Goal: Communication & Community: Answer question/provide support

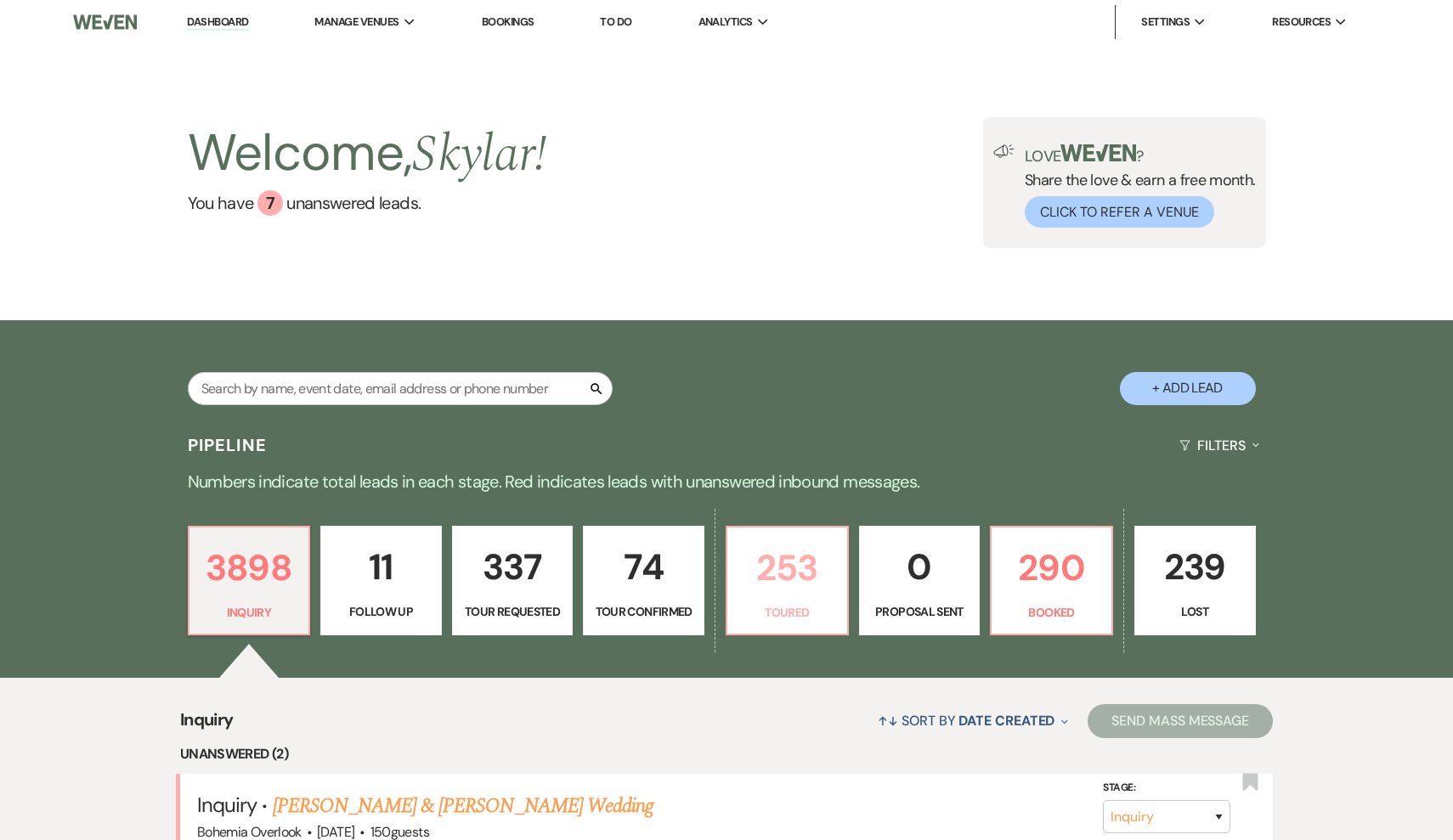
click at [810, 575] on p "253" at bounding box center [786, 568] width 99 height 57
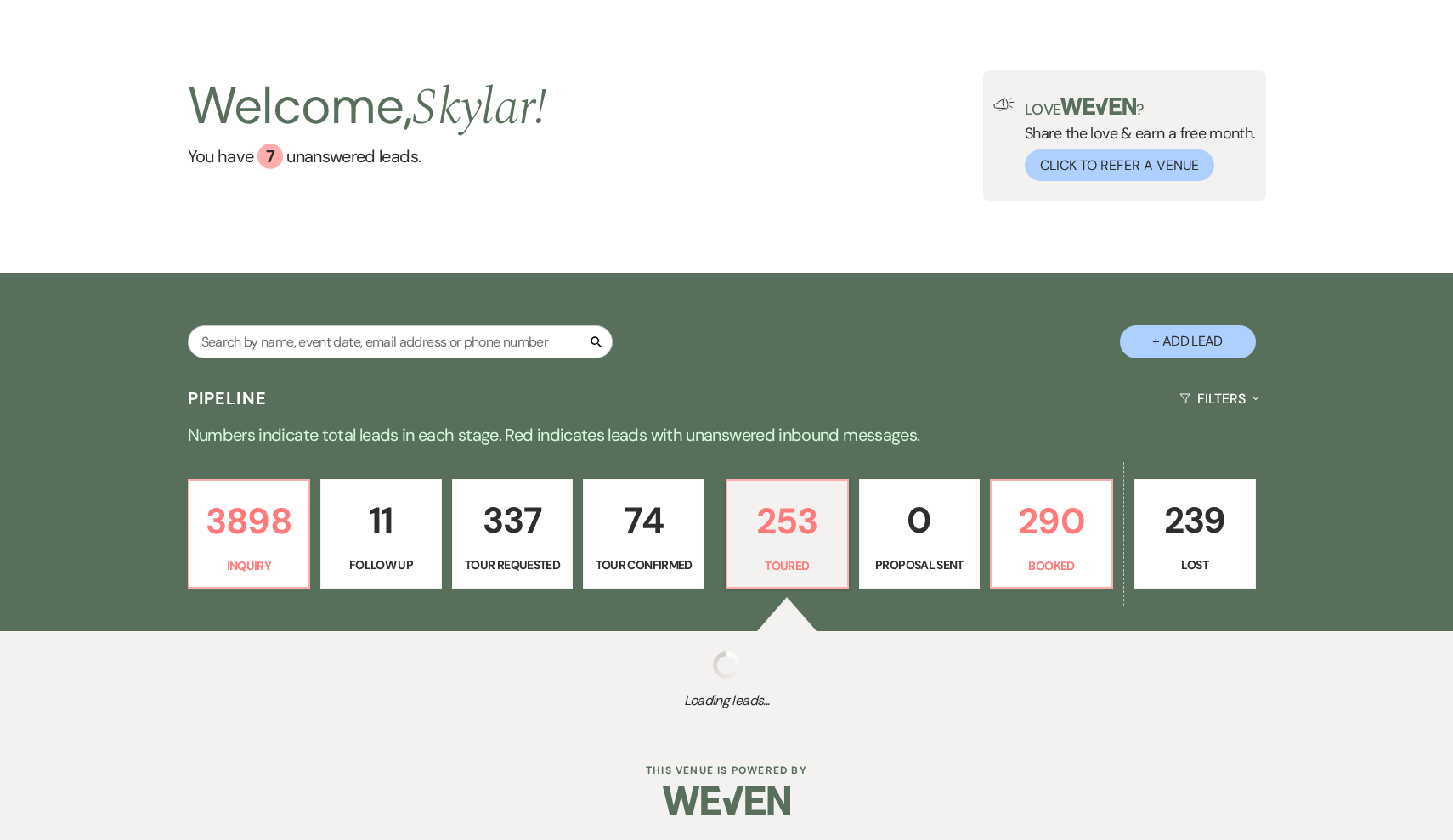
select select "5"
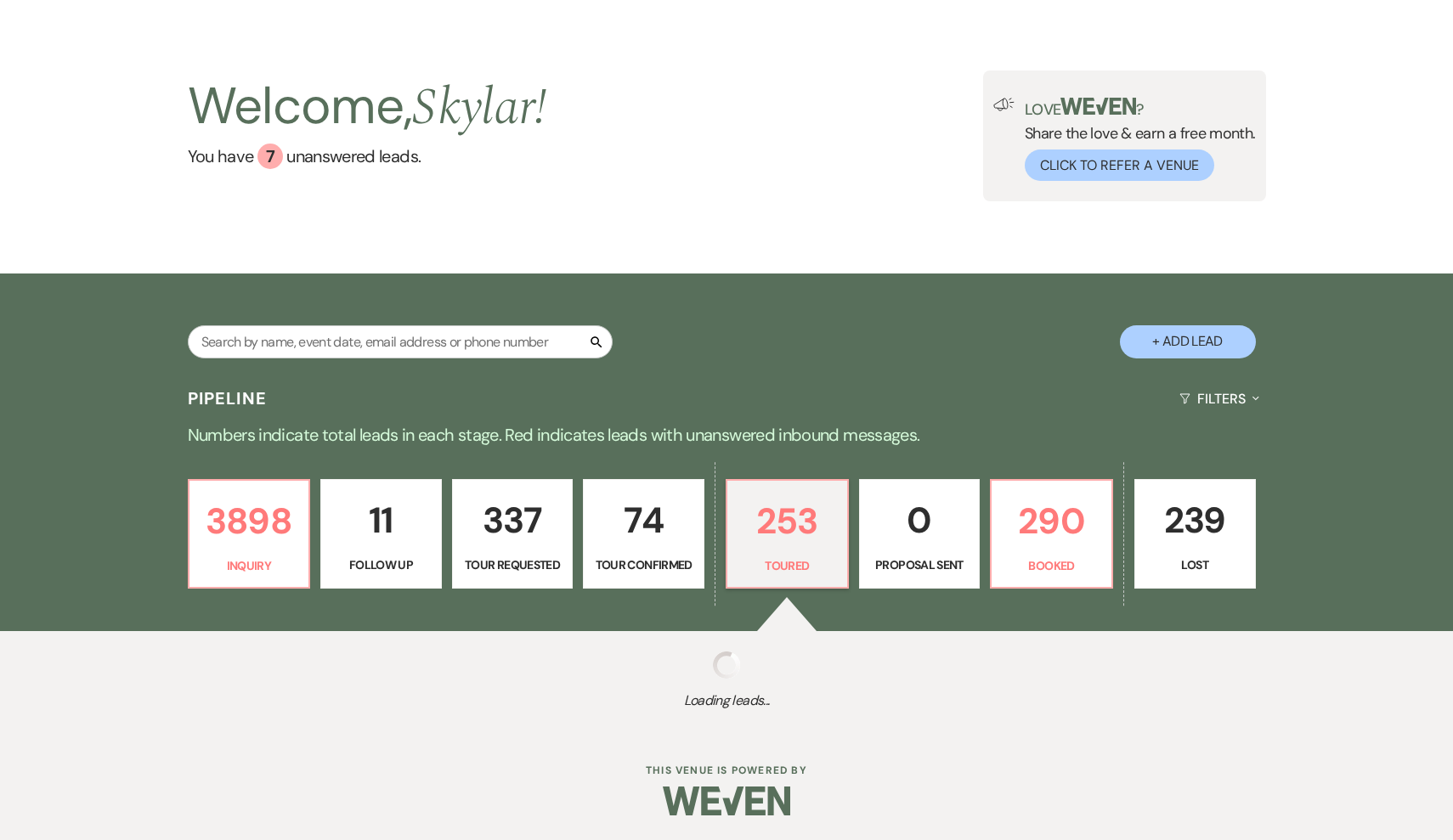
select select "5"
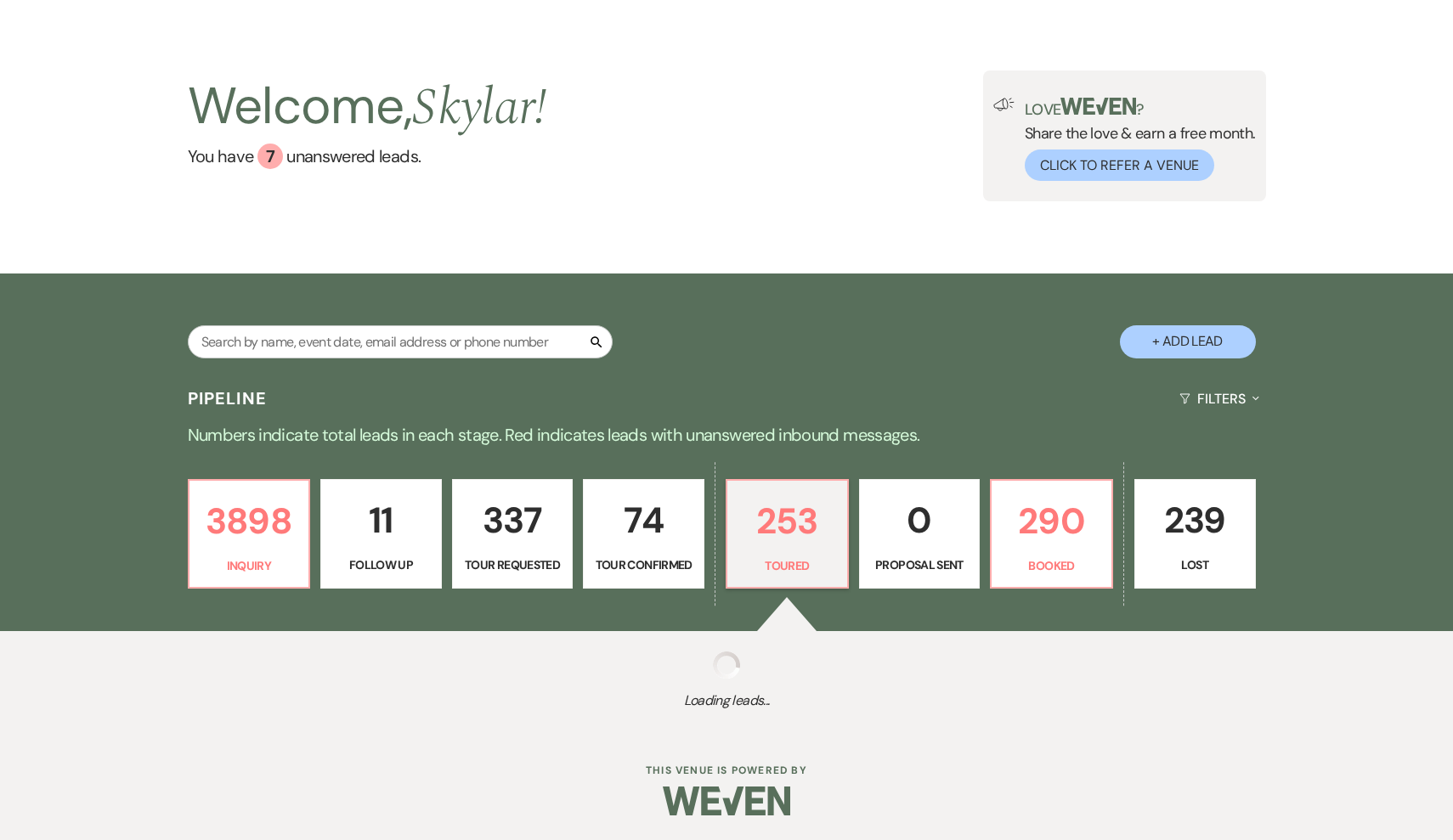
select select "5"
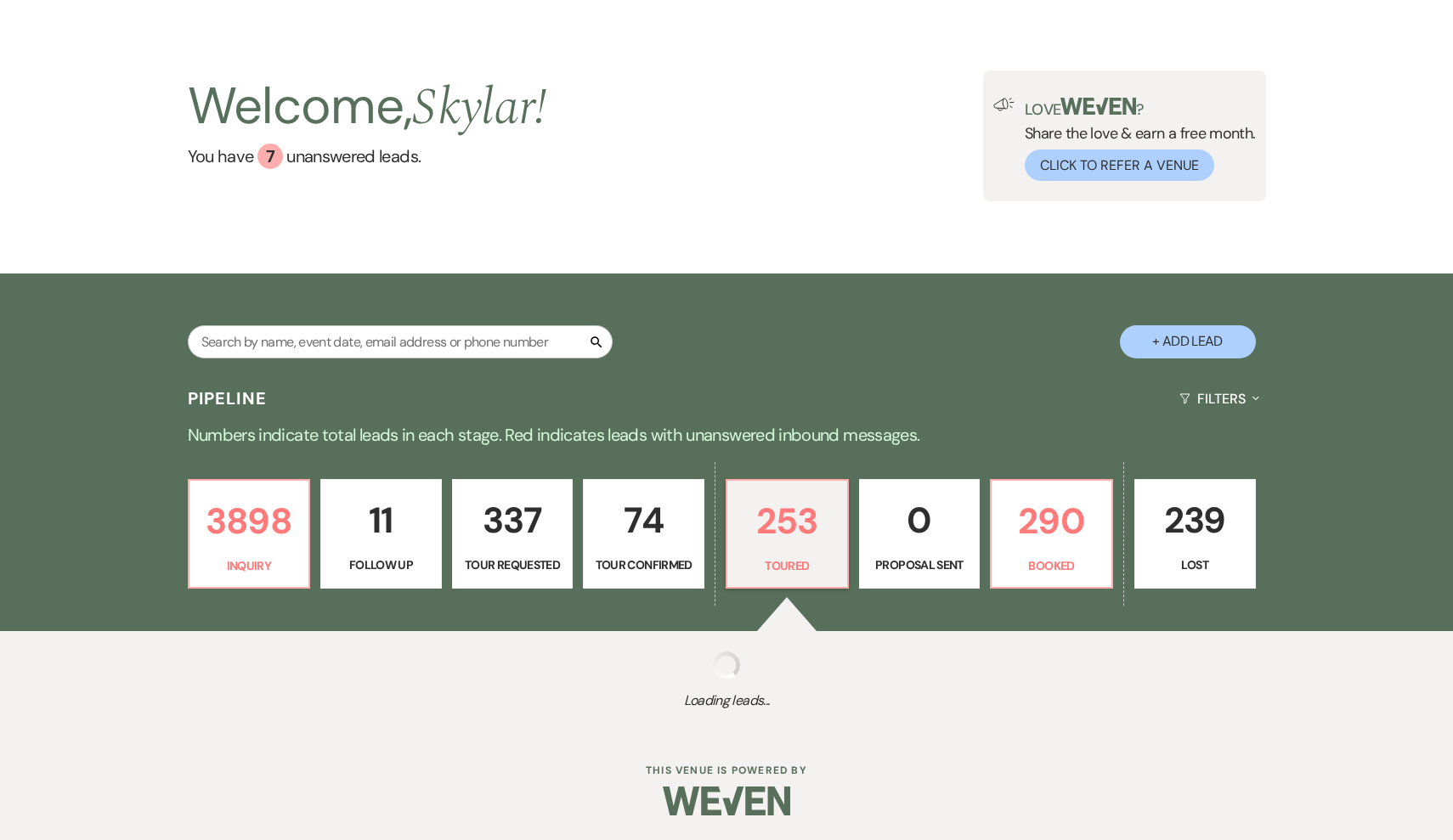
select select "5"
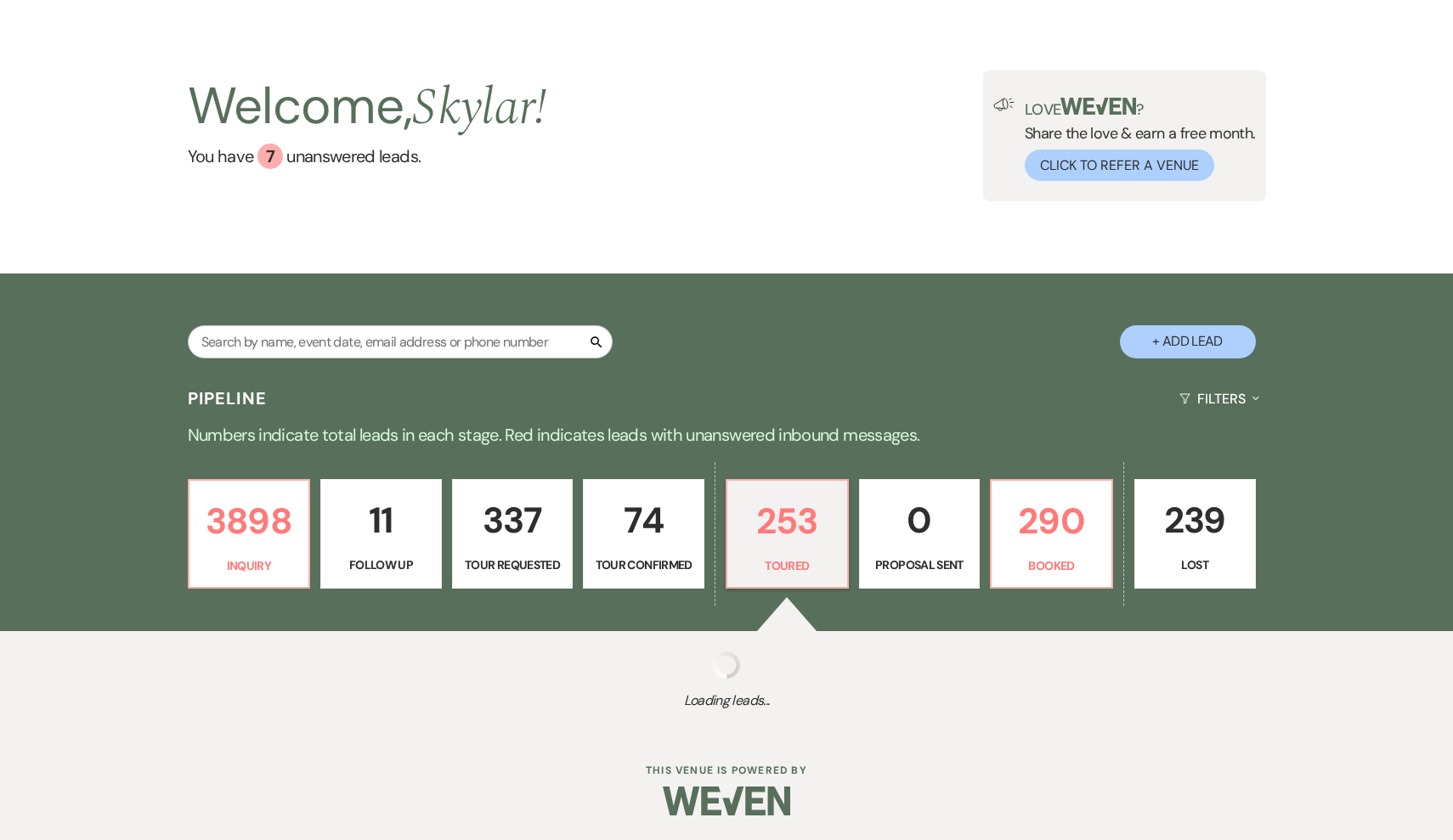
select select "5"
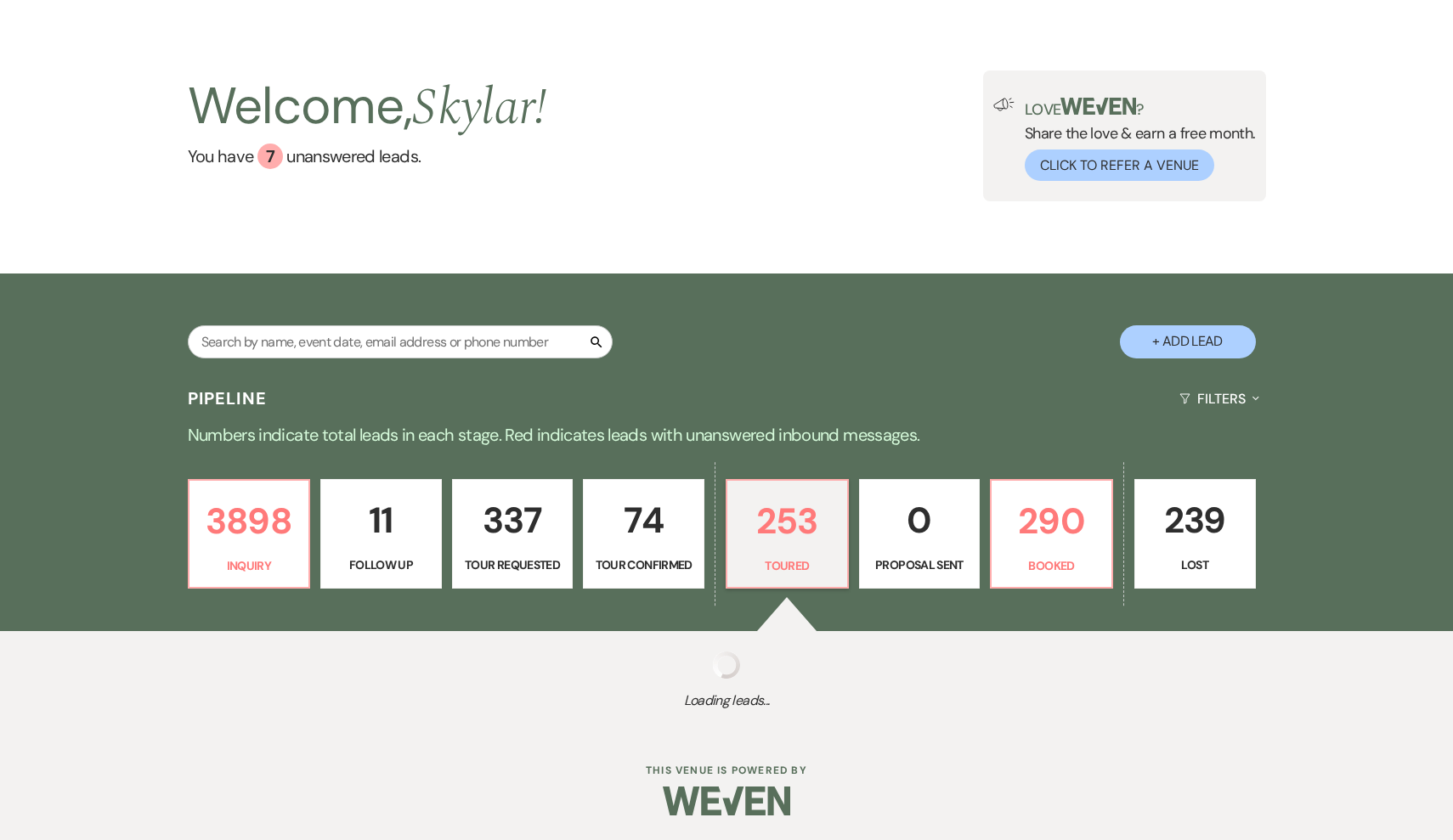
select select "5"
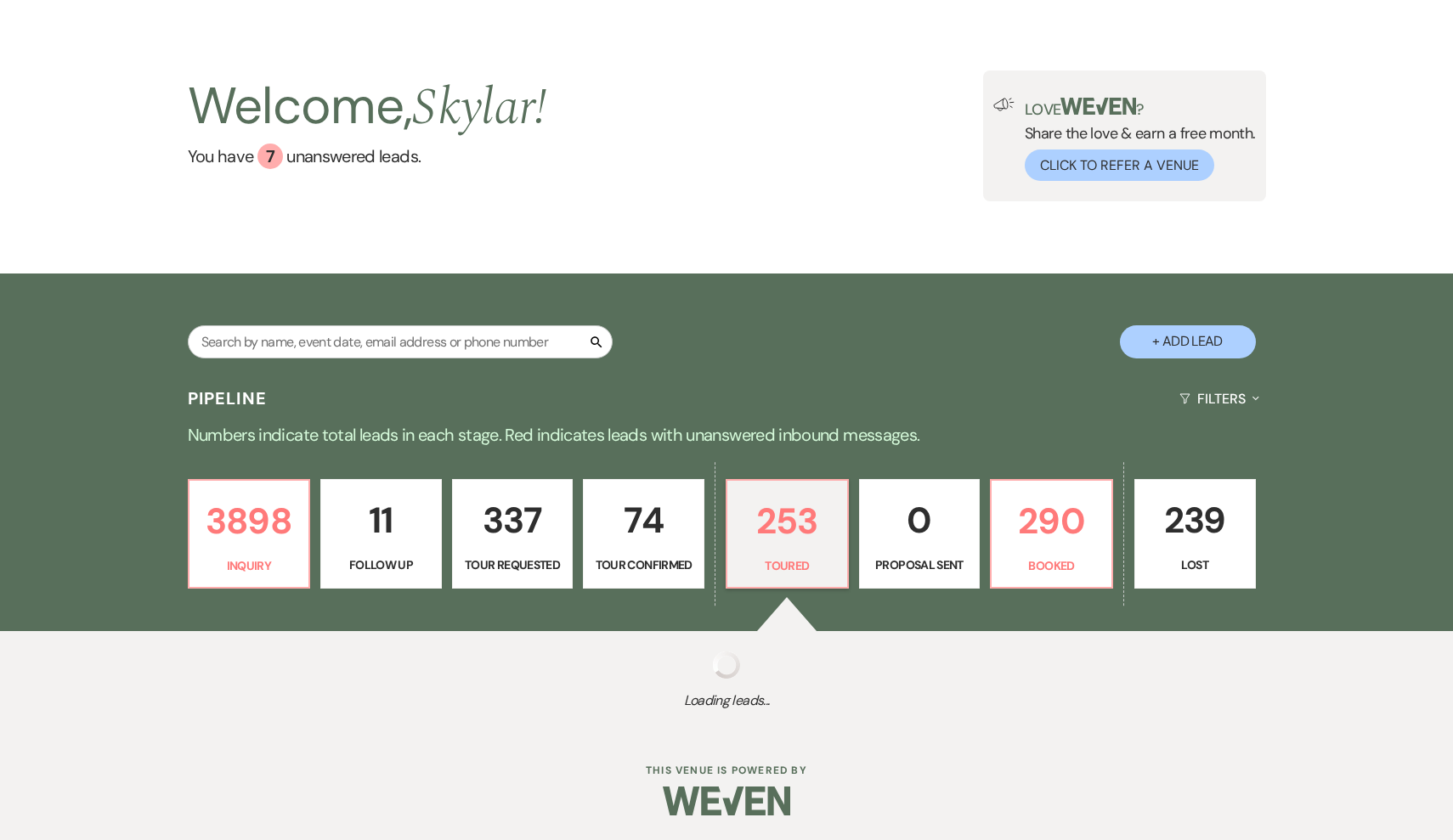
select select "5"
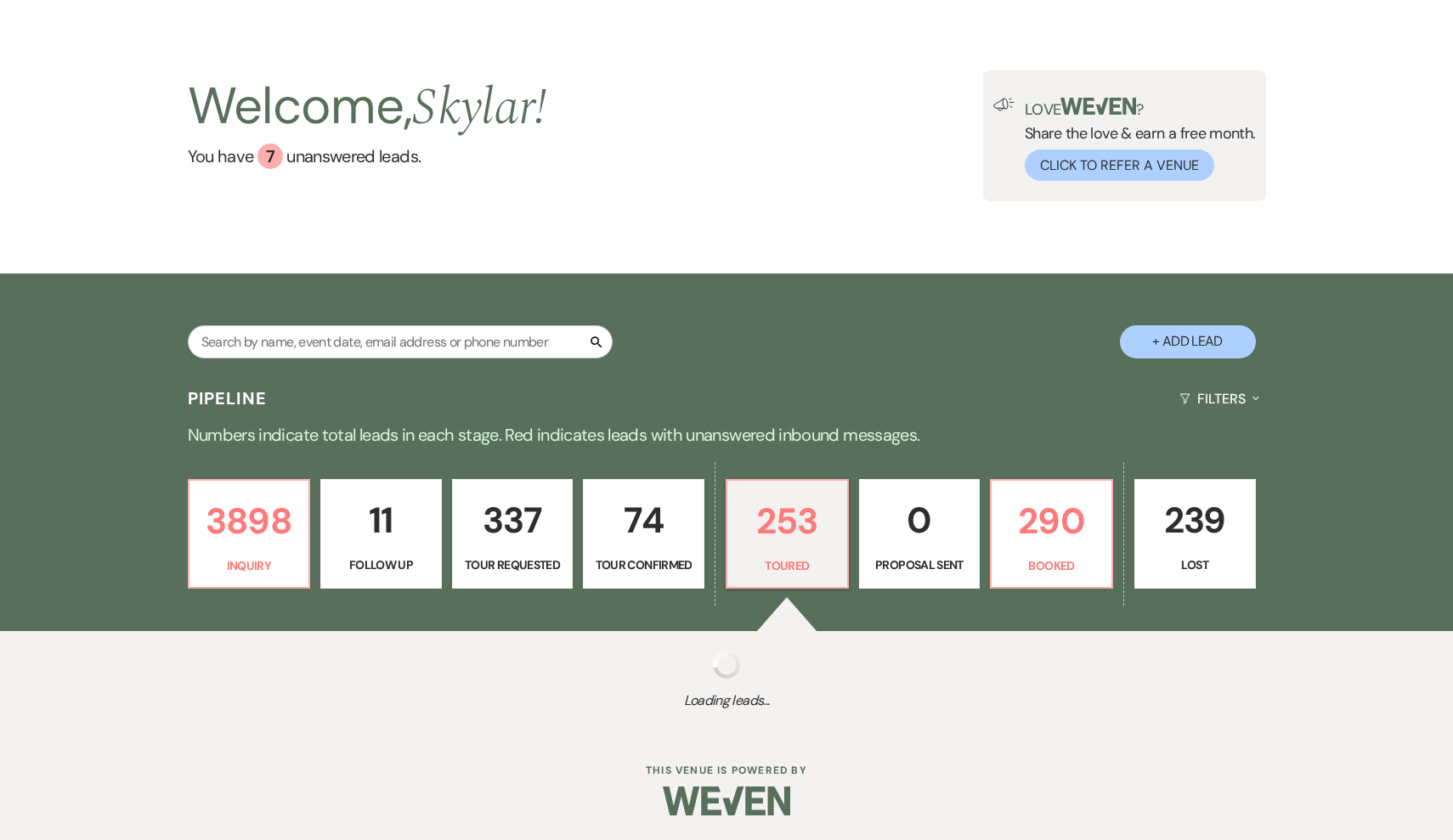
select select "5"
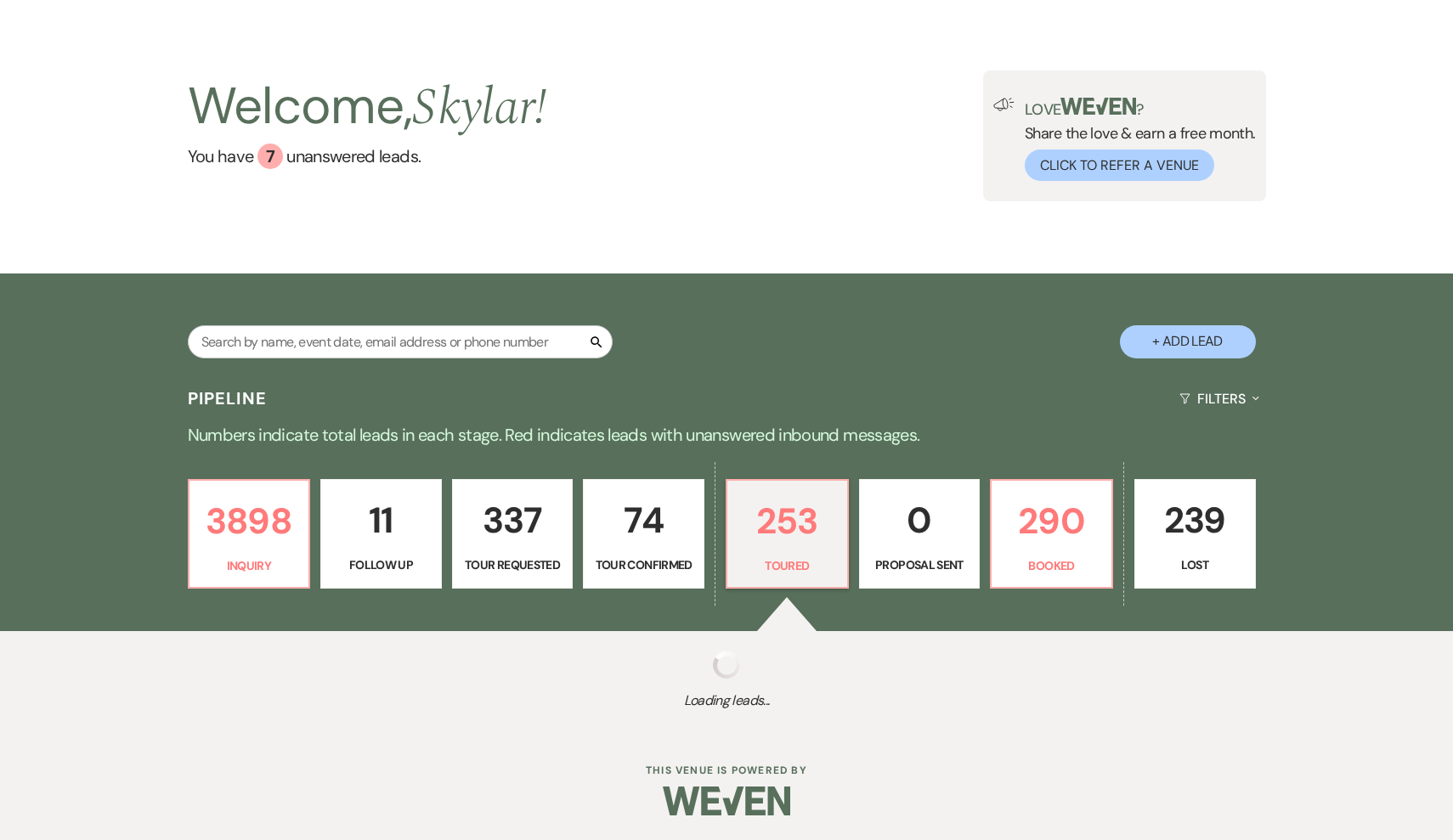
select select "5"
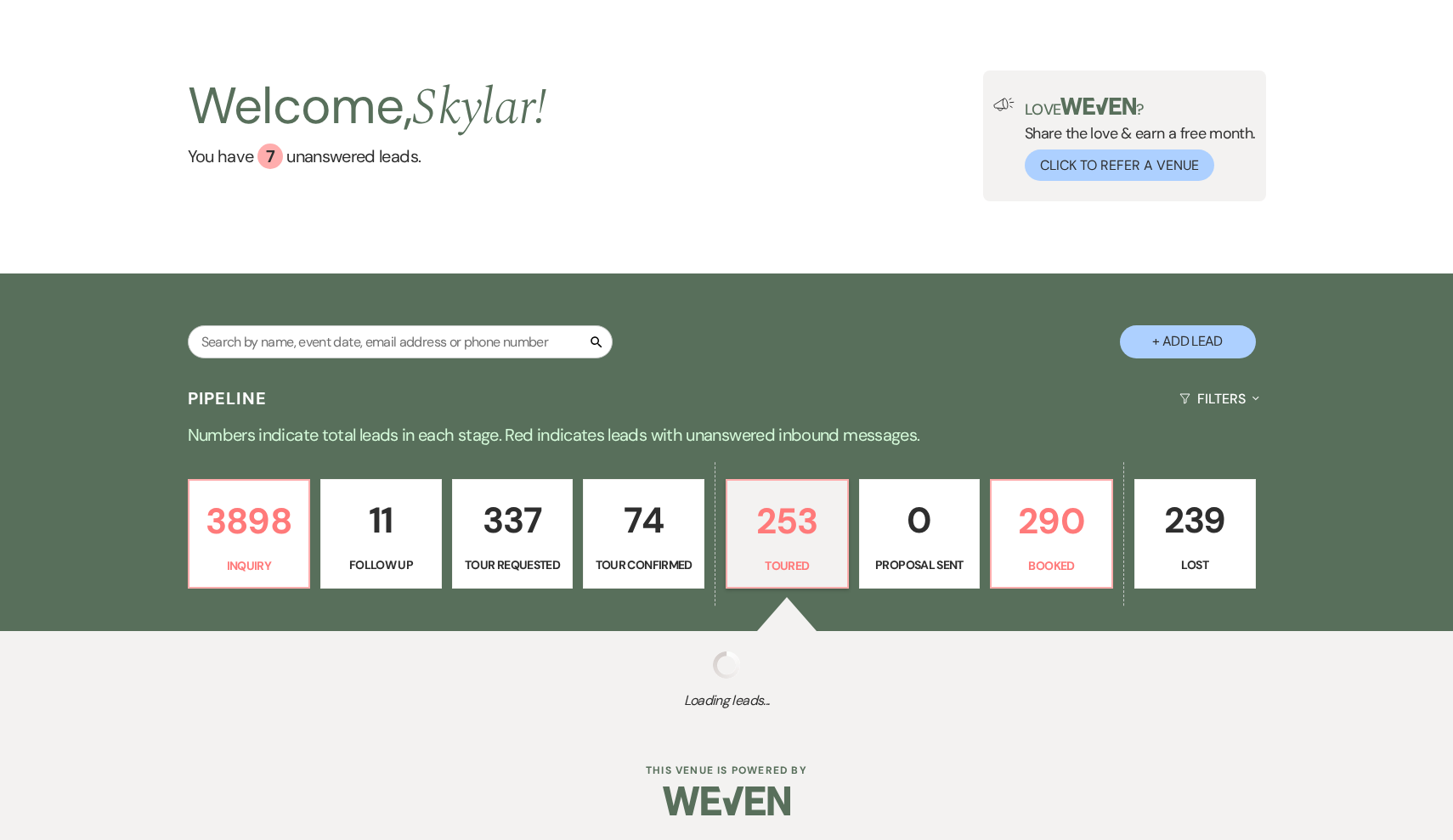
select select "5"
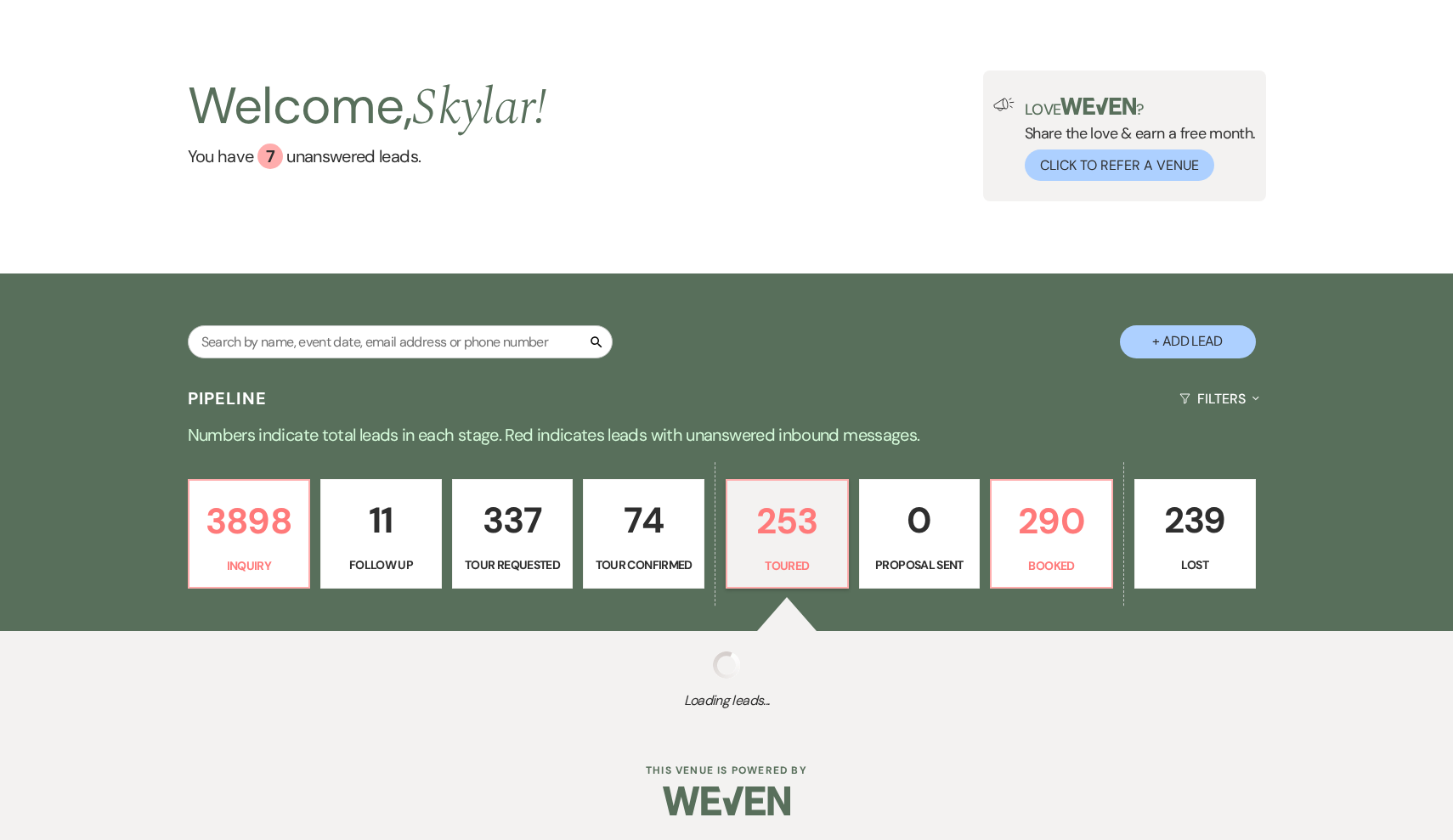
select select "5"
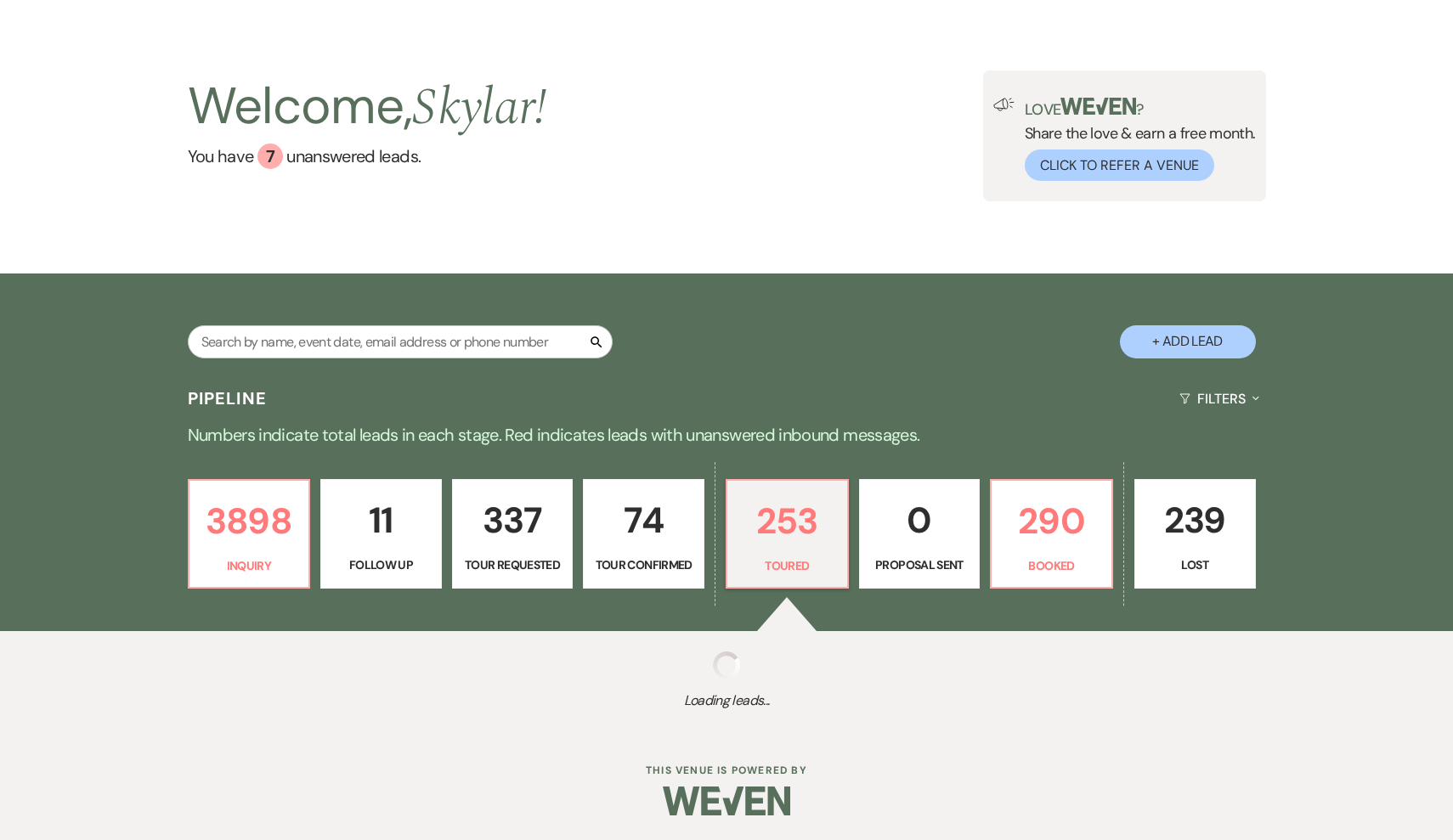
select select "5"
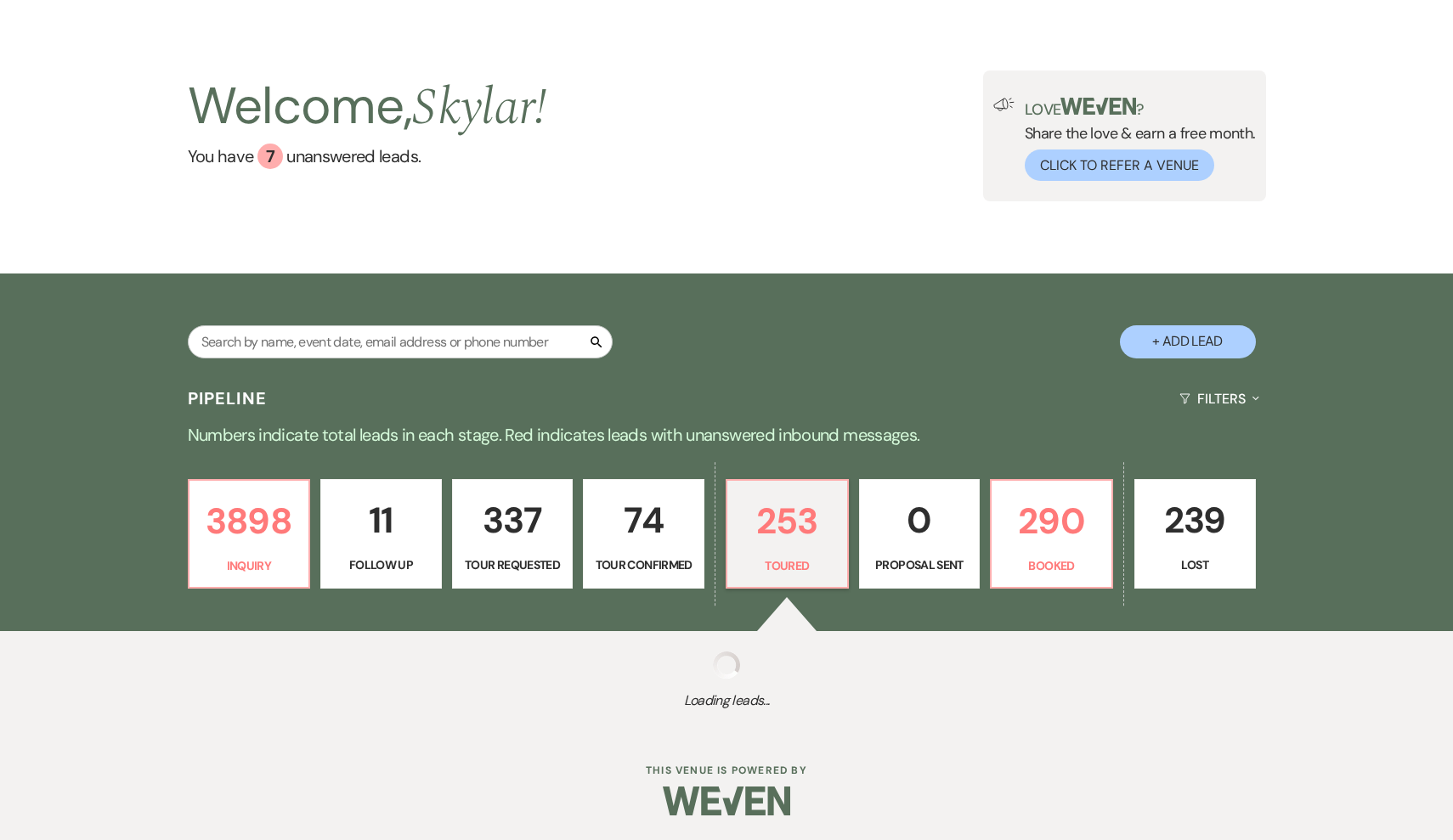
select select "5"
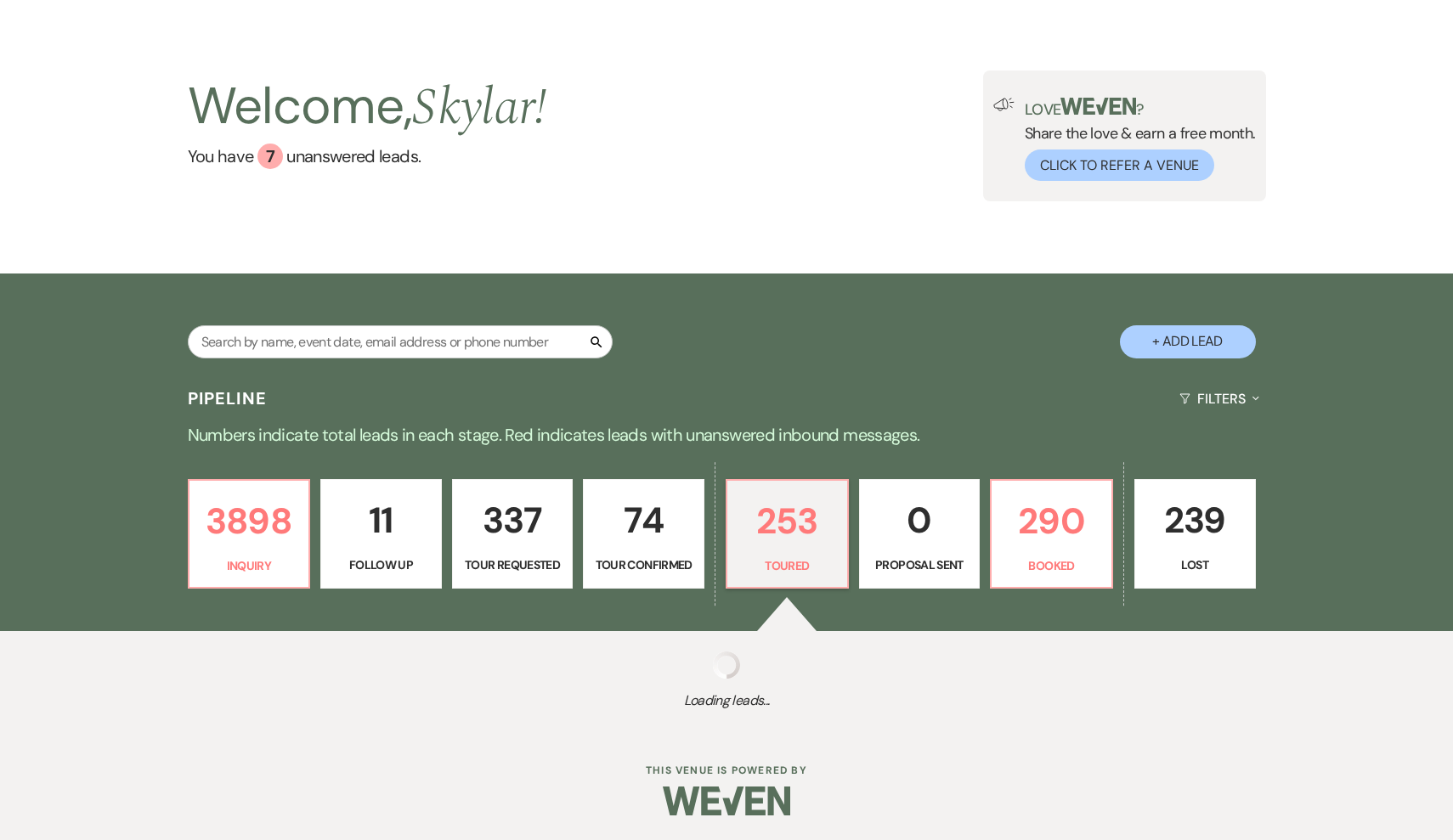
select select "5"
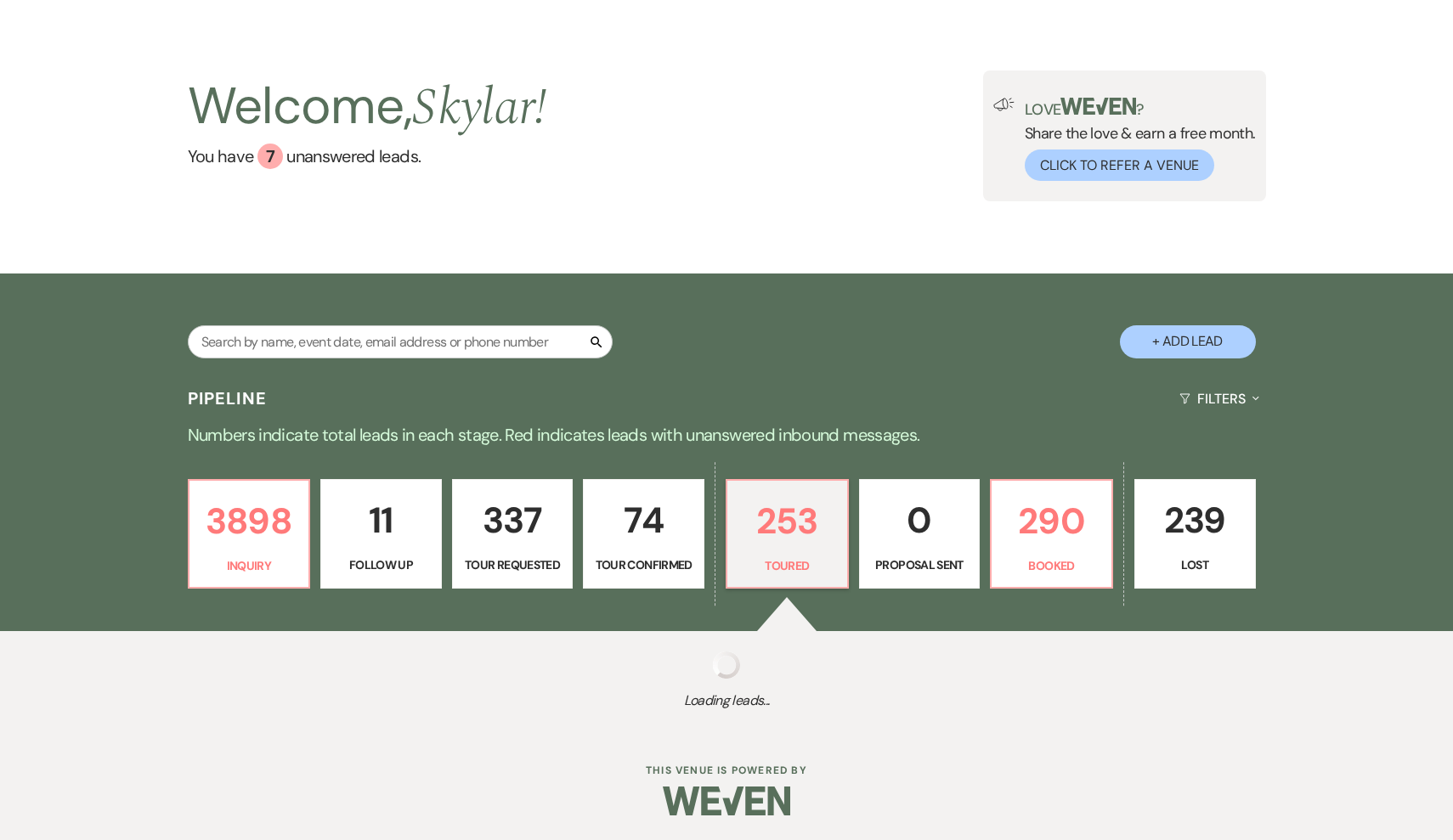
select select "5"
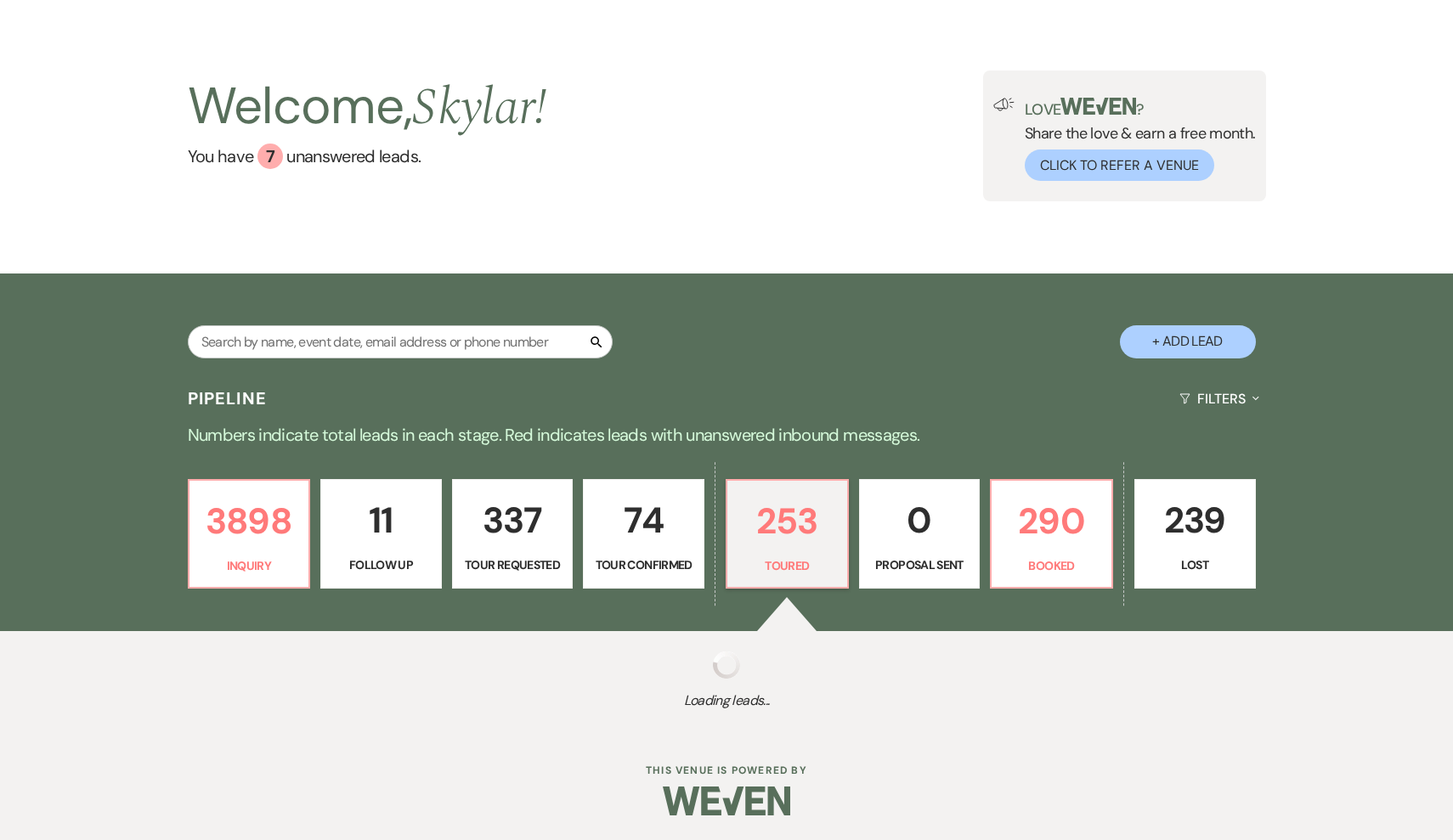
select select "5"
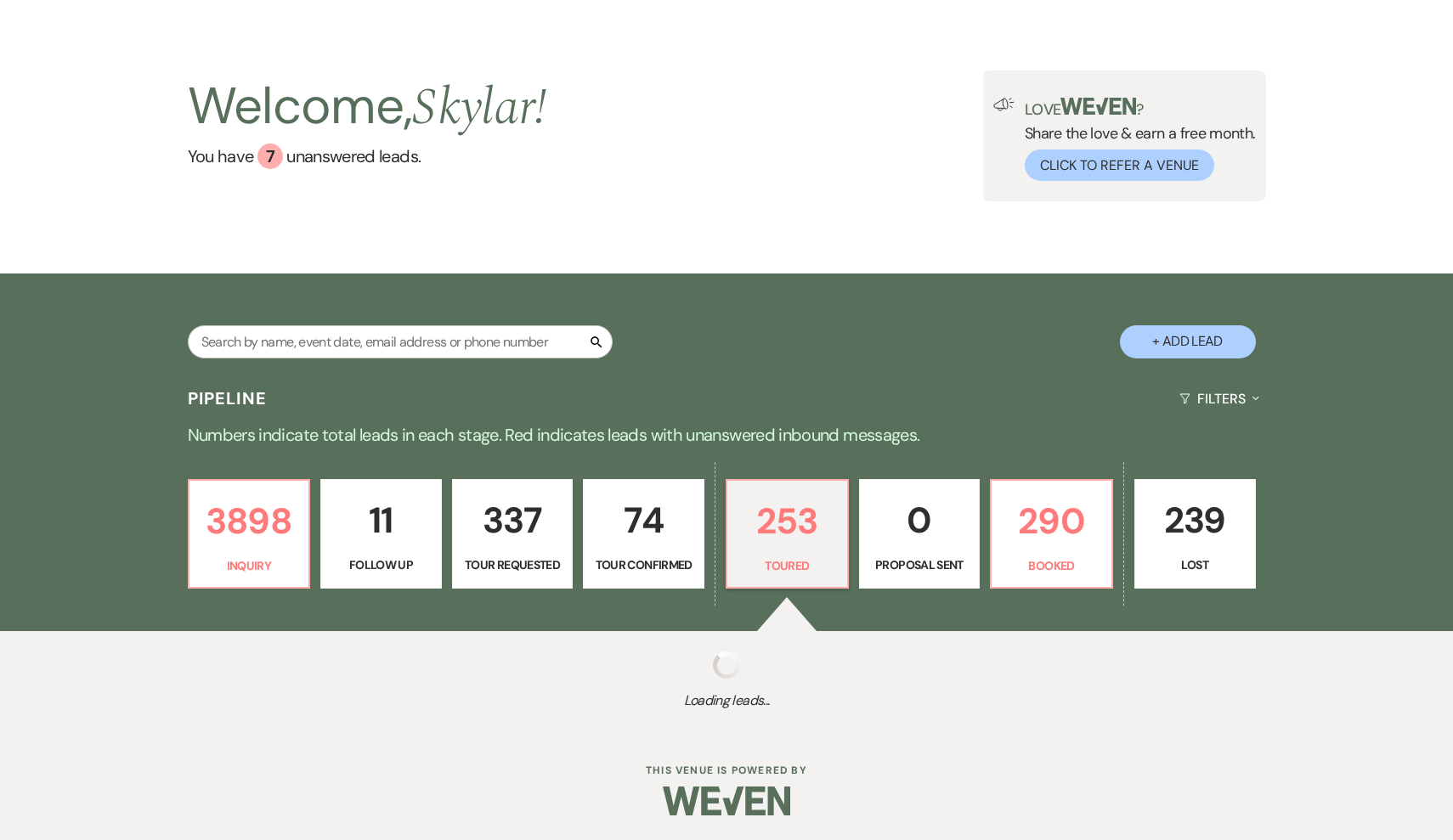
select select "5"
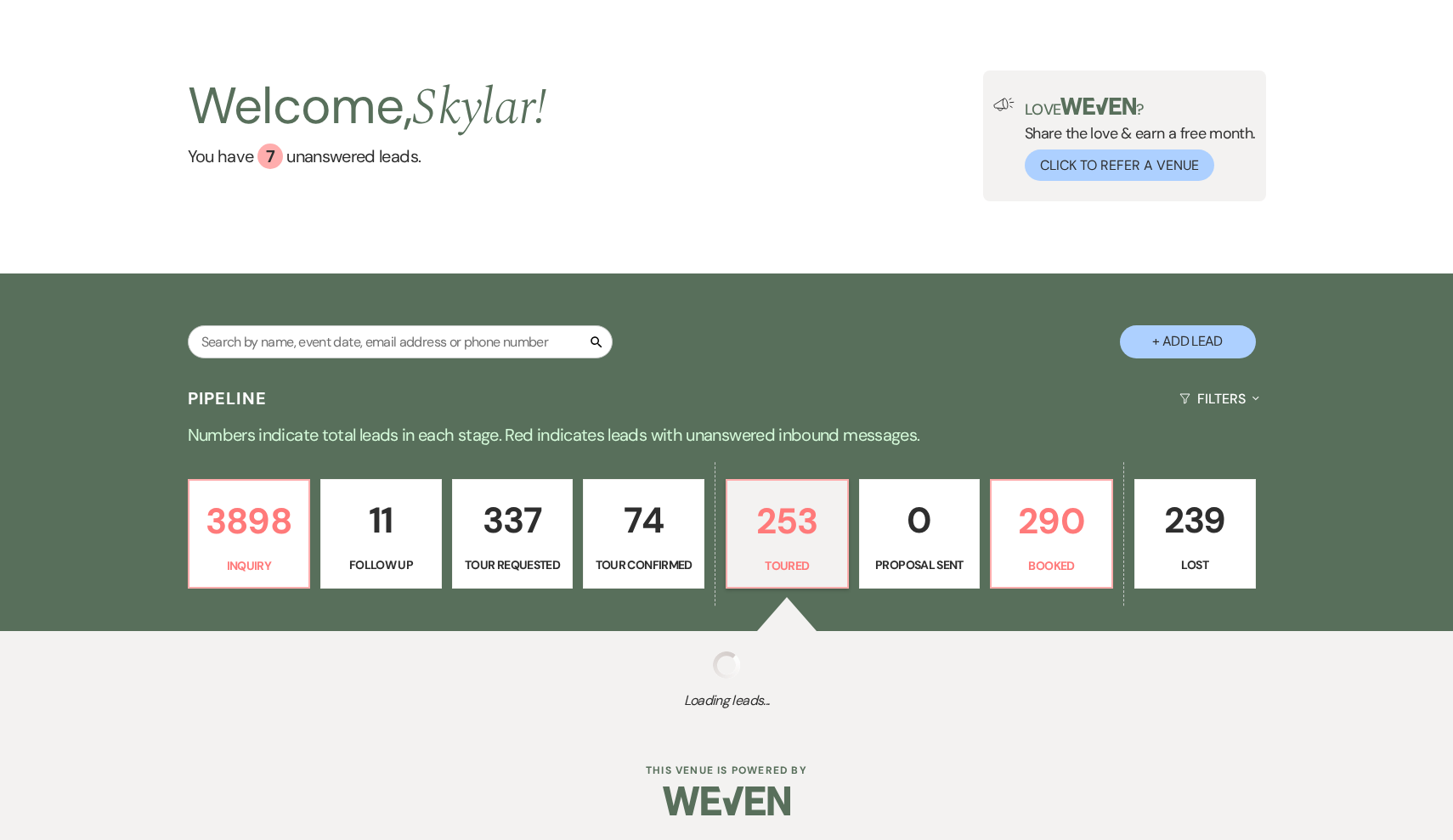
select select "5"
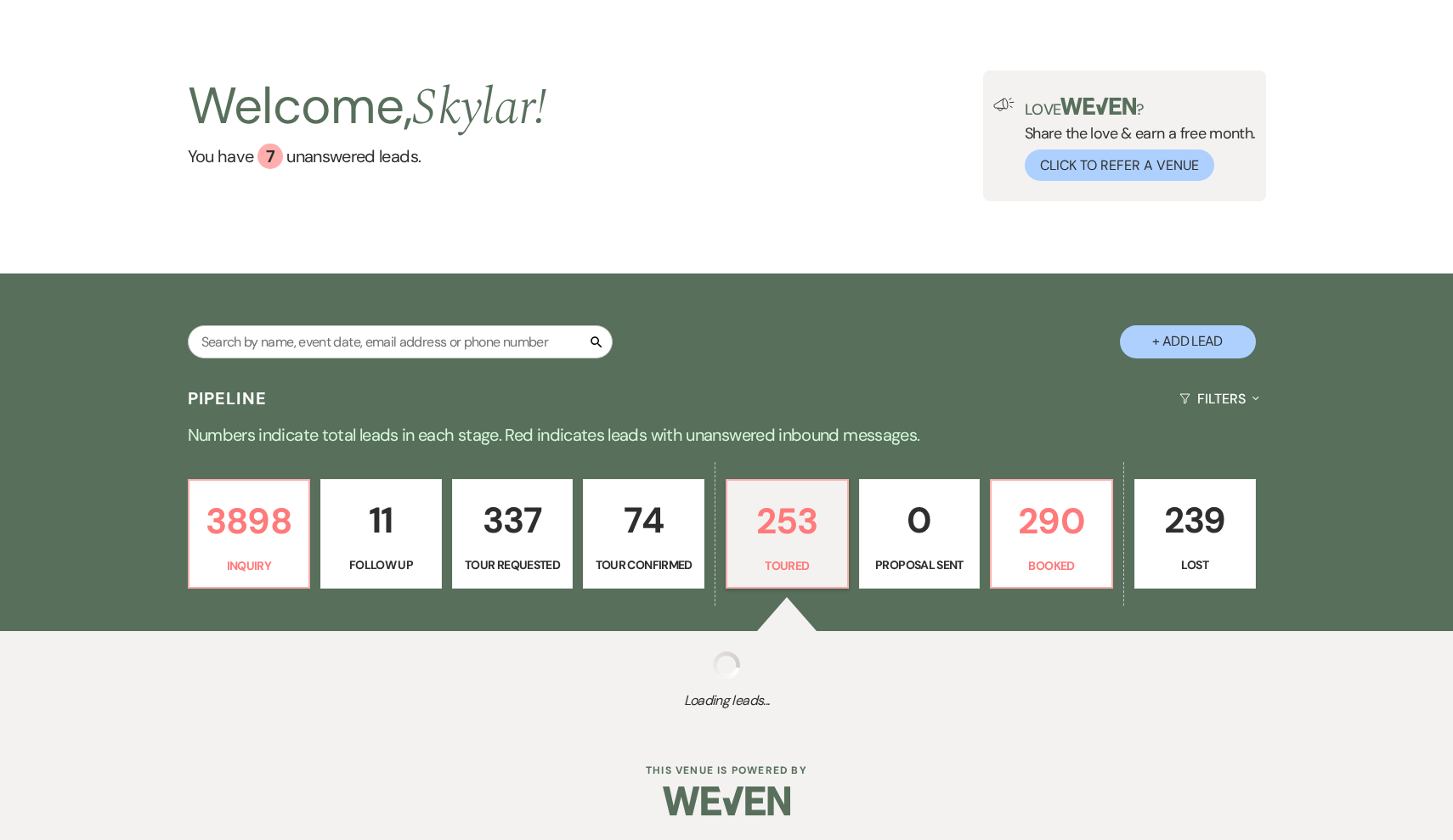
select select "5"
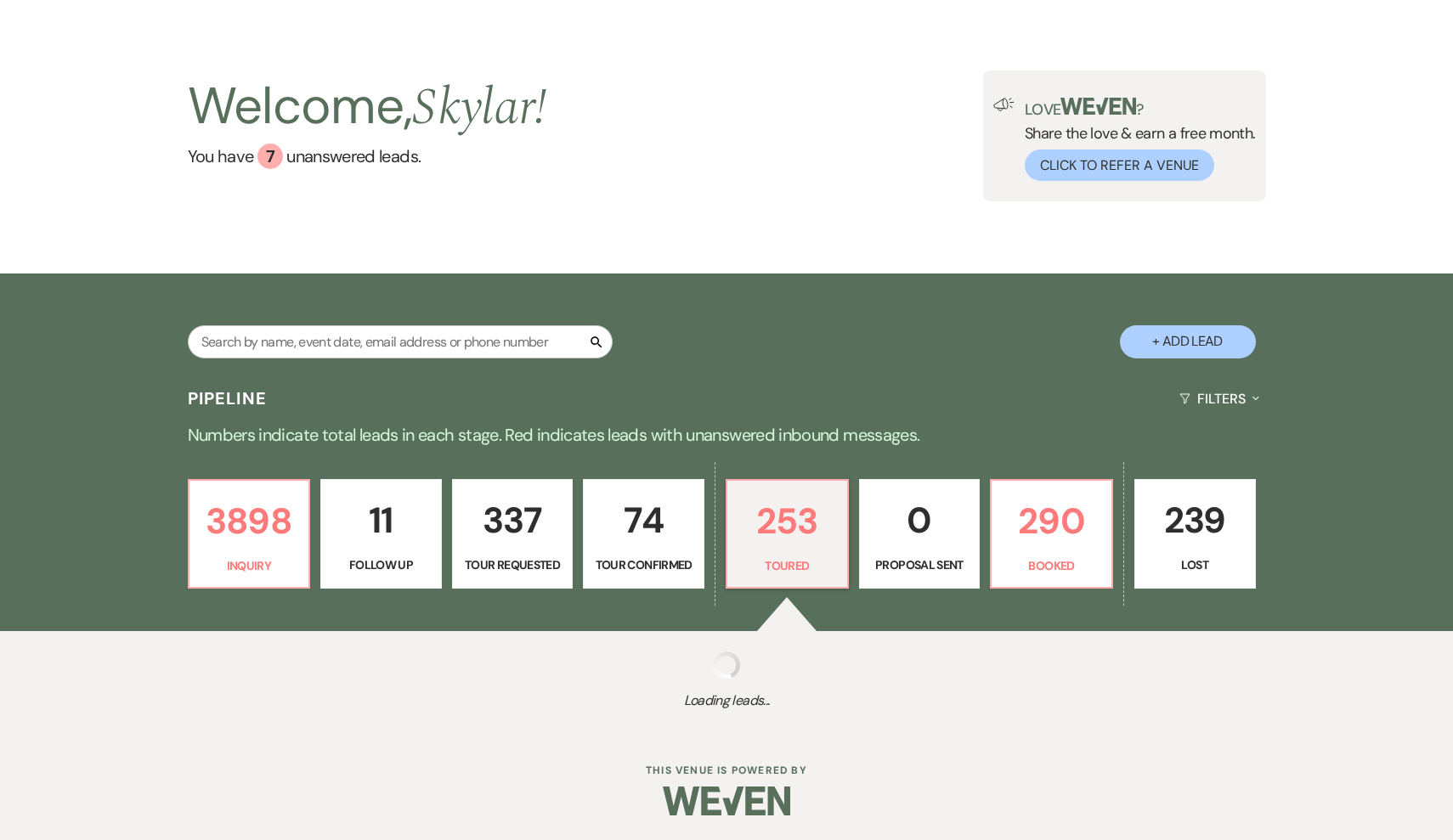
select select "5"
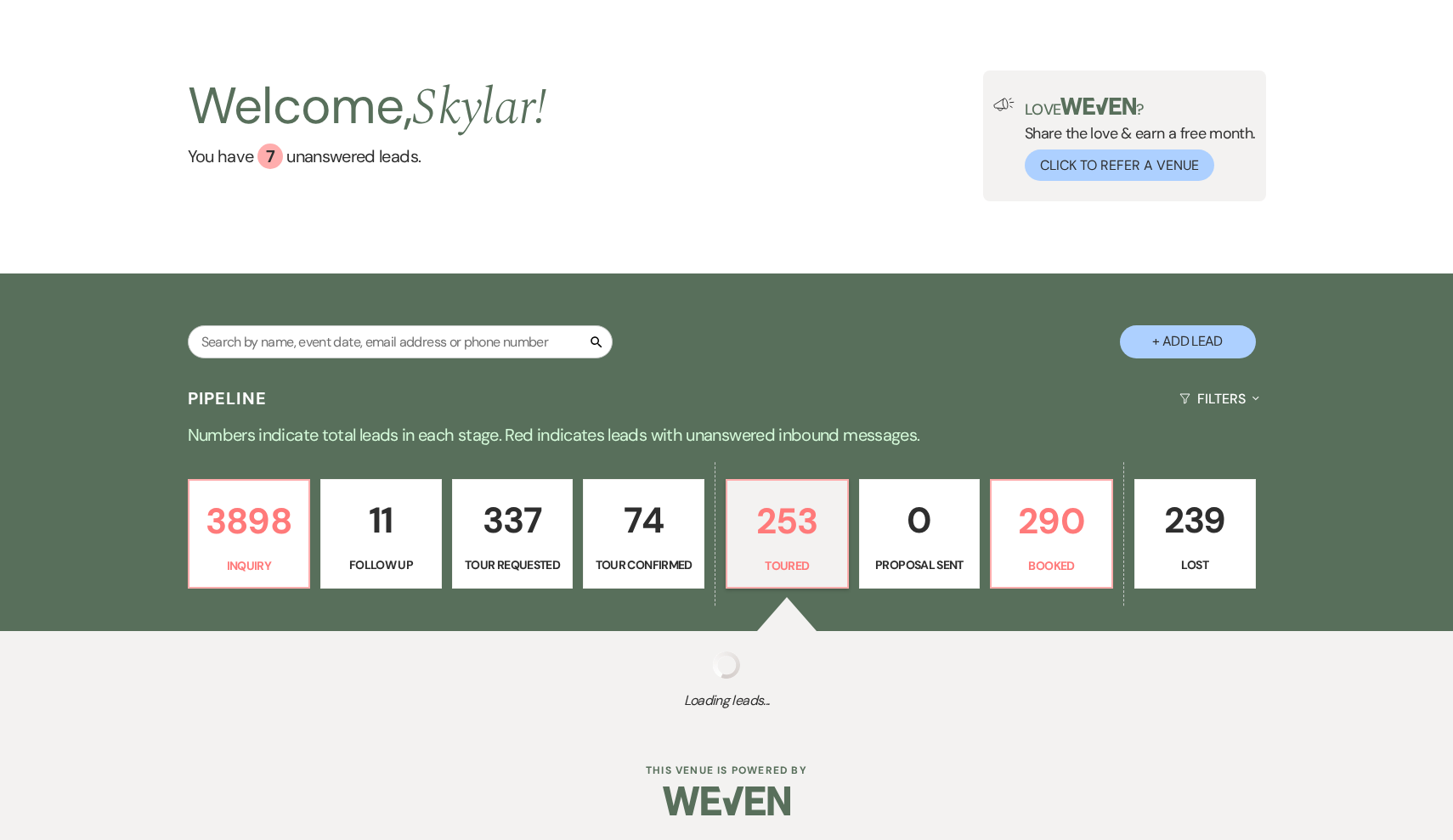
select select "5"
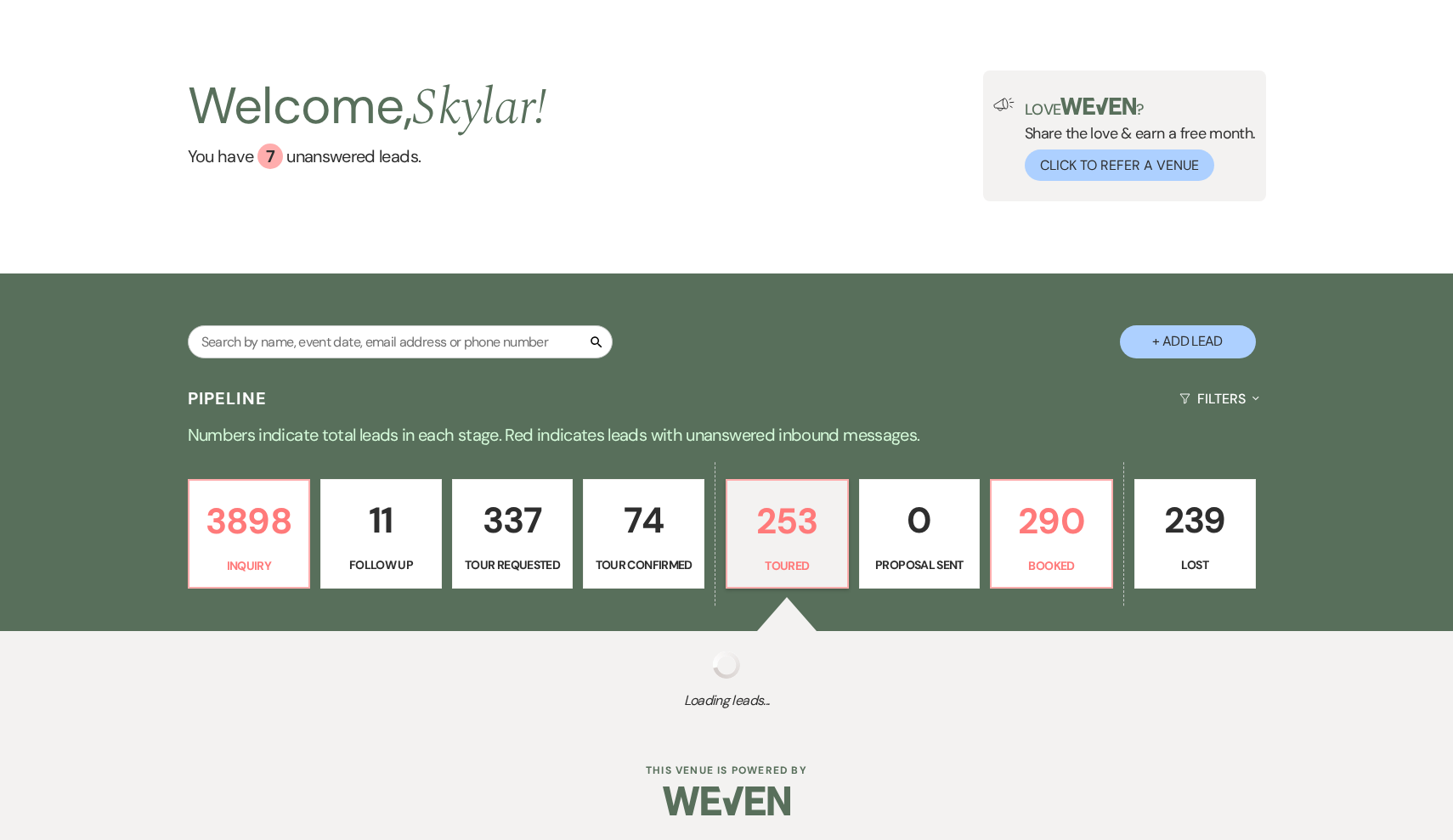
select select "5"
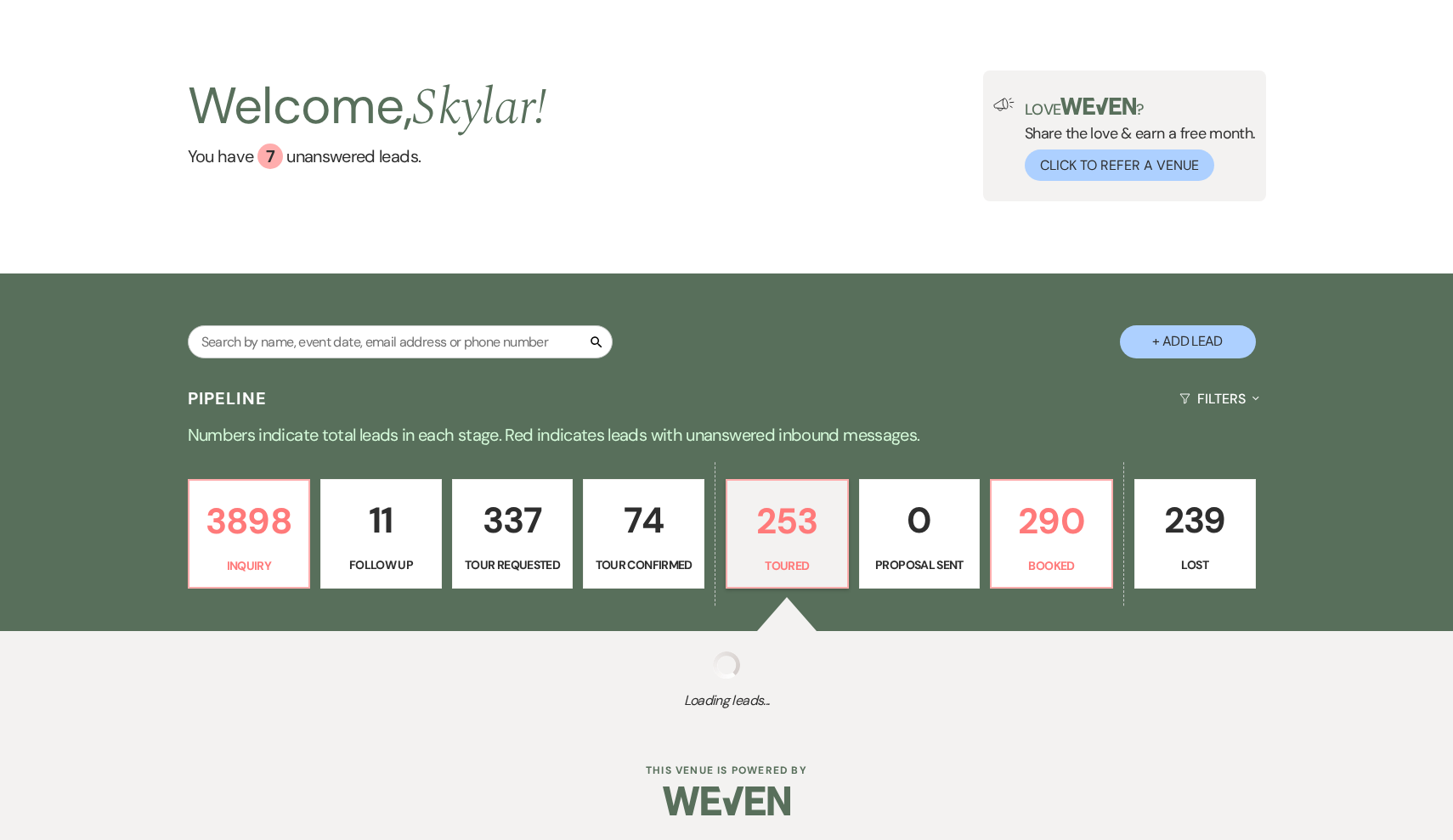
select select "5"
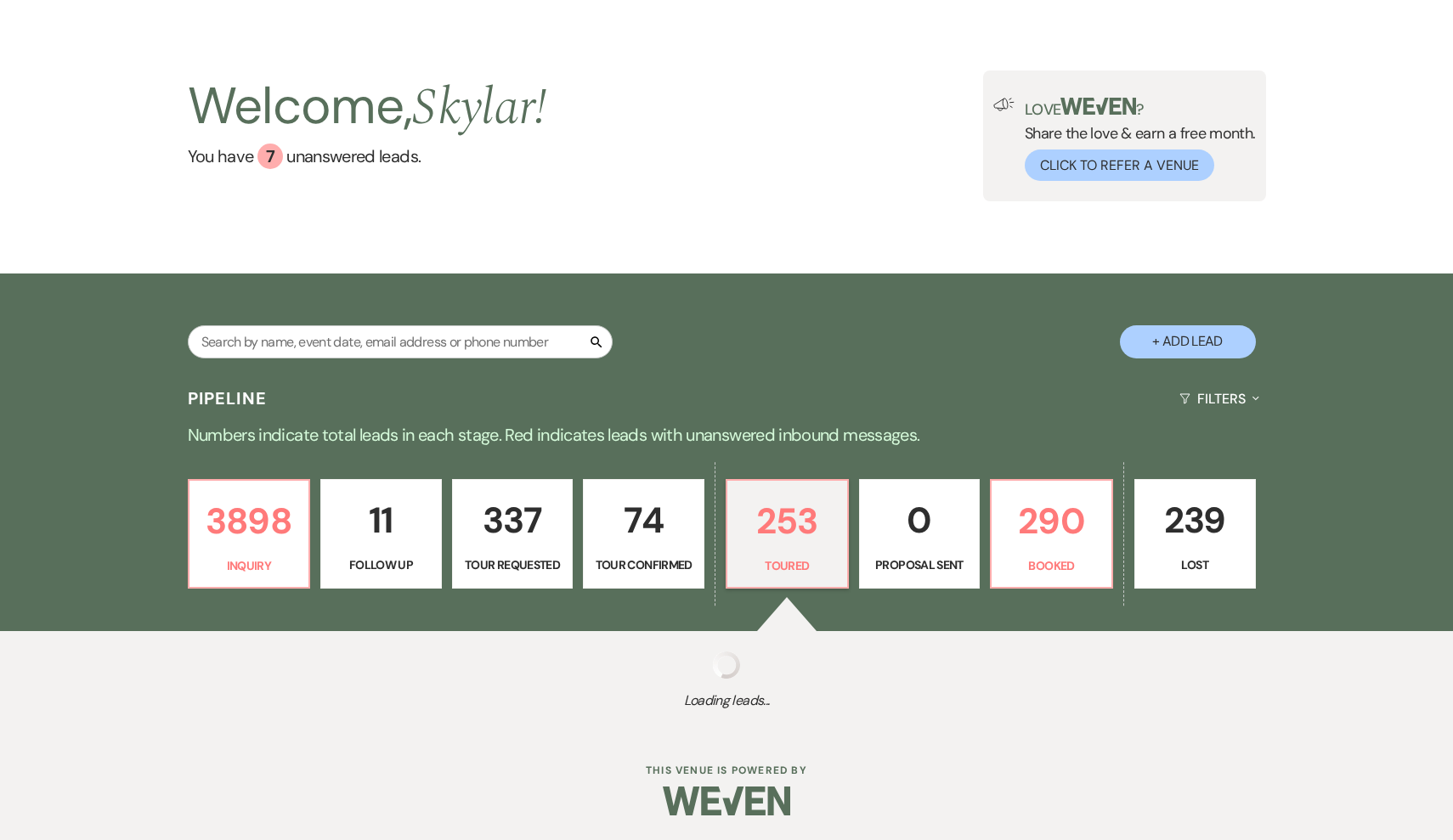
select select "5"
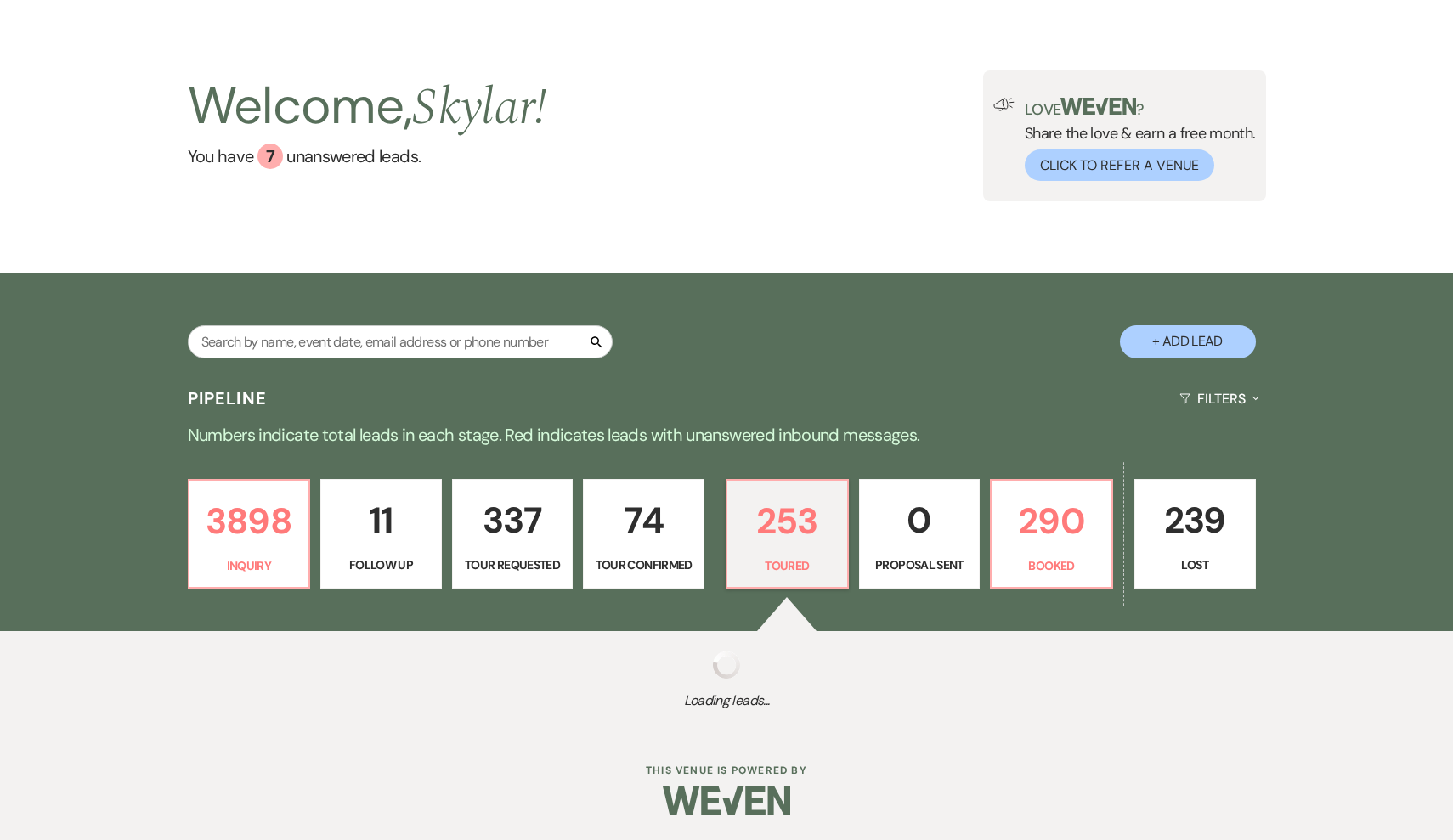
select select "5"
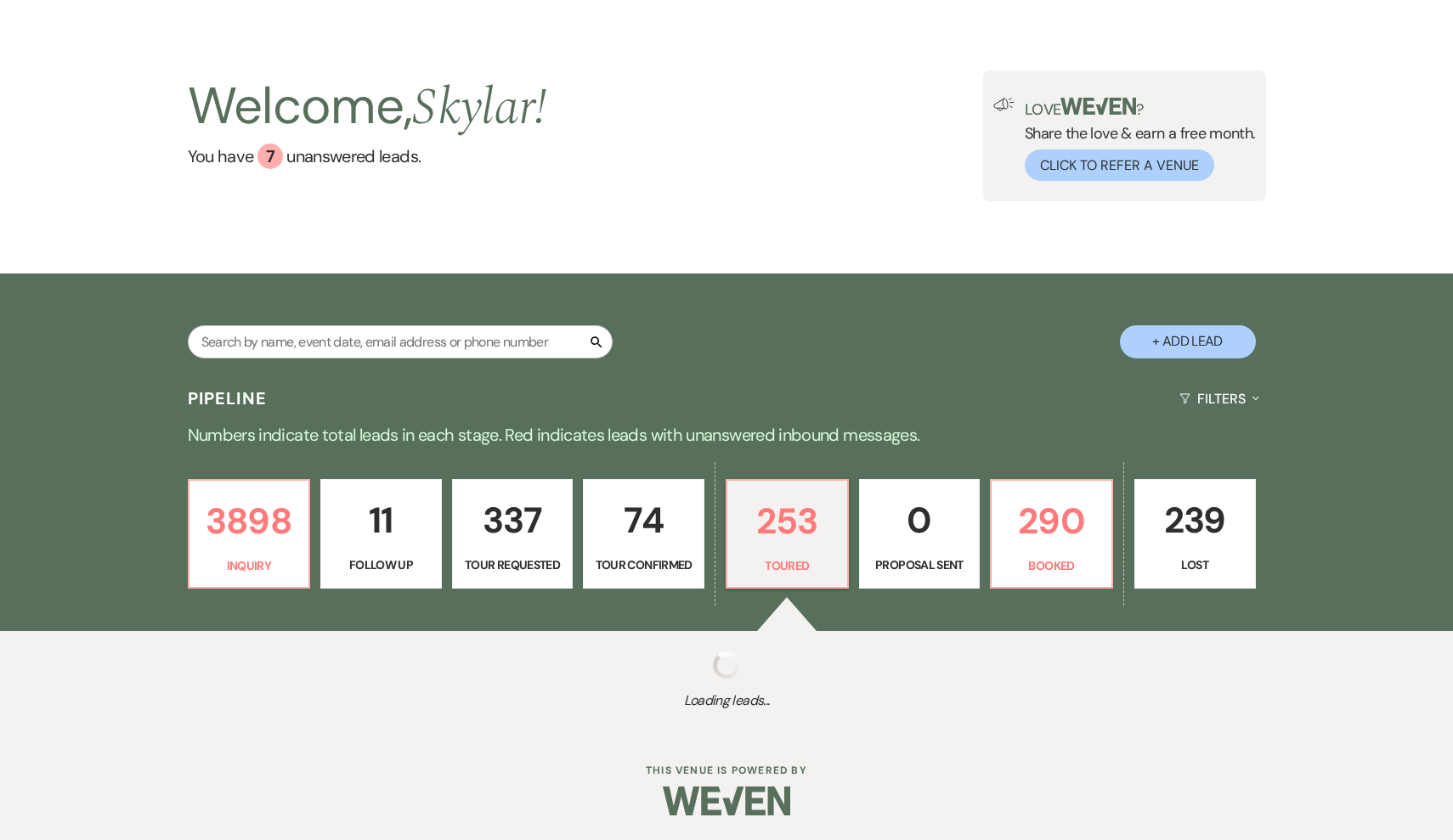
select select "5"
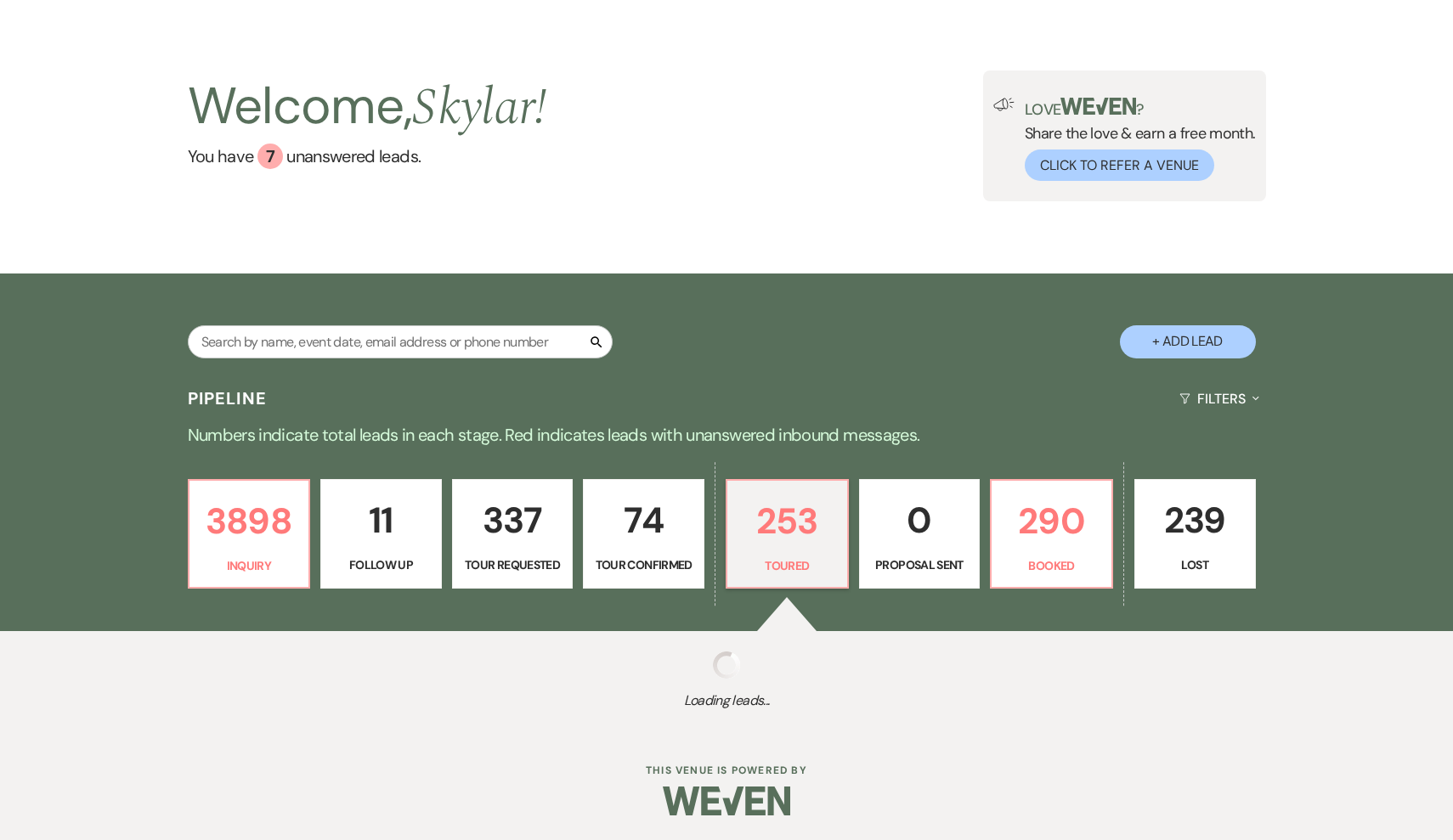
select select "5"
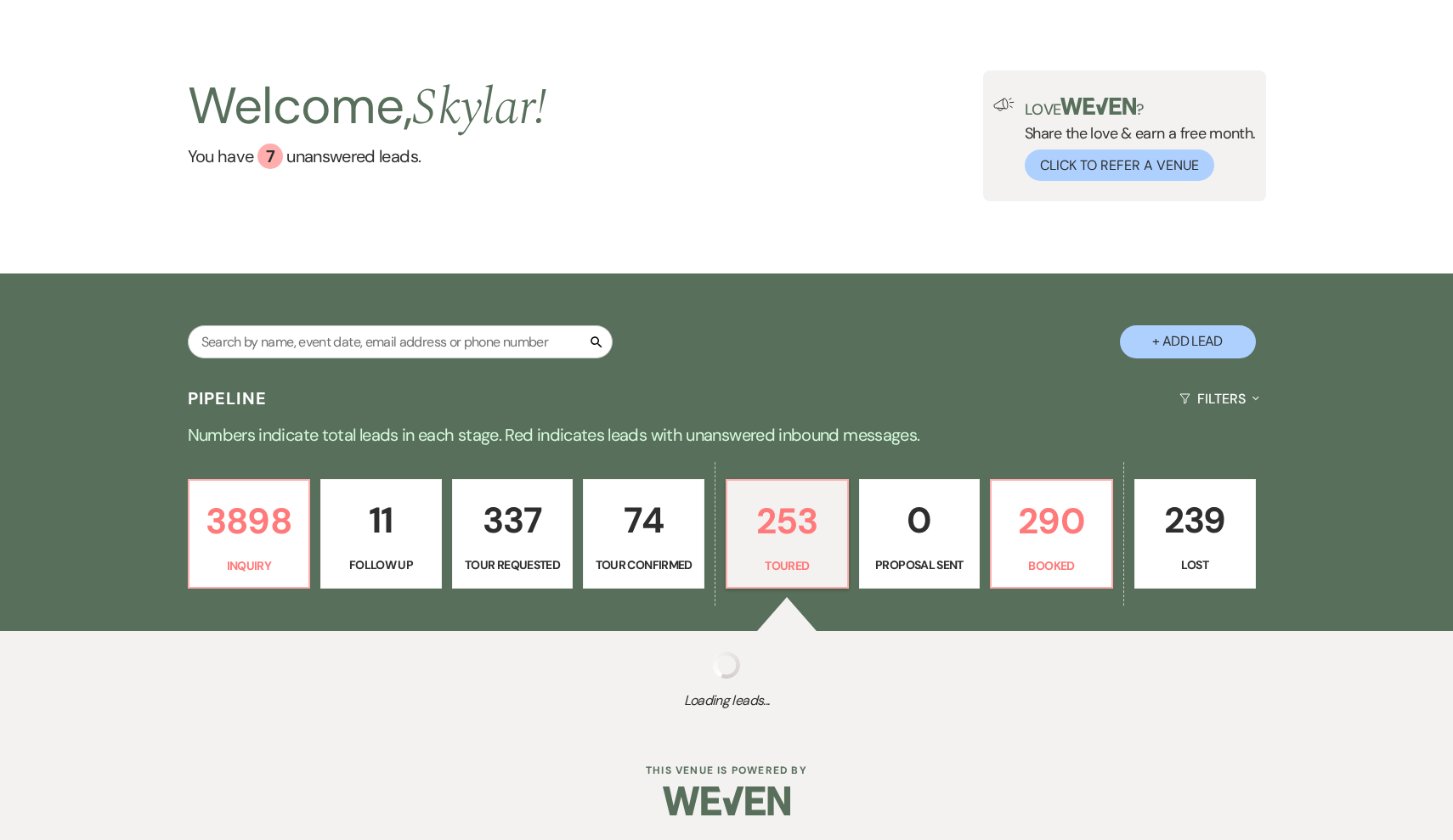
select select "5"
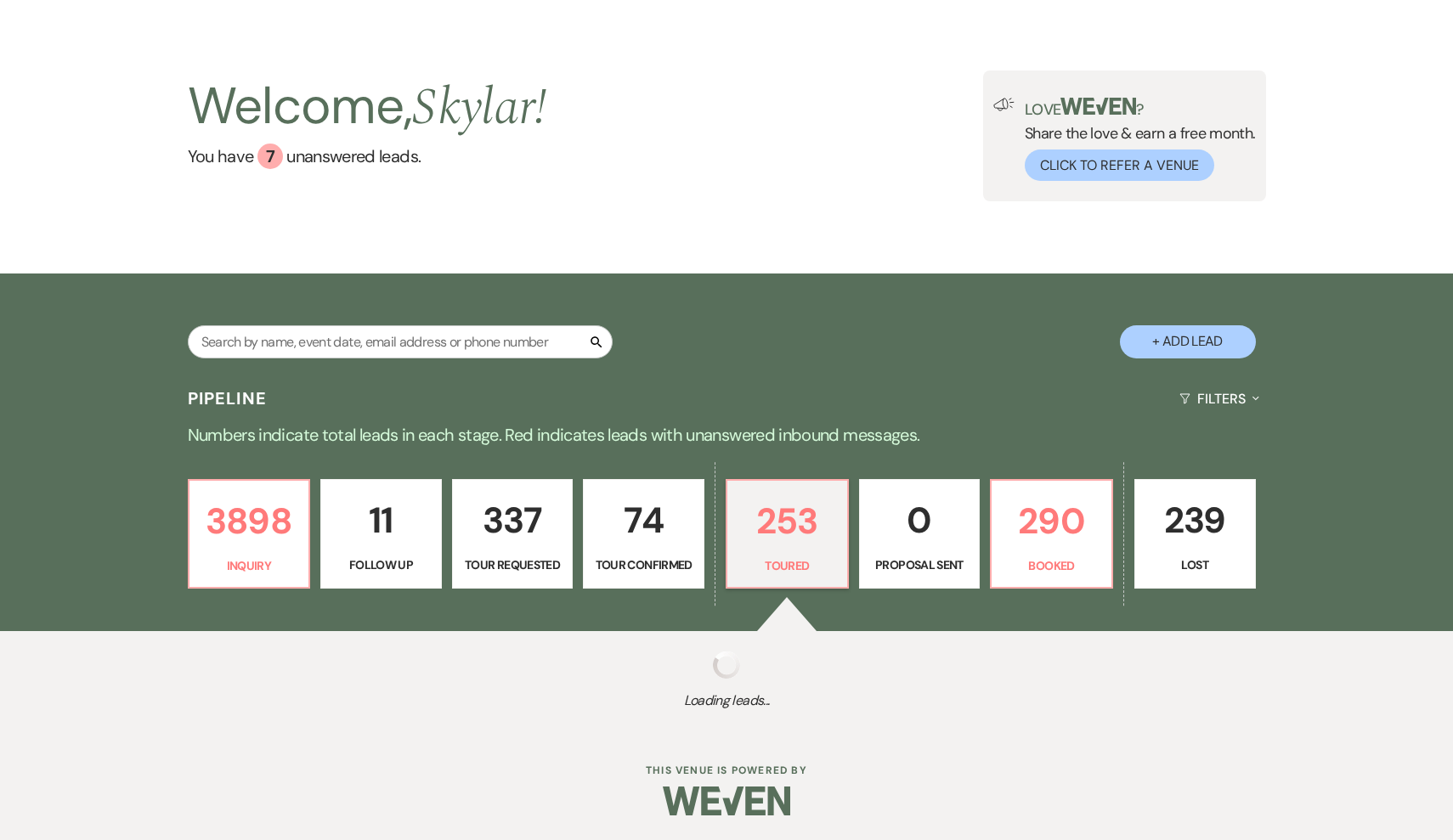
select select "5"
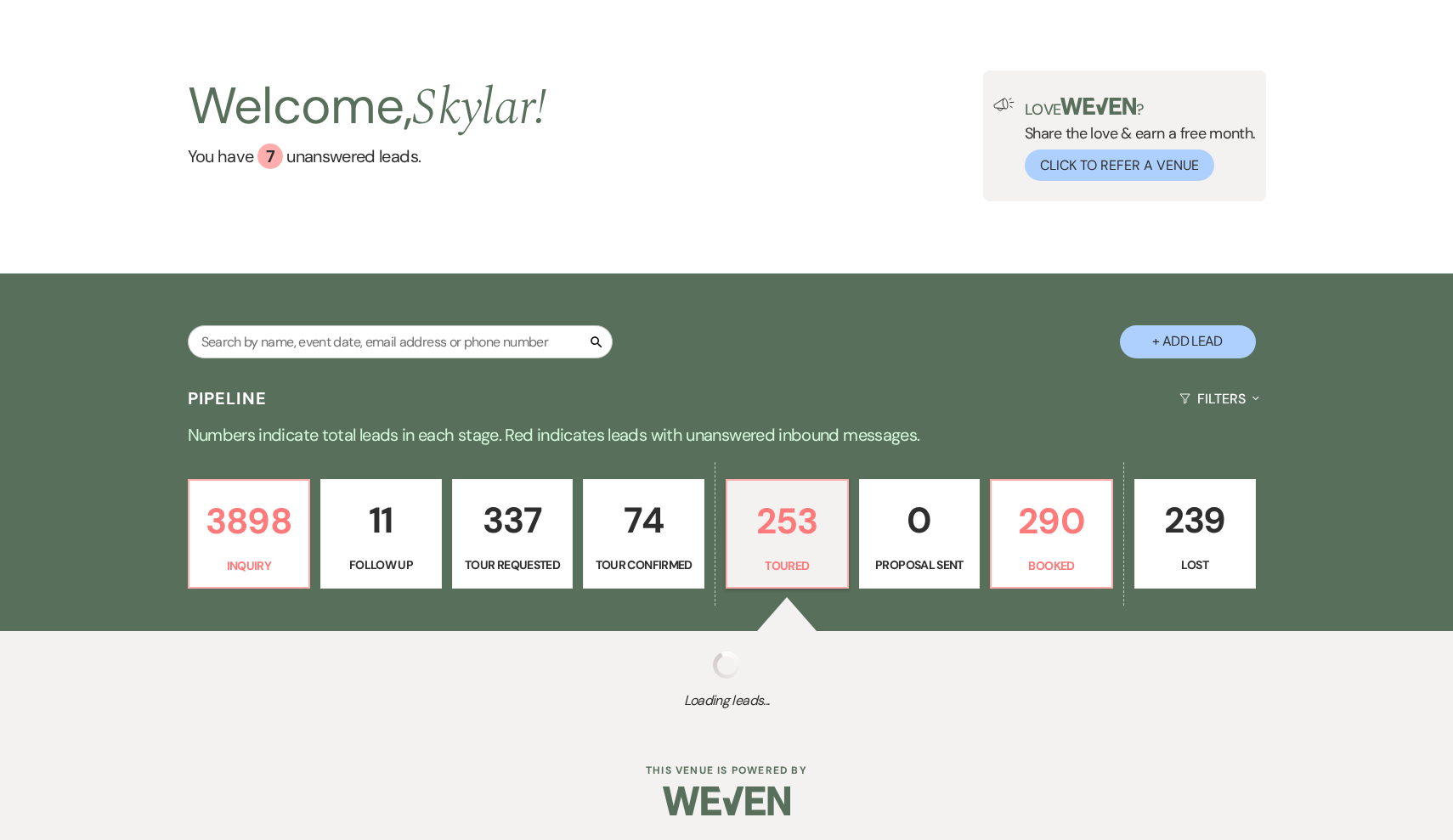
select select "5"
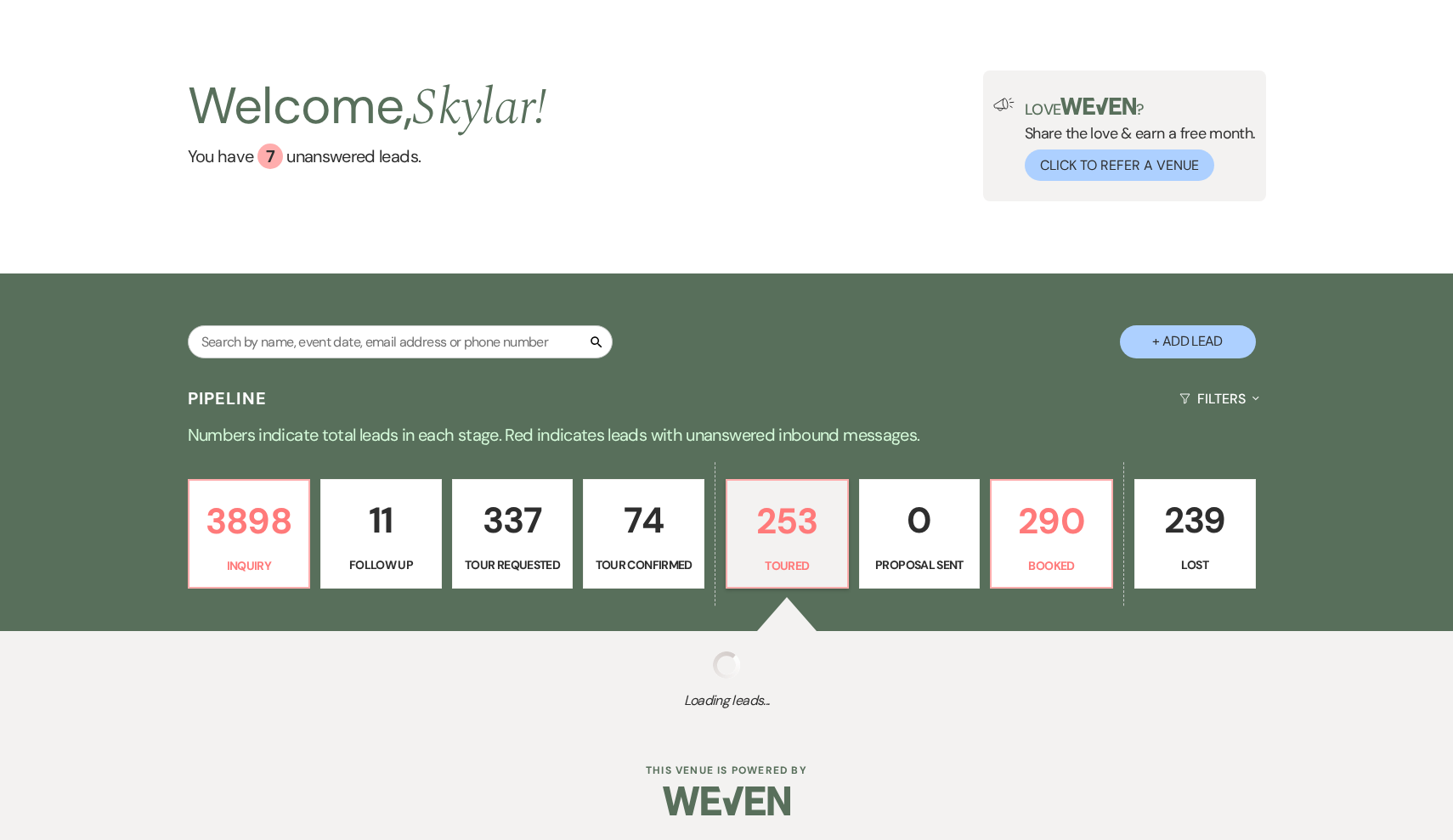
select select "5"
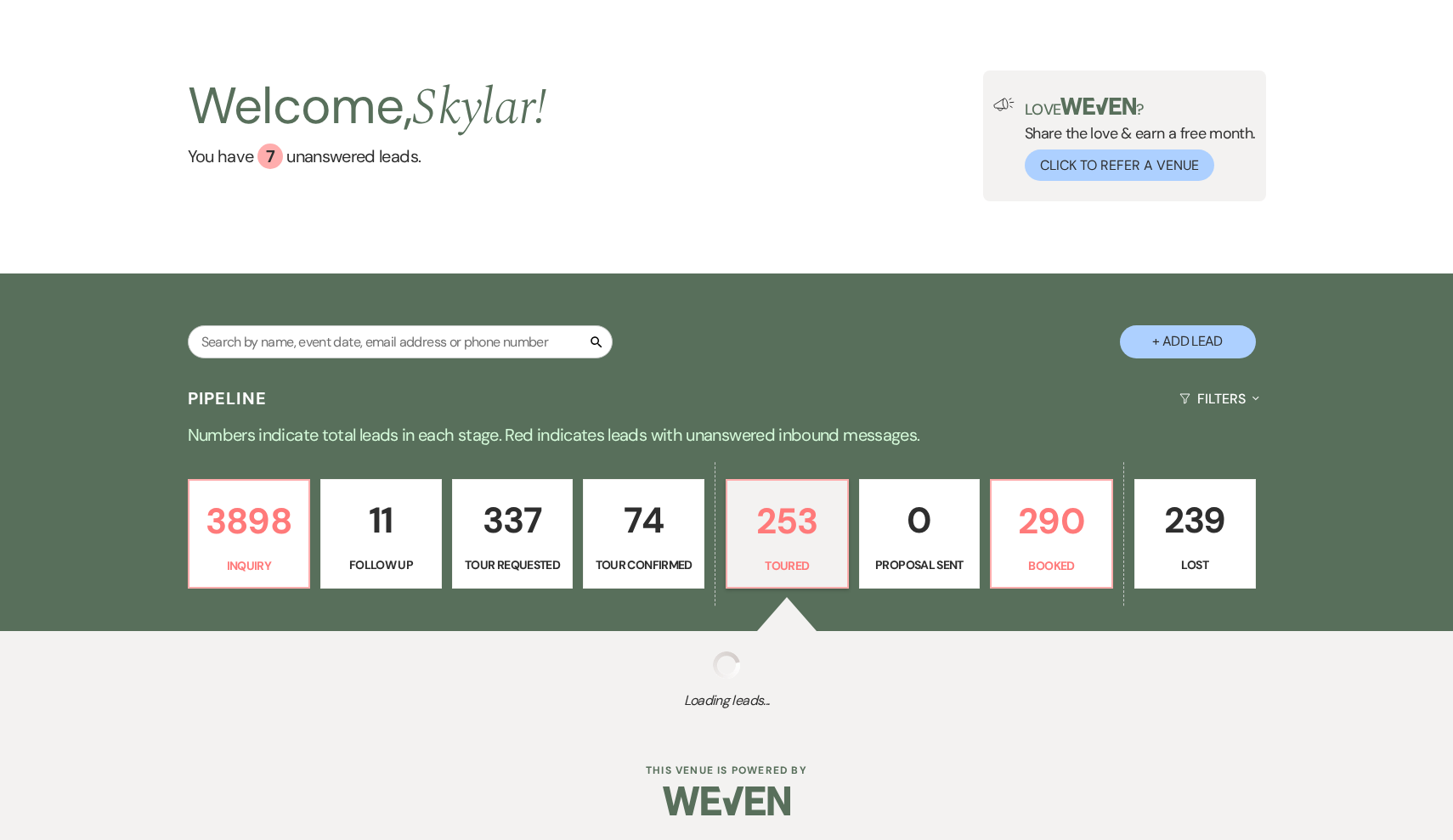
select select "5"
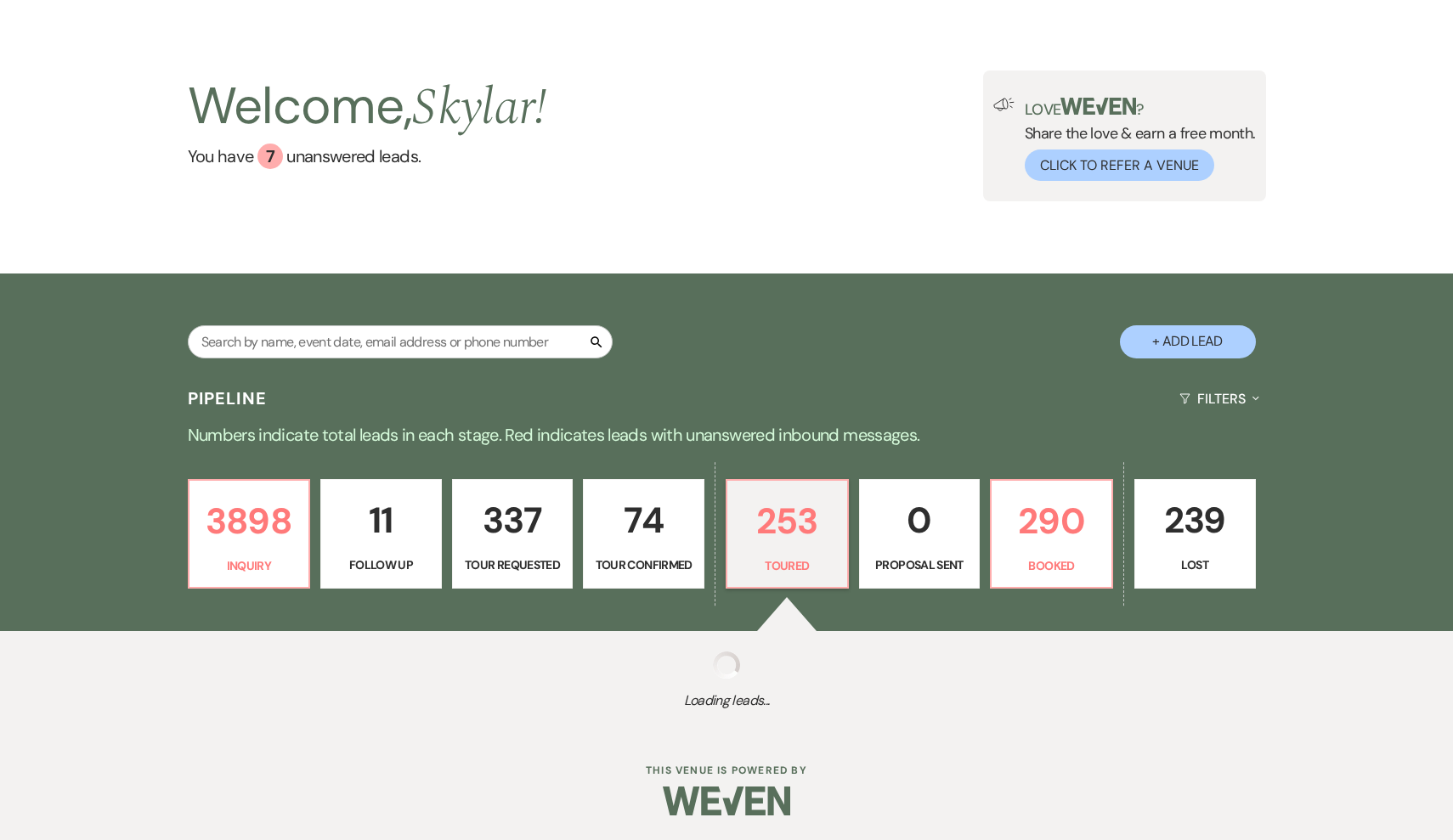
select select "5"
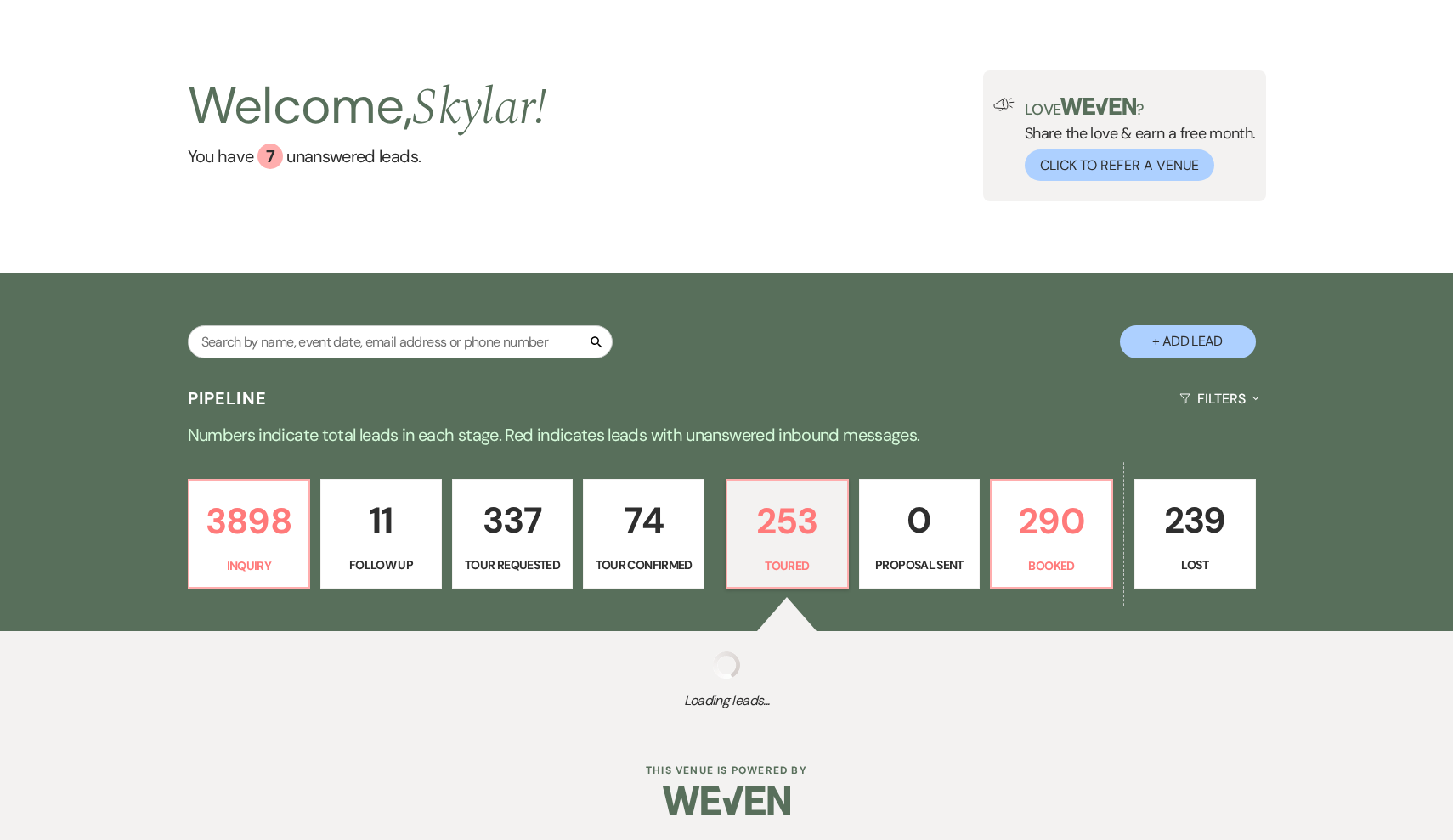
select select "5"
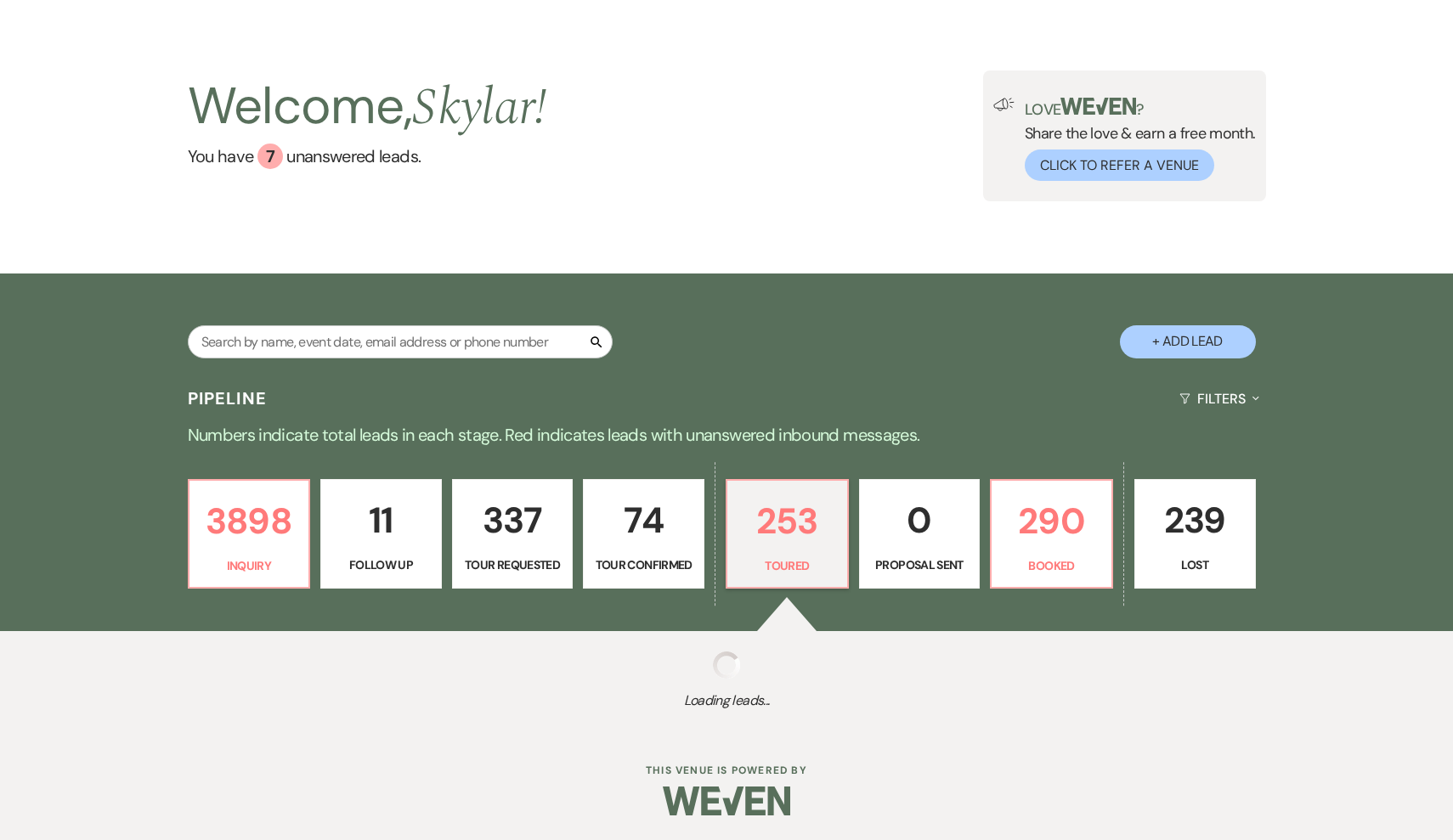
select select "5"
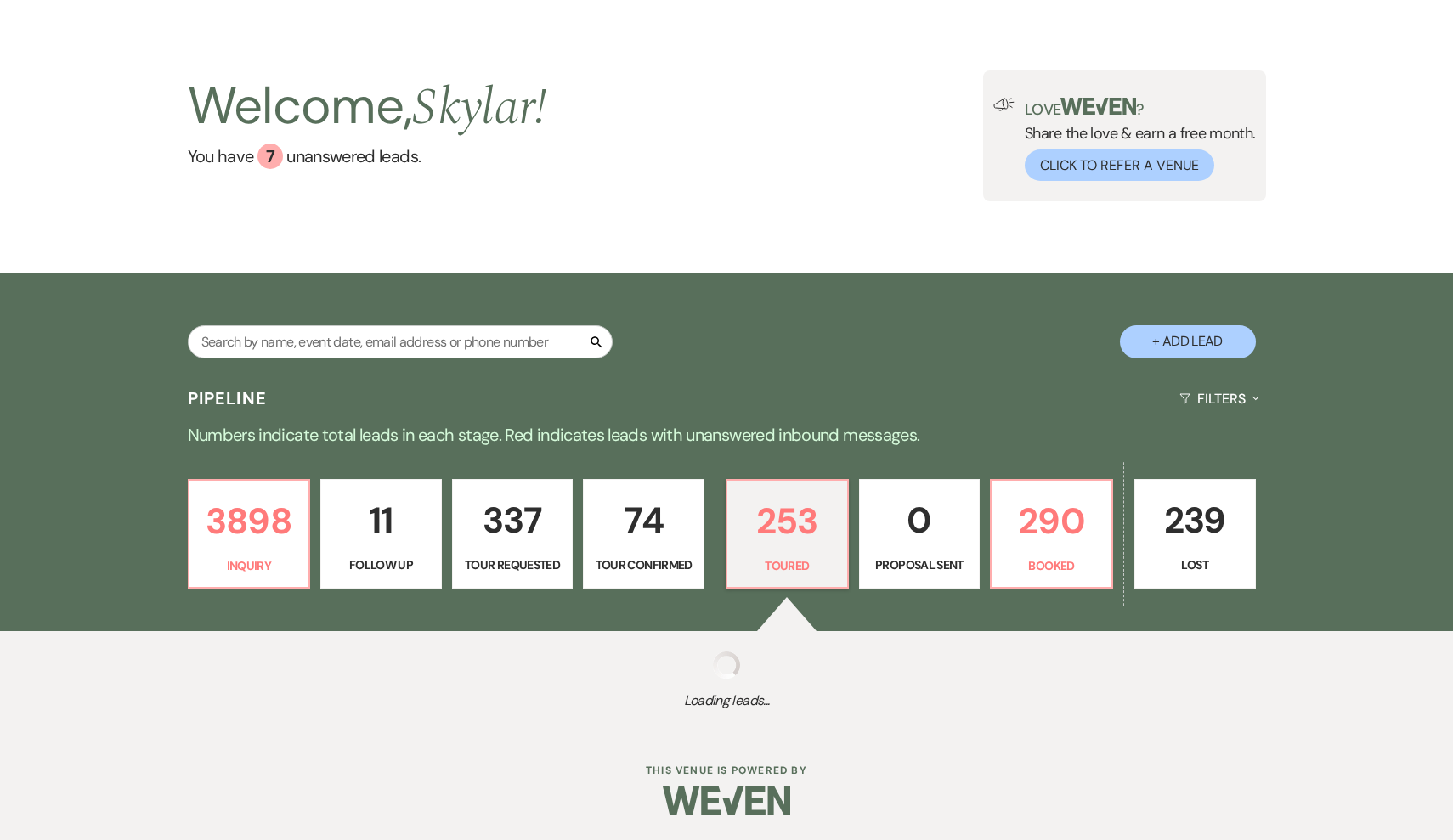
select select "5"
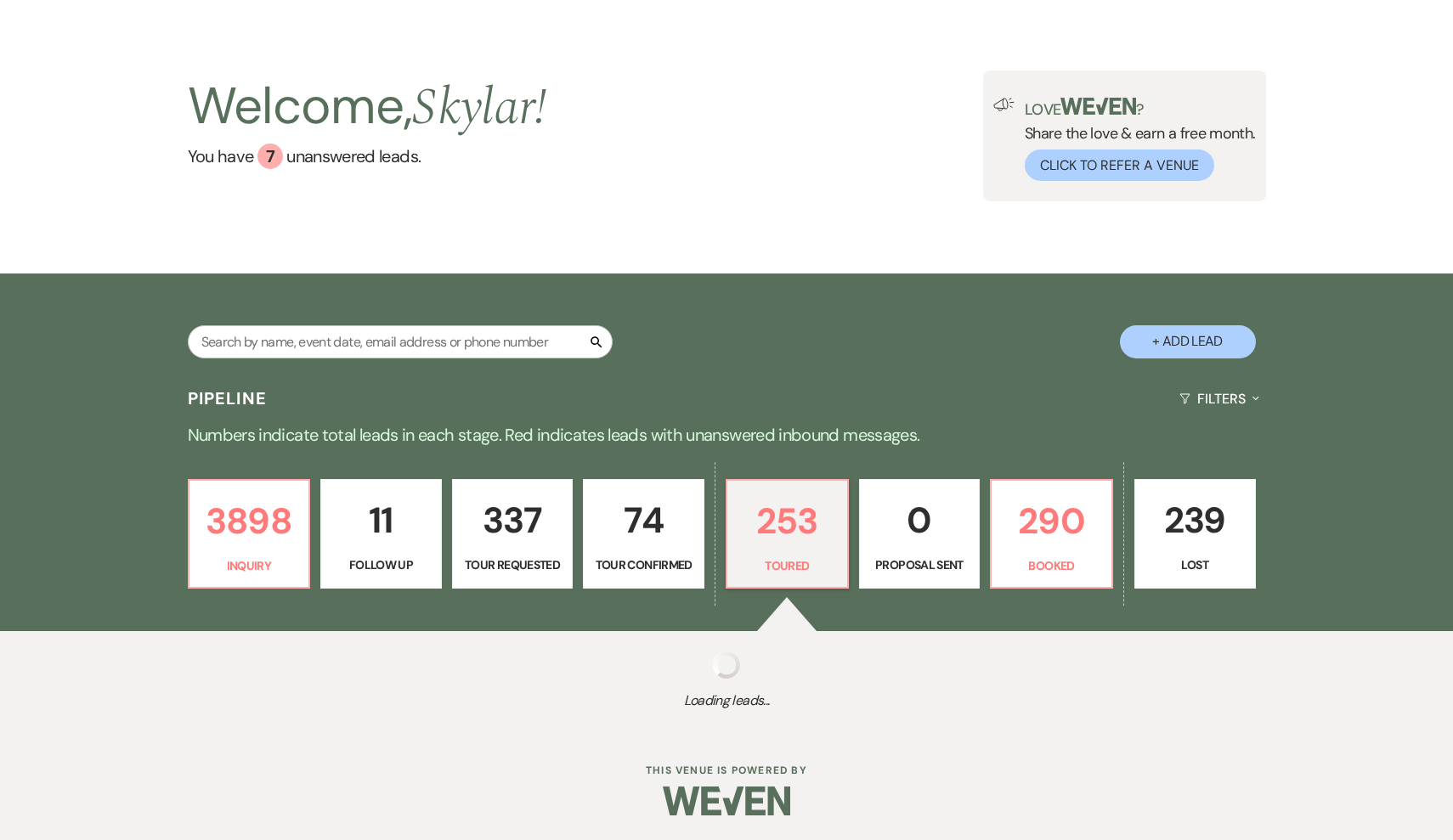
select select "5"
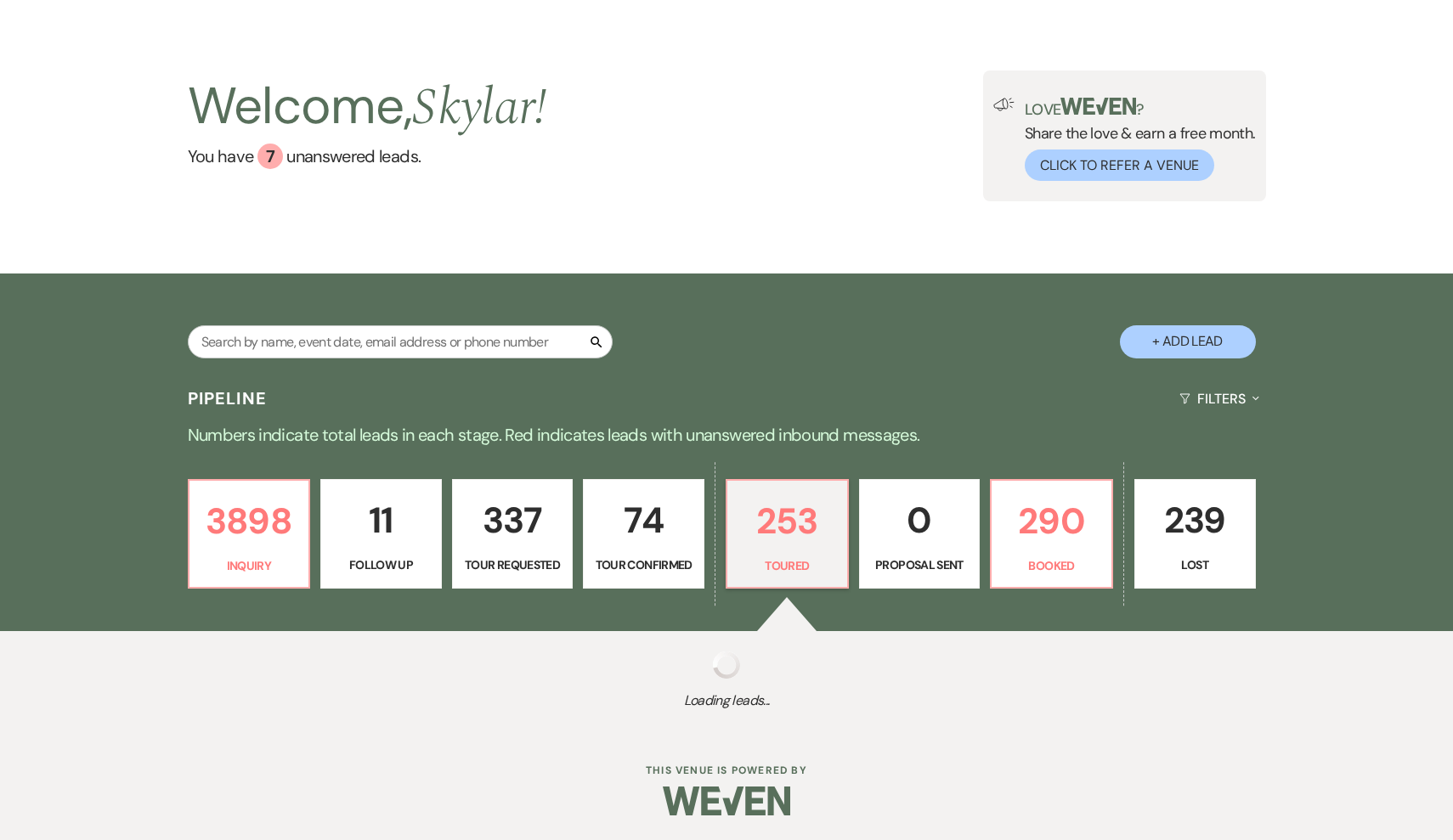
select select "5"
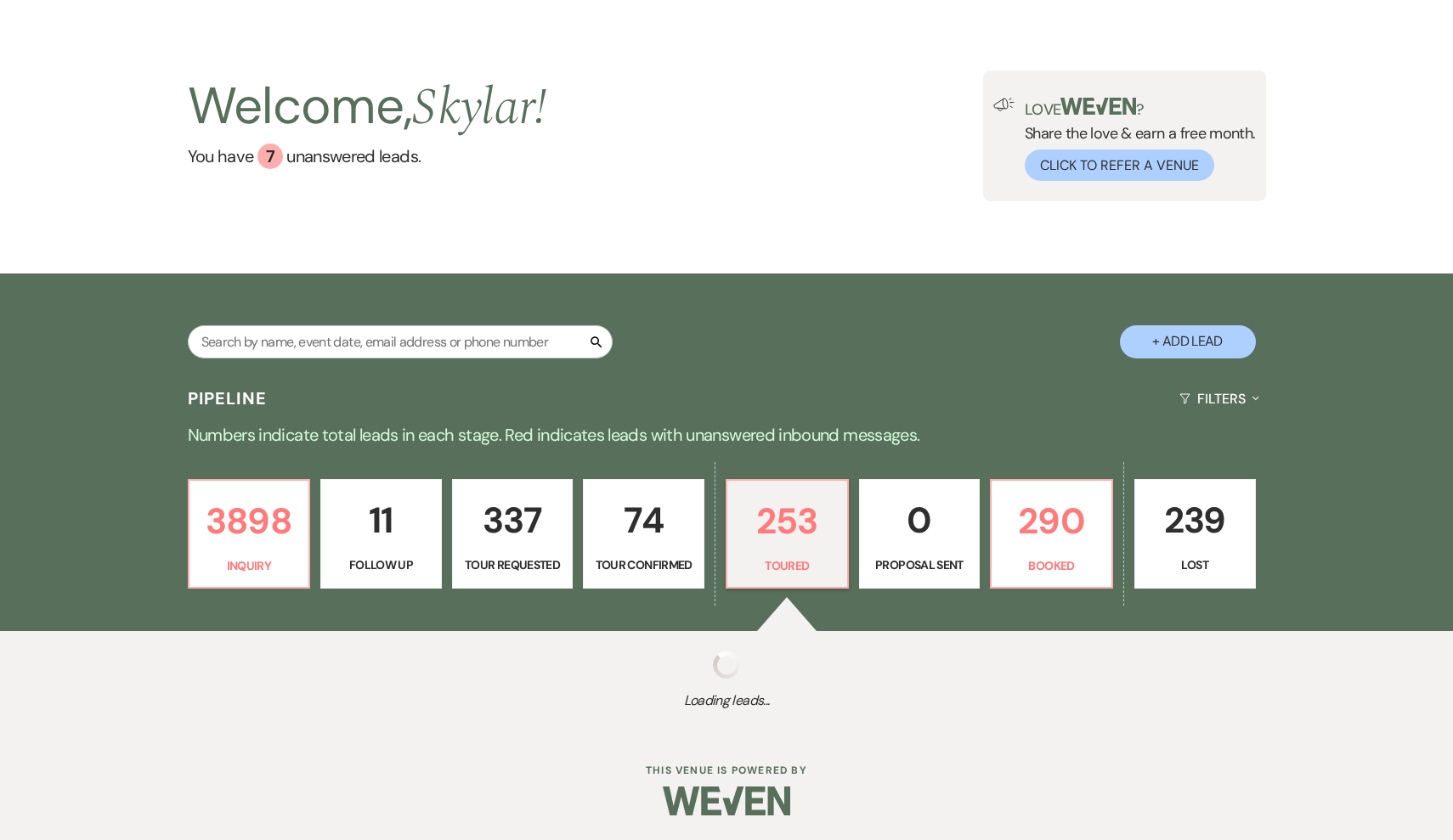
select select "5"
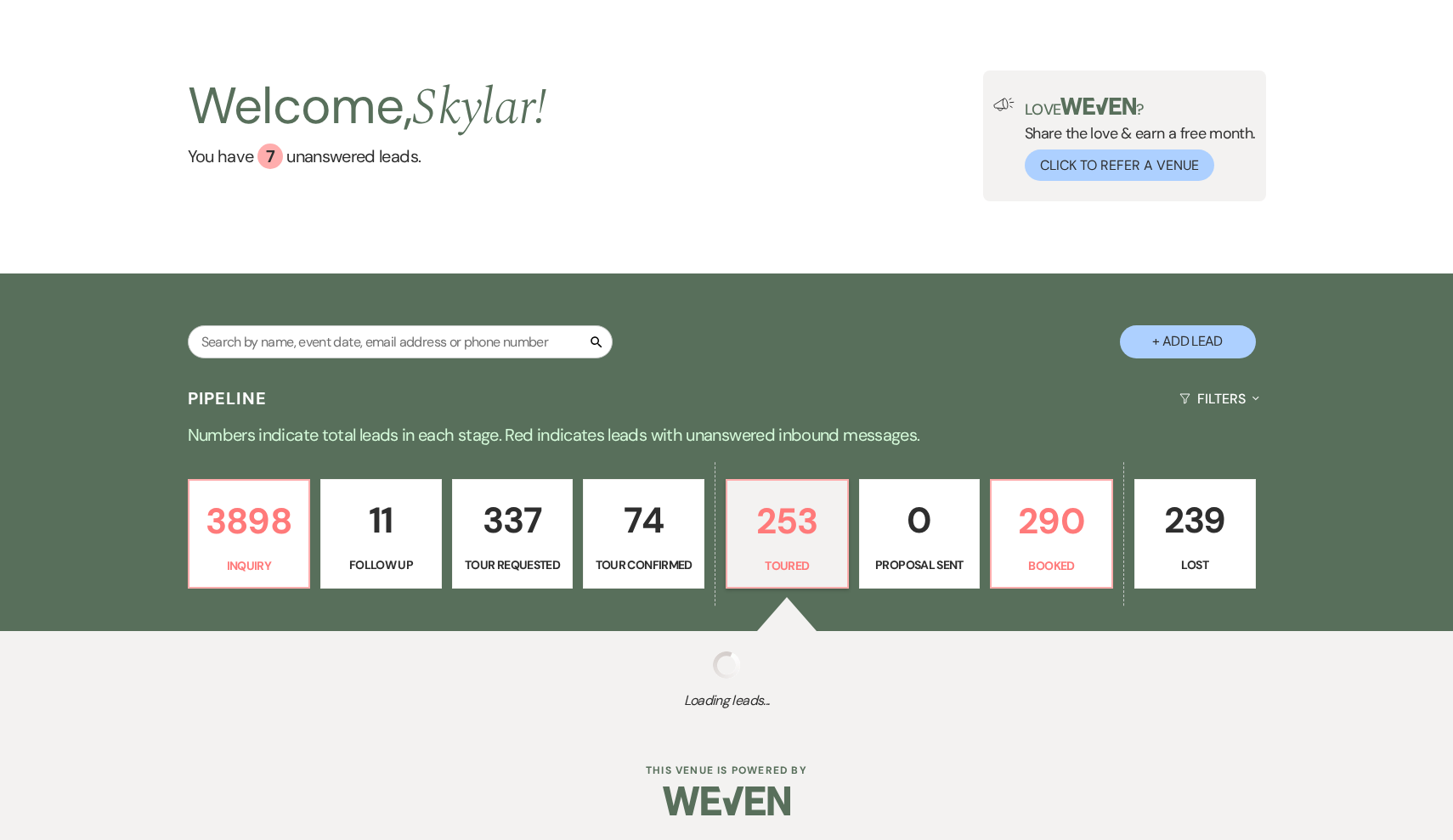
select select "5"
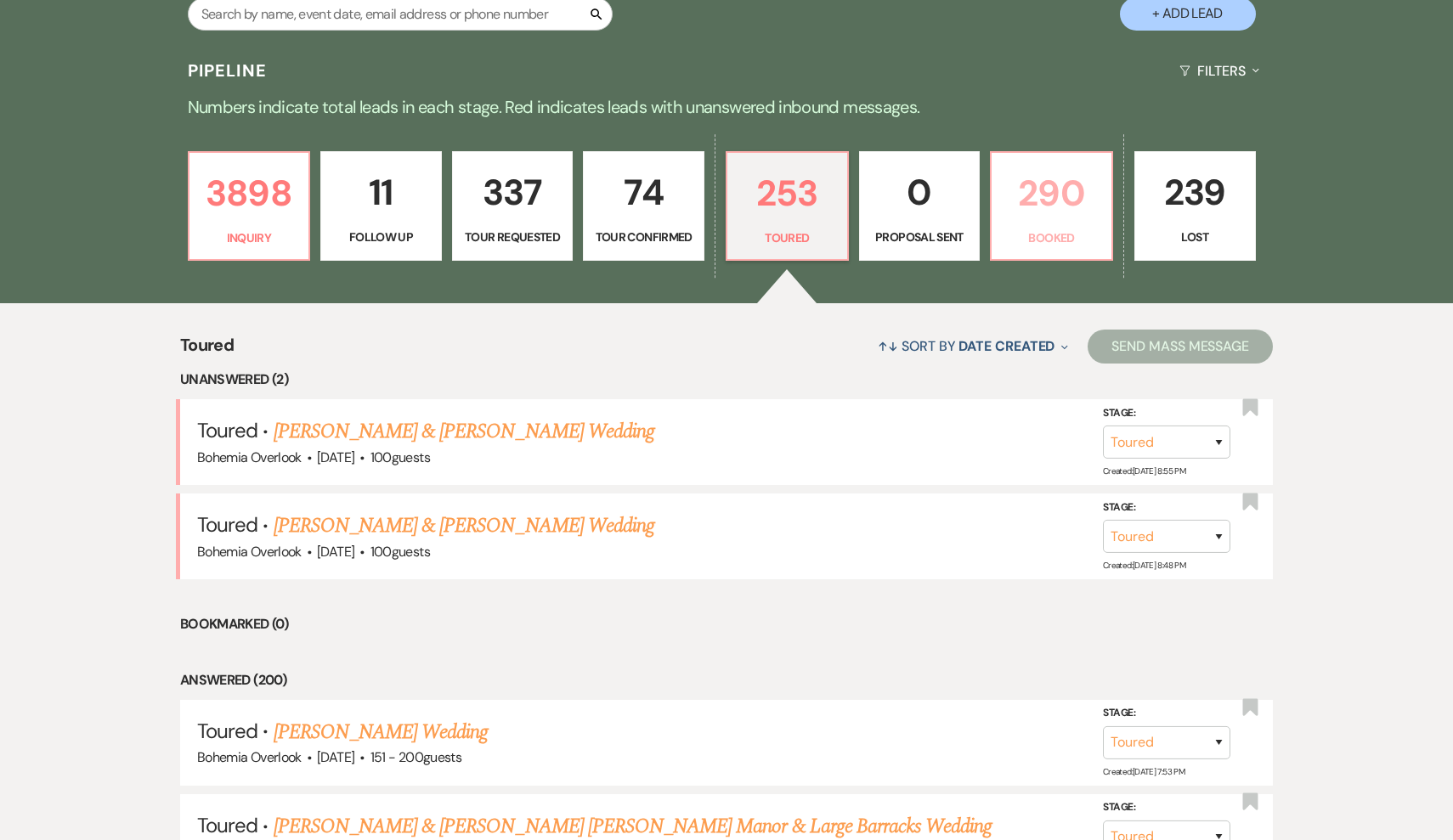
click at [1061, 202] on p "290" at bounding box center [1051, 193] width 99 height 57
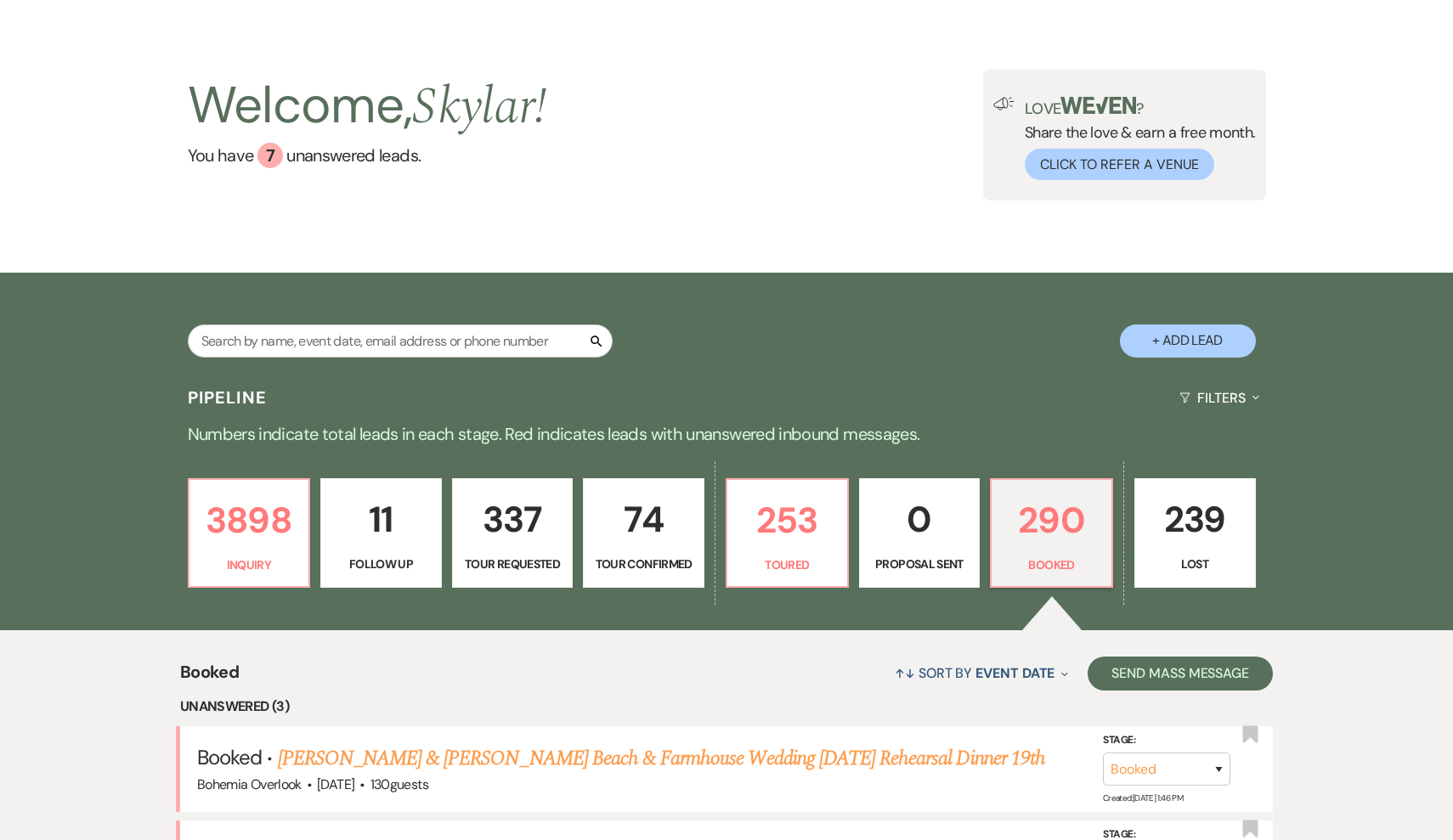
scroll to position [47, 0]
click at [397, 341] on input "text" at bounding box center [400, 342] width 425 height 33
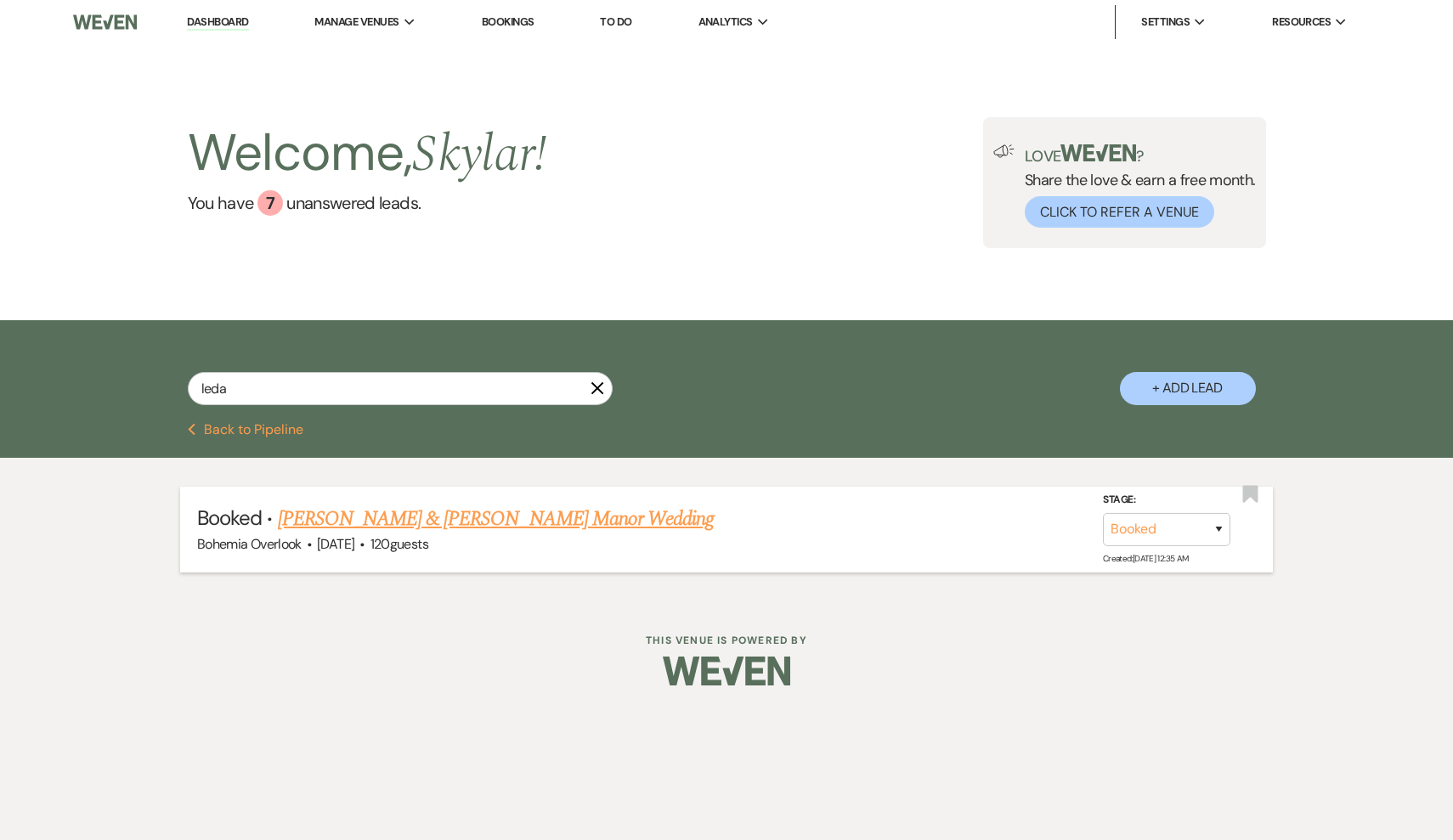
drag, startPoint x: 397, startPoint y: 341, endPoint x: 485, endPoint y: 518, distance: 197.7
click at [485, 518] on link "[PERSON_NAME] & [PERSON_NAME] Manor Wedding" at bounding box center [496, 519] width 437 height 30
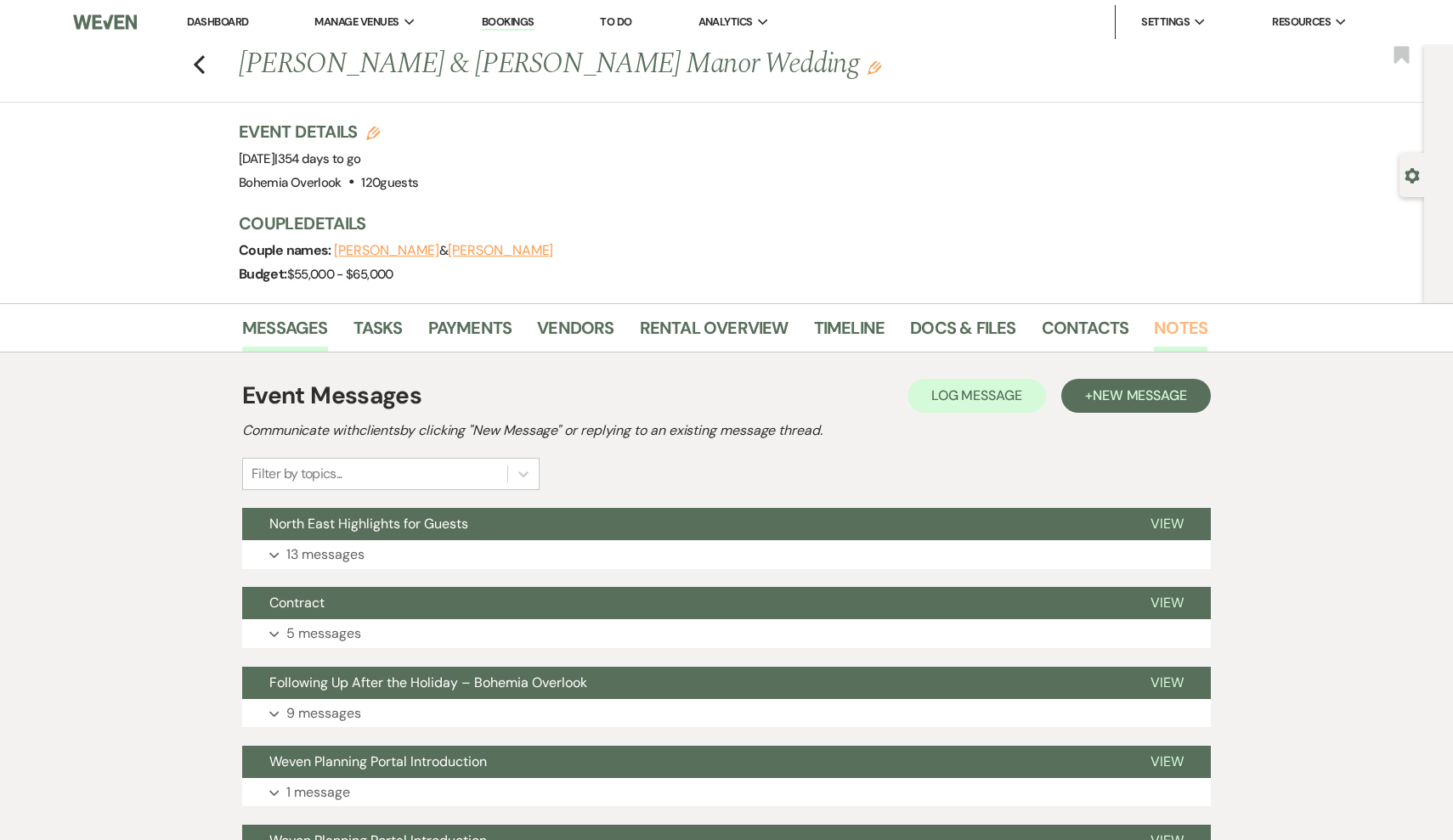
click at [1197, 328] on link "Notes" at bounding box center [1180, 333] width 54 height 38
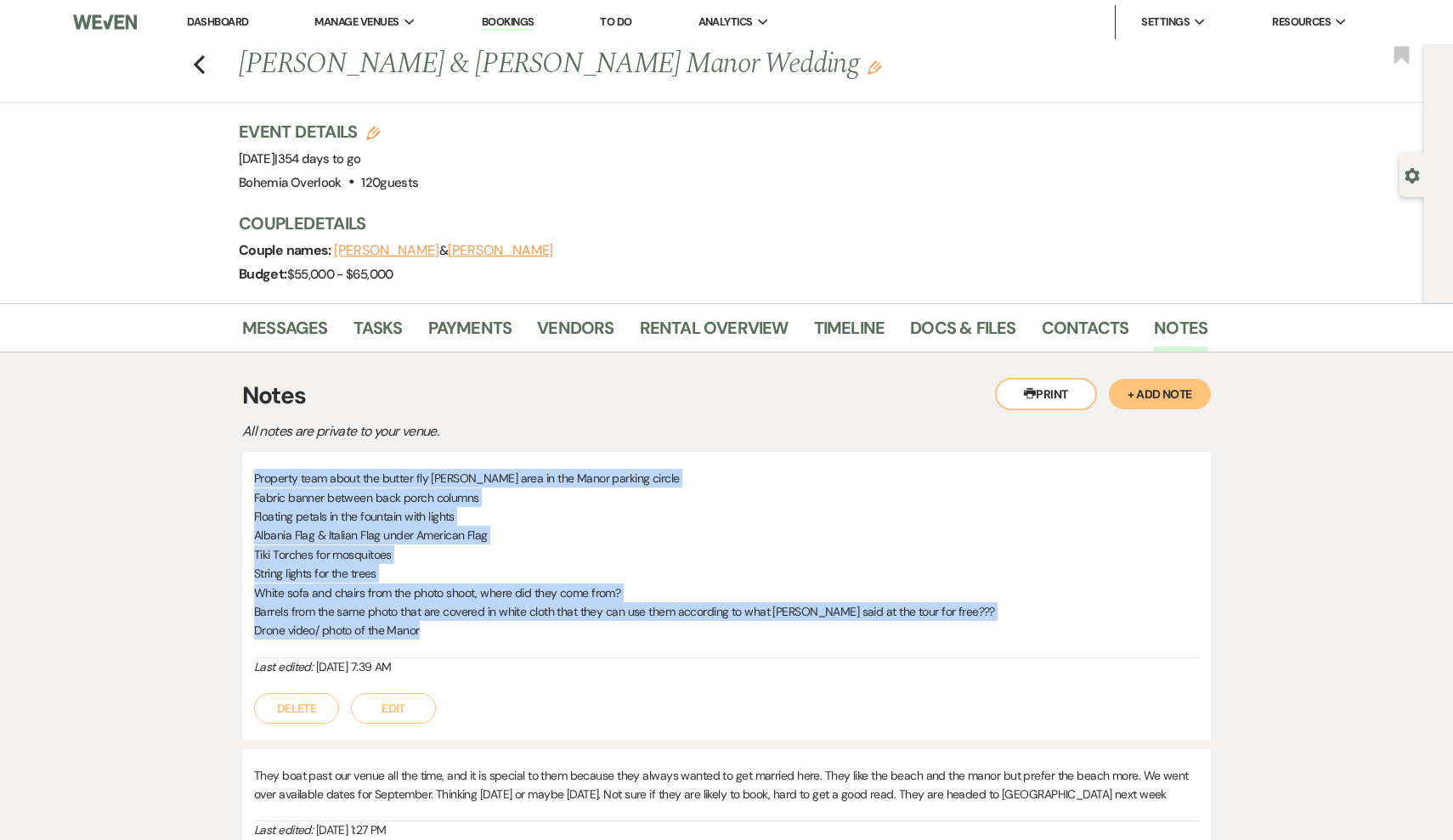
drag, startPoint x: 424, startPoint y: 634, endPoint x: 255, endPoint y: 480, distance: 228.6
click at [255, 480] on div "Property team about the butter fly [PERSON_NAME] area in the Manor parking circ…" at bounding box center [726, 563] width 945 height 190
copy div "Property team about the butter fly [PERSON_NAME] area in the Manor parking circ…"
click at [271, 336] on link "Messages" at bounding box center [285, 333] width 86 height 38
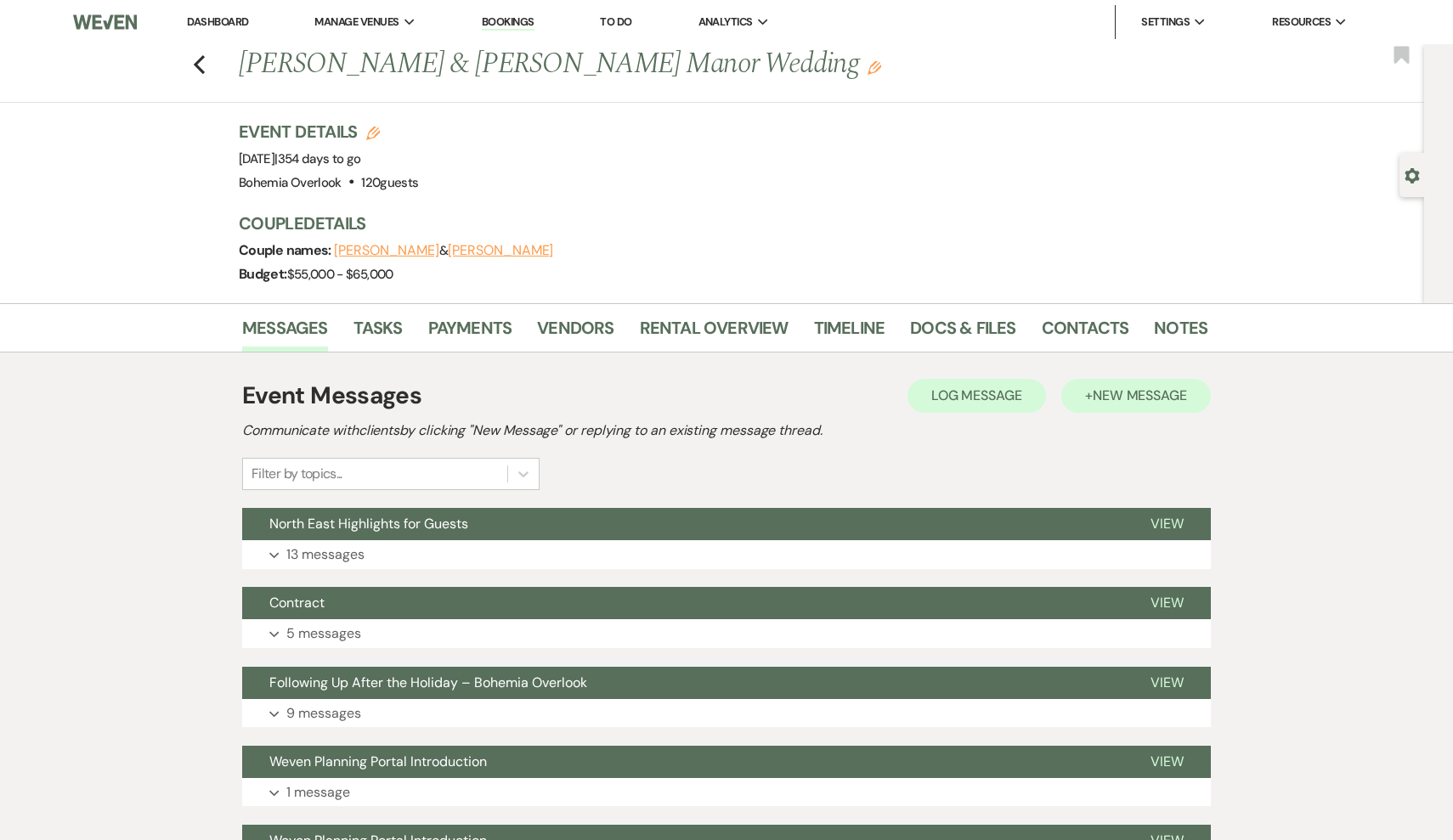
click at [1124, 403] on span "New Message" at bounding box center [1140, 395] width 94 height 18
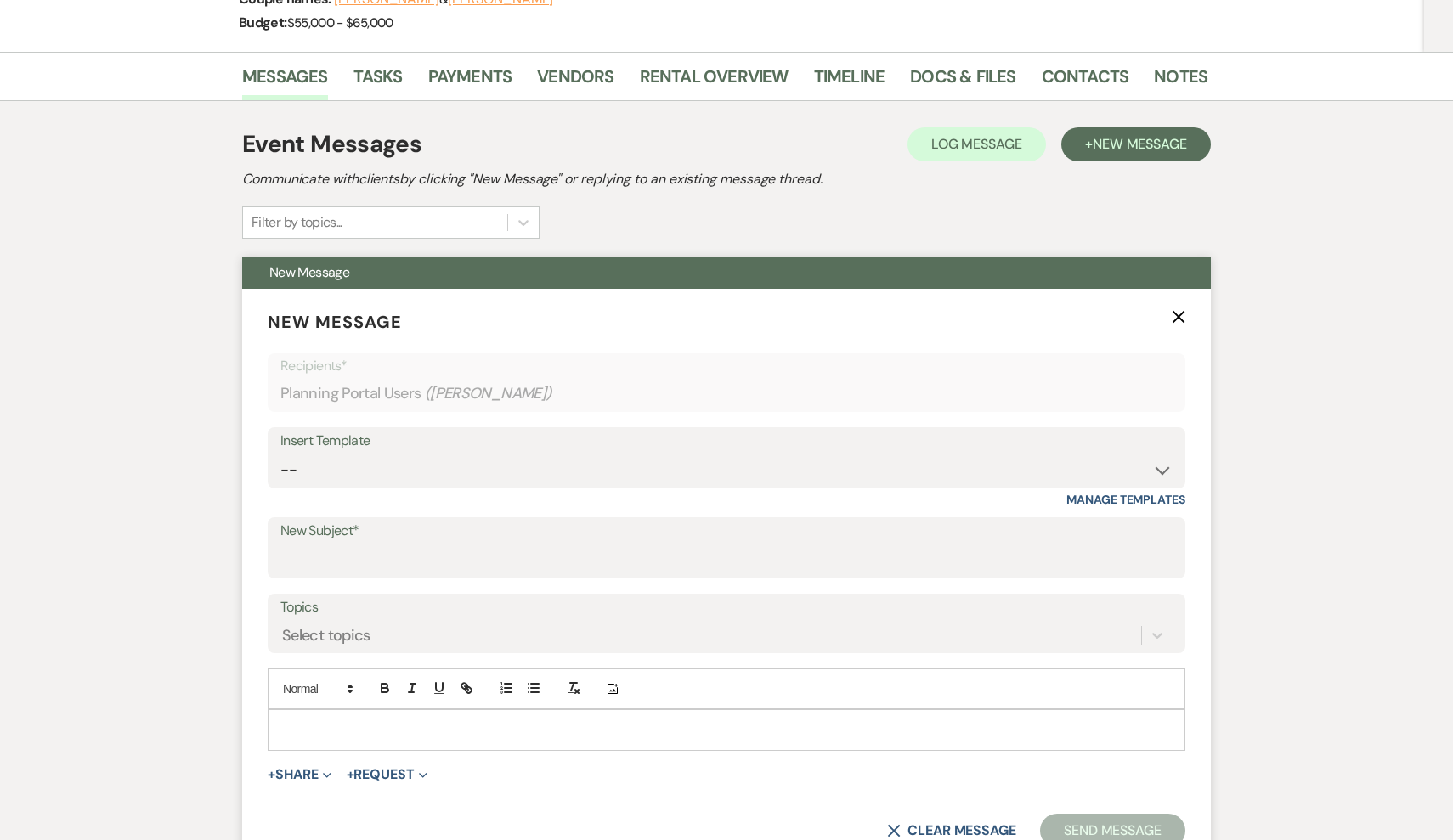
scroll to position [283, 0]
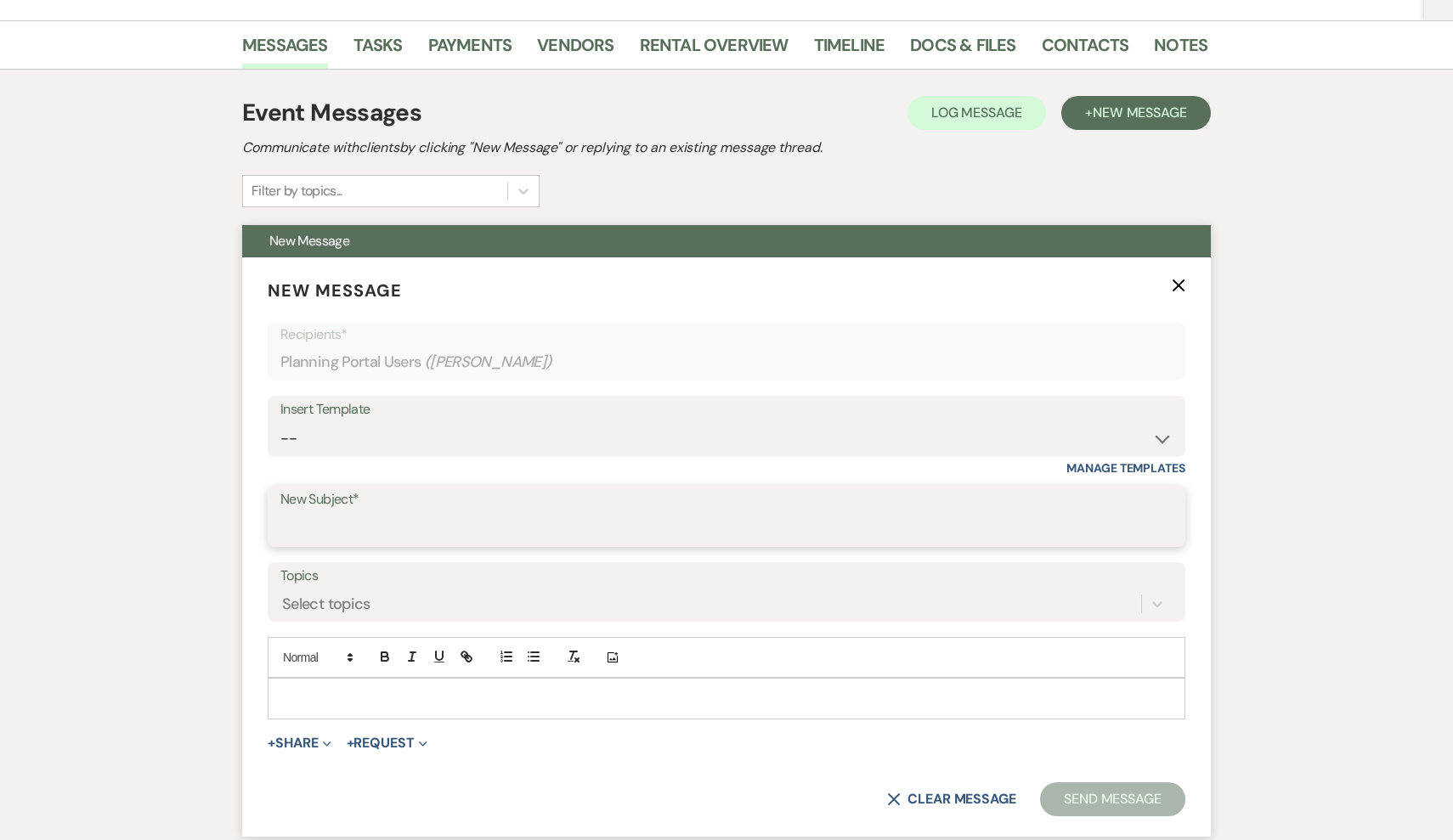
click at [388, 519] on input "New Subject*" at bounding box center [726, 529] width 892 height 33
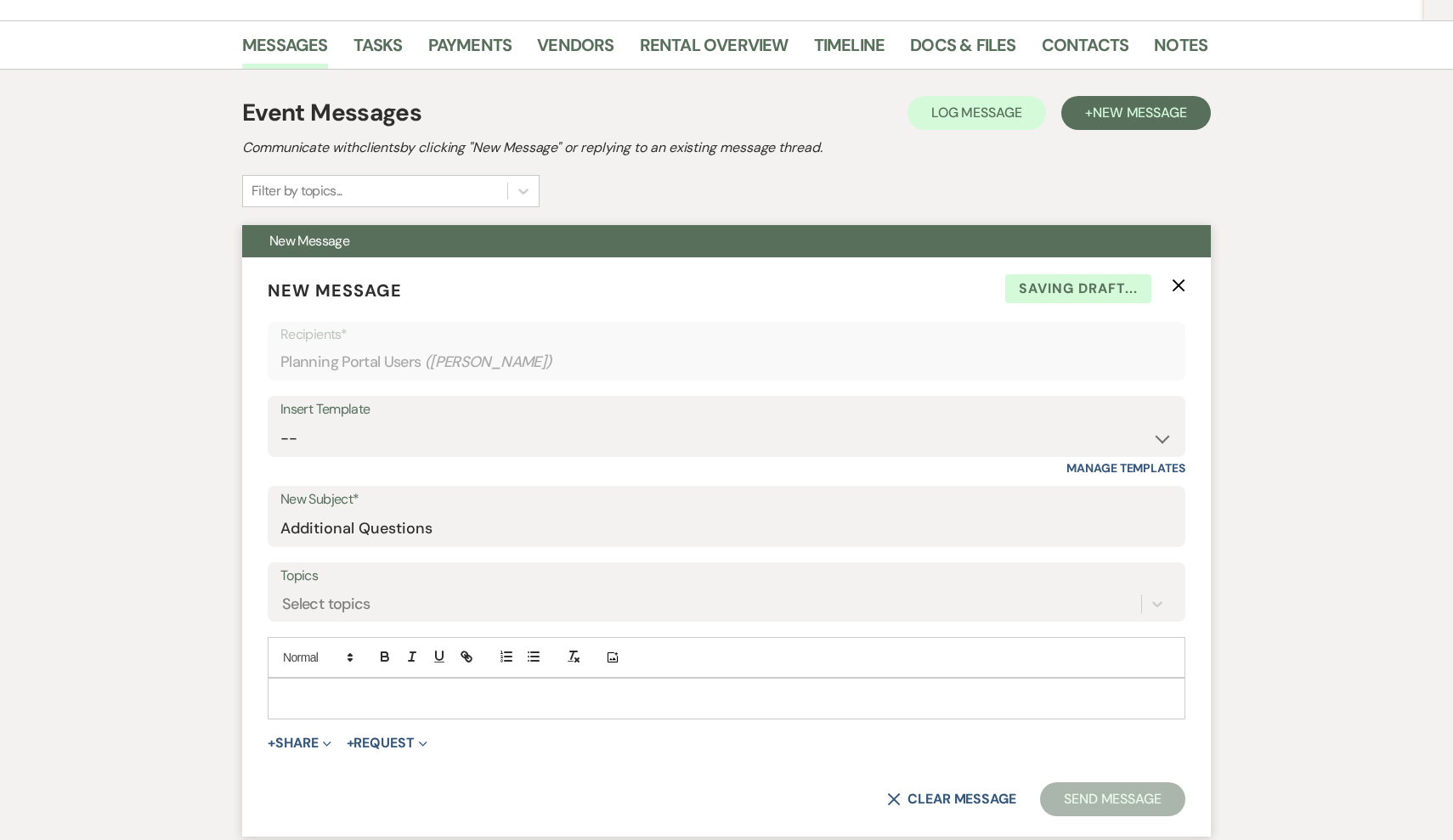
click at [358, 683] on div at bounding box center [726, 697] width 916 height 39
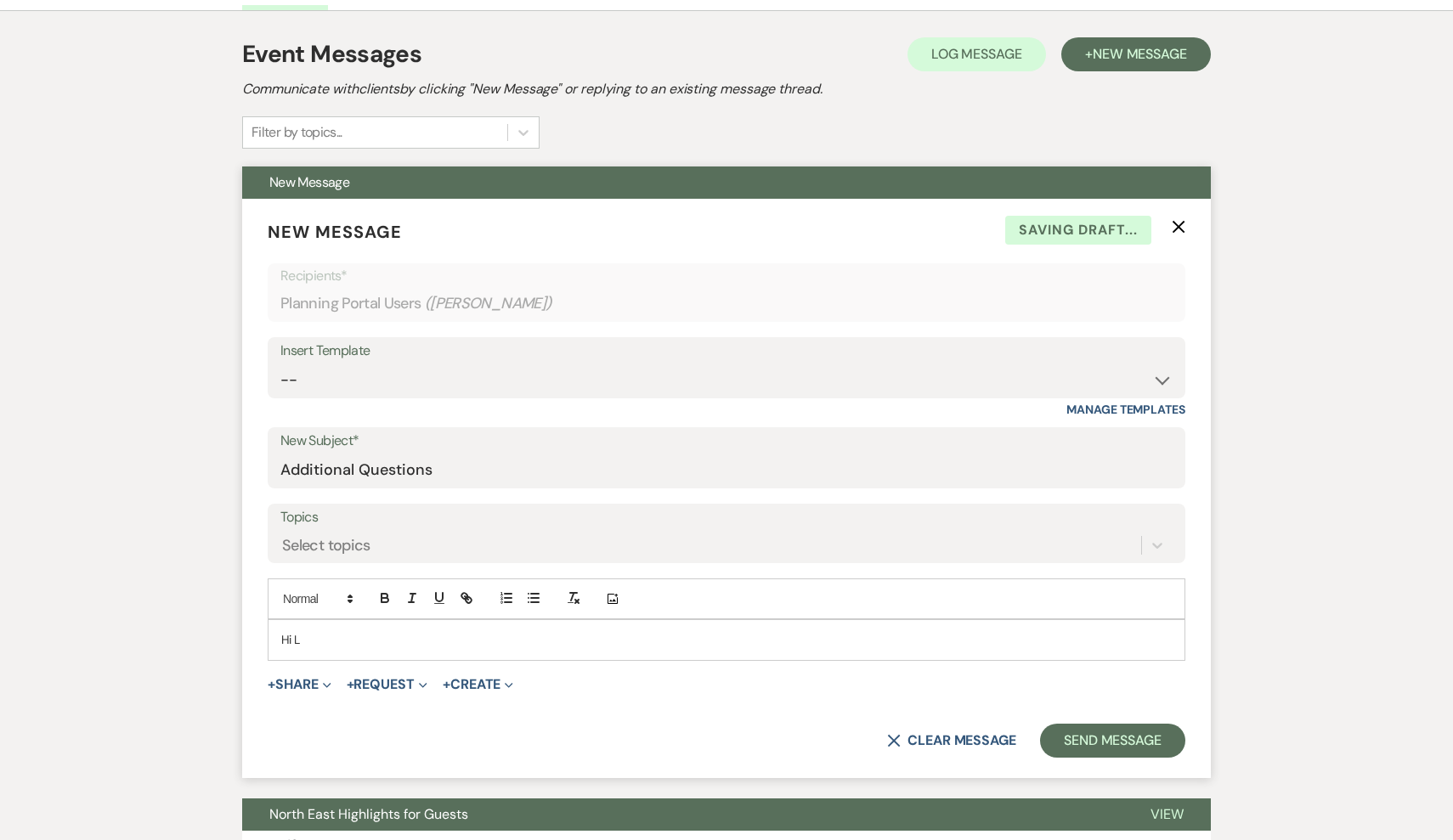
scroll to position [350, 0]
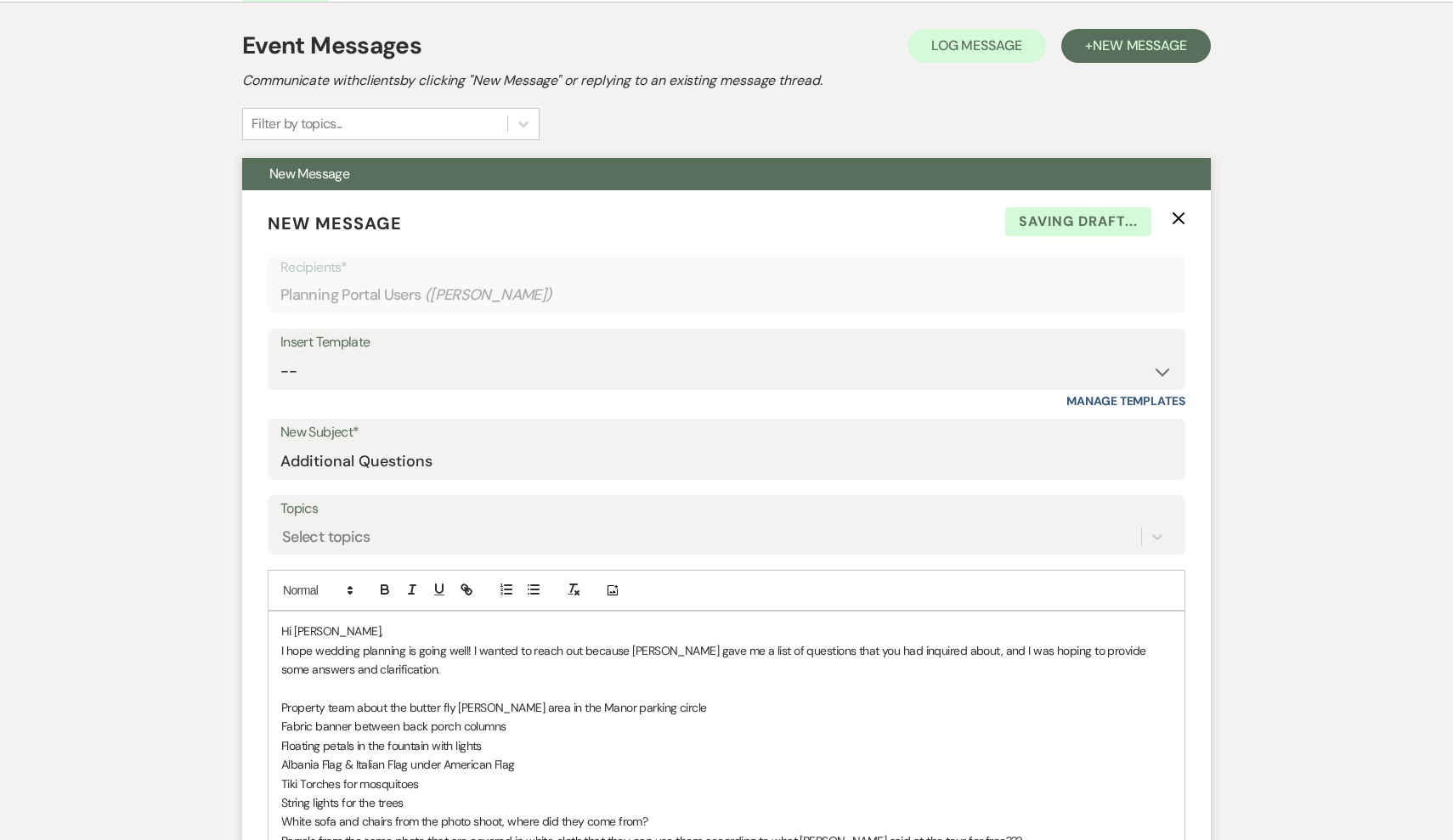
click at [669, 698] on p "Property team about the butter fly [PERSON_NAME] area in the Manor parking circ…" at bounding box center [726, 708] width 890 height 19
drag, startPoint x: 669, startPoint y: 695, endPoint x: 286, endPoint y: 702, distance: 383.1
click at [286, 702] on p "Property team about the butter fly [PERSON_NAME] area in the Manor parking circ…" at bounding box center [726, 708] width 890 height 19
click at [278, 700] on div "Hi [PERSON_NAME], I hope wedding planning is going well! I wanted to reach out …" at bounding box center [726, 754] width 916 height 286
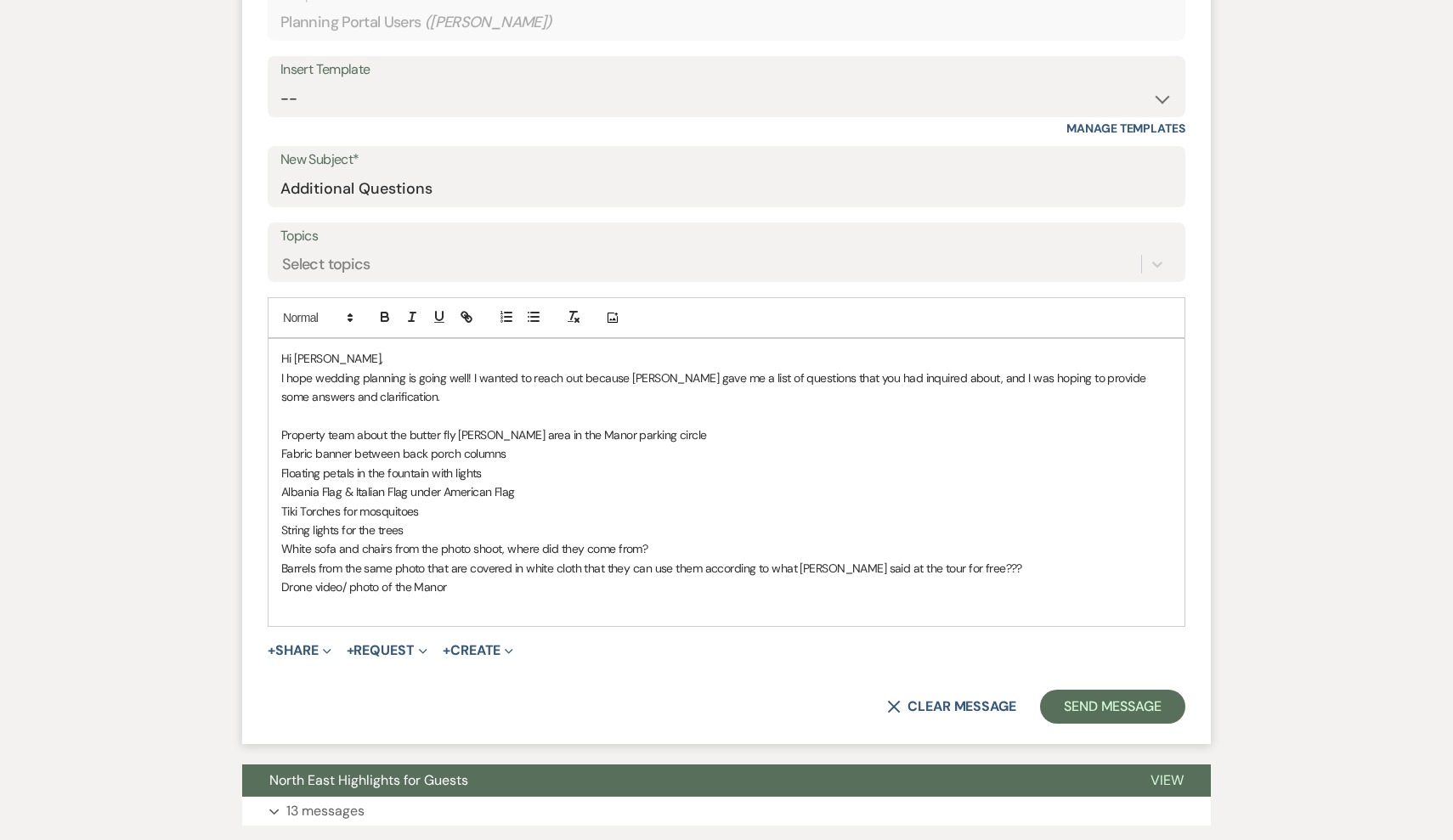
scroll to position [633, 0]
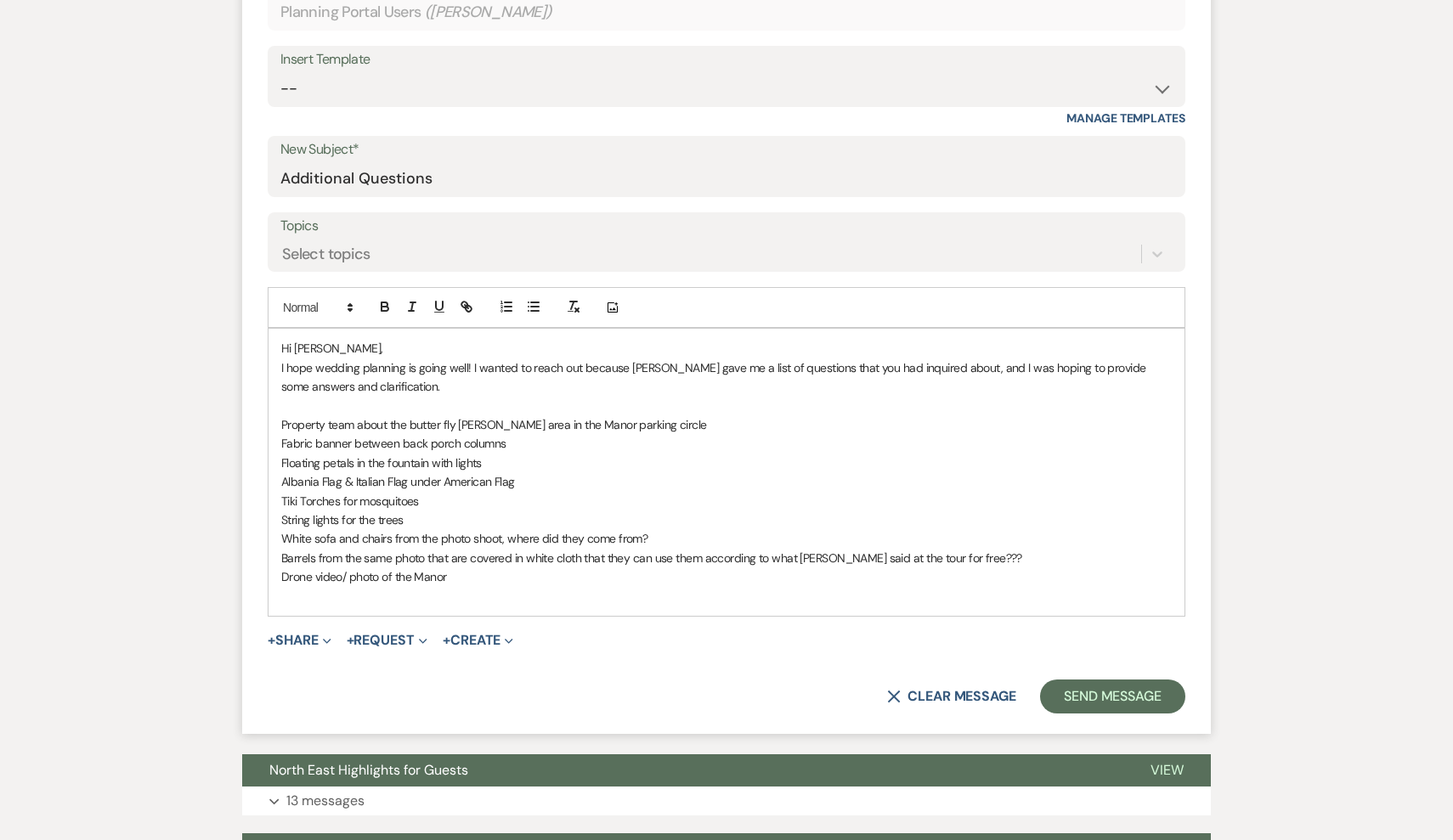
click at [532, 454] on p "Floating petals in the fountain with lights" at bounding box center [726, 463] width 890 height 19
click at [672, 415] on p "Property team about the butter fly [PERSON_NAME] area in the Manor parking circ…" at bounding box center [726, 425] width 890 height 19
click at [289, 422] on span "Property team about the butter fly [PERSON_NAME] area in the Manor parking circ…" at bounding box center [494, 425] width 426 height 15
click at [283, 421] on span "Property team about the butter fly [PERSON_NAME] area in the Manor parking circ…" at bounding box center [494, 425] width 426 height 15
click at [702, 426] on p "-Property team about the butter fly [PERSON_NAME] area in the Manor parking cir…" at bounding box center [726, 425] width 890 height 19
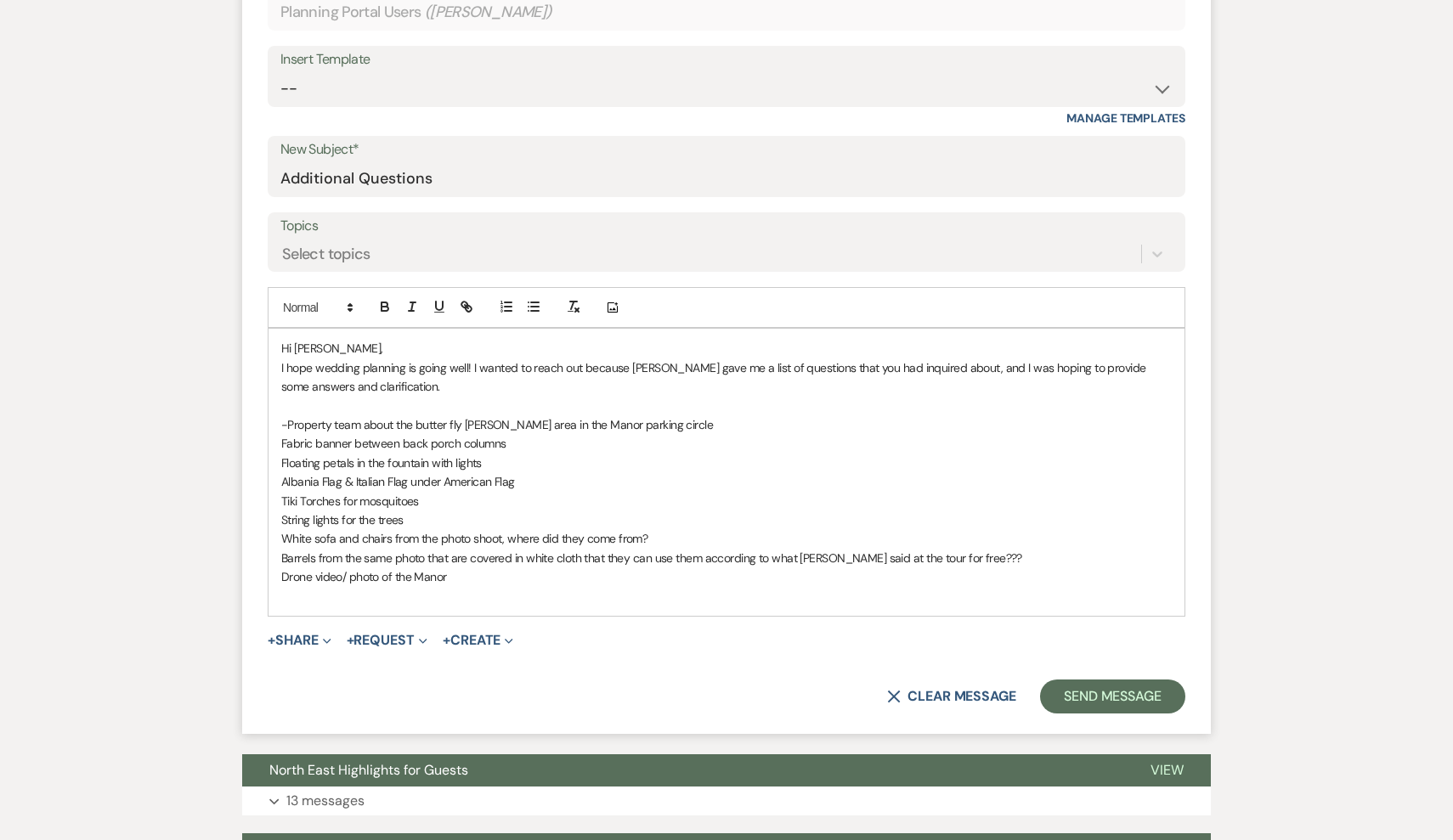
click at [489, 567] on p "Drone video/ photo of the Manor" at bounding box center [726, 577] width 890 height 19
click at [279, 438] on div "Hi [PERSON_NAME], I hope wedding planning is going well! I wanted to reach out …" at bounding box center [726, 471] width 916 height 286
click at [279, 457] on div "Hi [PERSON_NAME], I hope wedding planning is going well! I wanted to reach out …" at bounding box center [726, 471] width 916 height 286
click at [279, 478] on div "Hi [PERSON_NAME], I hope wedding planning is going well! I wanted to reach out …" at bounding box center [726, 471] width 916 height 286
click at [281, 494] on span "Tiki Torches for mosquitoes" at bounding box center [350, 501] width 138 height 15
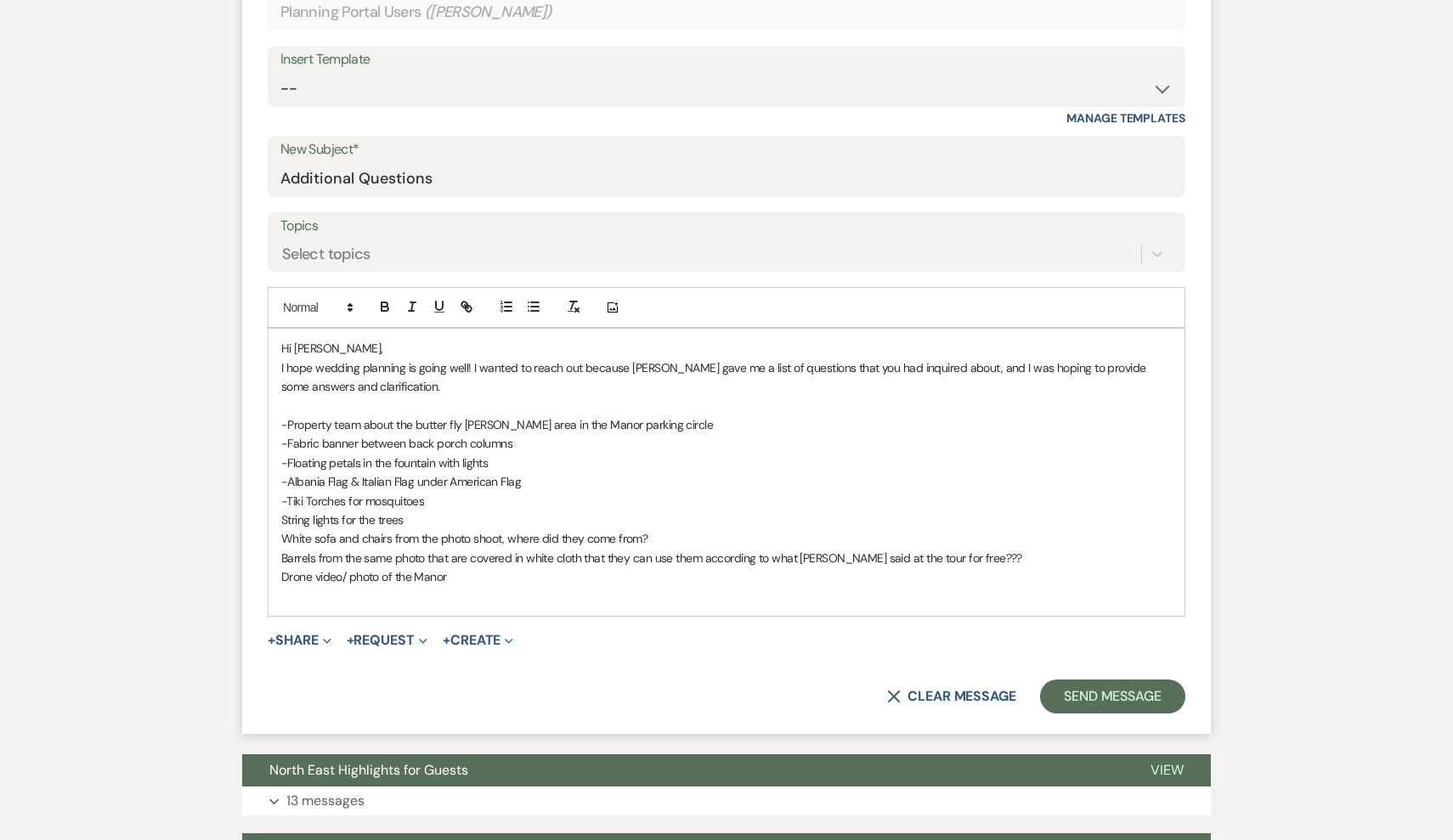
click at [280, 506] on div "Hi [PERSON_NAME], I hope wedding planning is going well! I wanted to reach out …" at bounding box center [726, 471] width 916 height 286
click at [283, 533] on span "White sofa and chairs from the photo shoot, where did they come from?" at bounding box center [465, 539] width 366 height 15
click at [279, 549] on div "Hi [PERSON_NAME], I hope wedding planning is going well! I wanted to reach out …" at bounding box center [726, 471] width 916 height 286
click at [279, 572] on div "Hi [PERSON_NAME], I hope wedding planning is going well! I wanted to reach out …" at bounding box center [726, 471] width 916 height 286
click at [343, 587] on p at bounding box center [726, 596] width 890 height 19
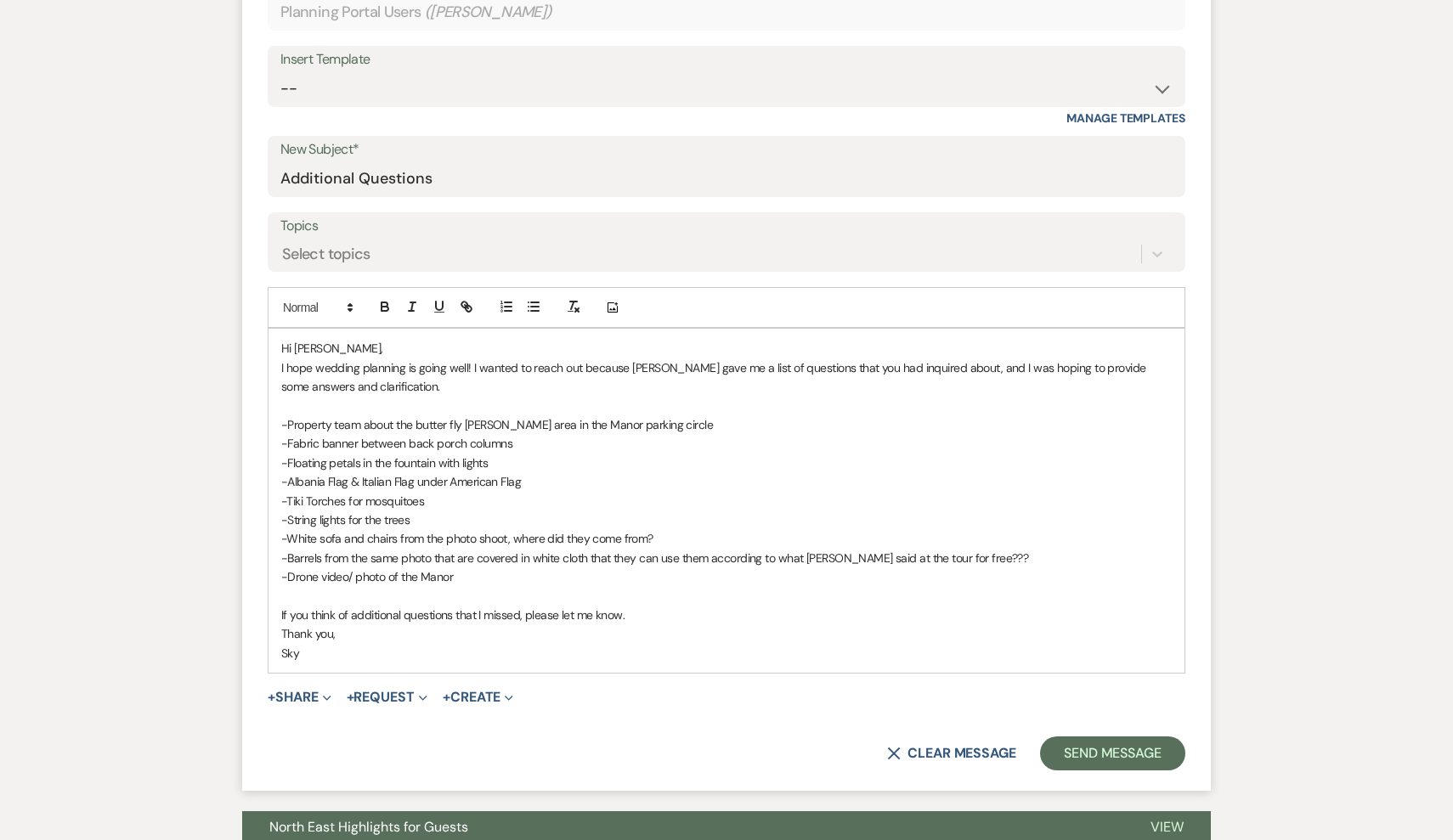
click at [431, 496] on p "-Tiki Torches for mosquitoes" at bounding box center [726, 501] width 890 height 19
click at [446, 512] on p "-String lights for the trees" at bounding box center [726, 520] width 890 height 19
click at [541, 445] on p "-Fabric banner between back porch columns" at bounding box center [726, 444] width 890 height 19
click at [488, 455] on span "-Floating petals in the fountain with lights" at bounding box center [384, 462] width 207 height 15
click at [396, 417] on span "-Property team about the butter fly [PERSON_NAME] area in the Manor parking cir…" at bounding box center [497, 425] width 431 height 15
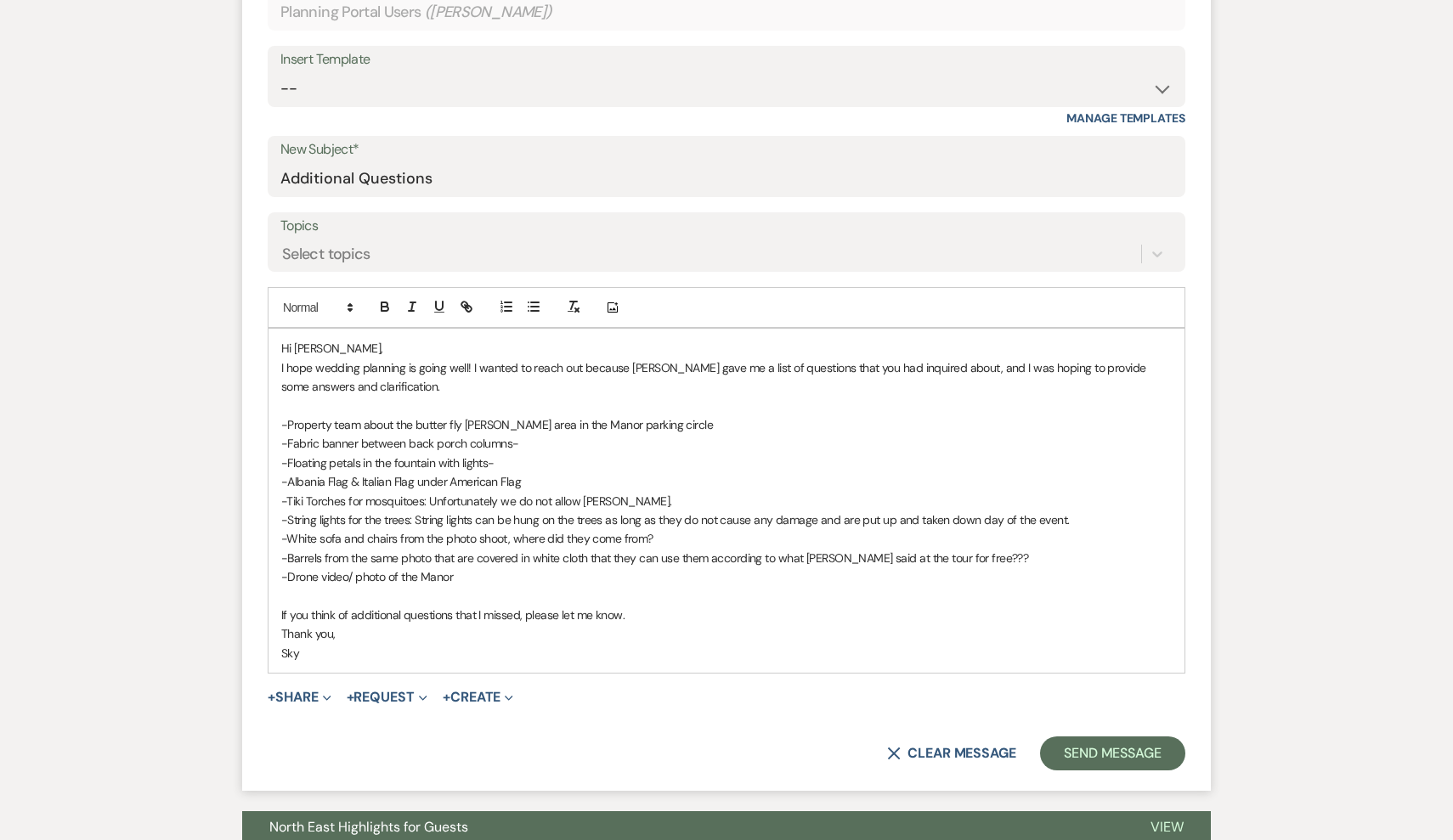
click at [685, 418] on p "-Property team about the butter fly [PERSON_NAME] area in the Manor parking cir…" at bounding box center [726, 425] width 890 height 19
click at [543, 462] on p "-Floating petals in the fountain with lights-" at bounding box center [726, 463] width 890 height 19
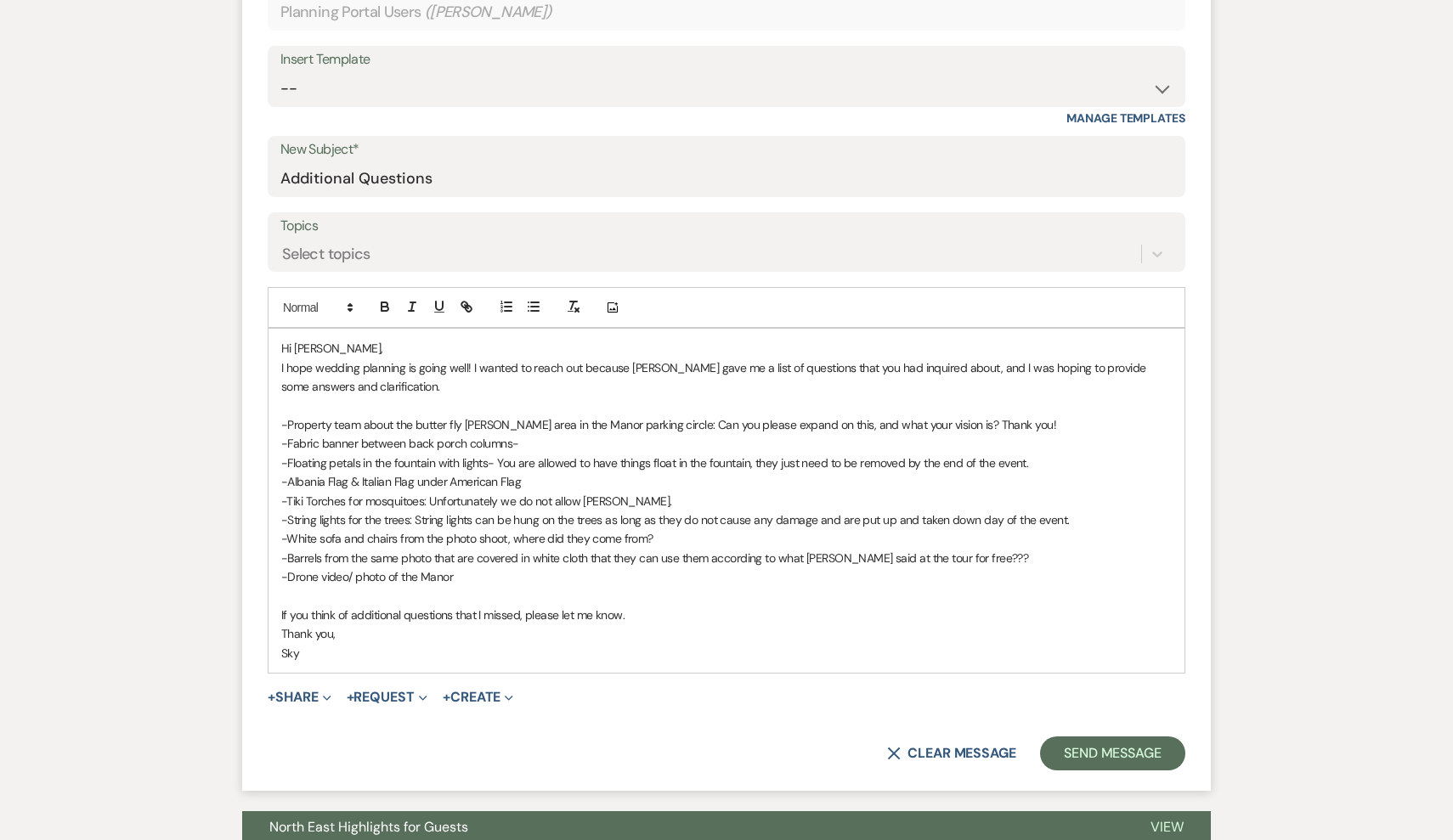
click at [617, 492] on p "-Tiki Torches for mosquitoes: Unfortunately we do not allow [PERSON_NAME]." at bounding box center [726, 501] width 890 height 19
click at [588, 475] on p "-Albania Flag & Italian Flag under American Flag" at bounding box center [726, 481] width 890 height 19
click at [496, 455] on span "-Floating petals in the fountain with lights- You are allowed to have things fl…" at bounding box center [654, 462] width 747 height 15
click at [553, 478] on p "-Albania Flag & Italian Flag under American Flag:" at bounding box center [726, 481] width 890 height 19
click at [542, 442] on p "-Fabric banner between back porch columns-" at bounding box center [726, 444] width 890 height 19
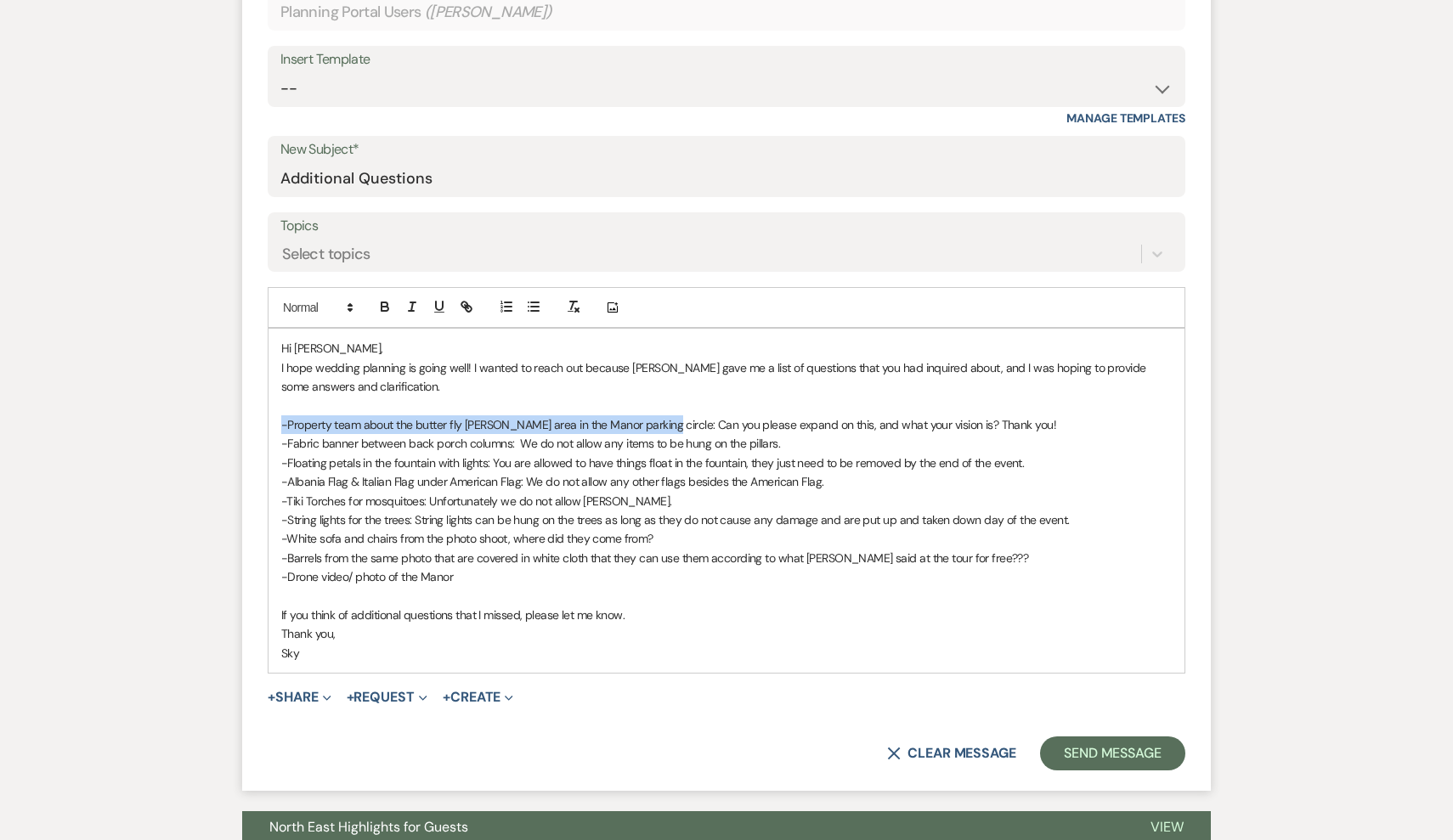
drag, startPoint x: 656, startPoint y: 421, endPoint x: 254, endPoint y: 412, distance: 402.1
click at [254, 412] on form "New Message X Draft saved! Recipients* Planning Portal Users ( [PERSON_NAME] ) …" at bounding box center [727, 349] width 969 height 883
click at [415, 294] on div at bounding box center [425, 307] width 109 height 25
click at [408, 310] on icon "button" at bounding box center [412, 307] width 15 height 15
click at [556, 492] on p "-Tiki Torches for mosquitoes: Unfortunately we do not allow [PERSON_NAME]." at bounding box center [726, 501] width 890 height 19
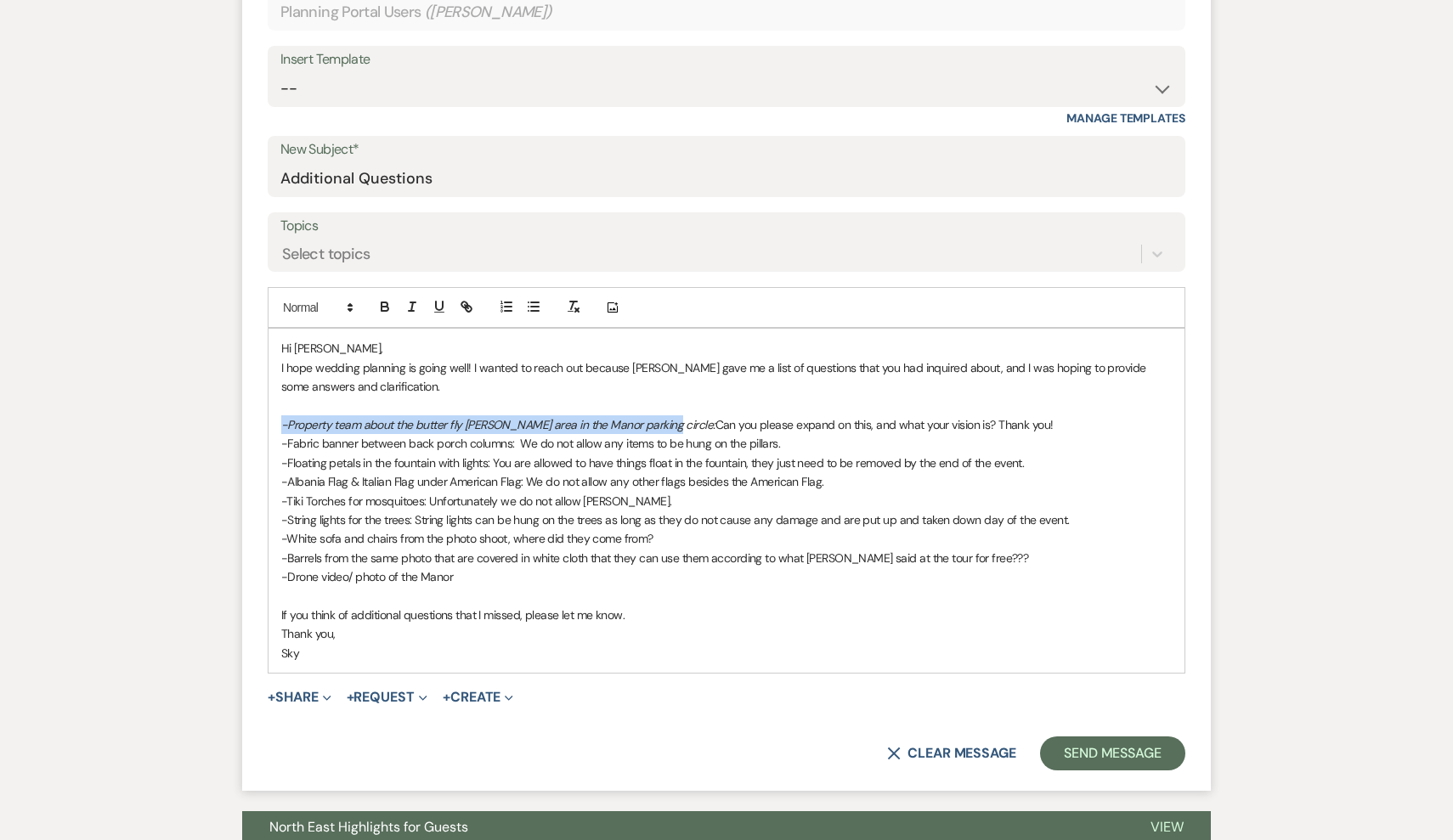
drag, startPoint x: 654, startPoint y: 419, endPoint x: 260, endPoint y: 417, distance: 394.0
click at [260, 417] on form "New Message X Draft saved! Recipients* Planning Portal Users ( [PERSON_NAME] ) …" at bounding box center [727, 349] width 969 height 883
click at [414, 299] on icon "button" at bounding box center [412, 307] width 15 height 15
click at [562, 497] on p "-Tiki Torches for mosquitoes: Unfortunately we do not allow [PERSON_NAME]." at bounding box center [726, 501] width 890 height 19
click at [1022, 419] on p "-Property team about the butter fly [PERSON_NAME] area in the Manor parking cir…" at bounding box center [726, 425] width 890 height 19
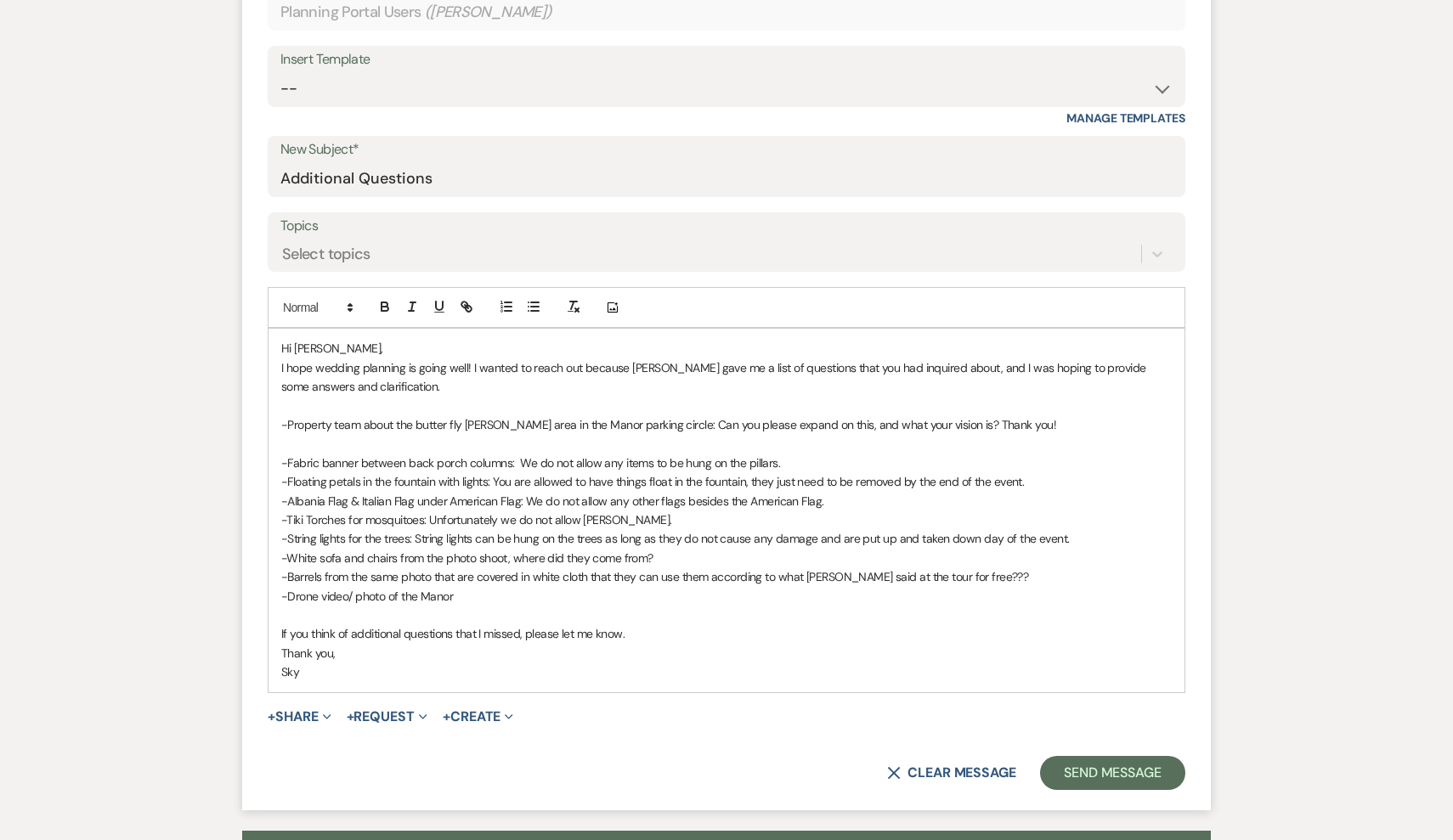
click at [824, 461] on p "-Fabric banner between back porch columns: We do not allow any items to be hung…" at bounding box center [726, 463] width 890 height 19
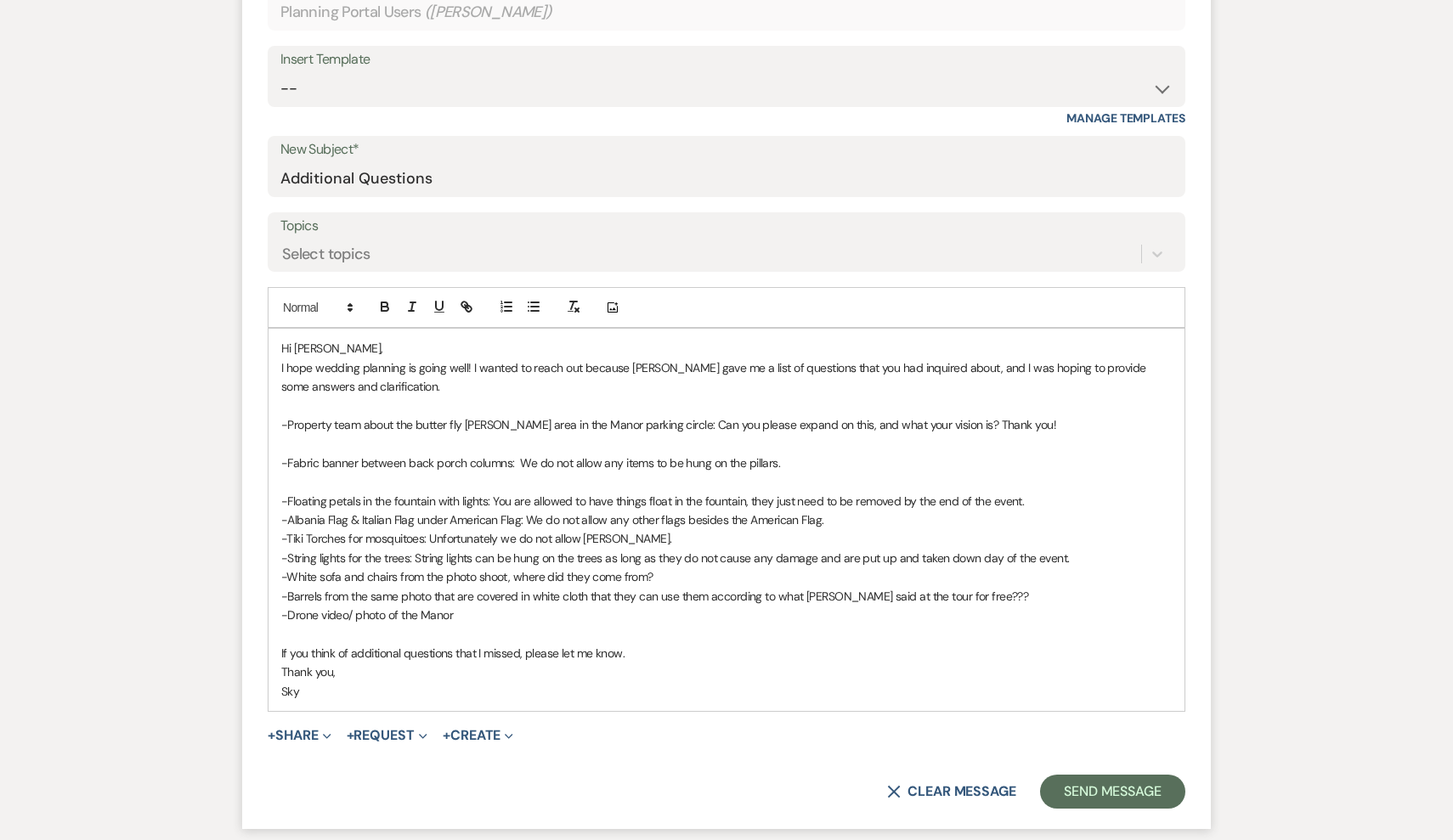
click at [1039, 492] on p "-Floating petals in the fountain with lights: You are allowed to have things fl…" at bounding box center [726, 501] width 890 height 19
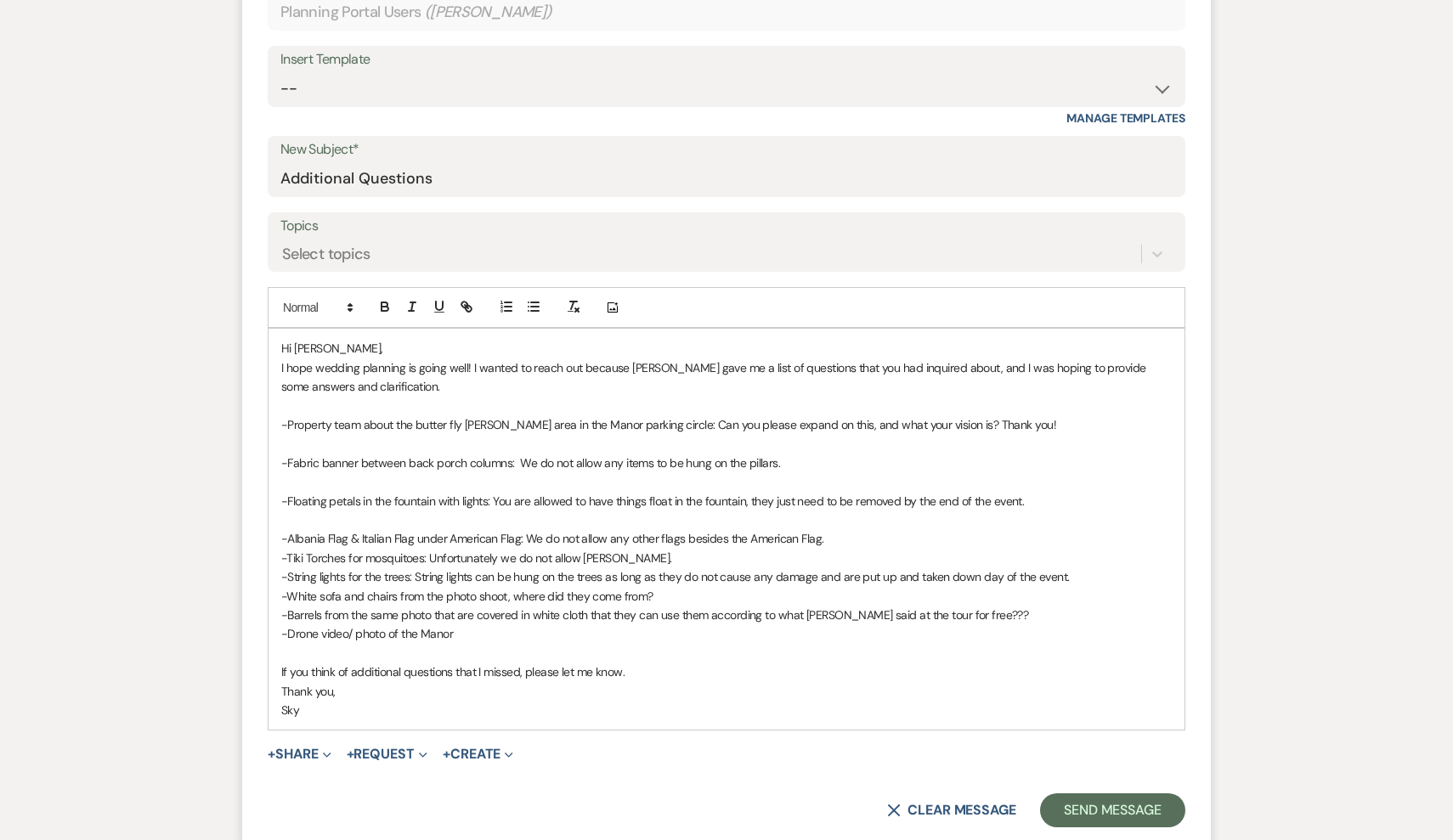
click at [831, 537] on p "-Albania Flag & Italian Flag under American Flag: We do not allow any other fla…" at bounding box center [726, 539] width 890 height 19
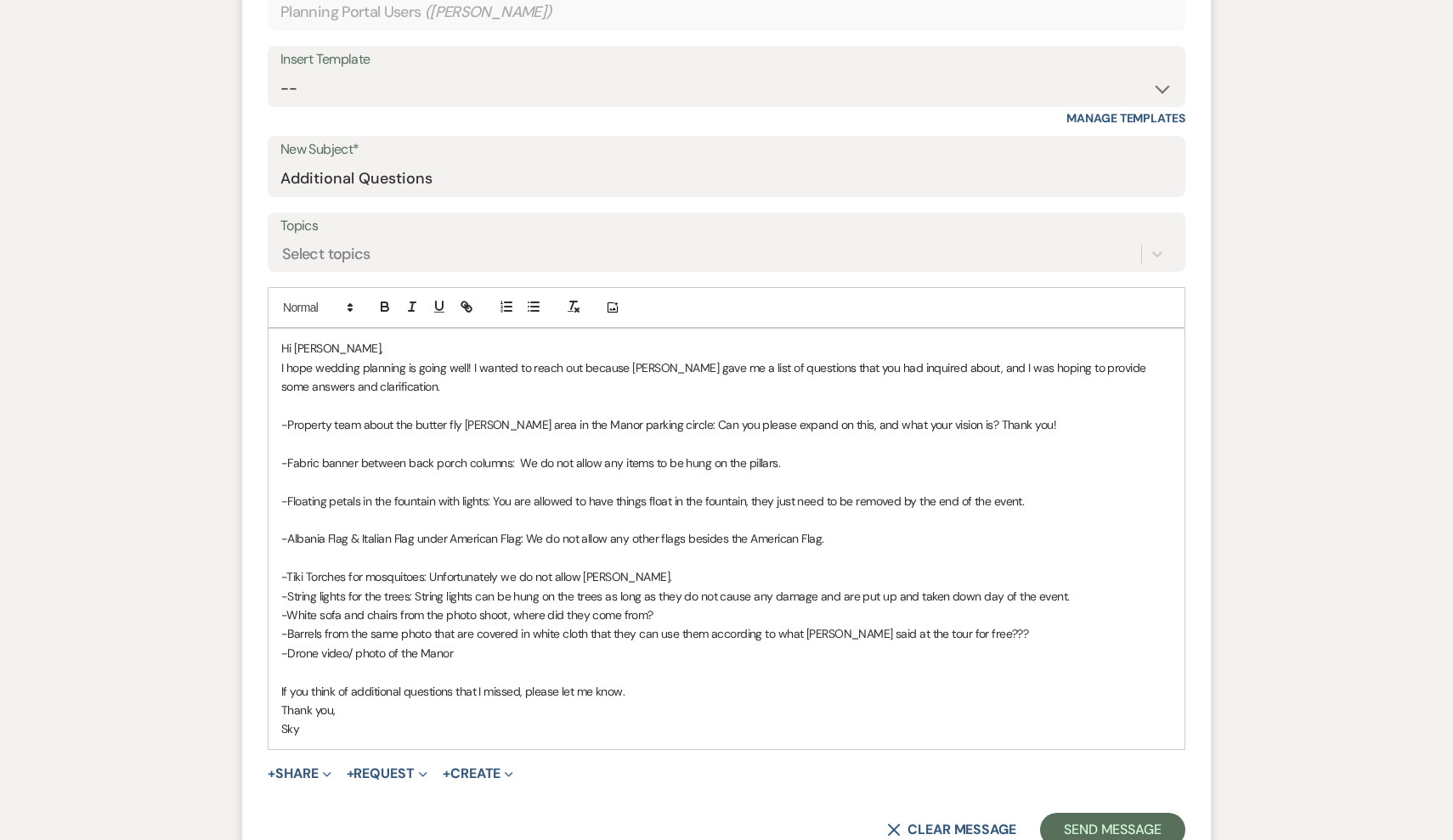
click at [686, 570] on p "-Tiki Torches for mosquitoes: Unfortunately we do not allow [PERSON_NAME]." at bounding box center [726, 577] width 890 height 19
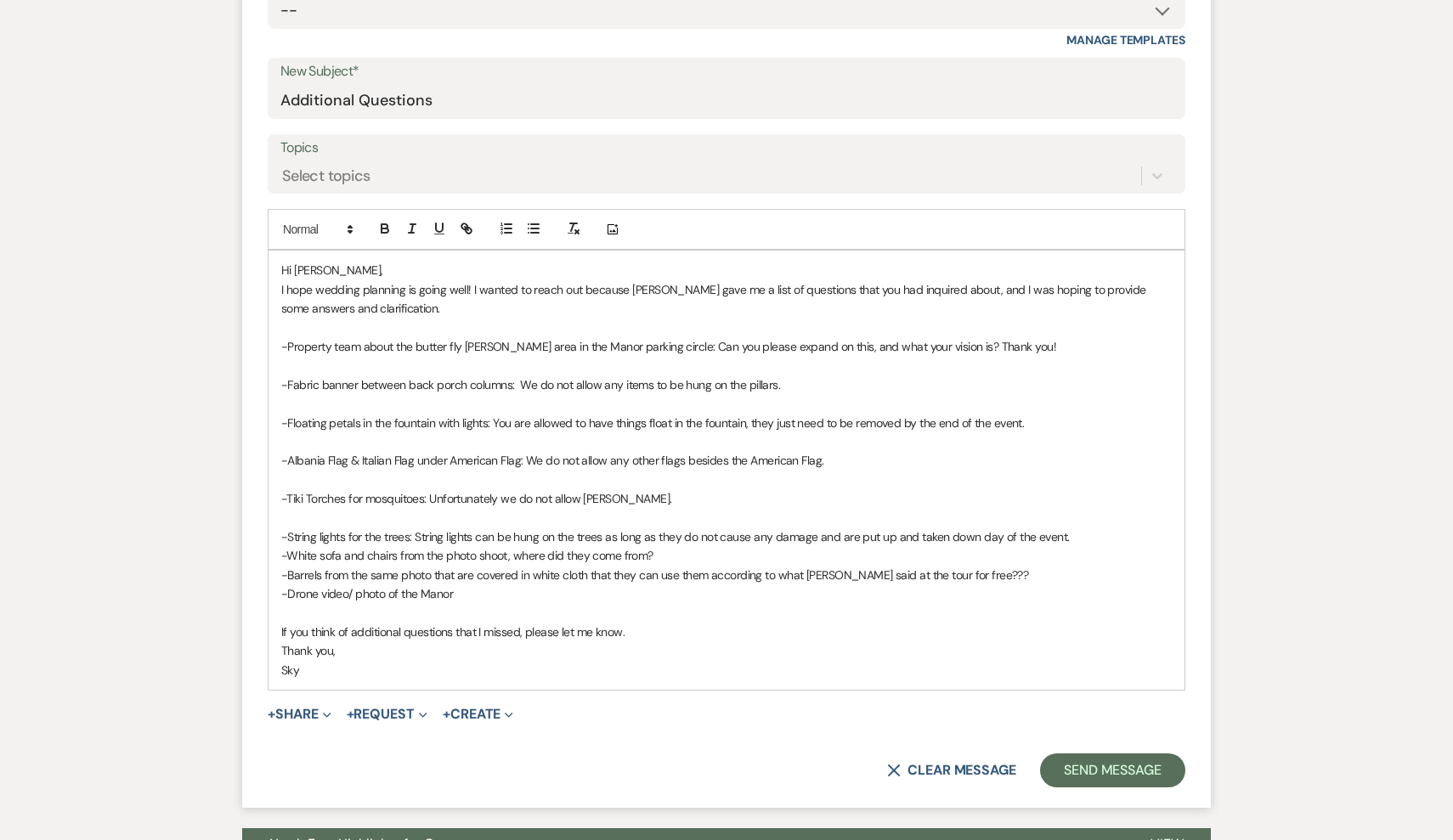
scroll to position [714, 0]
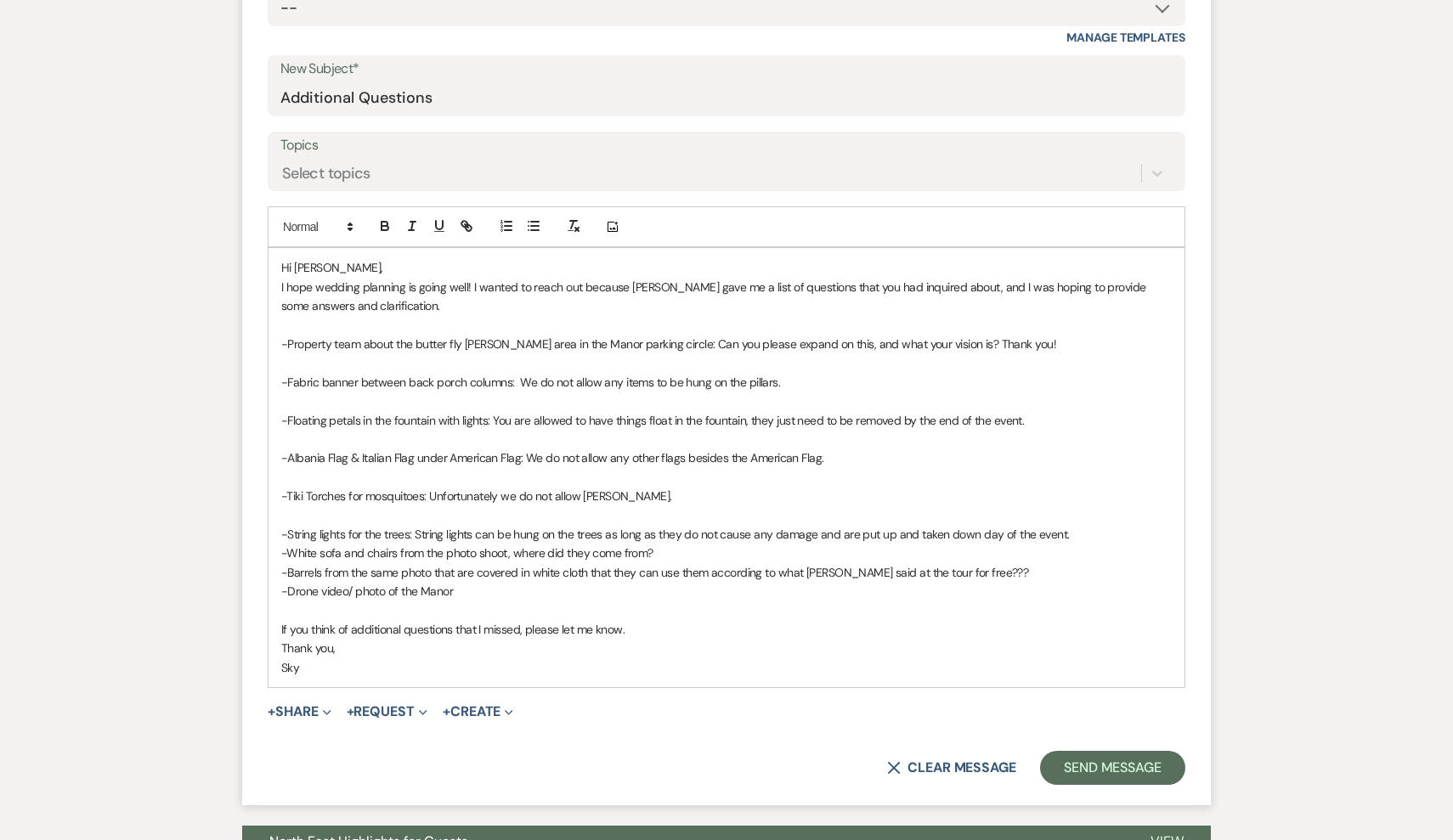
click at [1090, 525] on p "-String lights for the trees: String lights can be hung on the trees as long as…" at bounding box center [726, 534] width 890 height 19
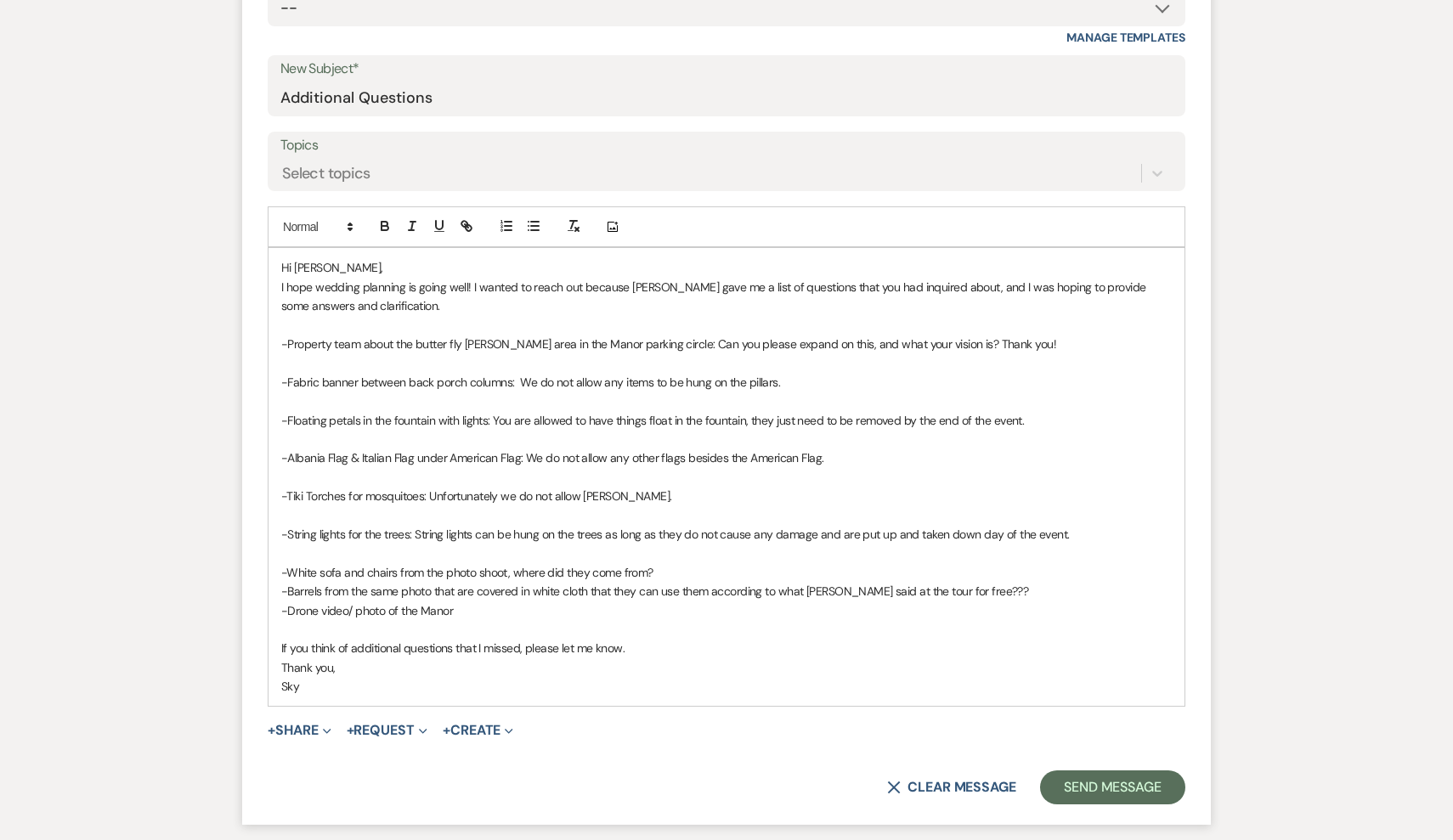
click at [710, 565] on p "-White sofa and chairs from the photo shoot, where did they come from?" at bounding box center [726, 573] width 890 height 19
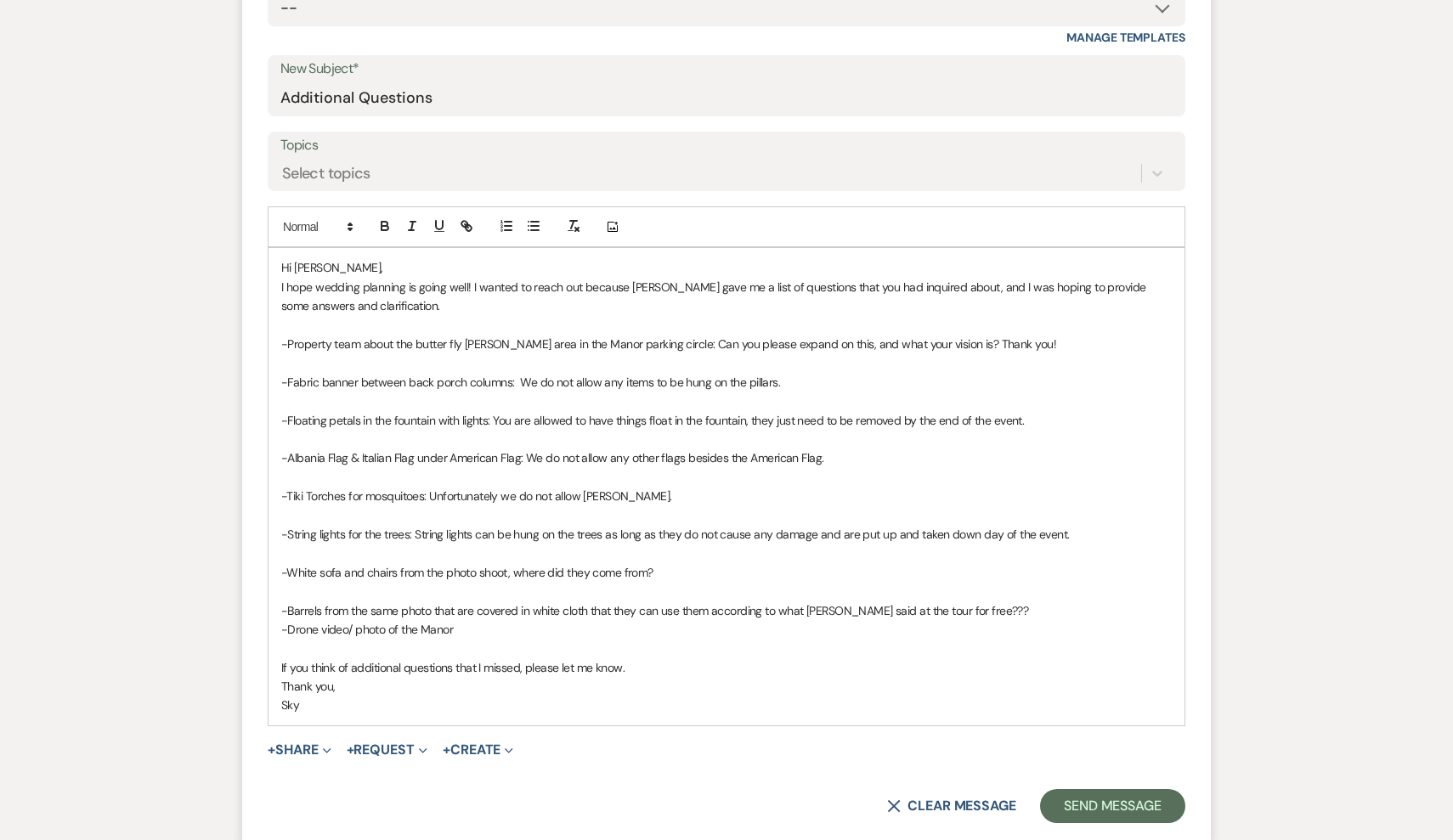
click at [675, 563] on p "-White sofa and chairs from the photo shoot, where did they come from?" at bounding box center [726, 573] width 890 height 19
drag, startPoint x: 1059, startPoint y: 569, endPoint x: 940, endPoint y: 567, distance: 119.0
click at [940, 567] on p "-White sofa and chairs from the photo shoot, where did they come from? The whit…" at bounding box center [726, 573] width 890 height 19
click at [473, 218] on icon "button" at bounding box center [466, 226] width 15 height 15
paste input "[URL][DOMAIN_NAME]"
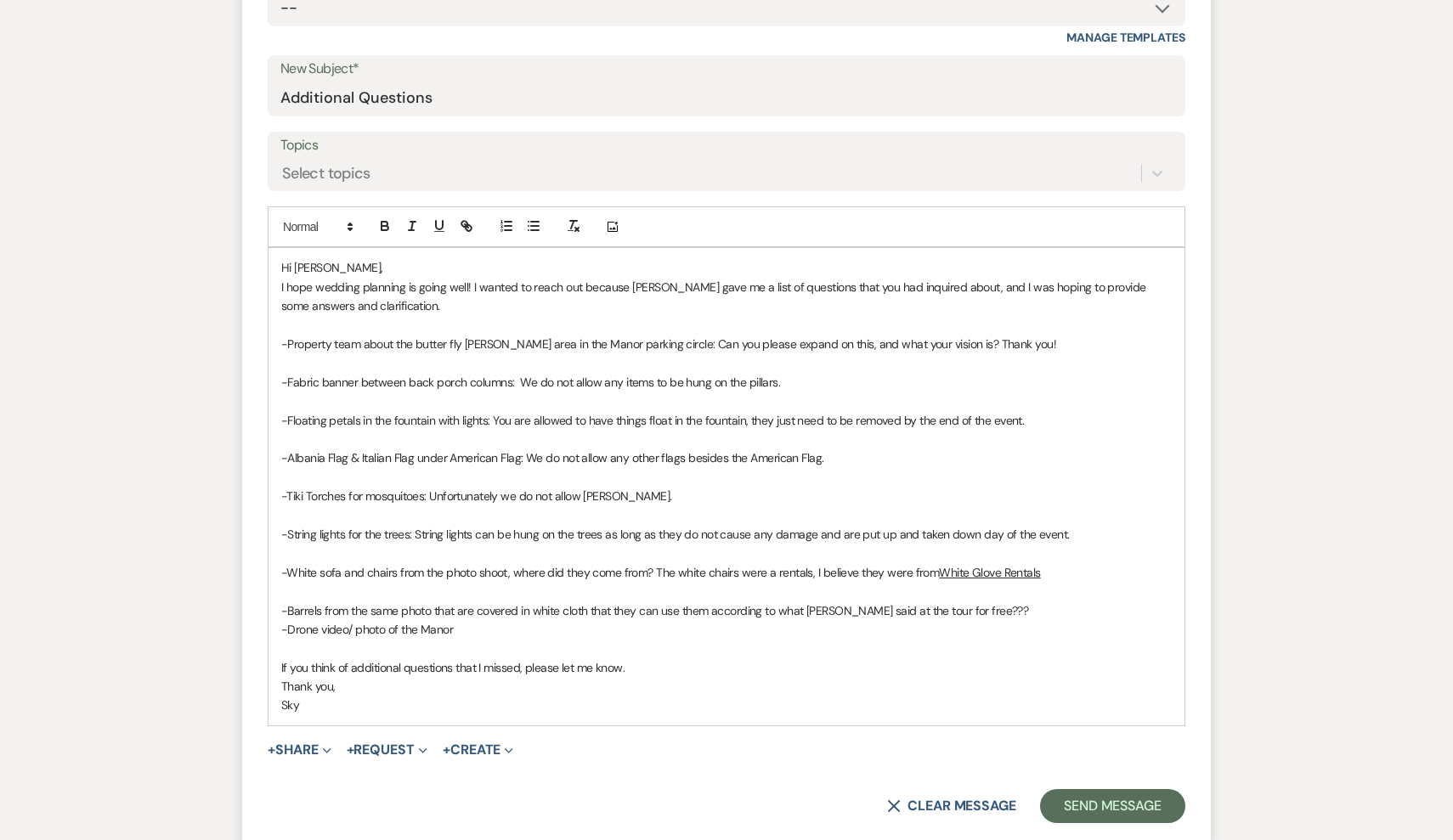
click at [600, 683] on p "Thank you," at bounding box center [726, 686] width 890 height 19
click at [991, 604] on p "-Barrels from the same photo that are covered in white cloth that they can use …" at bounding box center [726, 611] width 890 height 19
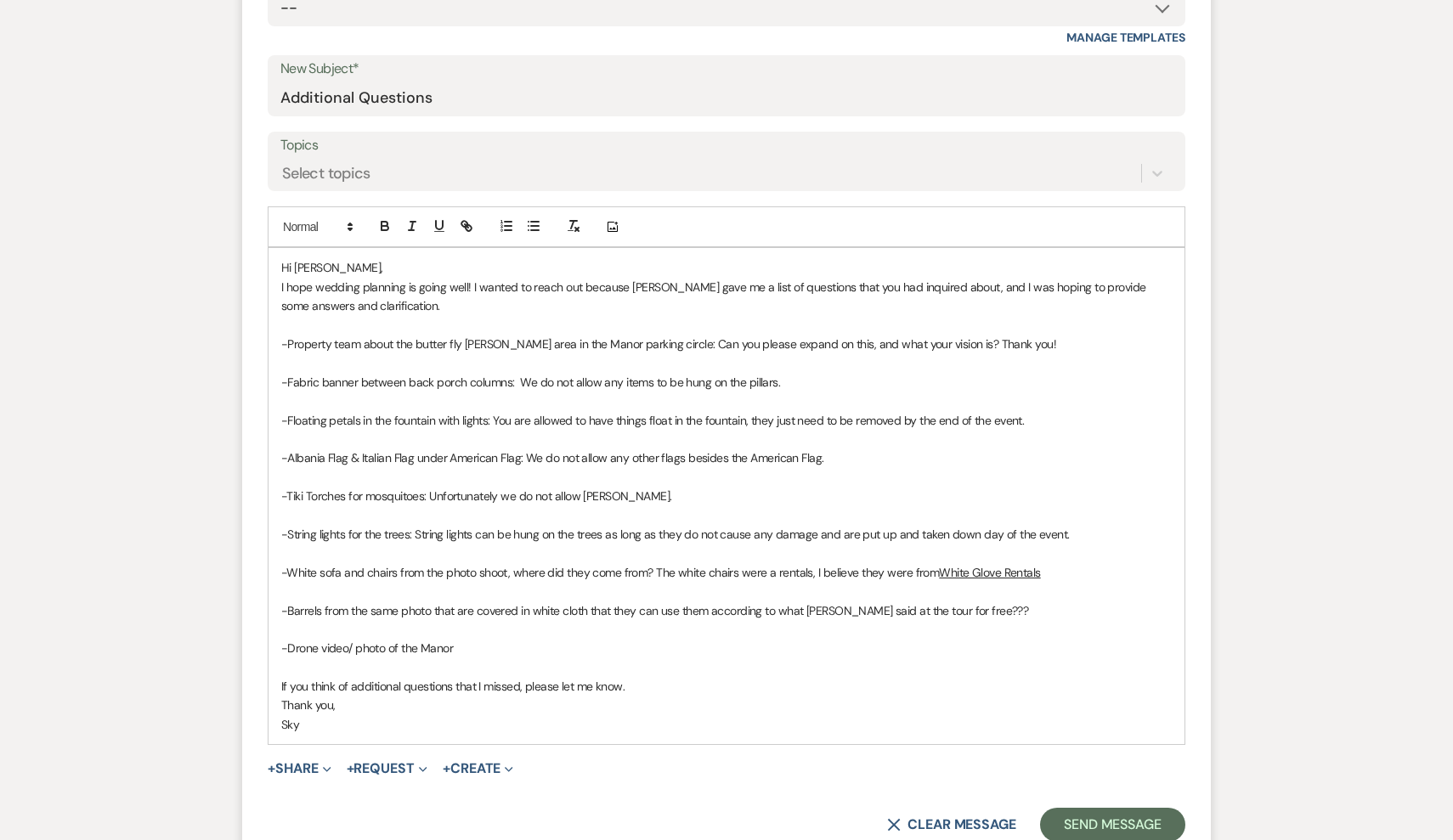
click at [998, 601] on p "-Barrels from the same photo that are covered in white cloth that they can use …" at bounding box center [726, 611] width 890 height 19
drag, startPoint x: 989, startPoint y: 596, endPoint x: 590, endPoint y: 605, distance: 399.1
click at [590, 605] on p "-Barrels from the same photo that are covered in white cloth that they can use …" at bounding box center [726, 611] width 890 height 19
click at [651, 566] on span "-White sofa and chairs from the photo shoot, where did they come from? The whit…" at bounding box center [610, 573] width 658 height 15
click at [794, 601] on p "-Barrels from the same photo that are covered in white cloth: We do have barrel…" at bounding box center [726, 611] width 890 height 19
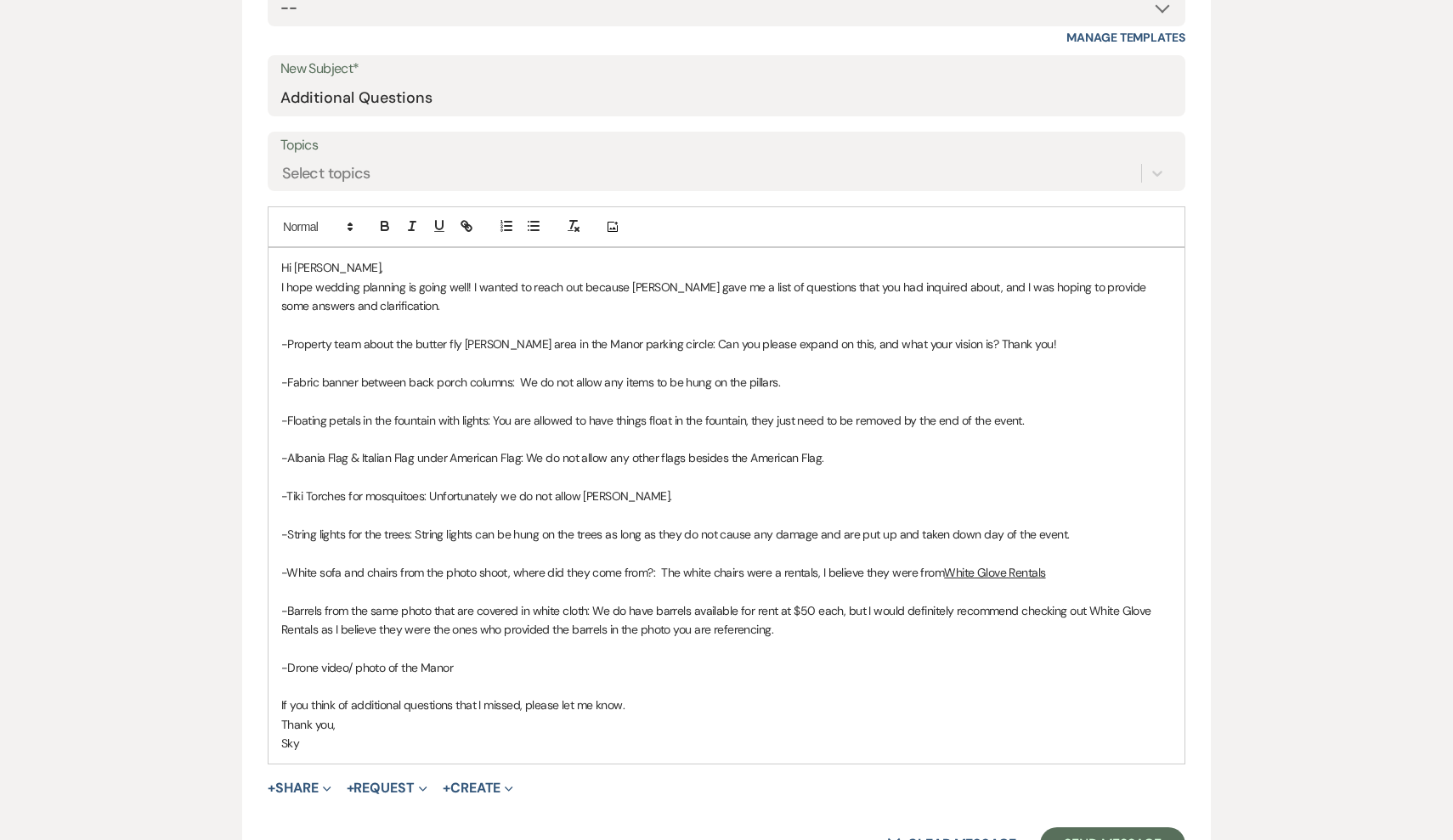
click at [637, 677] on p at bounding box center [726, 686] width 890 height 19
click at [492, 661] on p "-Drone video/ photo of the Manor" at bounding box center [726, 668] width 890 height 19
click at [316, 781] on button "+ Share Expand" at bounding box center [300, 788] width 64 height 13
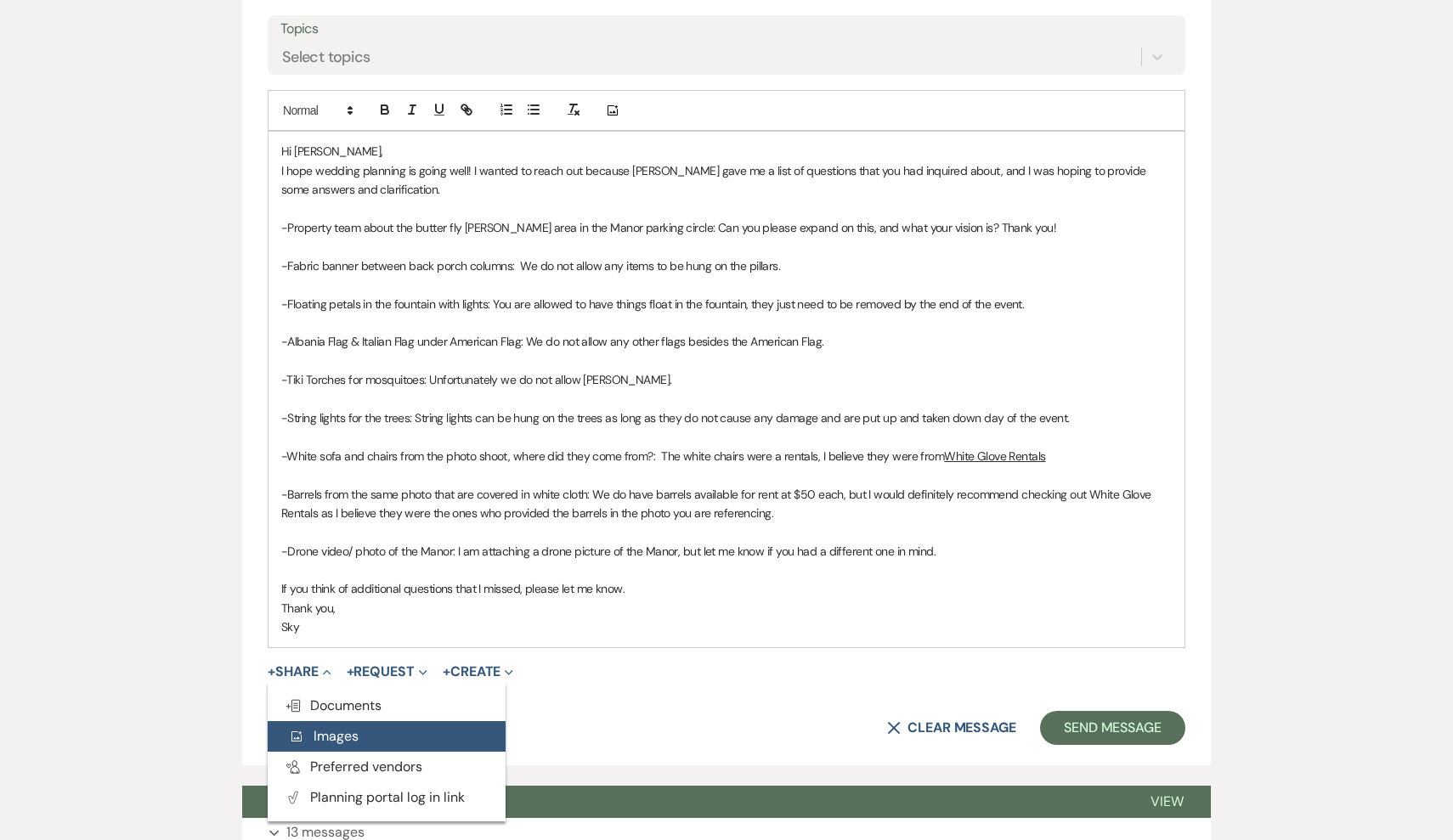
click at [330, 728] on span "Add Photo Images" at bounding box center [323, 736] width 71 height 18
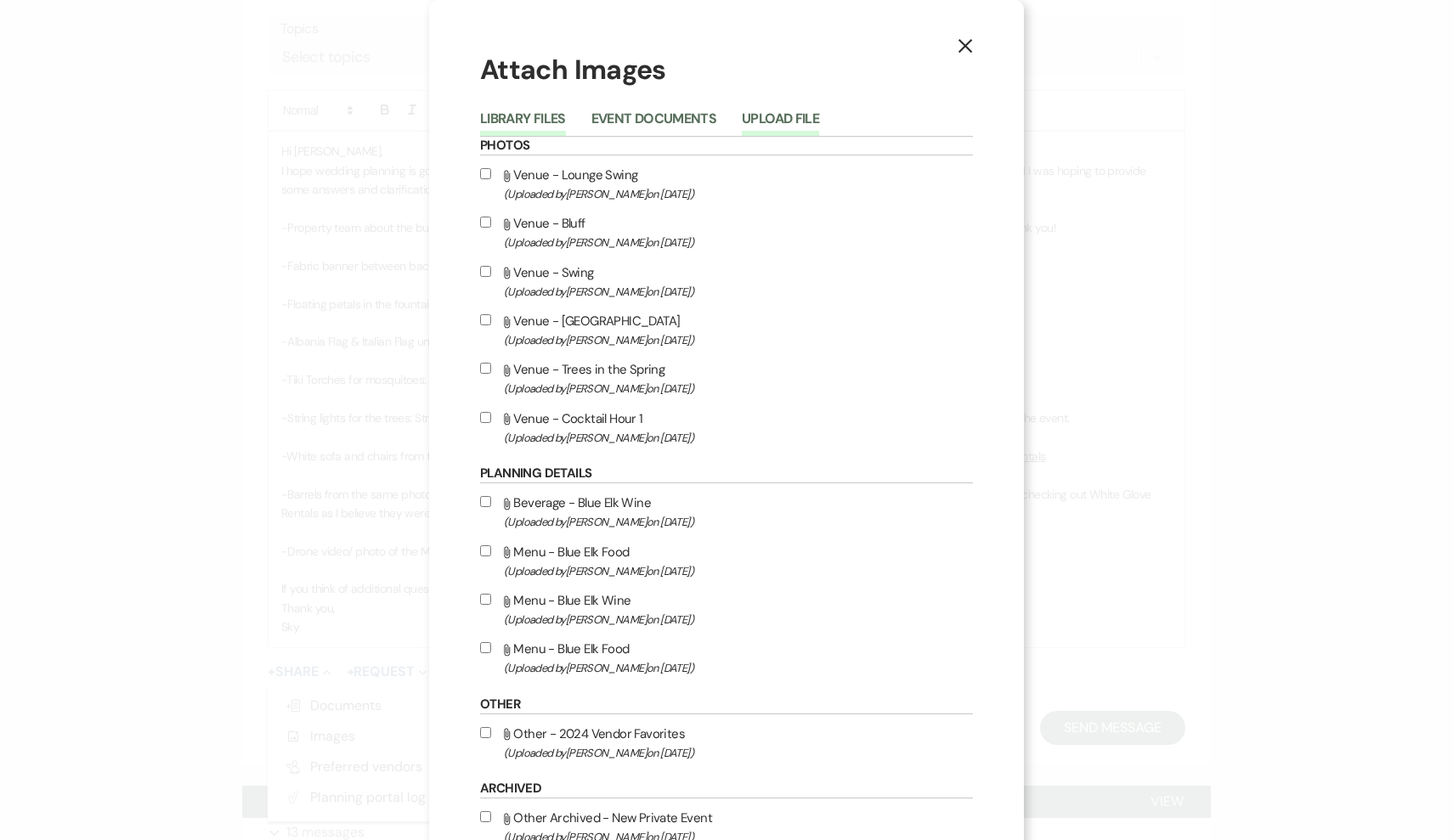
click at [768, 112] on button "Upload File" at bounding box center [781, 124] width 77 height 24
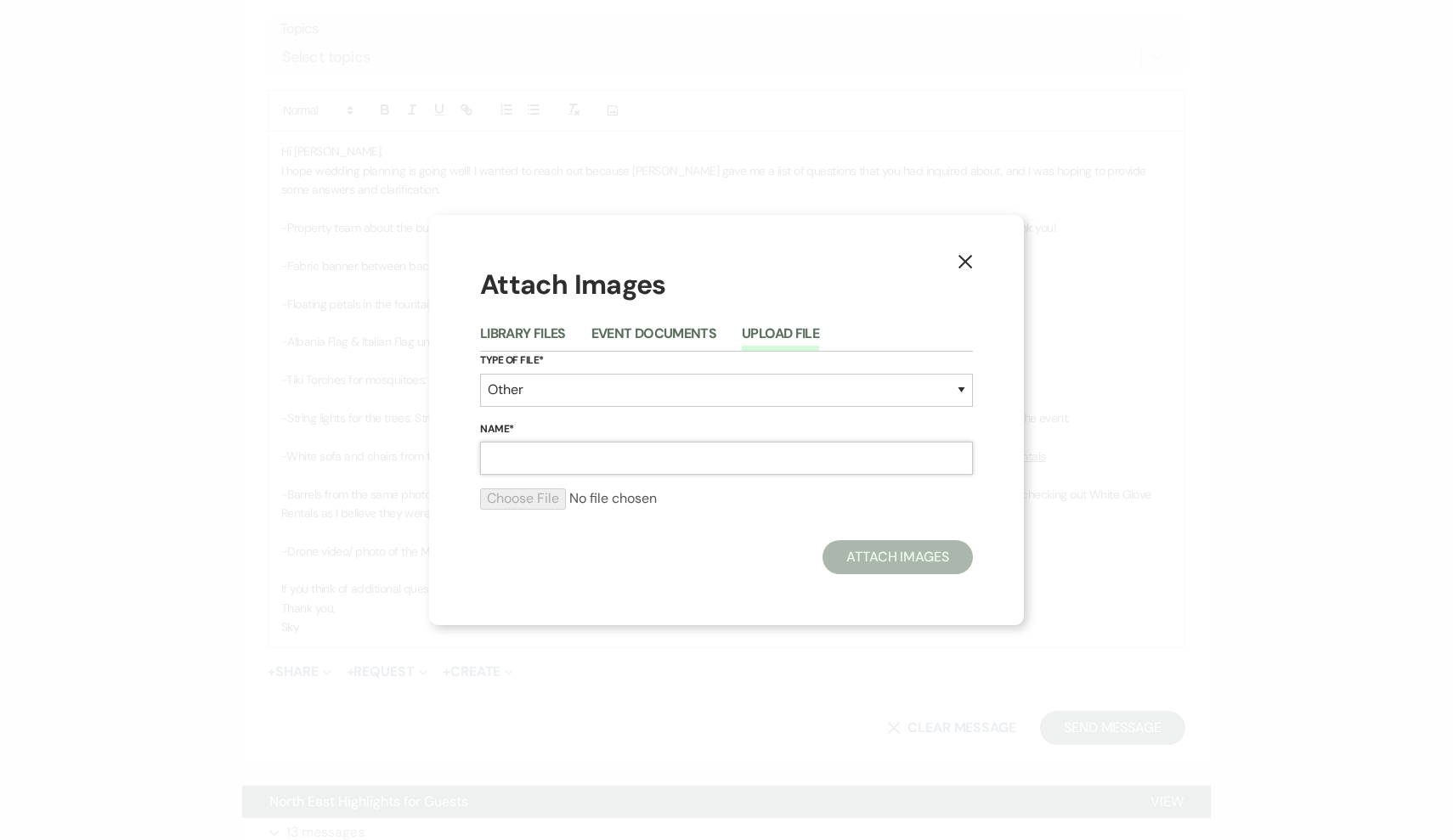
click at [549, 456] on input "Name*" at bounding box center [727, 458] width 493 height 33
click at [512, 515] on div at bounding box center [727, 506] width 493 height 34
click at [513, 508] on input "file" at bounding box center [727, 499] width 493 height 21
click at [527, 495] on input "file" at bounding box center [727, 499] width 493 height 21
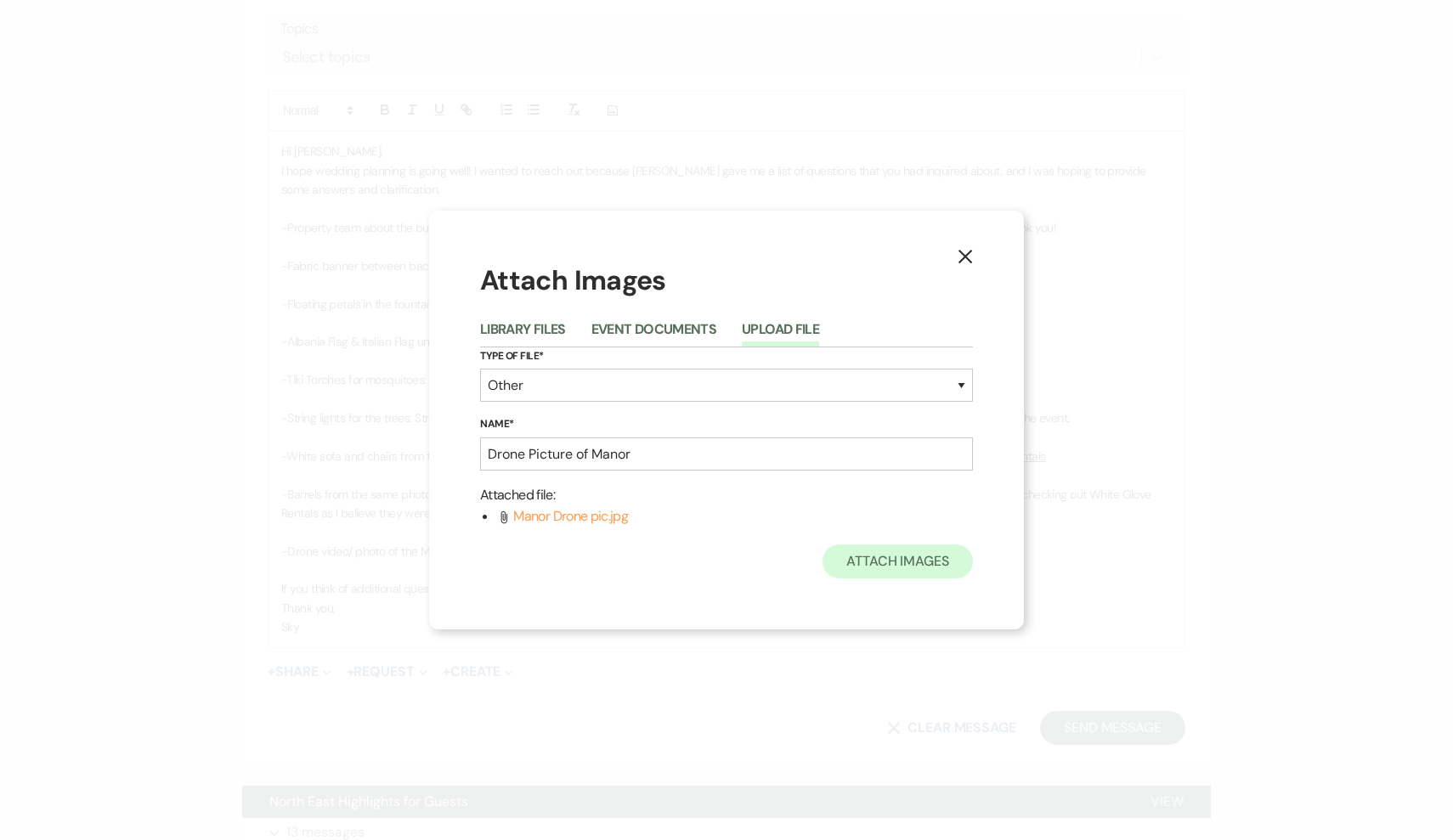
click at [914, 564] on button "Attach Images" at bounding box center [897, 562] width 150 height 34
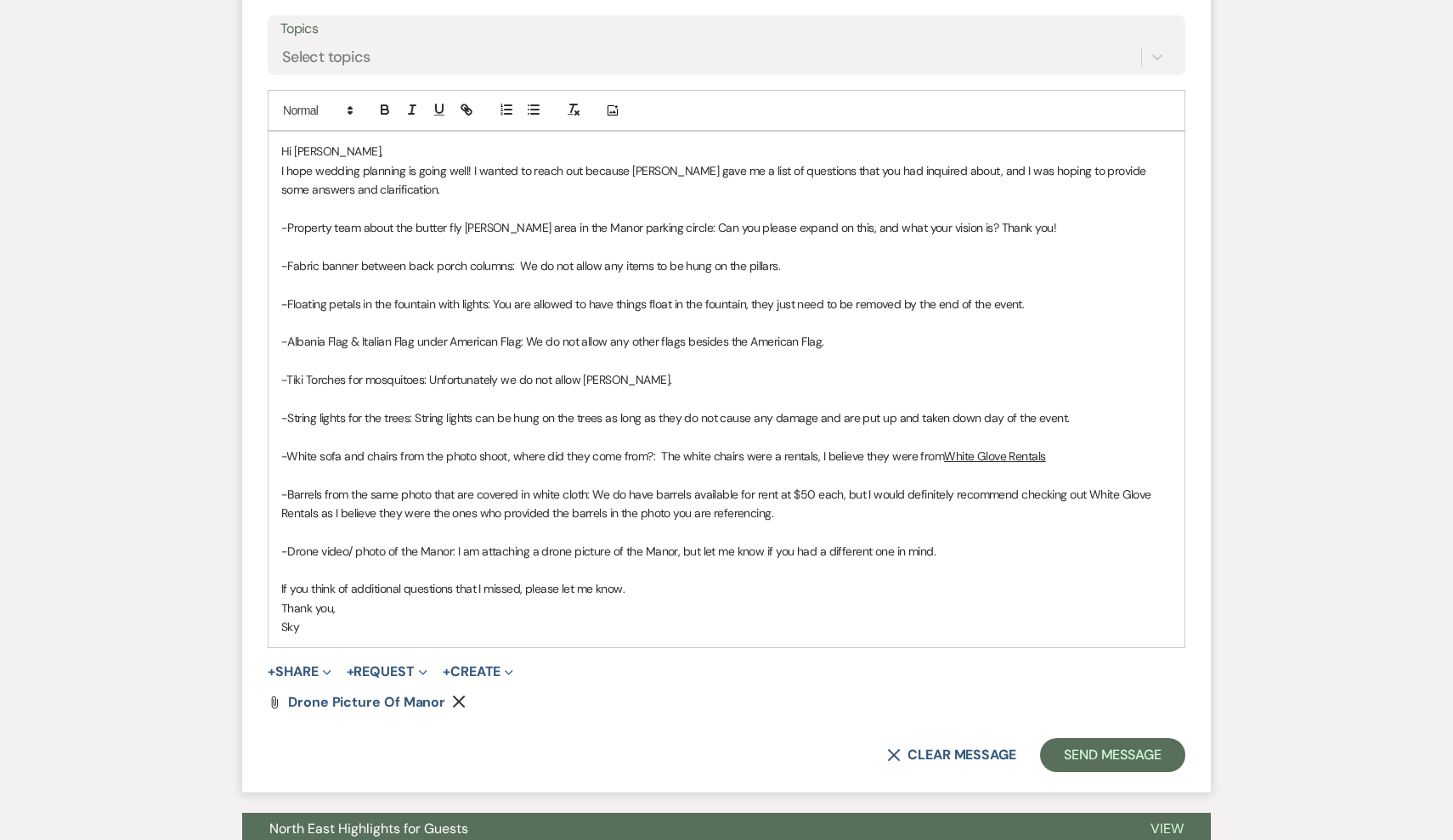
click at [873, 580] on p "If you think of additional questions that I missed, please let me know." at bounding box center [726, 589] width 890 height 19
click at [1070, 753] on button "Send Message" at bounding box center [1113, 755] width 145 height 34
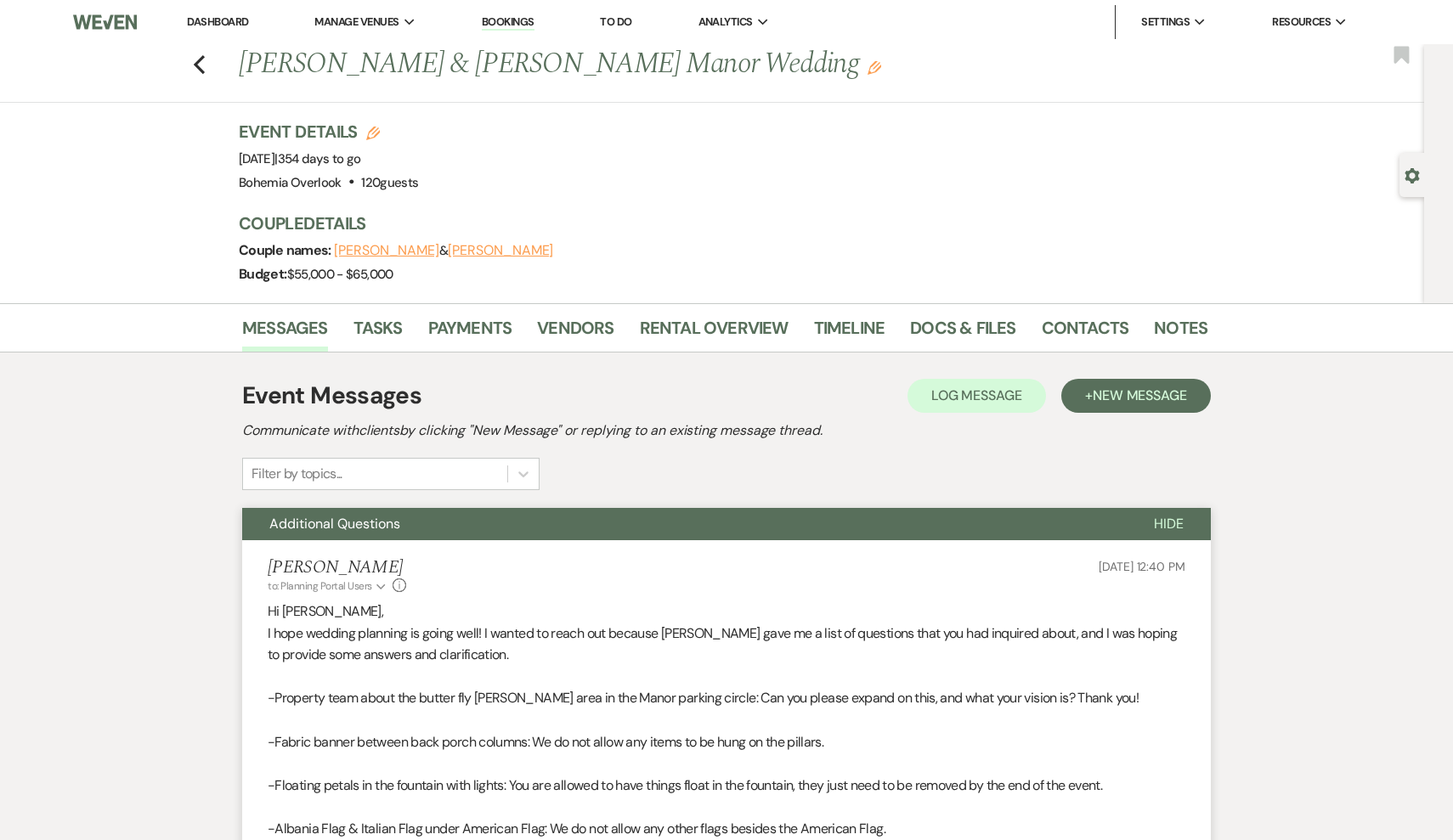
scroll to position [0, 0]
click at [205, 69] on icon "Previous" at bounding box center [199, 65] width 13 height 21
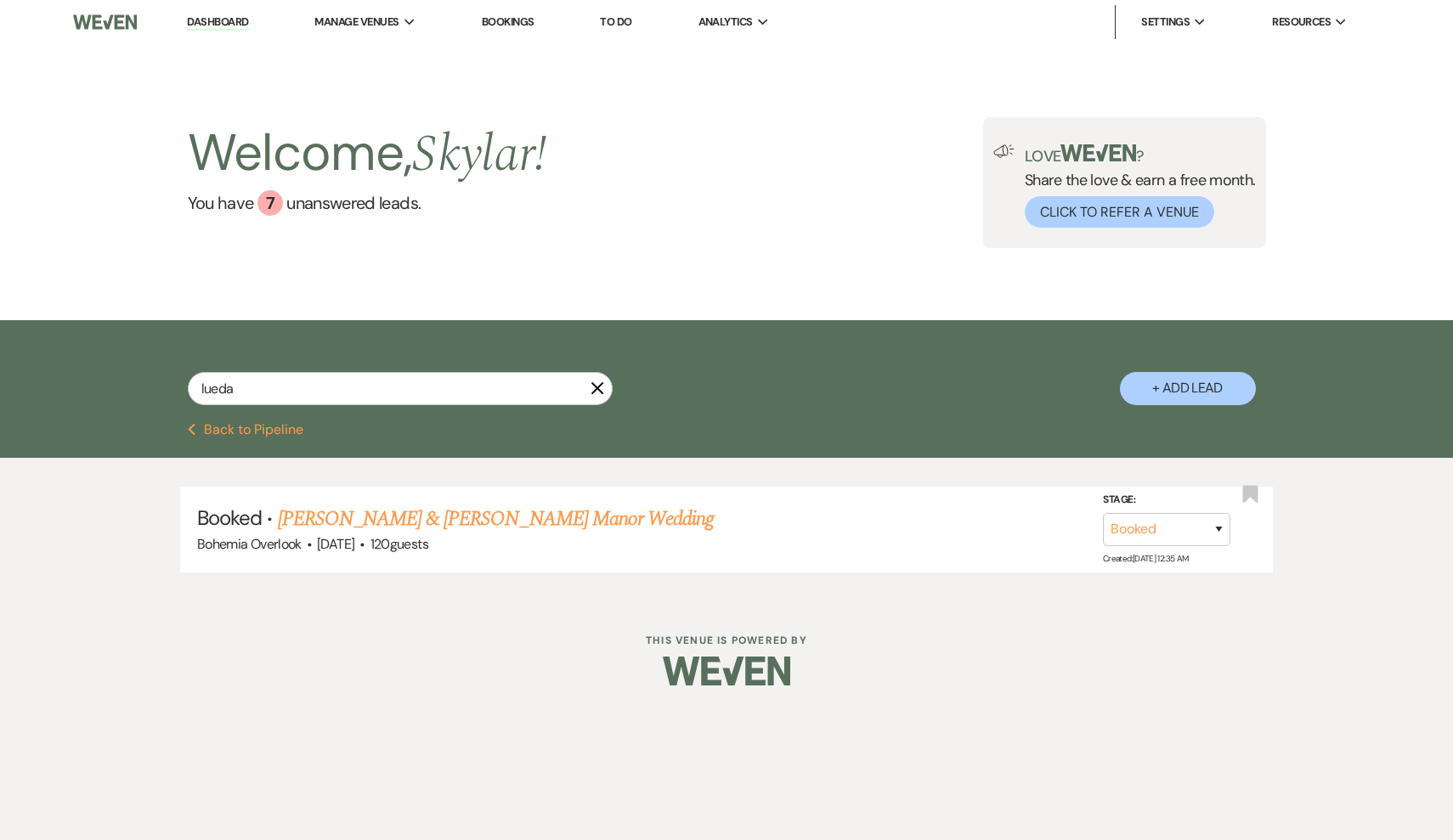
click at [217, 430] on button "Previous Back to Pipeline" at bounding box center [245, 429] width 116 height 13
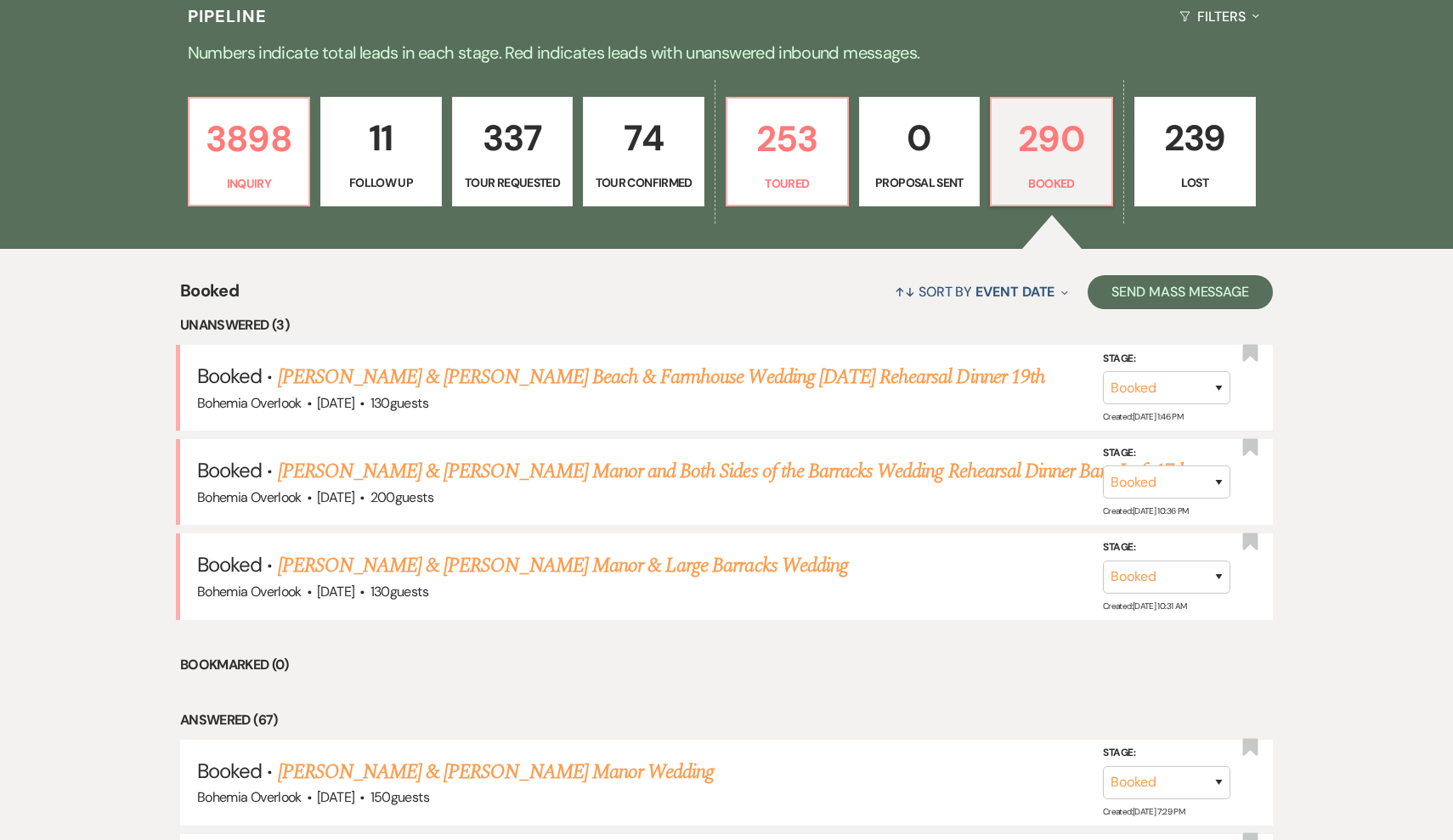
scroll to position [431, 0]
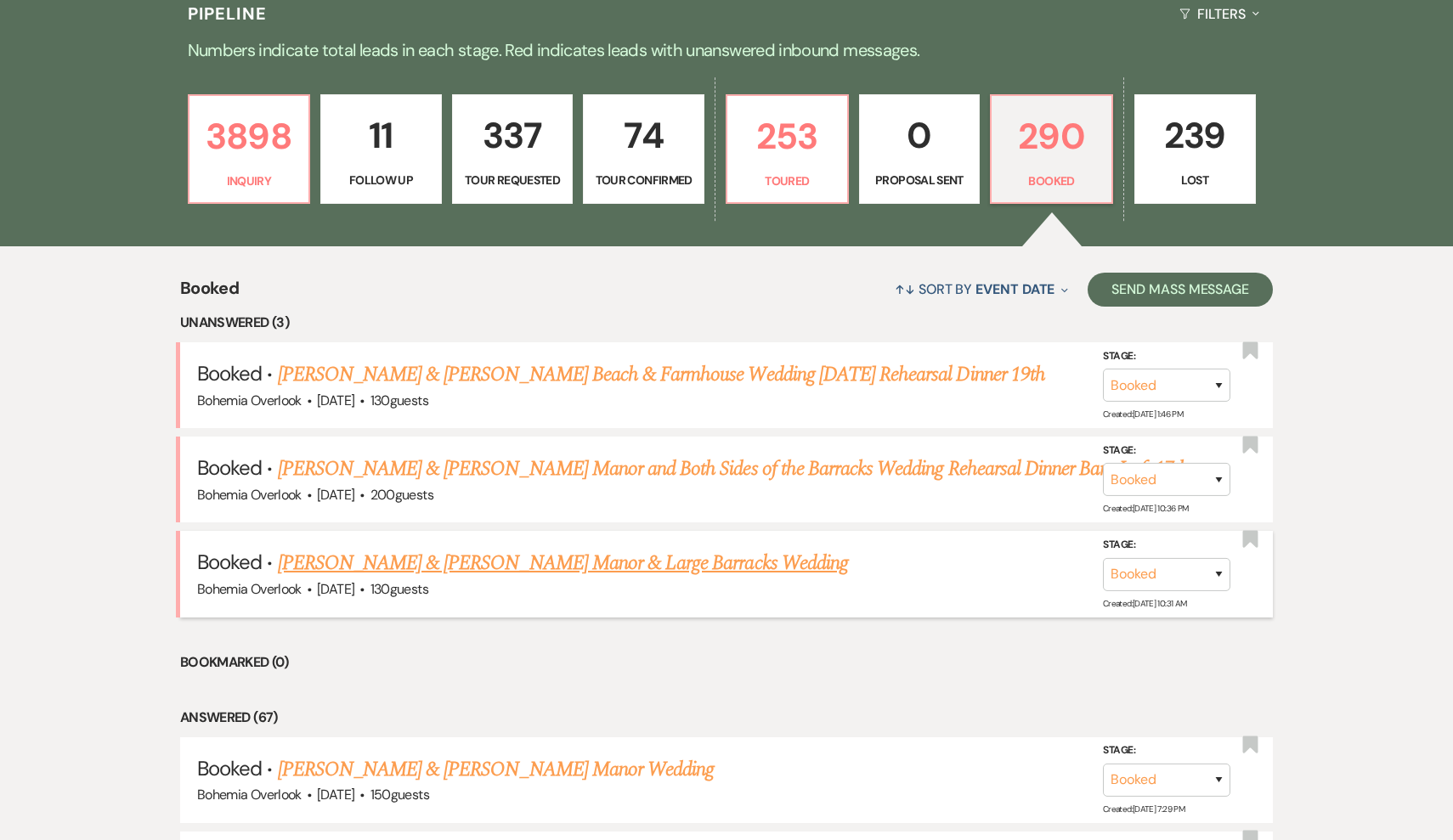
click at [441, 552] on link "[PERSON_NAME] & [PERSON_NAME] Manor & Large Barracks Wedding" at bounding box center [563, 563] width 570 height 30
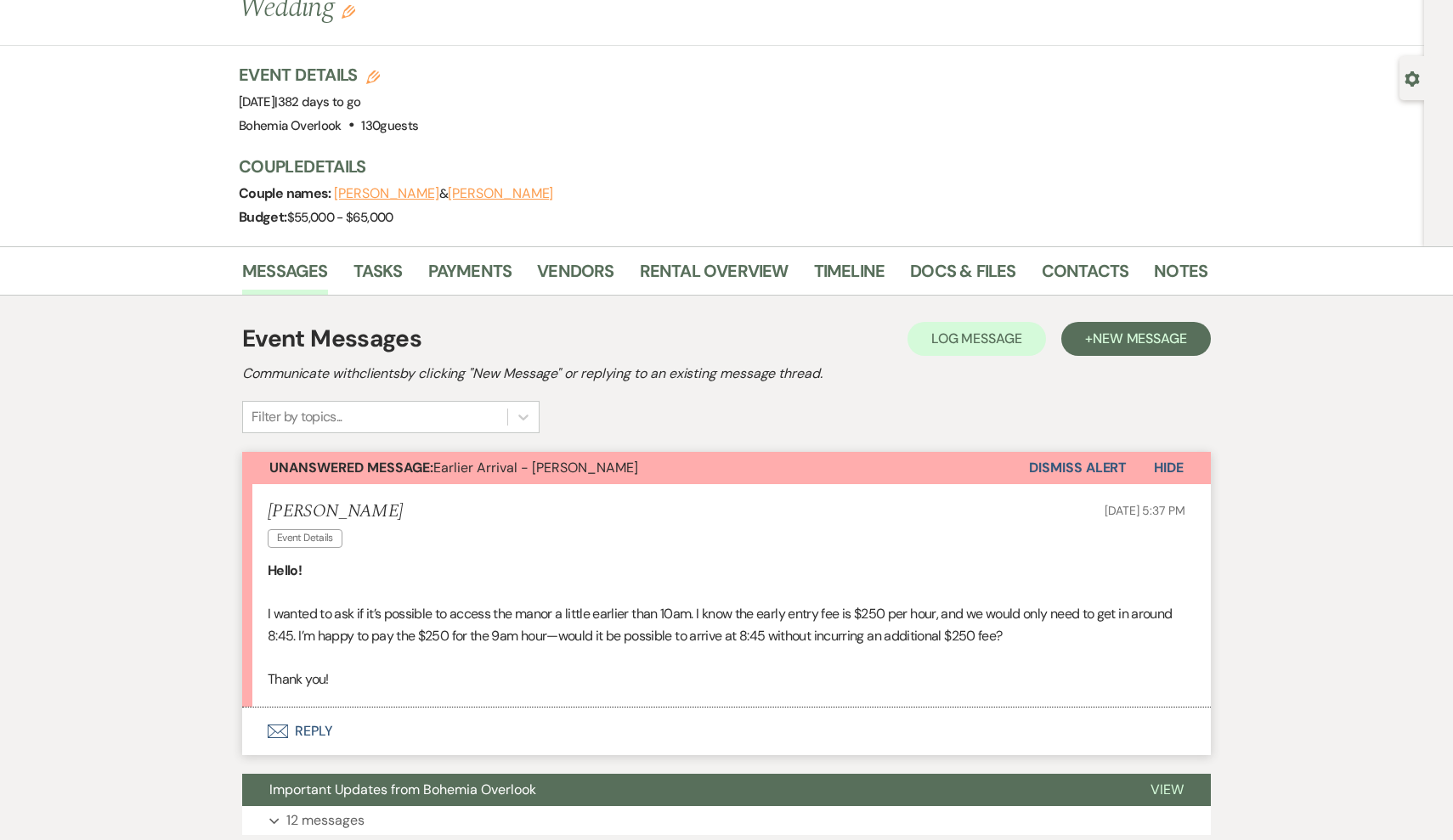
scroll to position [97, 0]
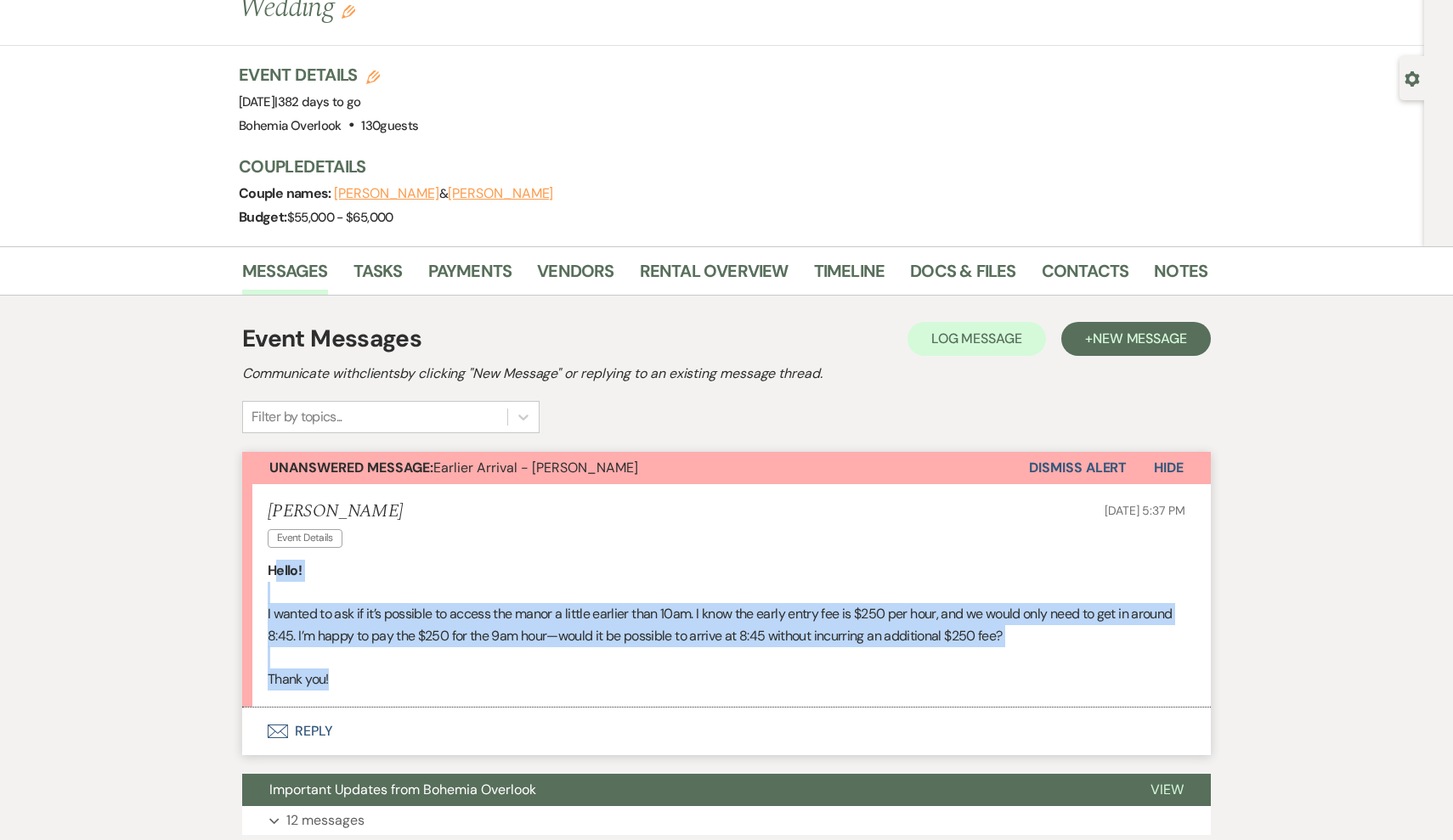
drag, startPoint x: 349, startPoint y: 680, endPoint x: 273, endPoint y: 567, distance: 136.2
click at [273, 567] on div "Hello! I wanted to ask if it’s possible to access the manor a little earlier th…" at bounding box center [727, 625] width 918 height 131
drag, startPoint x: 268, startPoint y: 567, endPoint x: 378, endPoint y: 683, distance: 159.9
click at [378, 683] on div "Hello! I wanted to ask if it’s possible to access the manor a little earlier th…" at bounding box center [727, 625] width 918 height 131
copy div "Hello! I wanted to ask if it’s possible to access the manor a little earlier th…"
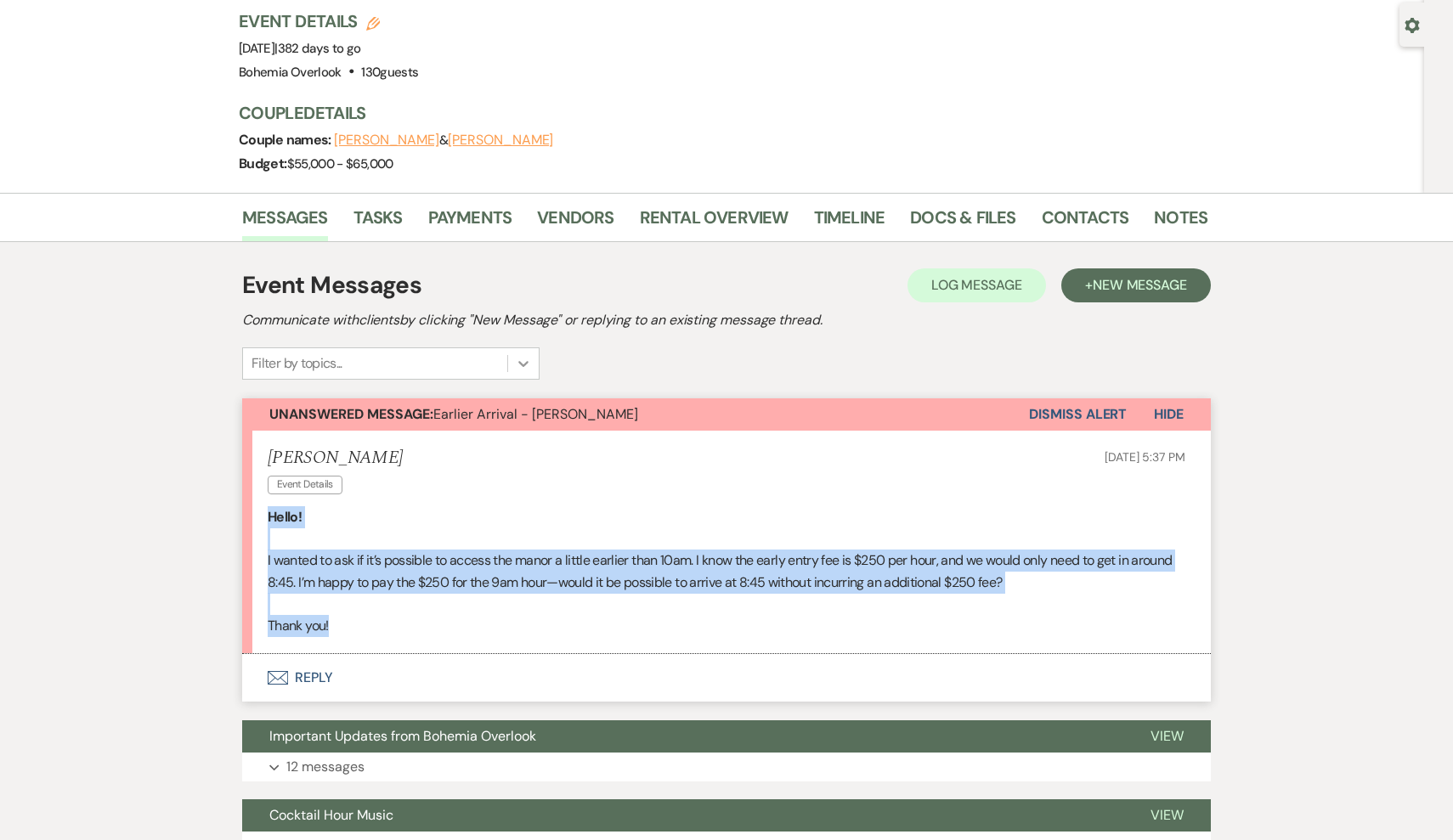
scroll to position [150, 0]
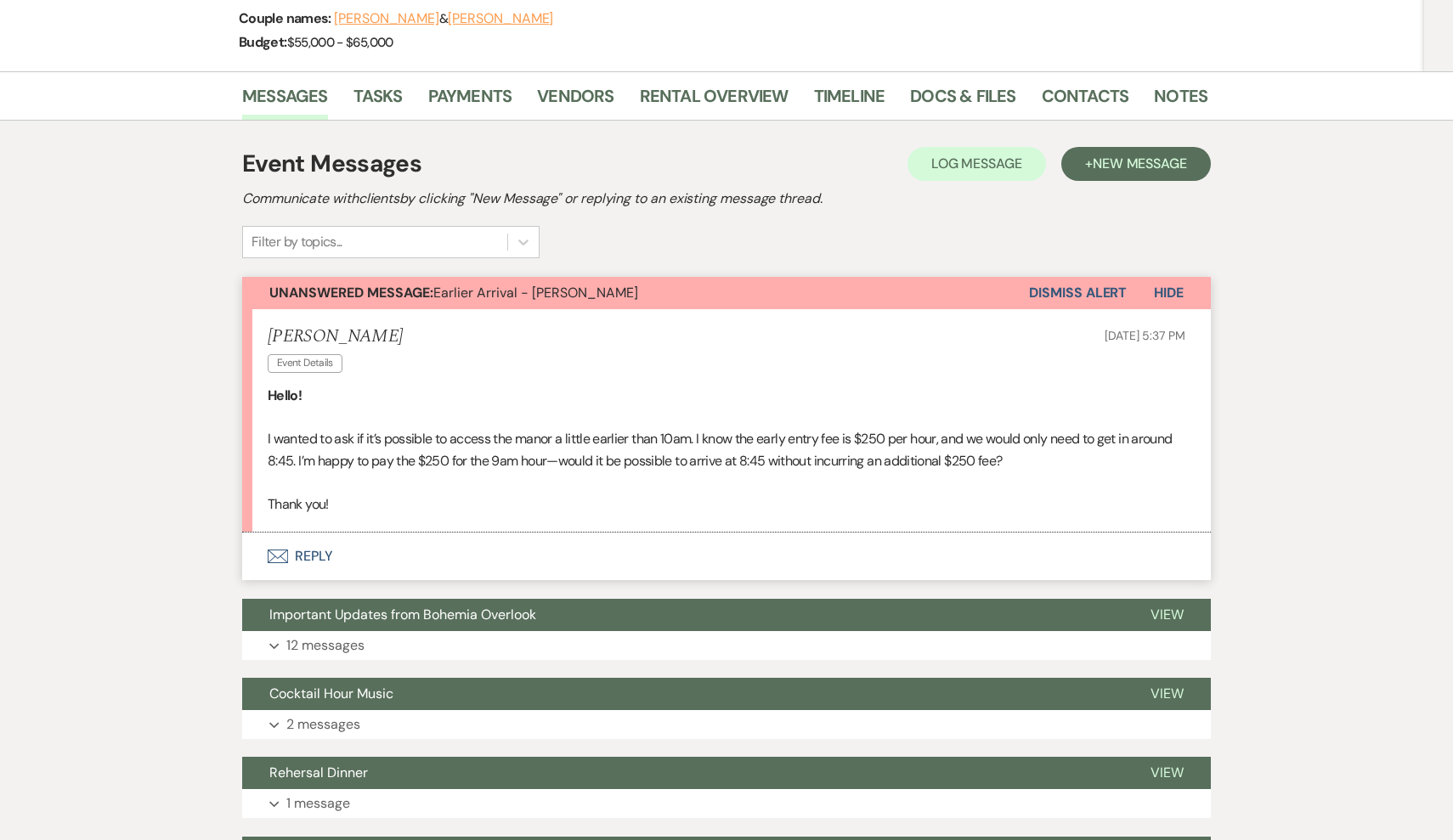
scroll to position [300, 0]
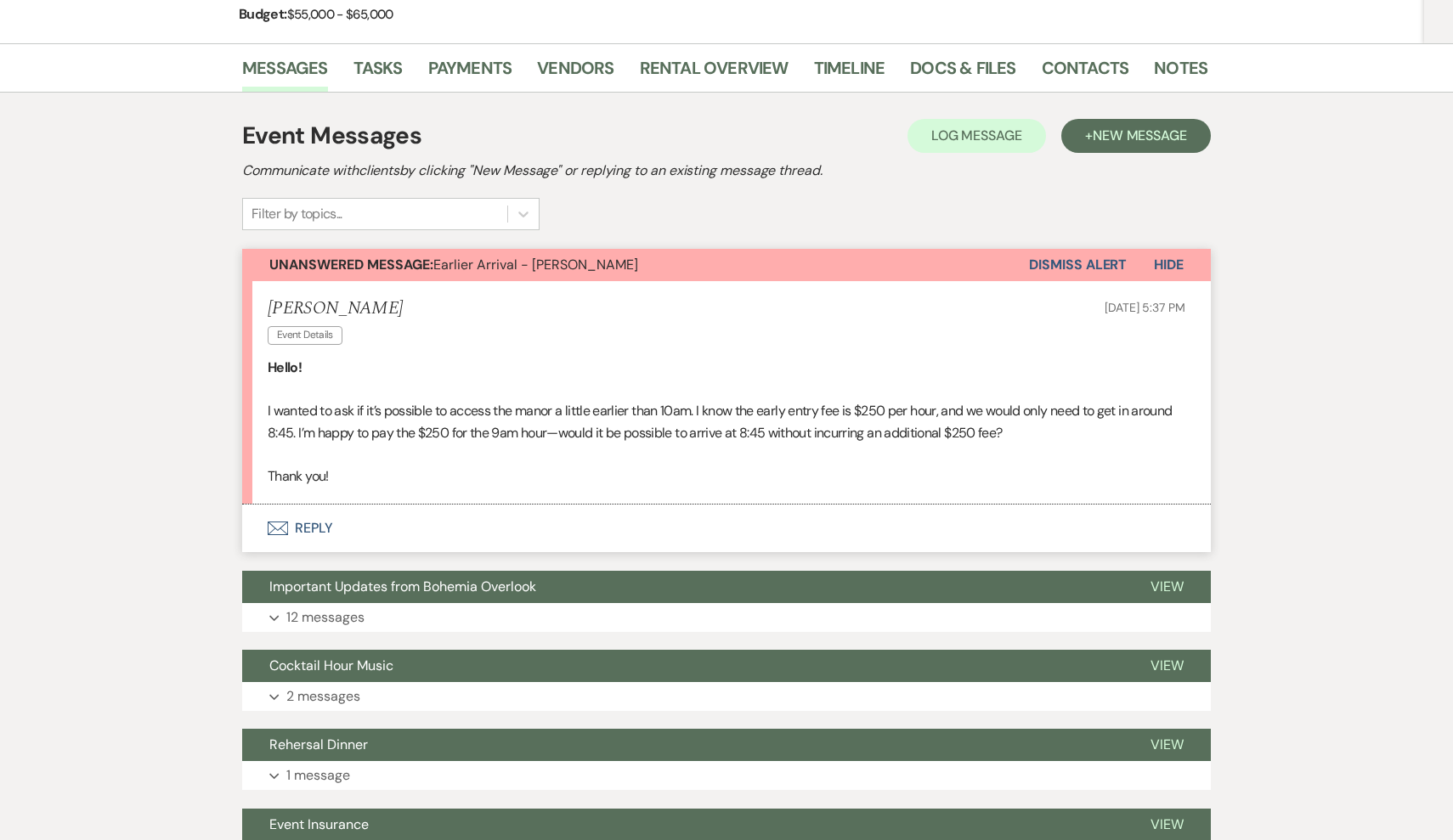
click at [292, 519] on button "Envelope Reply" at bounding box center [727, 529] width 969 height 47
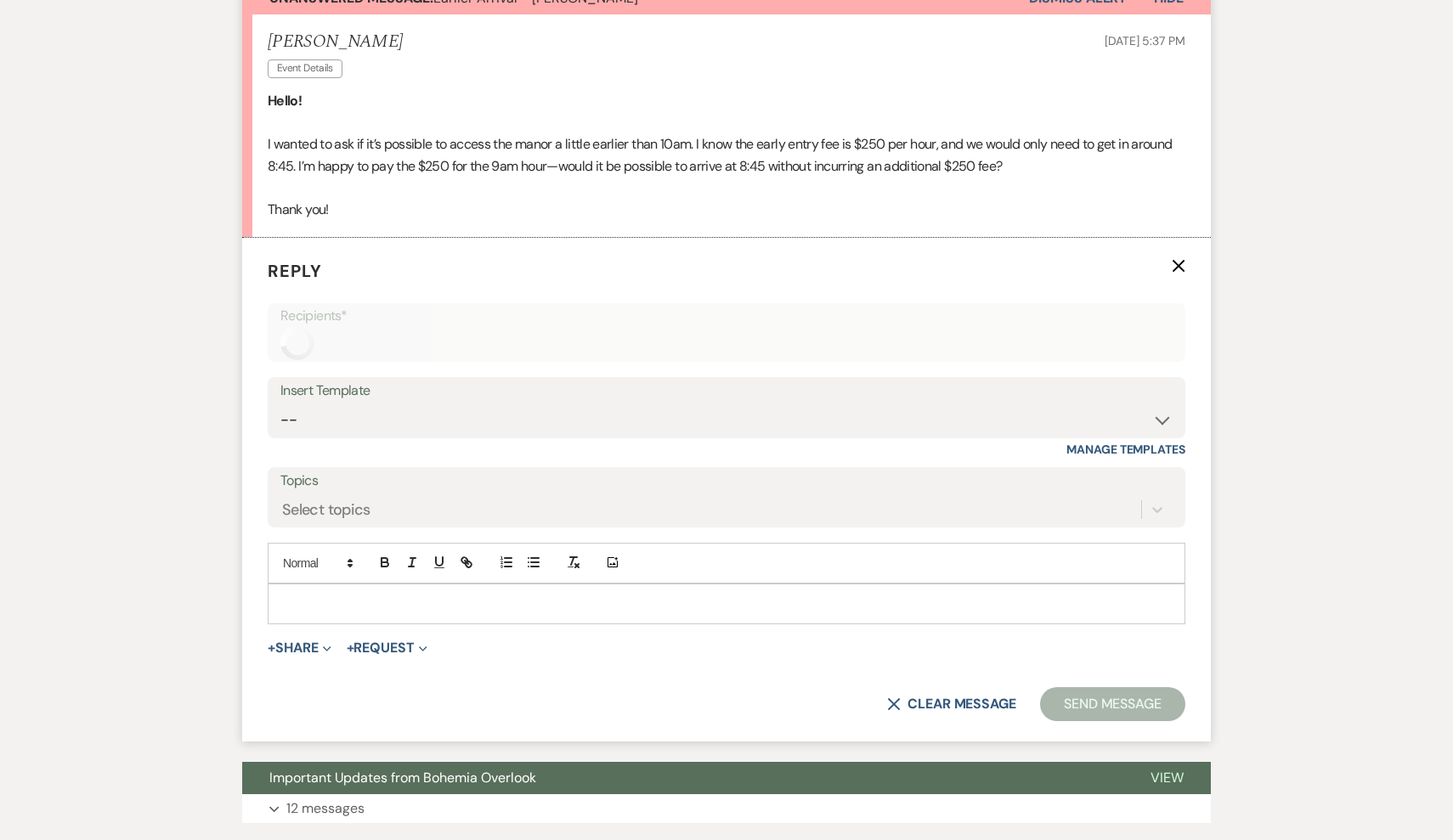
scroll to position [630, 0]
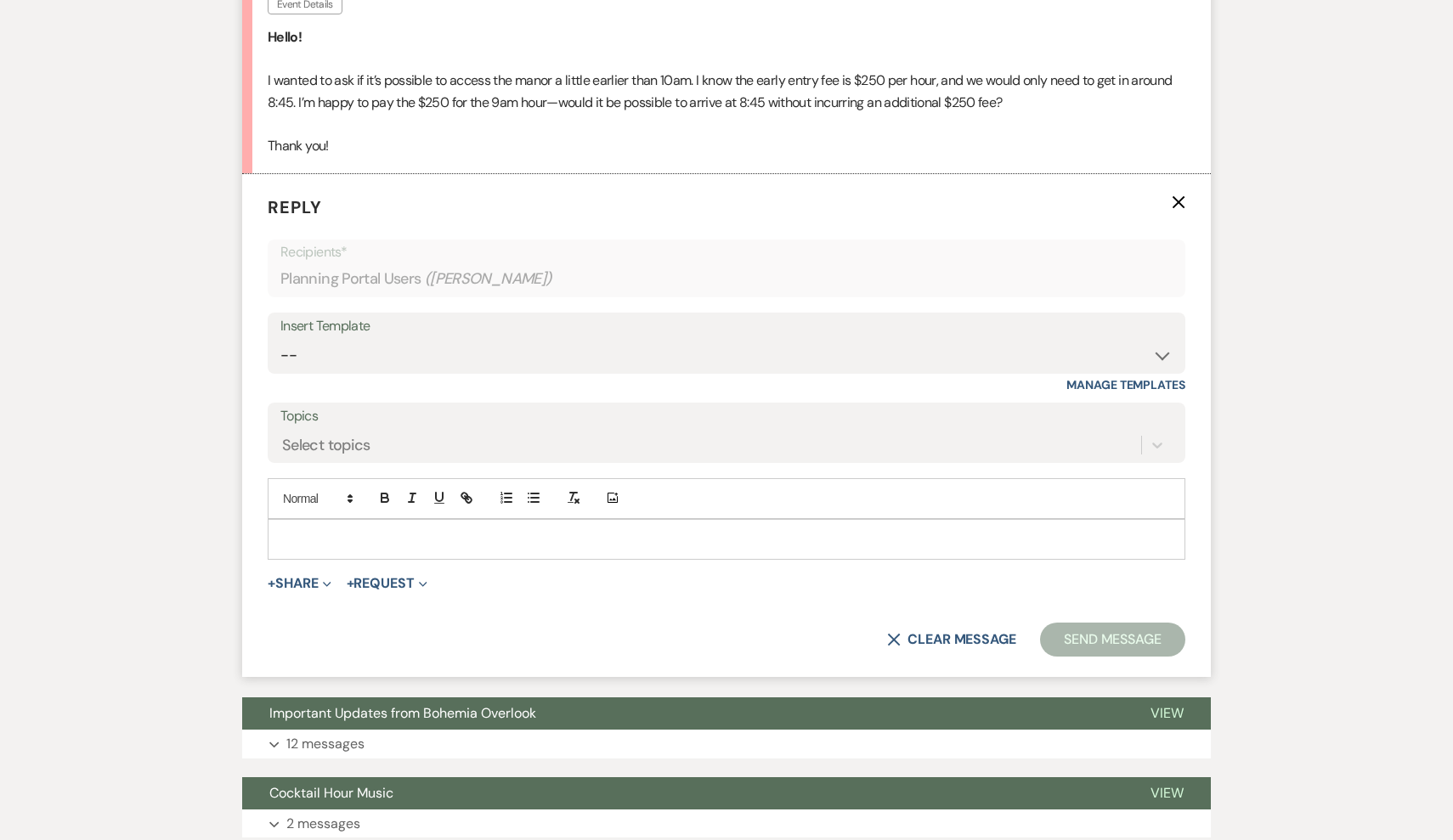
click at [365, 520] on div at bounding box center [726, 539] width 916 height 39
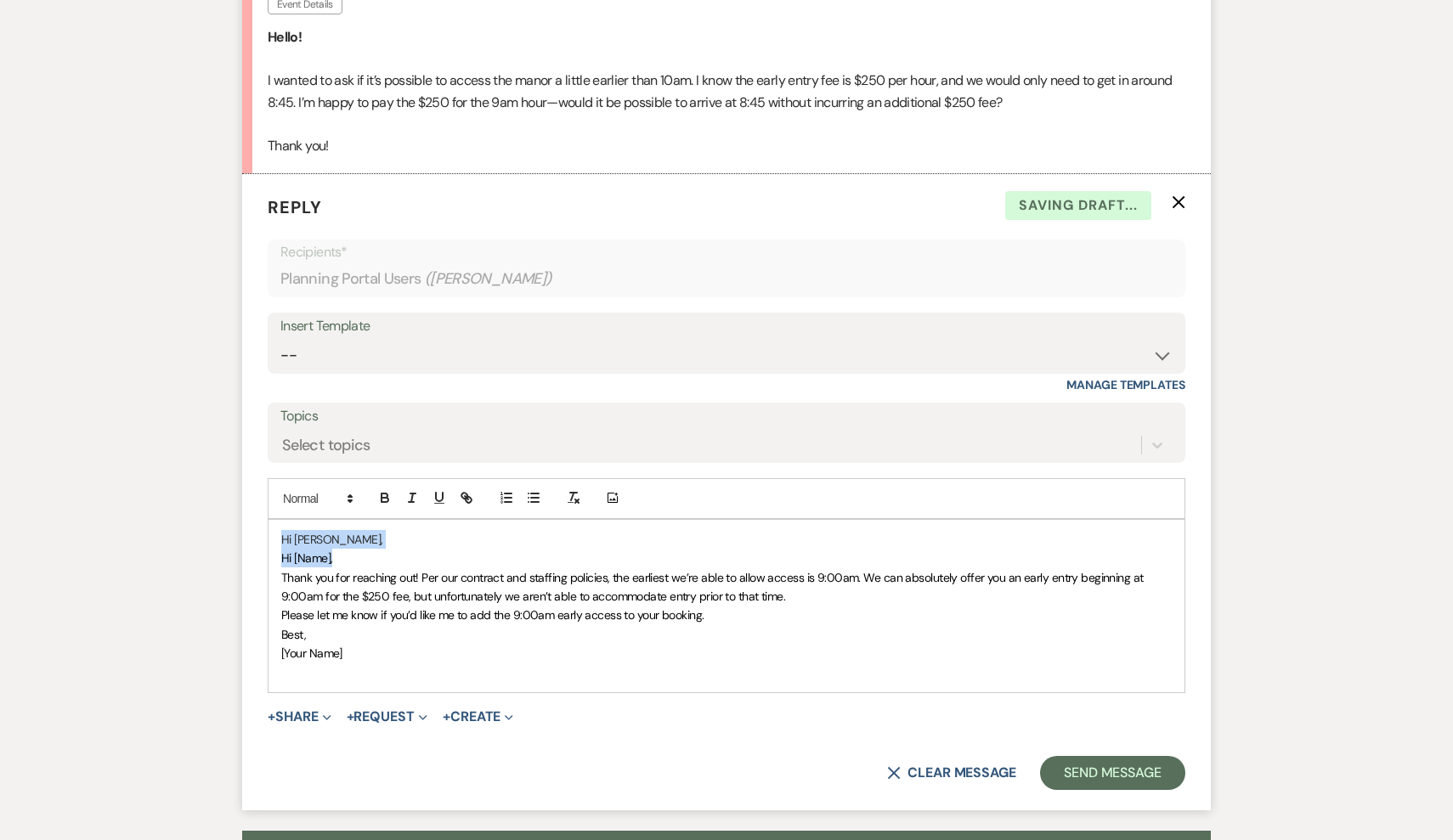
drag, startPoint x: 336, startPoint y: 548, endPoint x: 230, endPoint y: 536, distance: 106.7
click at [230, 536] on div "Messages Tasks Payments Vendors Rental Overview Timeline Docs & Files Contacts …" at bounding box center [726, 711] width 1453 height 1995
click at [354, 570] on span "Thank you for reaching out! Per our contract and staffing policies, the earlies…" at bounding box center [714, 587] width 865 height 34
drag, startPoint x: 347, startPoint y: 552, endPoint x: 278, endPoint y: 550, distance: 69.0
click at [278, 550] on div "Hi [PERSON_NAME], Hi [Name], Thank you for reaching out! Per our contract and s…" at bounding box center [726, 606] width 916 height 173
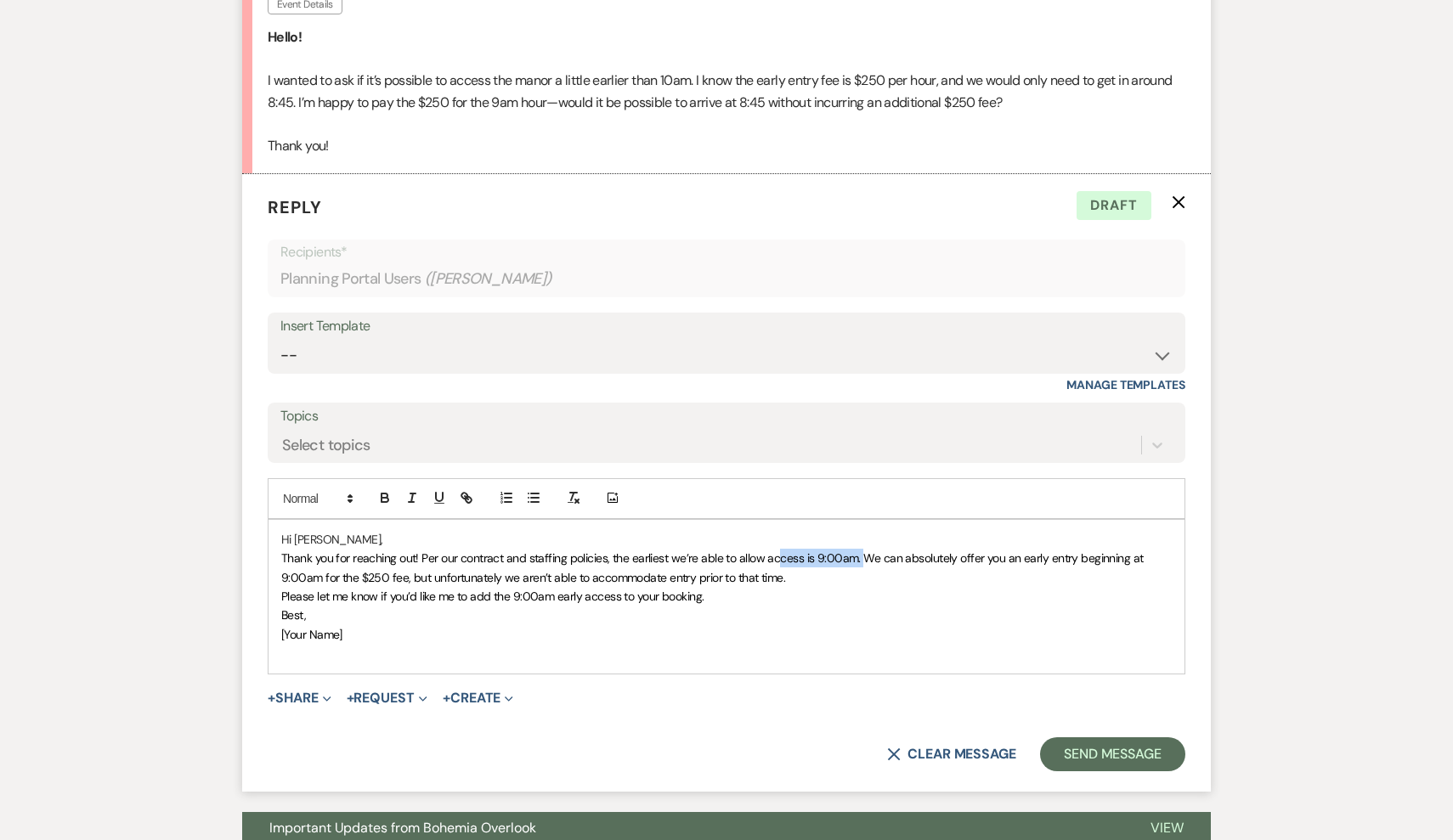
drag, startPoint x: 859, startPoint y: 550, endPoint x: 776, endPoint y: 546, distance: 83.1
click at [776, 550] on span "Thank you for reaching out! Per our contract and staffing policies, the earlies…" at bounding box center [714, 567] width 865 height 34
click at [858, 563] on p "Thank you for reaching out! Per our contract and staffing policies, the earlies…" at bounding box center [726, 567] width 890 height 39
click at [868, 550] on span "Thank you for reaching out! Per our contract and staffing policies, the earlies…" at bounding box center [714, 567] width 865 height 34
drag, startPoint x: 857, startPoint y: 548, endPoint x: 611, endPoint y: 544, distance: 246.0
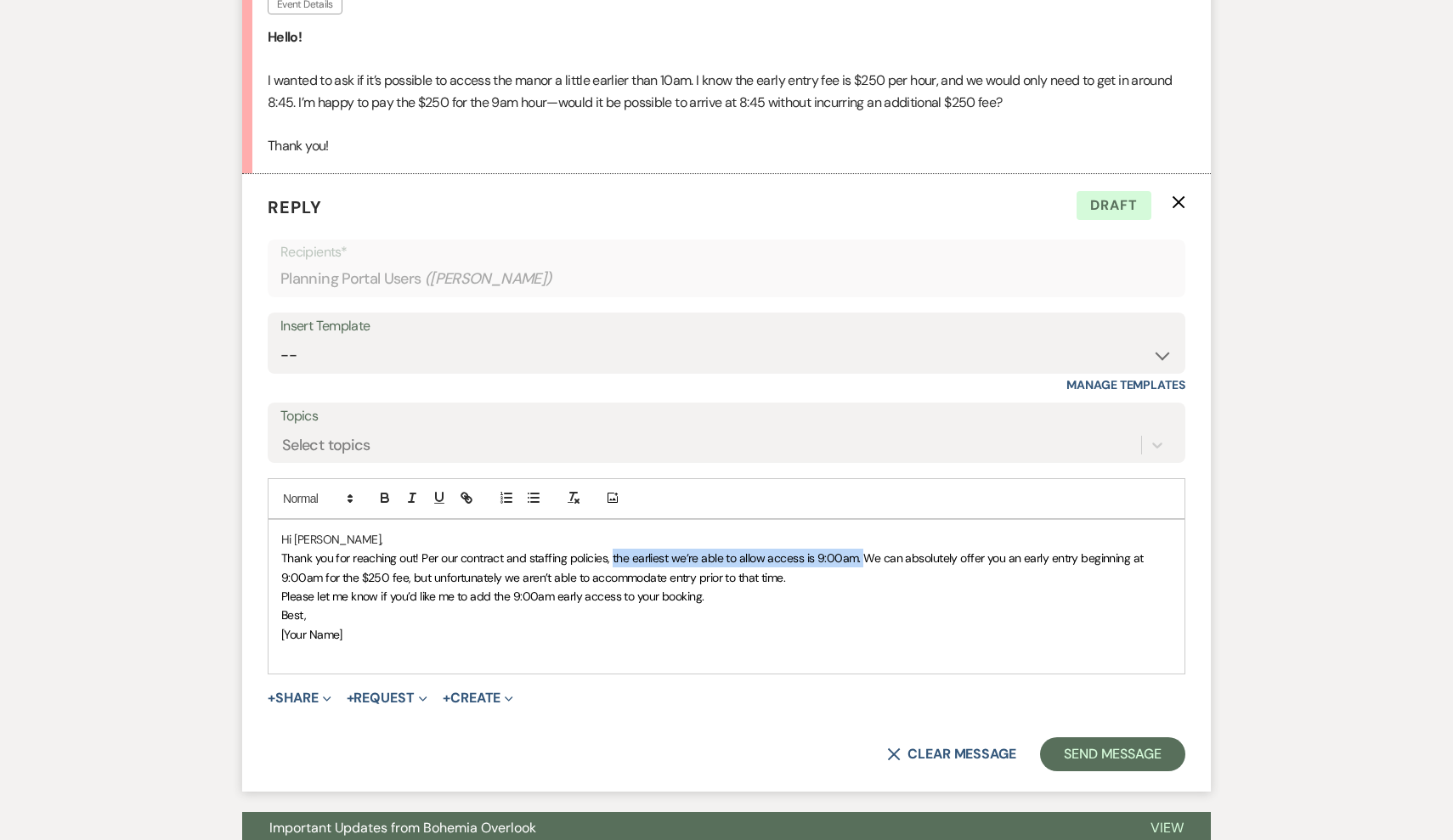
click at [611, 550] on span "Thank you for reaching out! Per our contract and staffing policies, the earlies…" at bounding box center [714, 567] width 865 height 34
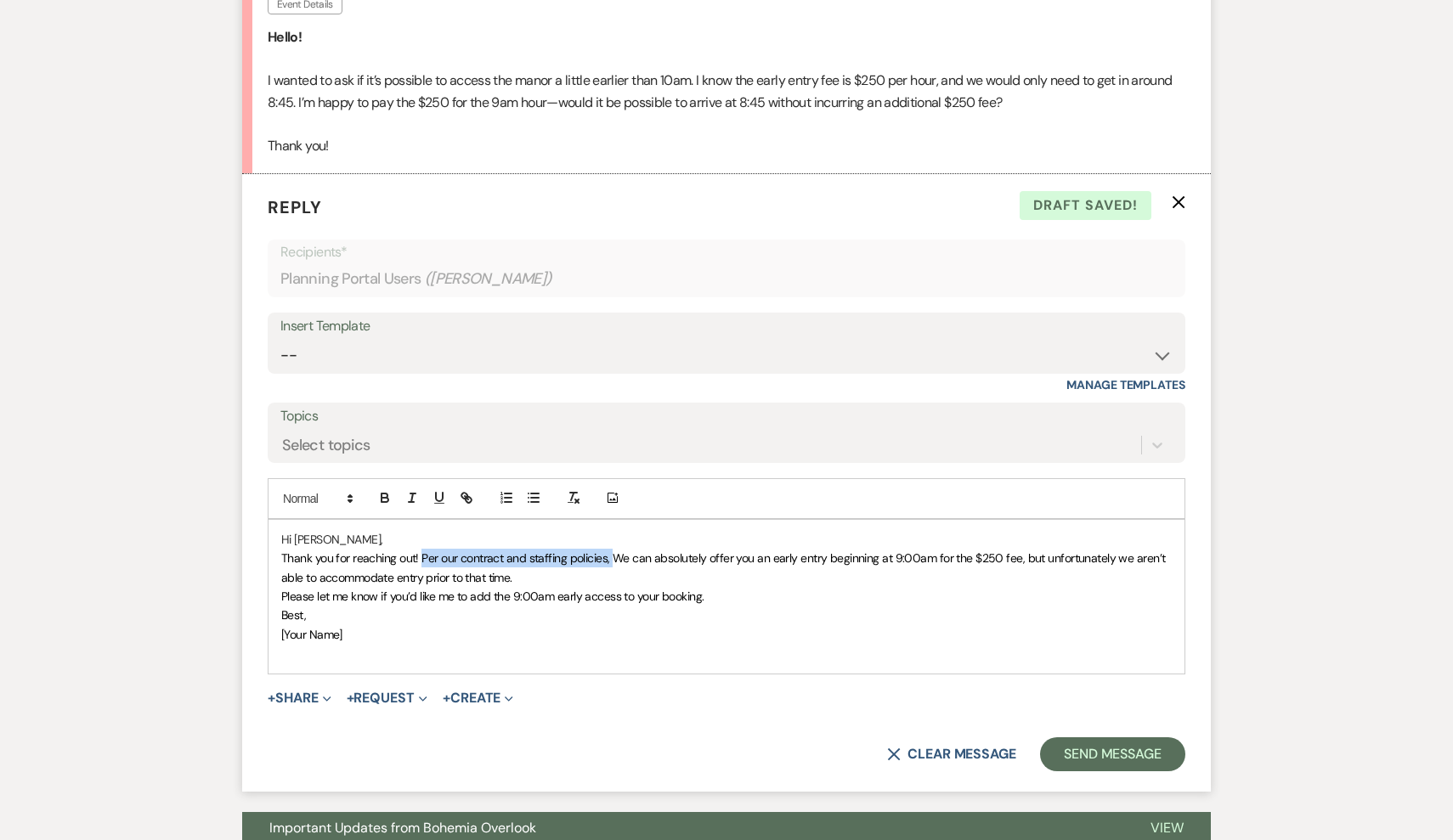
drag, startPoint x: 615, startPoint y: 550, endPoint x: 423, endPoint y: 551, distance: 192.0
click at [919, 550] on span "Thank you for reaching out! We can absolutely offer you an early entry beginnin…" at bounding box center [722, 567] width 883 height 34
click at [932, 550] on span "Thank you for reaching out! We can absolutely offer you an early entry beginnin…" at bounding box center [728, 567] width 893 height 34
click at [545, 571] on p "Thank you for reaching out! We can absolutely offer you an early entry beginnin…" at bounding box center [726, 567] width 890 height 39
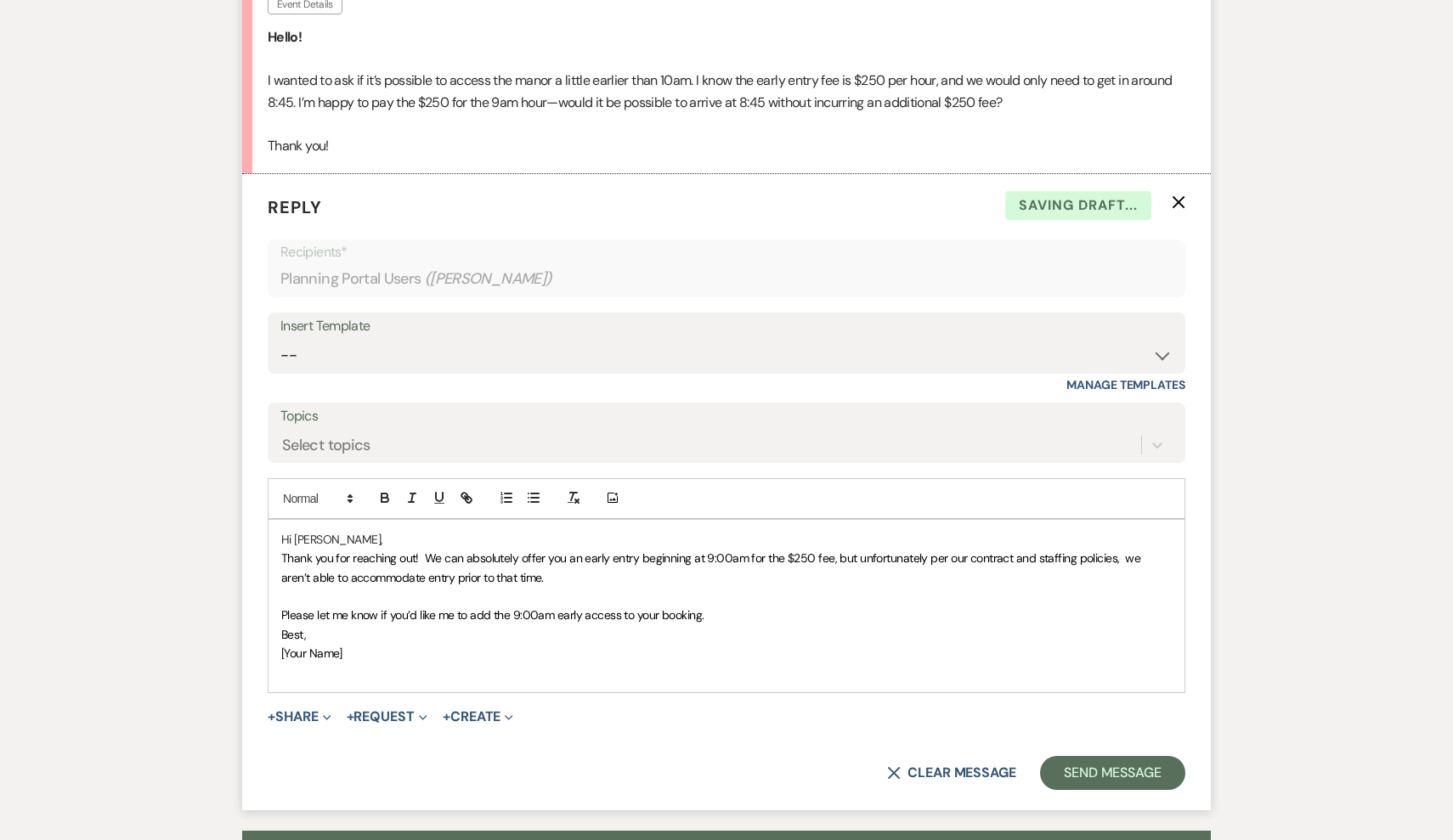
click at [563, 566] on p "Thank you for reaching out! We can absolutely offer you an early entry beginnin…" at bounding box center [726, 567] width 890 height 39
click at [536, 563] on p "Thank you for reaching out! We can absolutely offer you an early entry beginnin…" at bounding box center [726, 567] width 890 height 39
drag, startPoint x: 542, startPoint y: 563, endPoint x: 1120, endPoint y: 548, distance: 578.2
click at [1120, 548] on p "Thank you for reaching out! We can absolutely offer you an early entry beginnin…" at bounding box center [726, 567] width 890 height 39
click at [495, 568] on span "Thank you for reaching out! We can absolutely offer you an early entry beginnin…" at bounding box center [713, 567] width 863 height 34
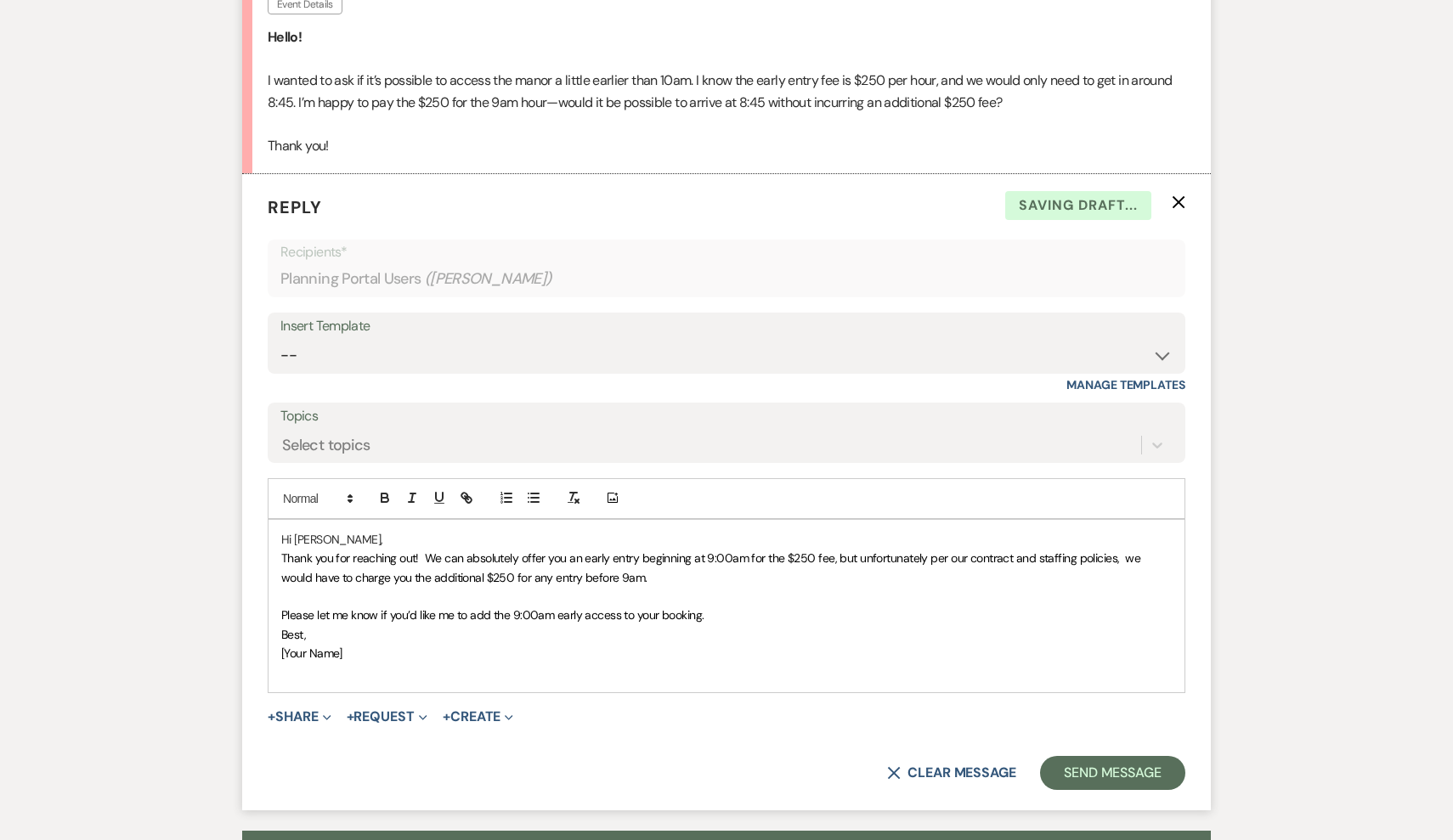
click at [546, 571] on span "Thank you for reaching out! We can absolutely offer you an early entry beginnin…" at bounding box center [713, 567] width 863 height 34
drag, startPoint x: 735, startPoint y: 599, endPoint x: 192, endPoint y: 607, distance: 543.1
click at [192, 607] on div "Messages Tasks Payments Vendors Rental Overview Timeline Docs & Files Contacts …" at bounding box center [726, 711] width 1453 height 1995
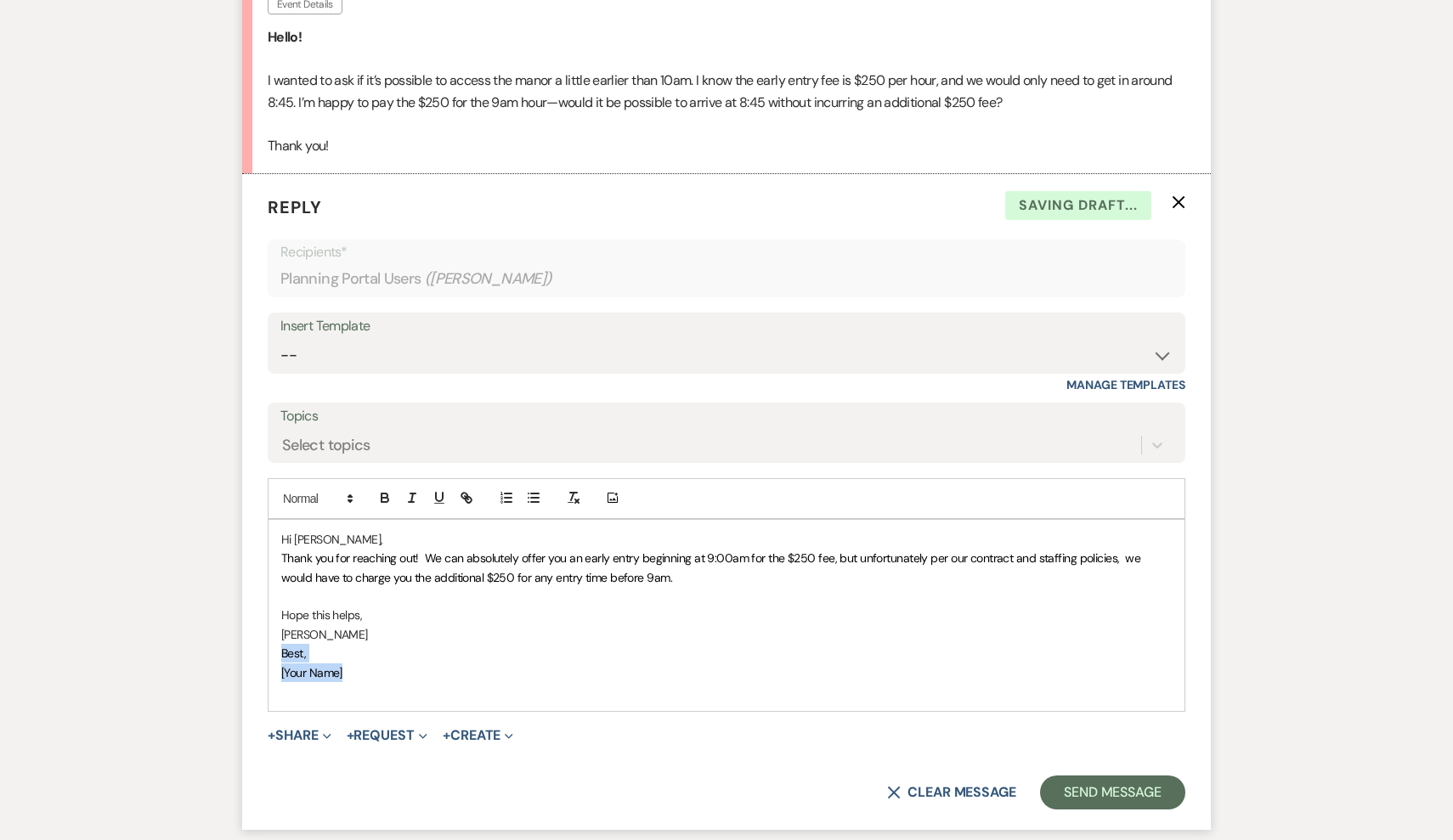
drag, startPoint x: 371, startPoint y: 667, endPoint x: 259, endPoint y: 640, distance: 115.2
click at [259, 640] on form "Reply X Saving draft... Recipients* Planning Portal Users ( [PERSON_NAME] ) Ins…" at bounding box center [727, 502] width 969 height 655
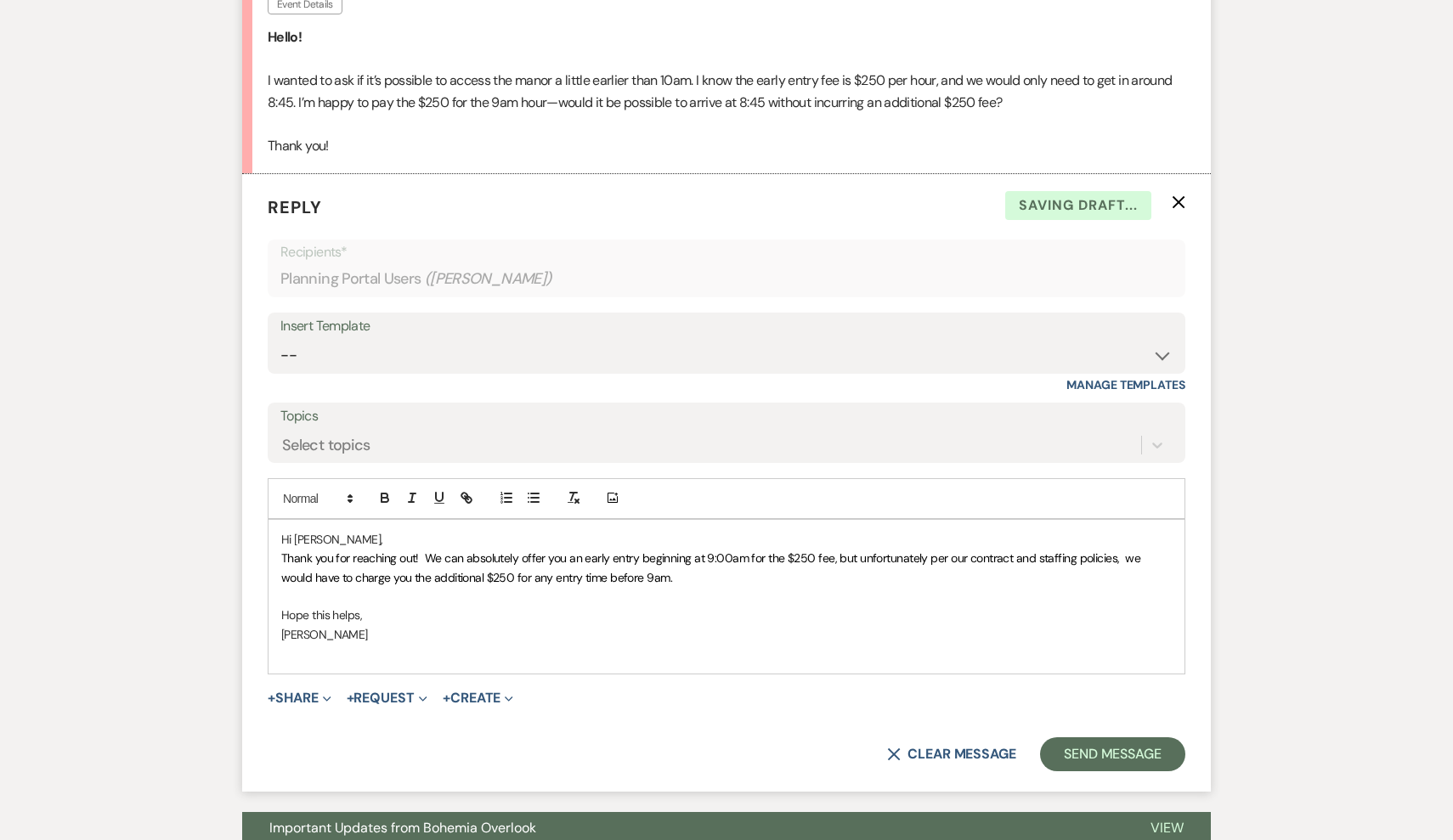
click at [295, 646] on p at bounding box center [726, 653] width 890 height 19
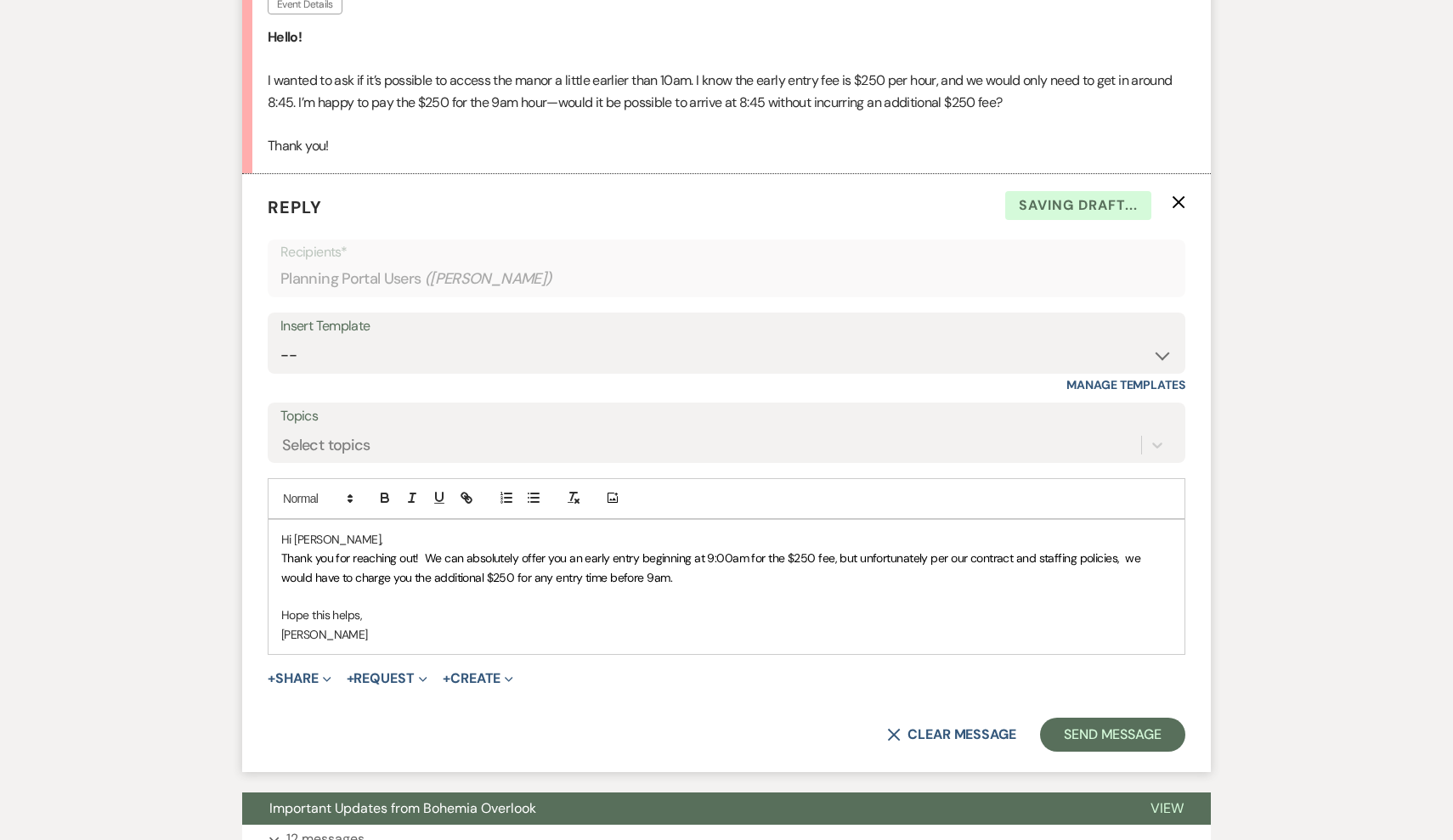
click at [537, 587] on p at bounding box center [726, 596] width 890 height 19
click at [1074, 719] on button "Send Message" at bounding box center [1113, 735] width 145 height 34
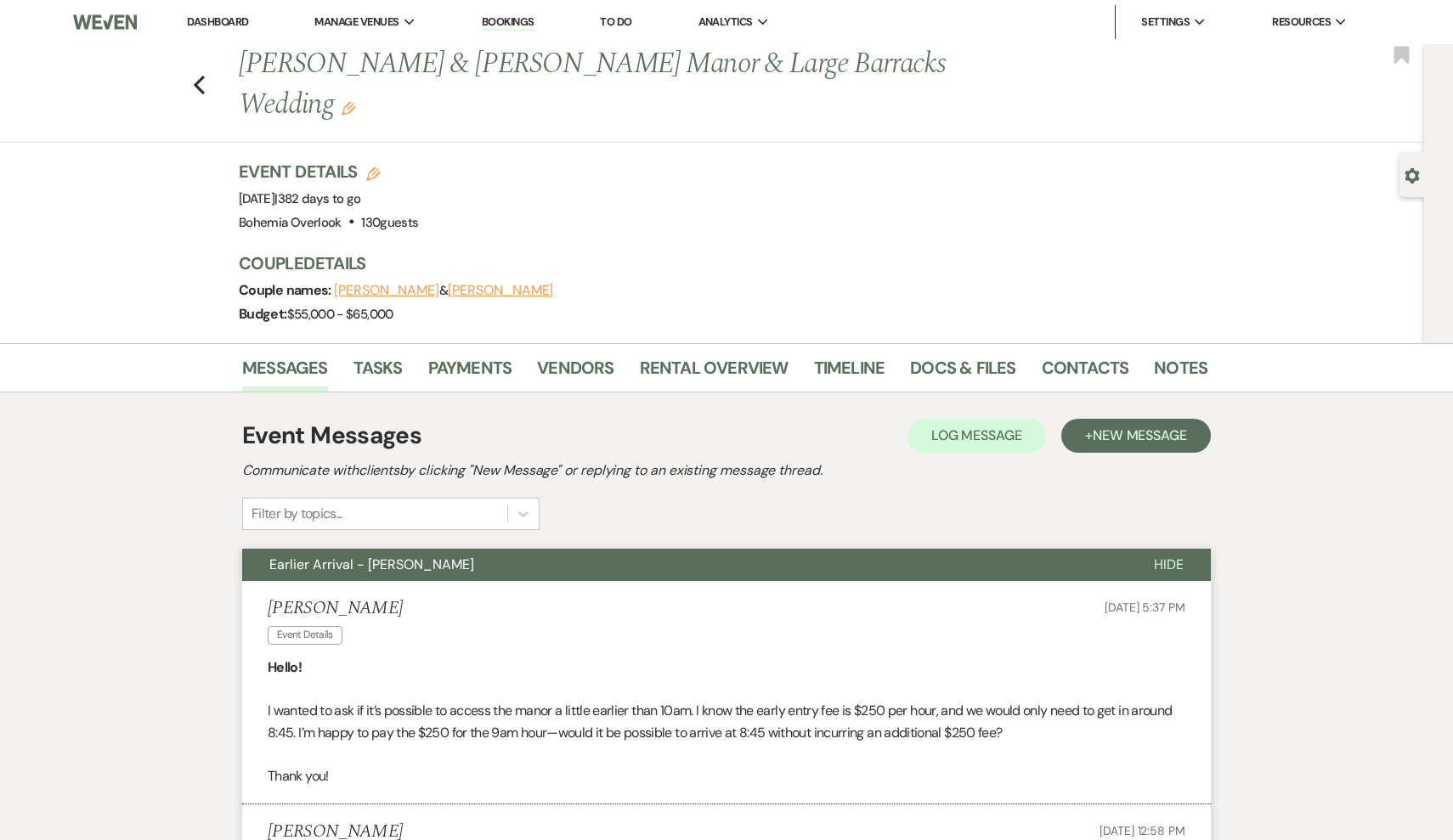
scroll to position [0, 0]
click at [201, 86] on icon "Previous" at bounding box center [199, 85] width 13 height 21
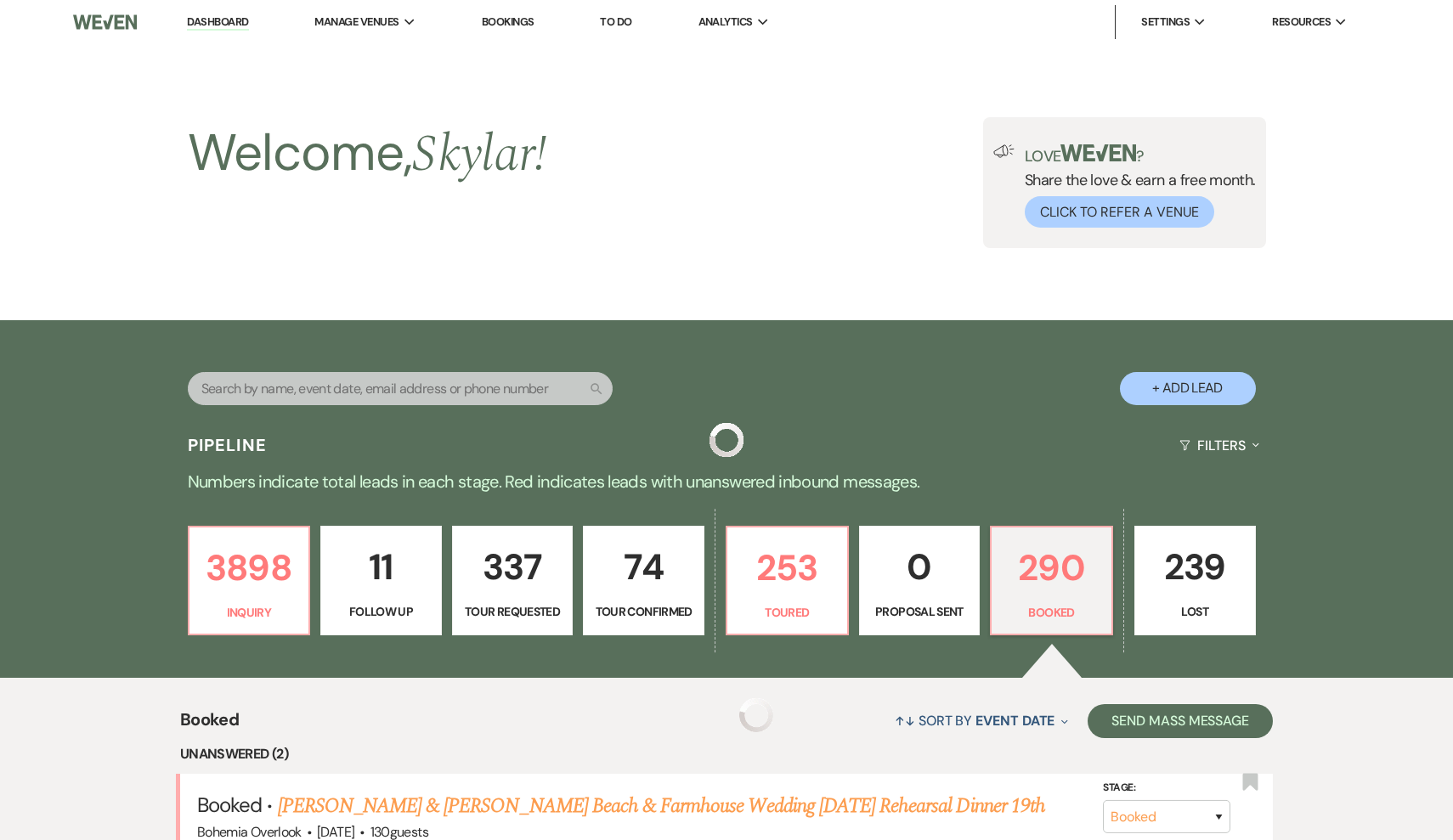
scroll to position [431, 0]
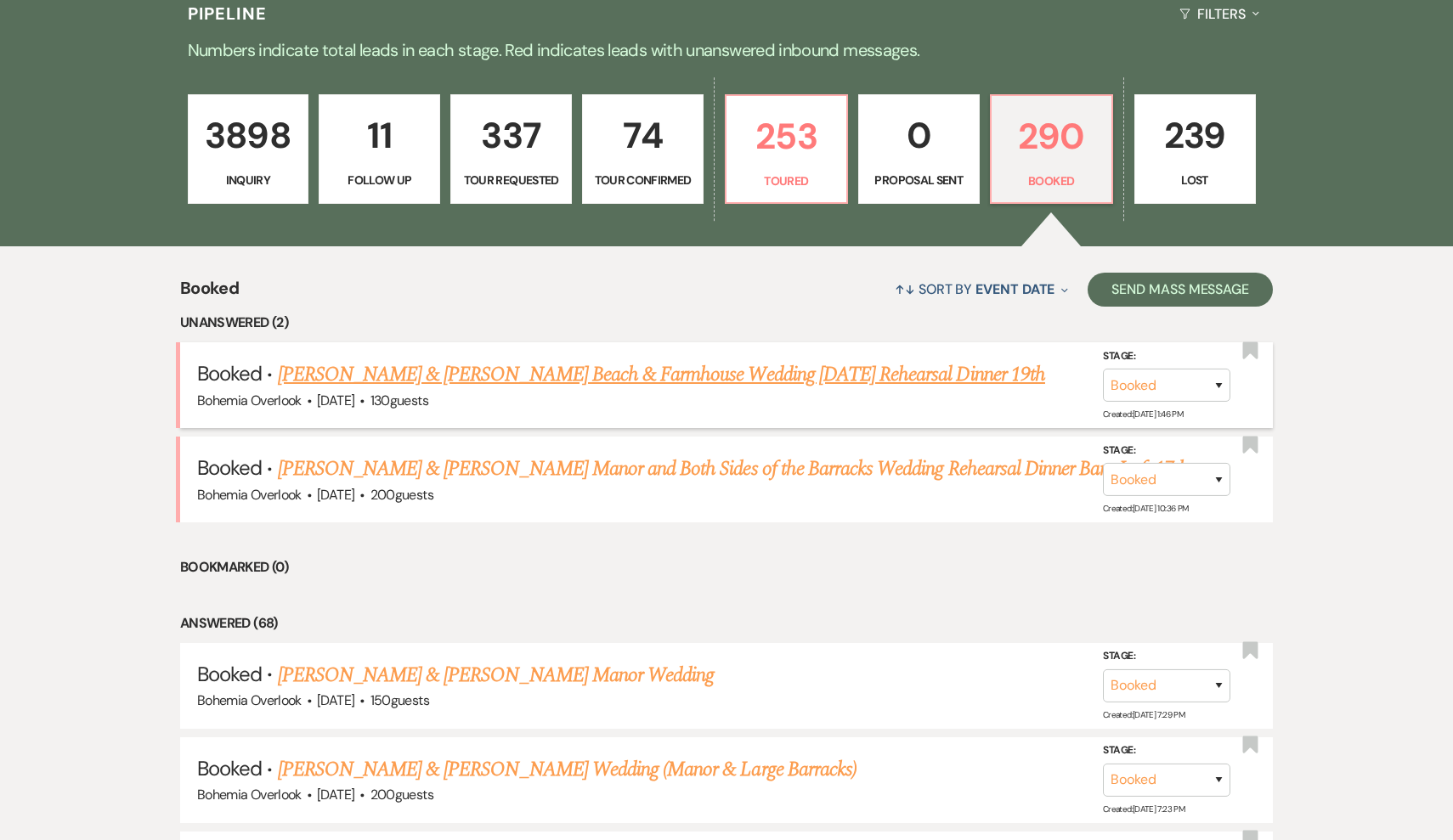
click at [532, 366] on link "[PERSON_NAME] & [PERSON_NAME] Beach & Farmhouse Wedding [DATE] Rehearsal Dinner…" at bounding box center [661, 375] width 768 height 30
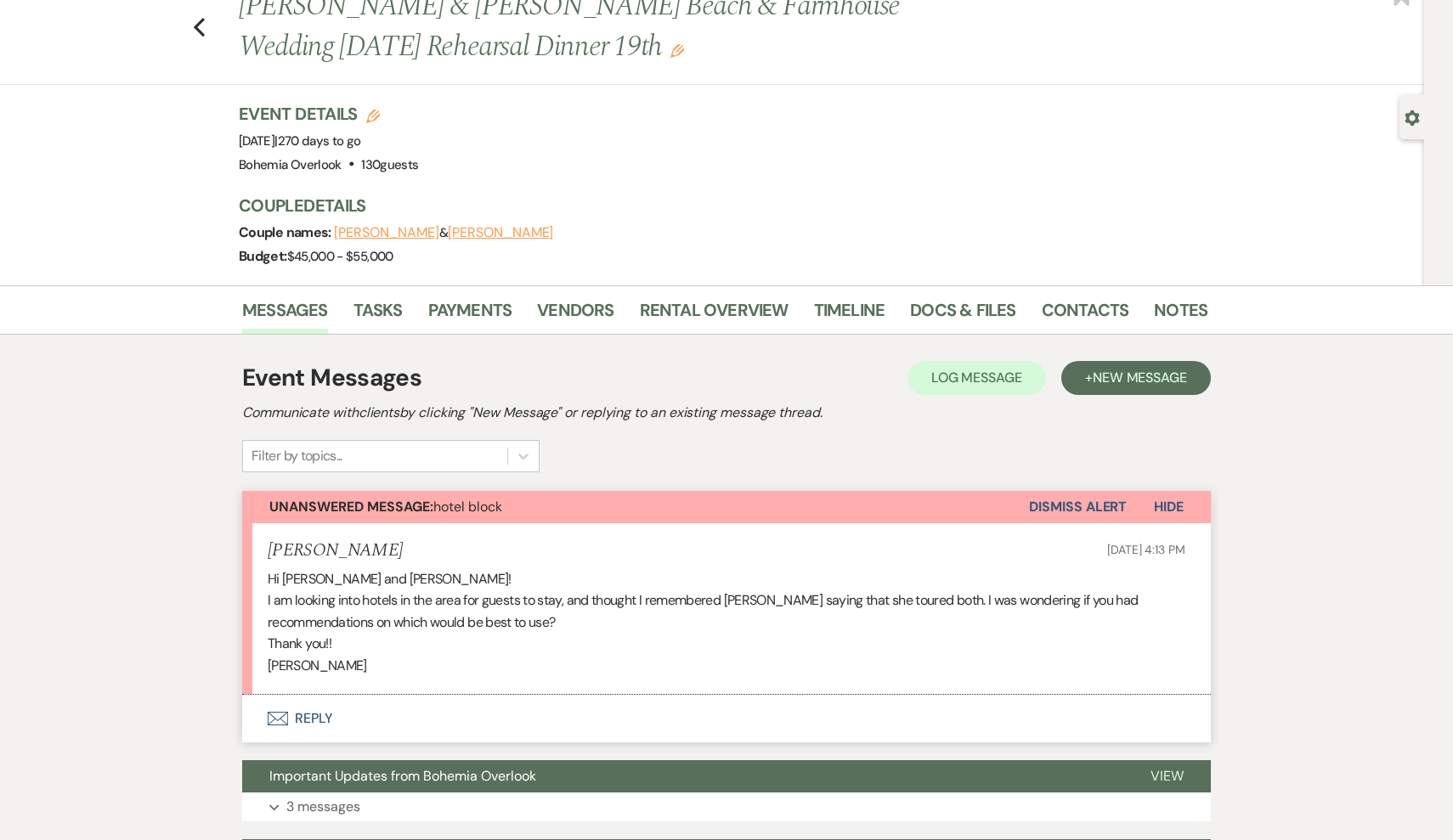
scroll to position [58, 0]
click at [303, 708] on button "Envelope Reply" at bounding box center [727, 718] width 969 height 47
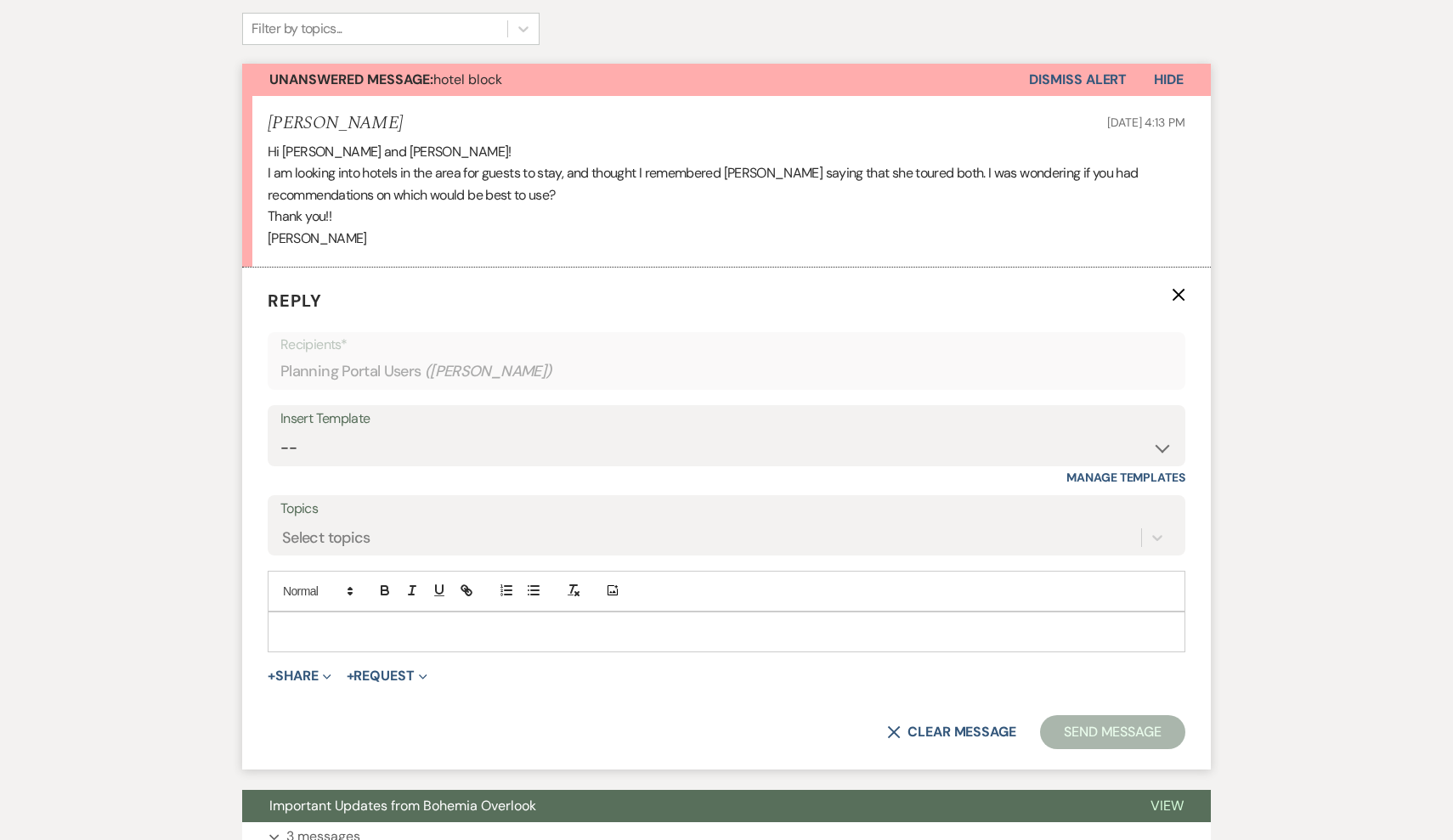
scroll to position [580, 0]
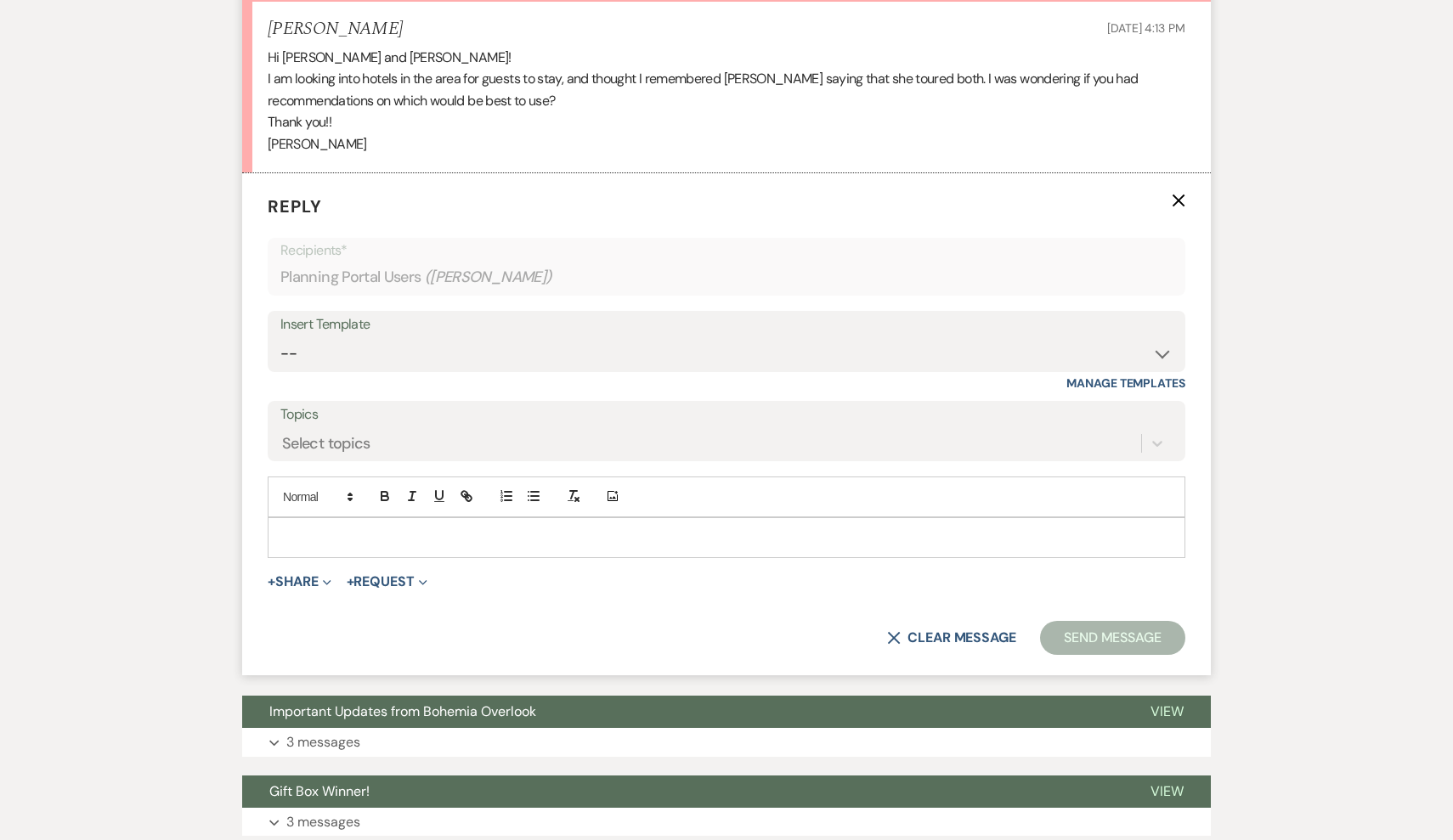
click at [368, 535] on p at bounding box center [726, 538] width 890 height 19
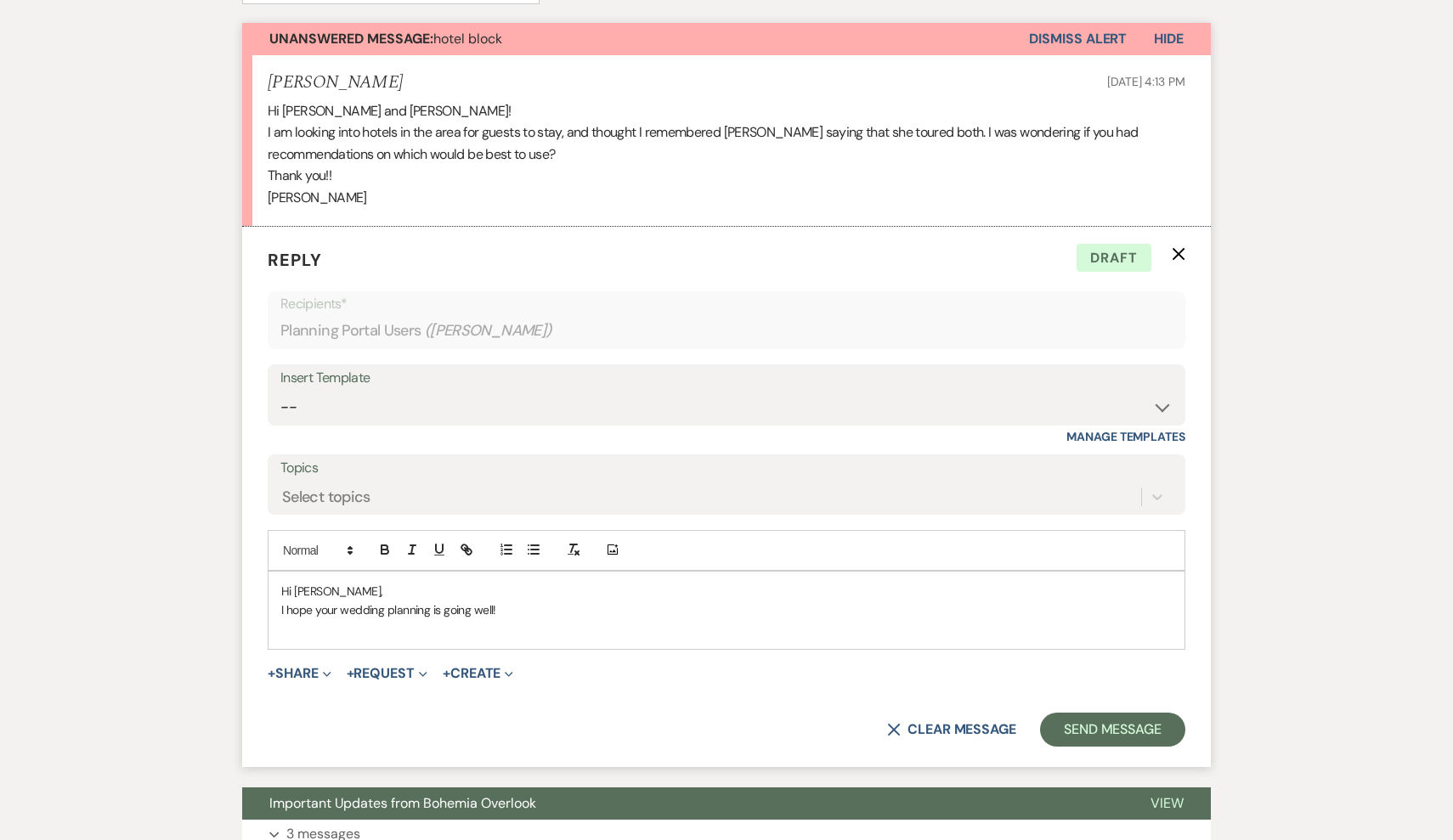
scroll to position [548, 0]
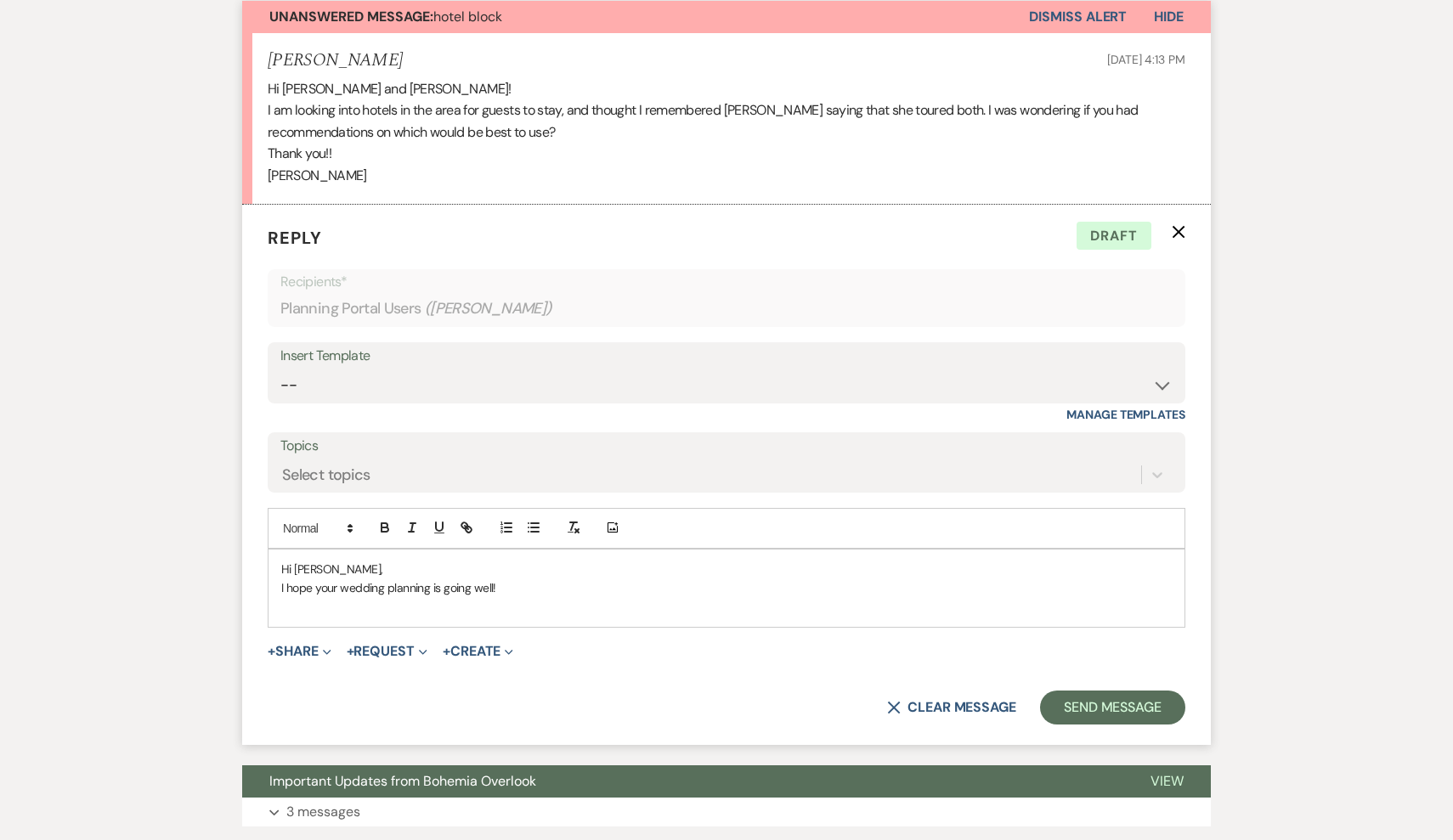
click at [546, 579] on p "I hope your wedding planning is going well!" at bounding box center [726, 588] width 890 height 19
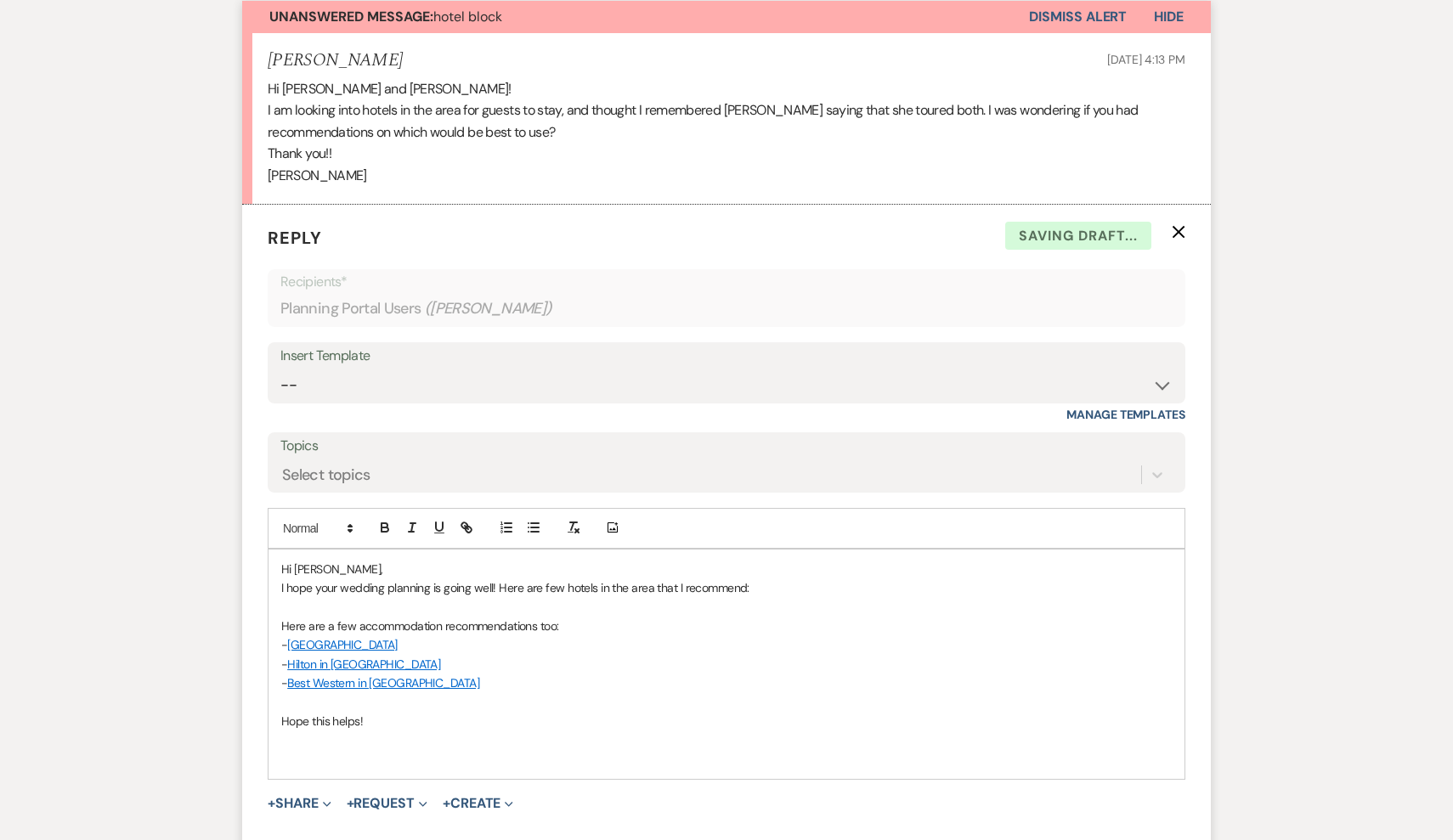
click at [344, 752] on p at bounding box center [726, 760] width 890 height 19
click at [478, 674] on p "- Best Western in [GEOGRAPHIC_DATA]" at bounding box center [726, 683] width 890 height 19
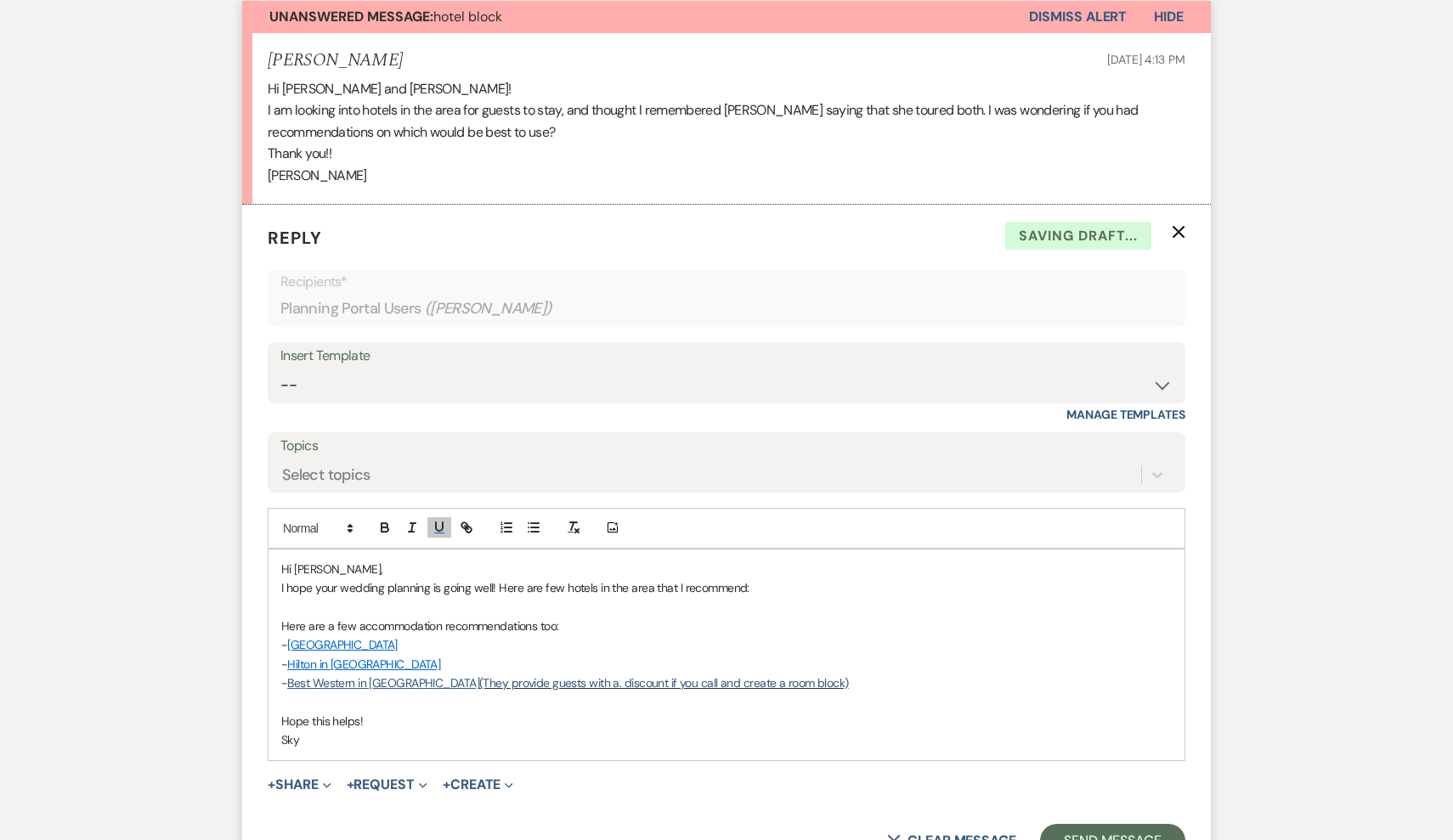
drag, startPoint x: 812, startPoint y: 679, endPoint x: 428, endPoint y: 669, distance: 384.1
click at [428, 674] on p "- Best Western in [GEOGRAPHIC_DATA] (They provide guests with a. discount if yo…" at bounding box center [726, 683] width 890 height 19
click at [435, 532] on div at bounding box center [425, 528] width 109 height 25
click at [437, 524] on icon "button" at bounding box center [439, 527] width 7 height 8
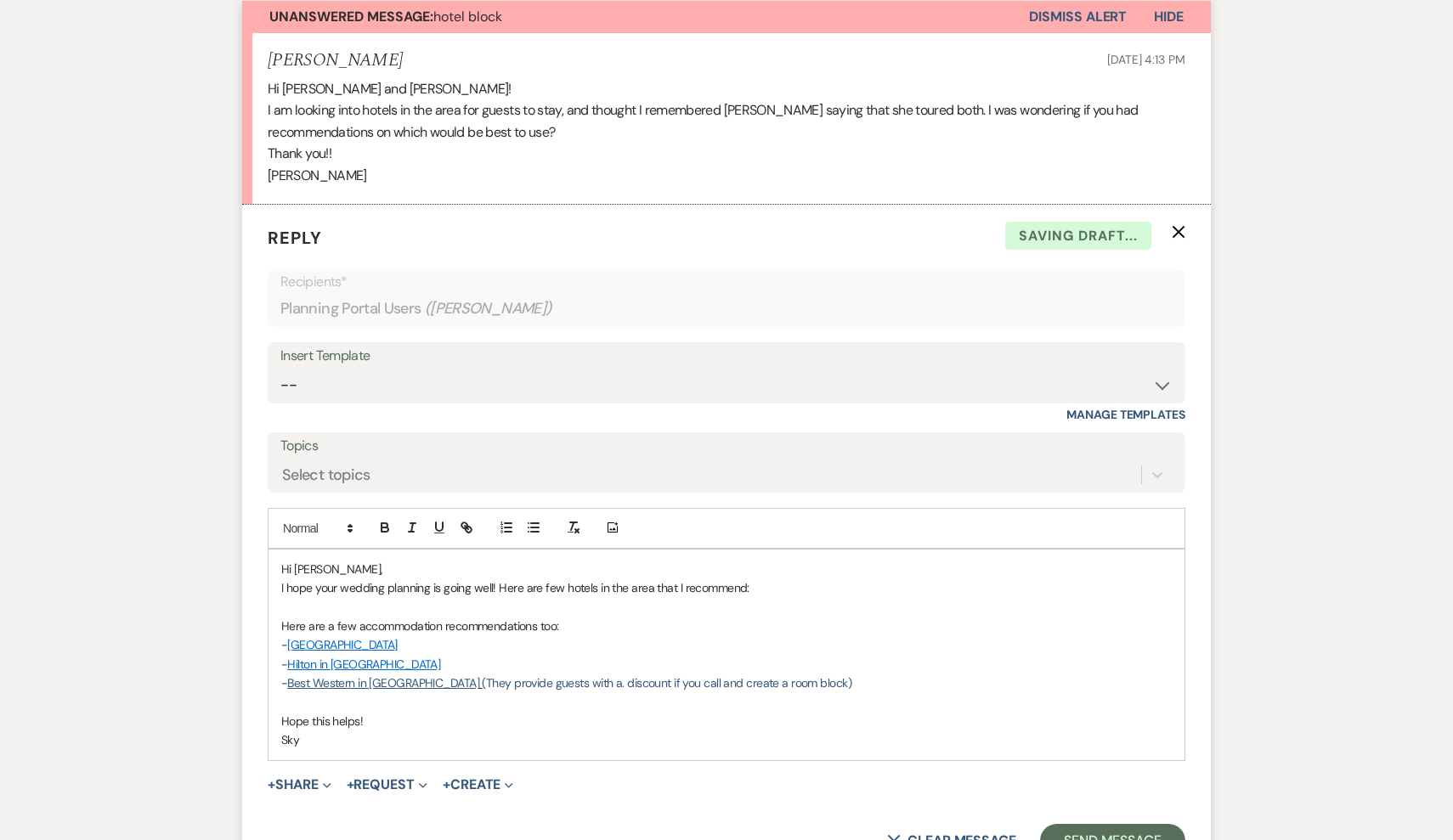
click at [749, 712] on p "Hope this helps!" at bounding box center [726, 721] width 890 height 19
click at [746, 676] on span "(They provide guests with a. discount if you call and create a room block)" at bounding box center [667, 683] width 370 height 15
click at [408, 635] on p "- [GEOGRAPHIC_DATA]" at bounding box center [726, 645] width 890 height 19
click at [480, 676] on span at bounding box center [481, 683] width 3 height 15
click at [480, 676] on span at bounding box center [482, 683] width 6 height 15
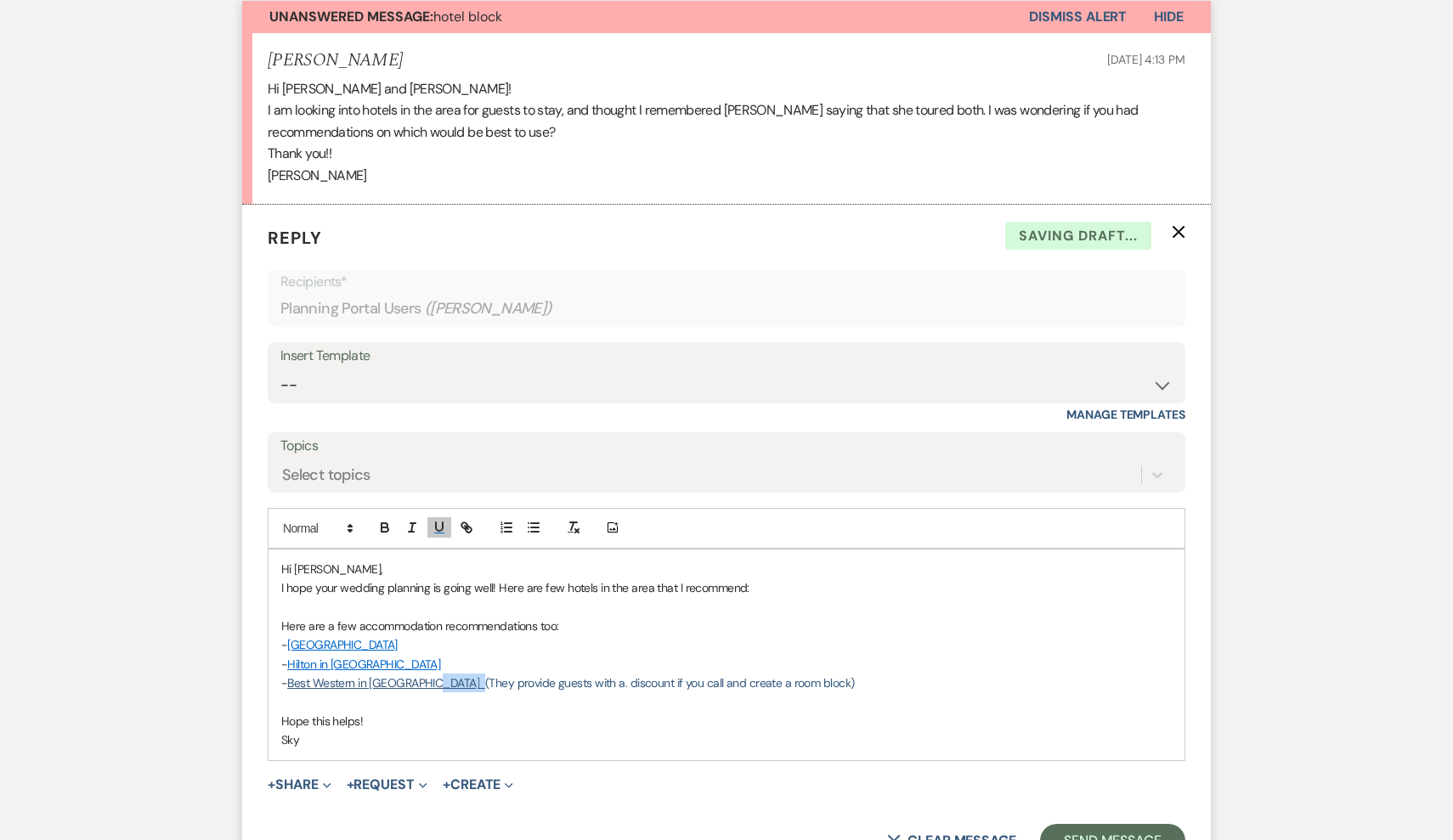
click at [424, 674] on p "- Best Western in [GEOGRAPHIC_DATA] (They provide guests with a. discount if yo…" at bounding box center [726, 683] width 890 height 19
click at [431, 521] on button "button" at bounding box center [439, 528] width 24 height 21
click at [441, 598] on p at bounding box center [726, 608] width 890 height 19
click at [408, 635] on p "- [GEOGRAPHIC_DATA]" at bounding box center [726, 645] width 890 height 19
click at [446, 524] on icon "button" at bounding box center [439, 528] width 15 height 15
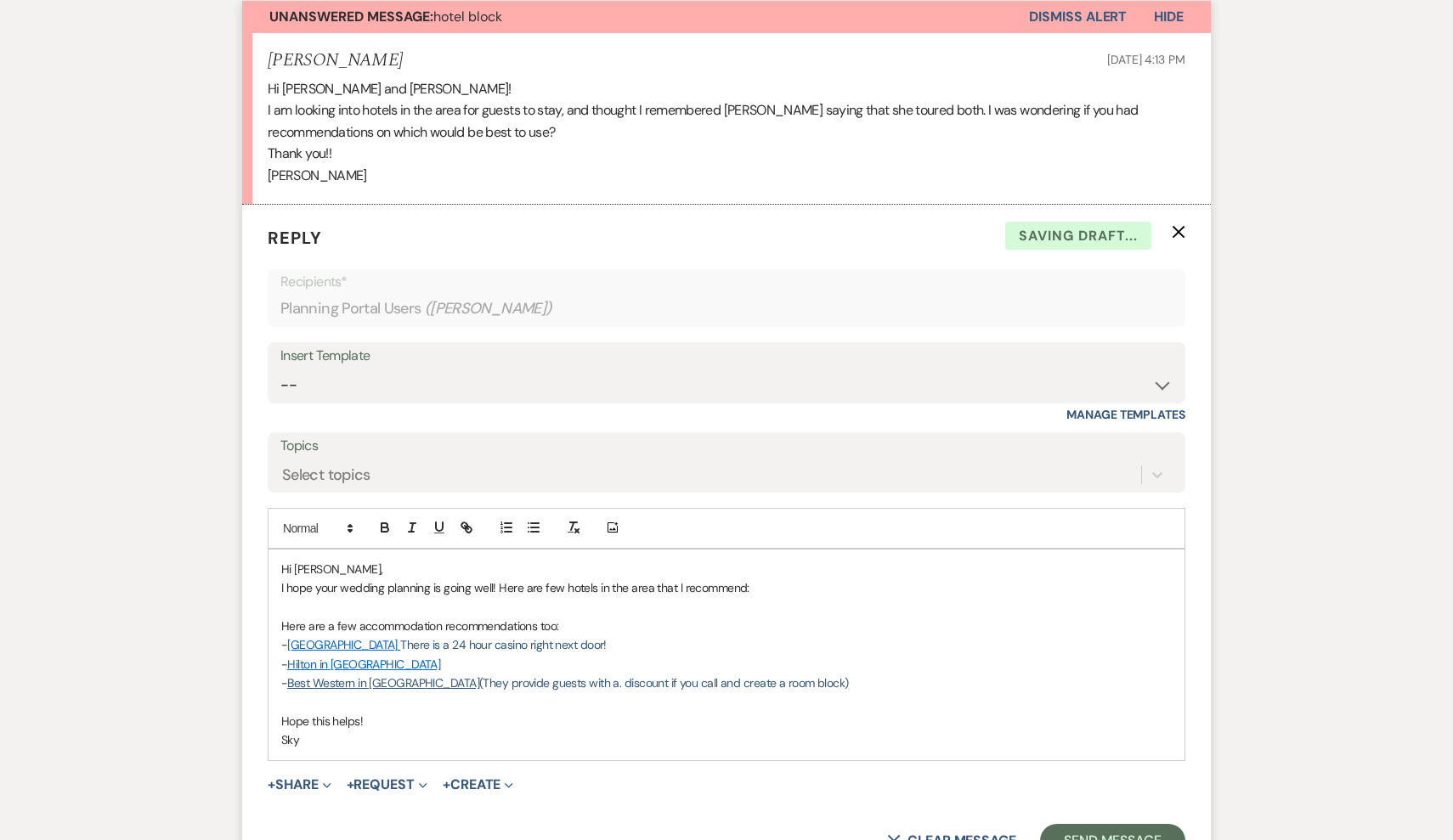
click at [498, 639] on span "There is a 24 hour casino right next door!" at bounding box center [503, 645] width 206 height 15
click at [480, 676] on span "(They provide guests with a. discount if you call and create a room block)" at bounding box center [665, 683] width 370 height 15
click at [399, 660] on p "- Hilton in [GEOGRAPHIC_DATA]" at bounding box center [726, 664] width 890 height 19
click at [447, 521] on icon "button" at bounding box center [439, 528] width 15 height 15
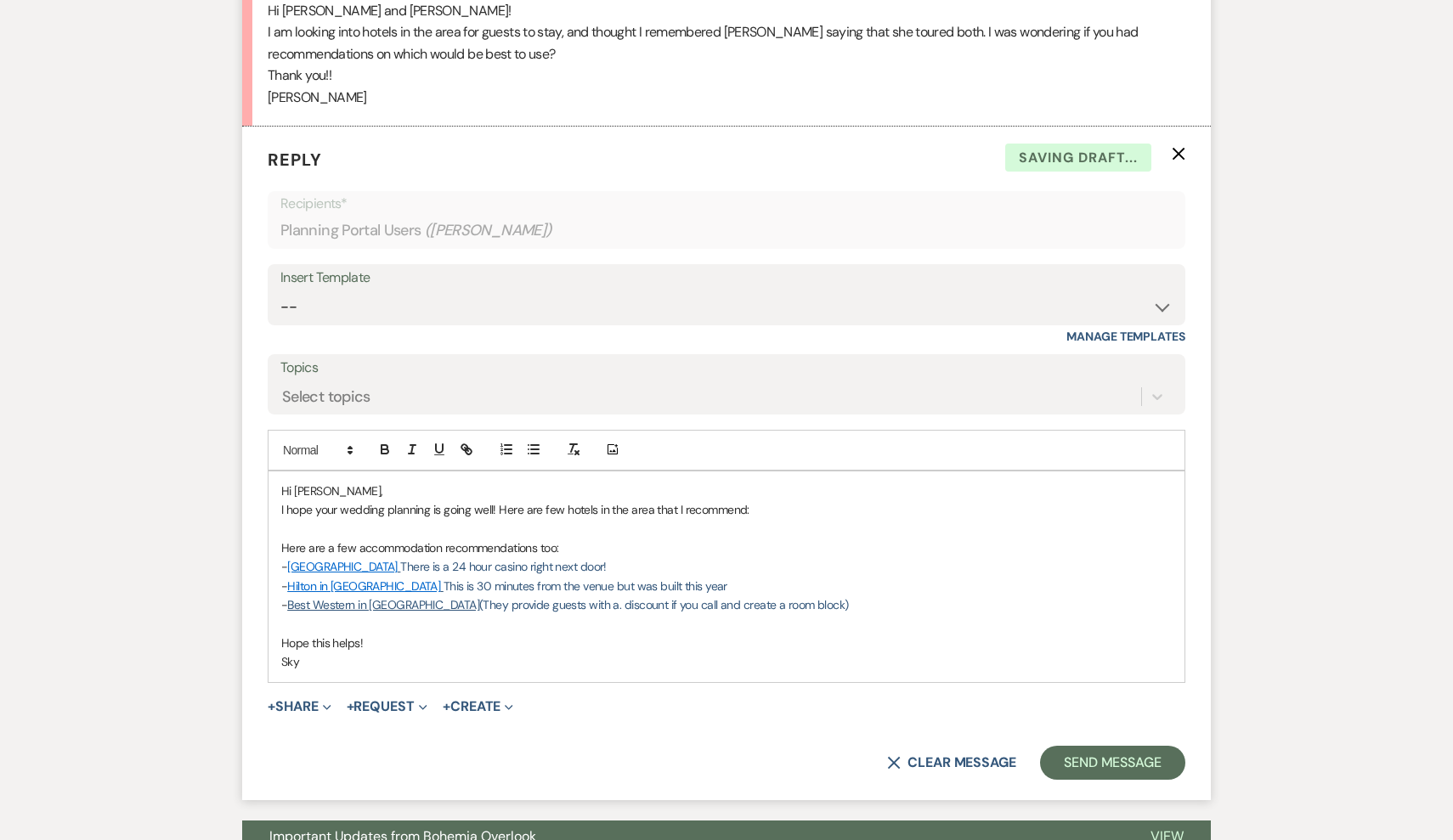
scroll to position [634, 0]
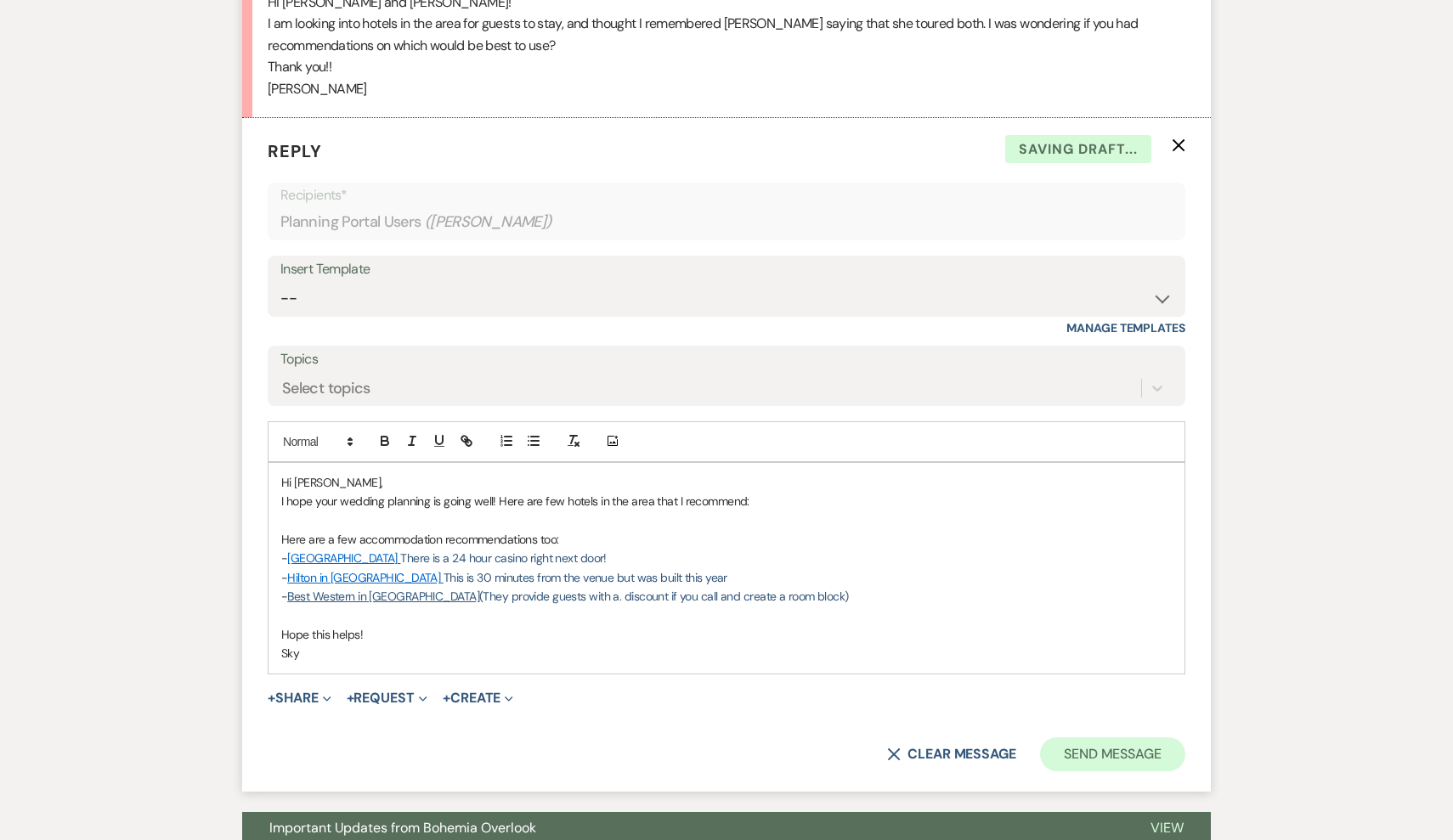
click at [1099, 737] on button "Send Message" at bounding box center [1113, 754] width 145 height 34
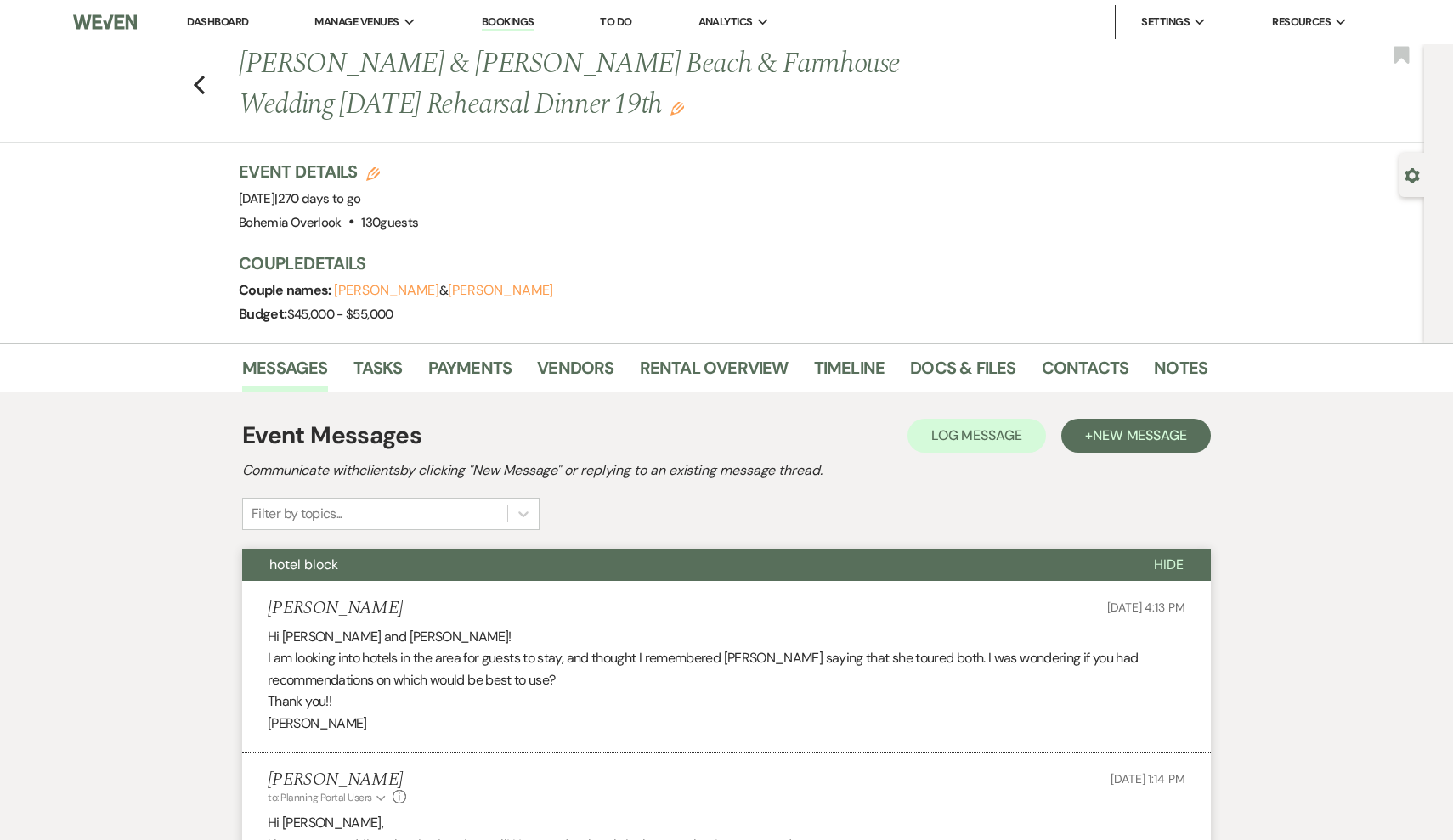
scroll to position [0, 0]
click at [195, 77] on icon "Previous" at bounding box center [199, 85] width 13 height 21
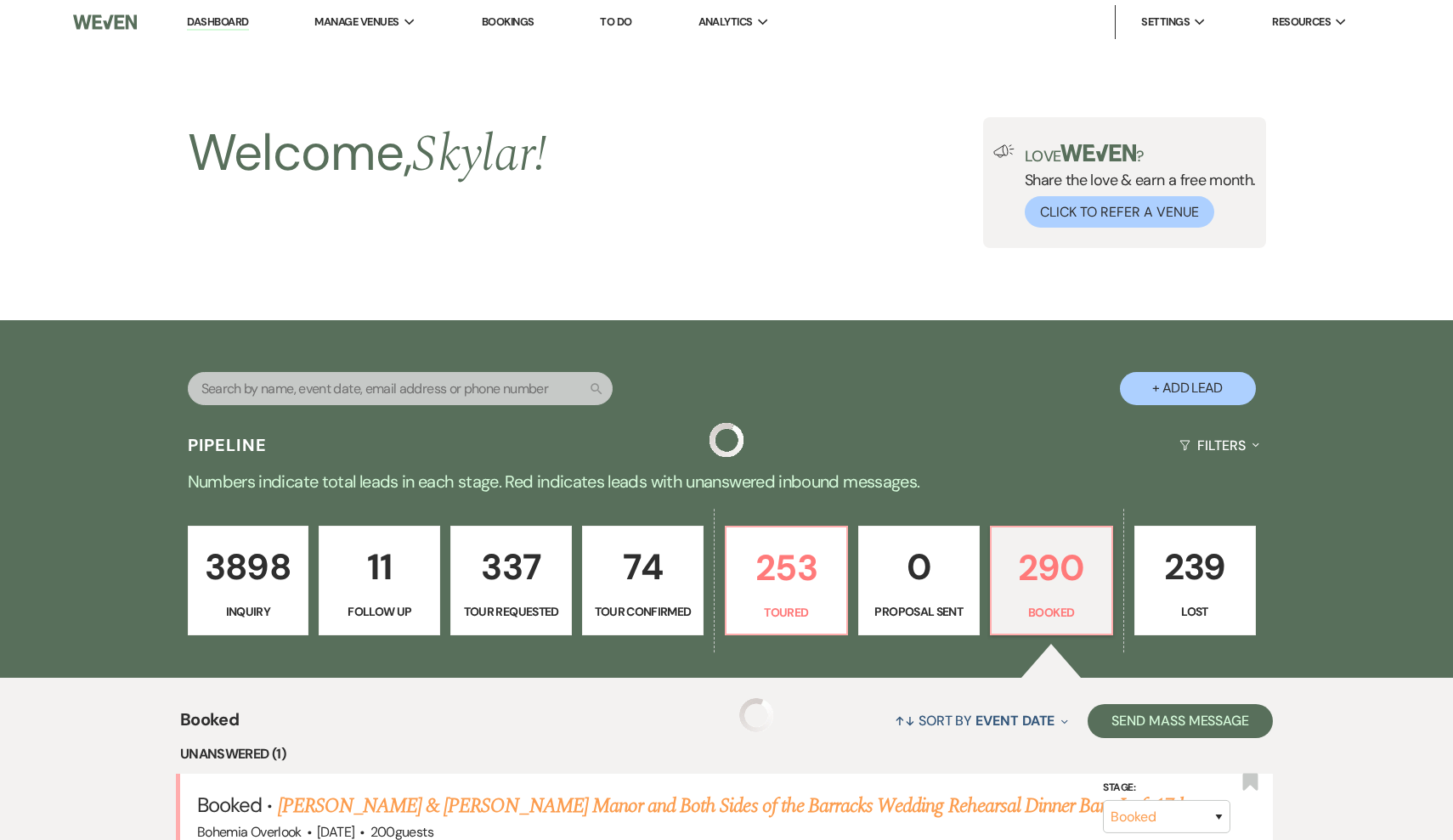
scroll to position [431, 0]
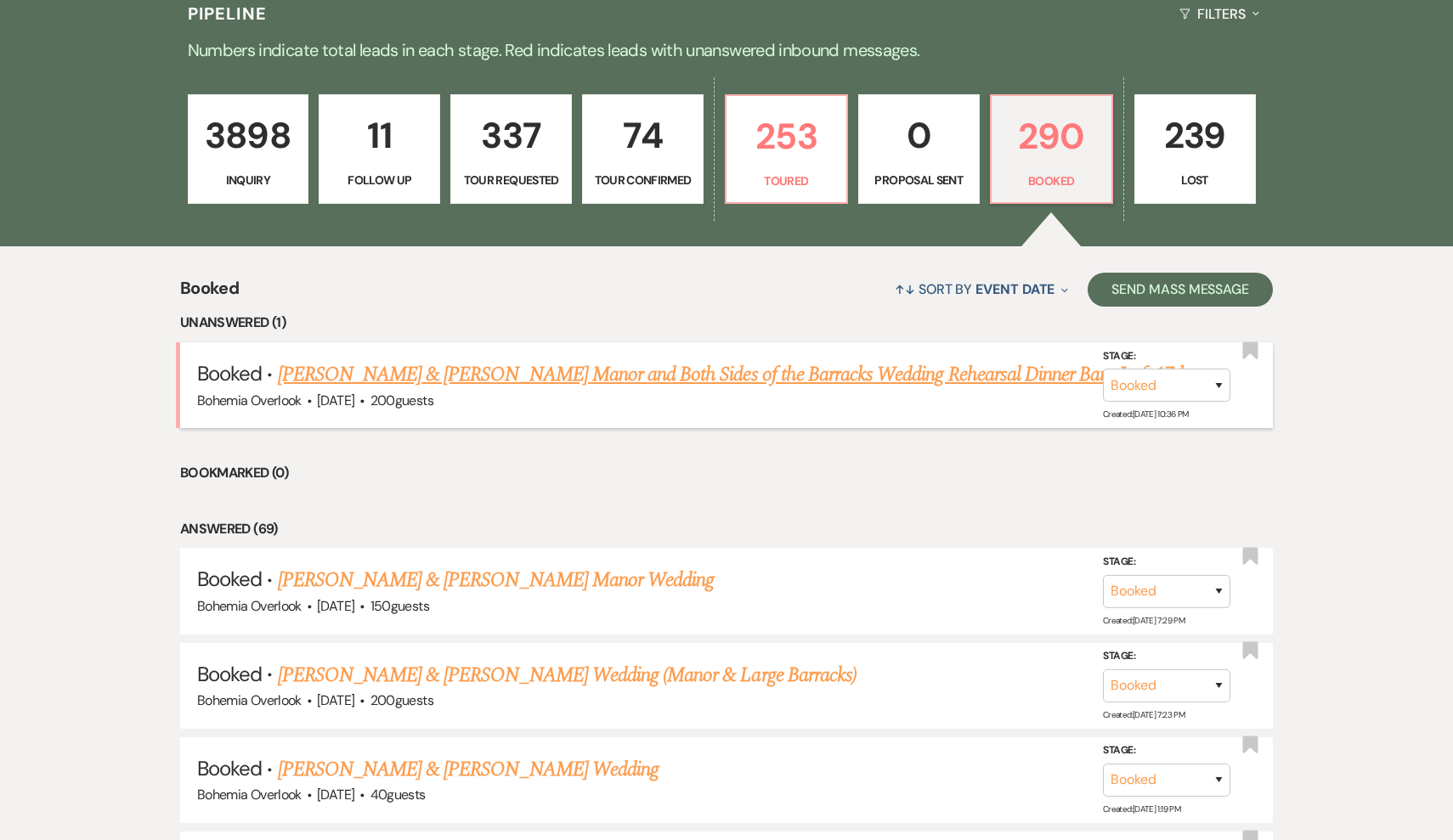
click at [711, 376] on link "[PERSON_NAME] & [PERSON_NAME] Manor and Both Sides of the Barracks Wedding Rehe…" at bounding box center [733, 375] width 911 height 30
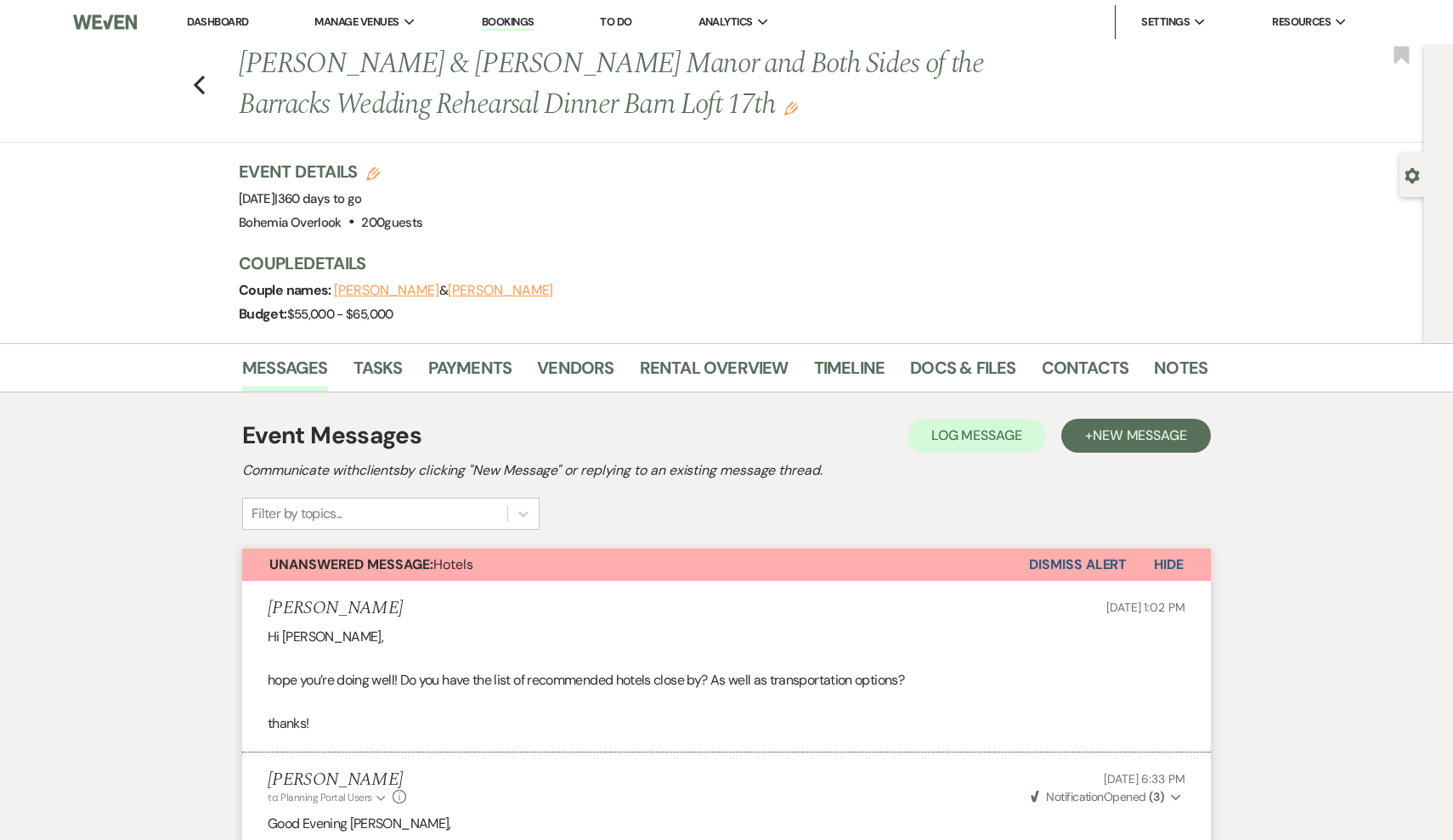
click at [212, 86] on div "Previous [PERSON_NAME] & [PERSON_NAME] Manor and Both Sides of the Barracks Wed…" at bounding box center [708, 93] width 1433 height 98
click at [198, 82] on use "button" at bounding box center [199, 85] width 11 height 19
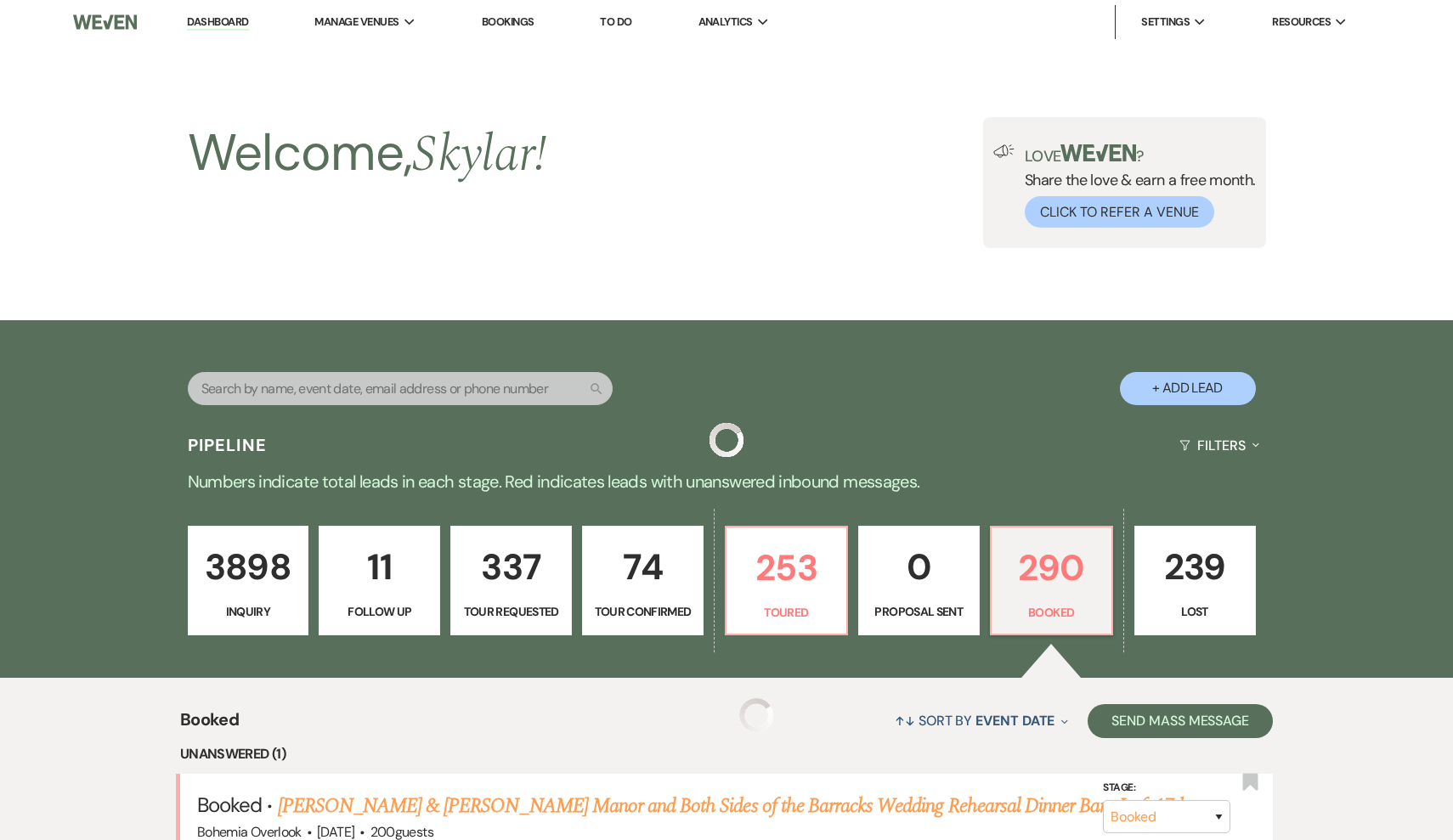
scroll to position [431, 0]
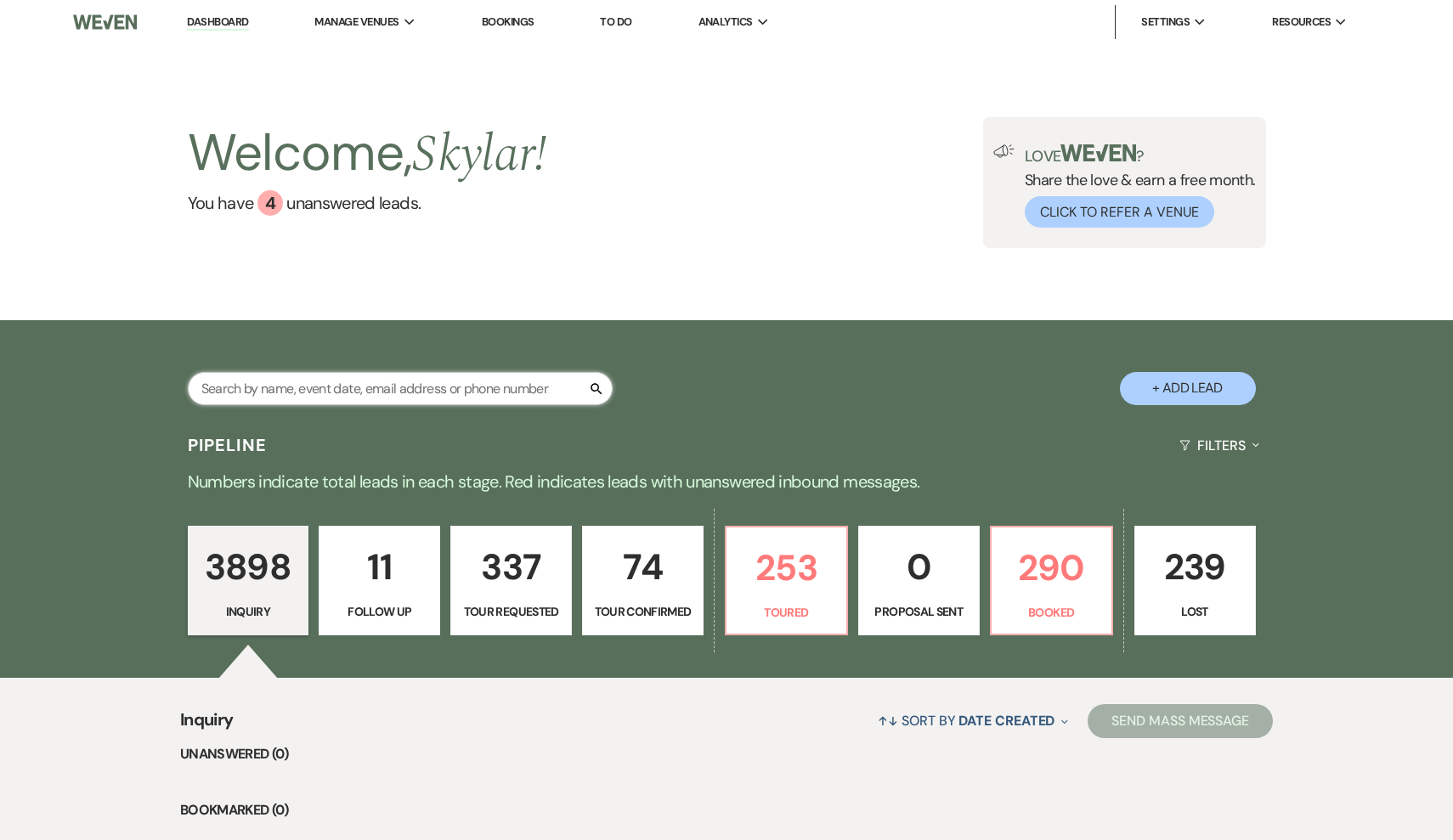
click at [560, 377] on input "text" at bounding box center [400, 388] width 425 height 33
type input "jordan"
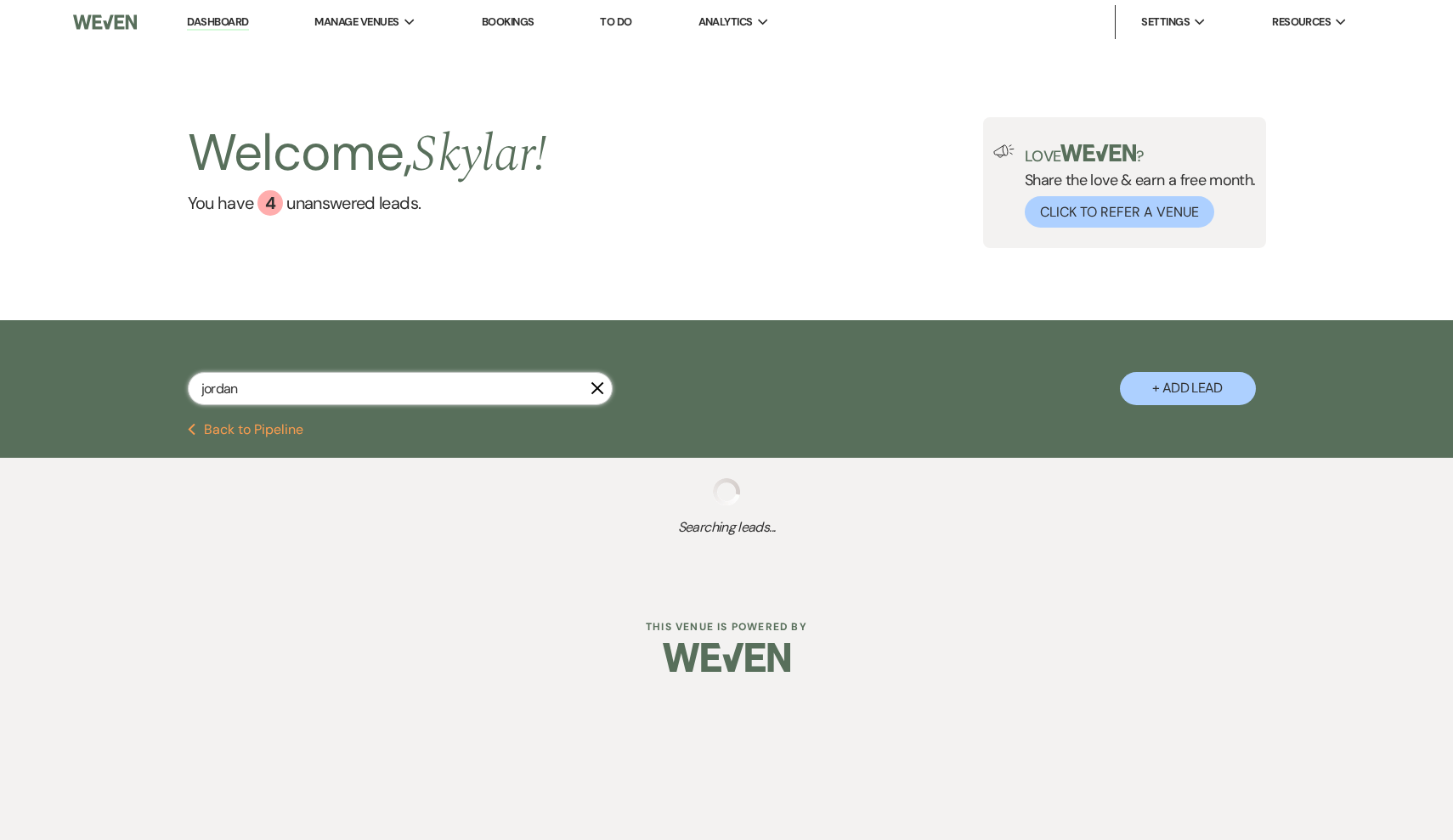
select select "5"
select select "8"
select select "7"
select select "2"
select select "8"
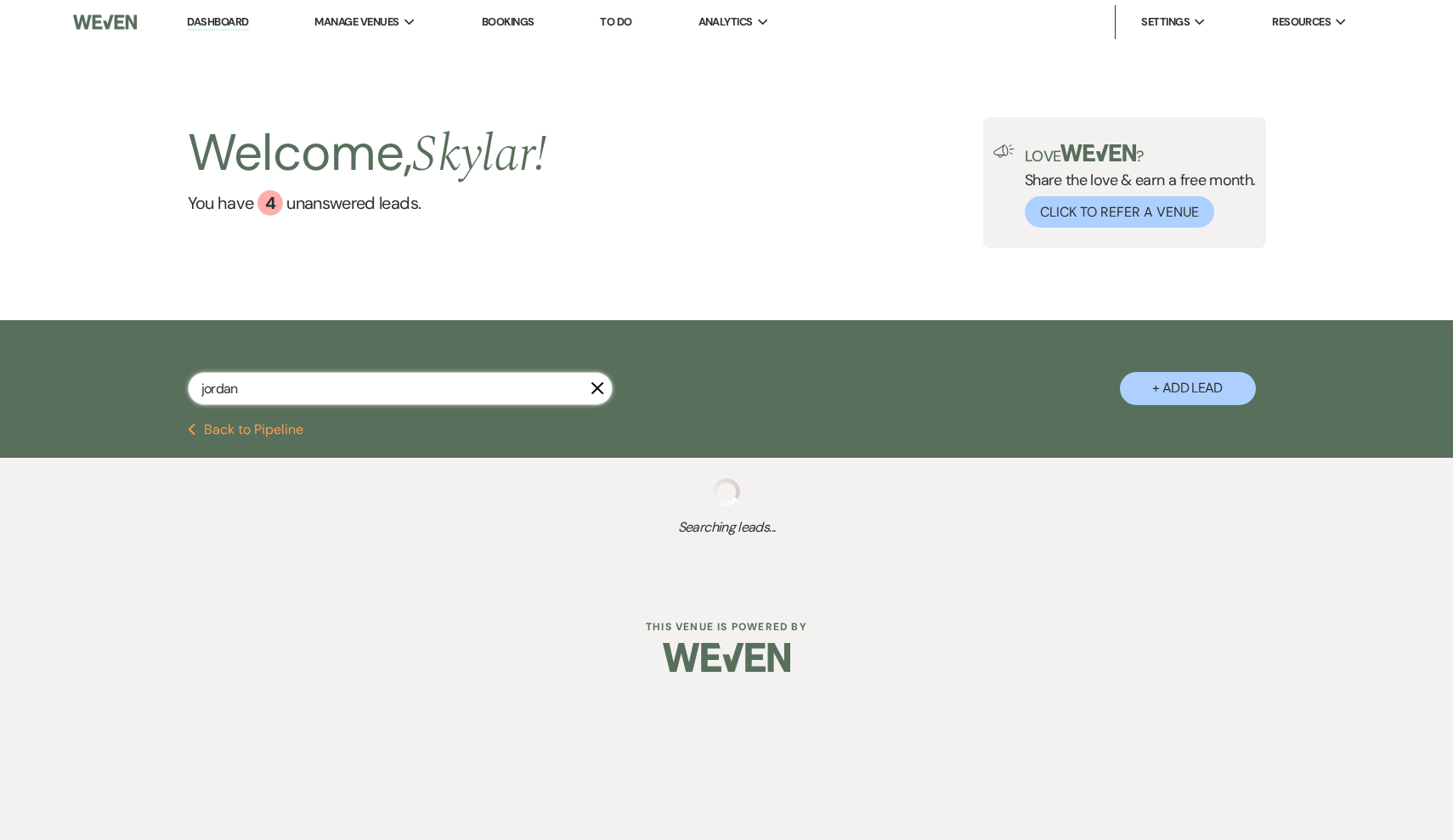
select select "6"
select select "8"
select select "2"
select select "4"
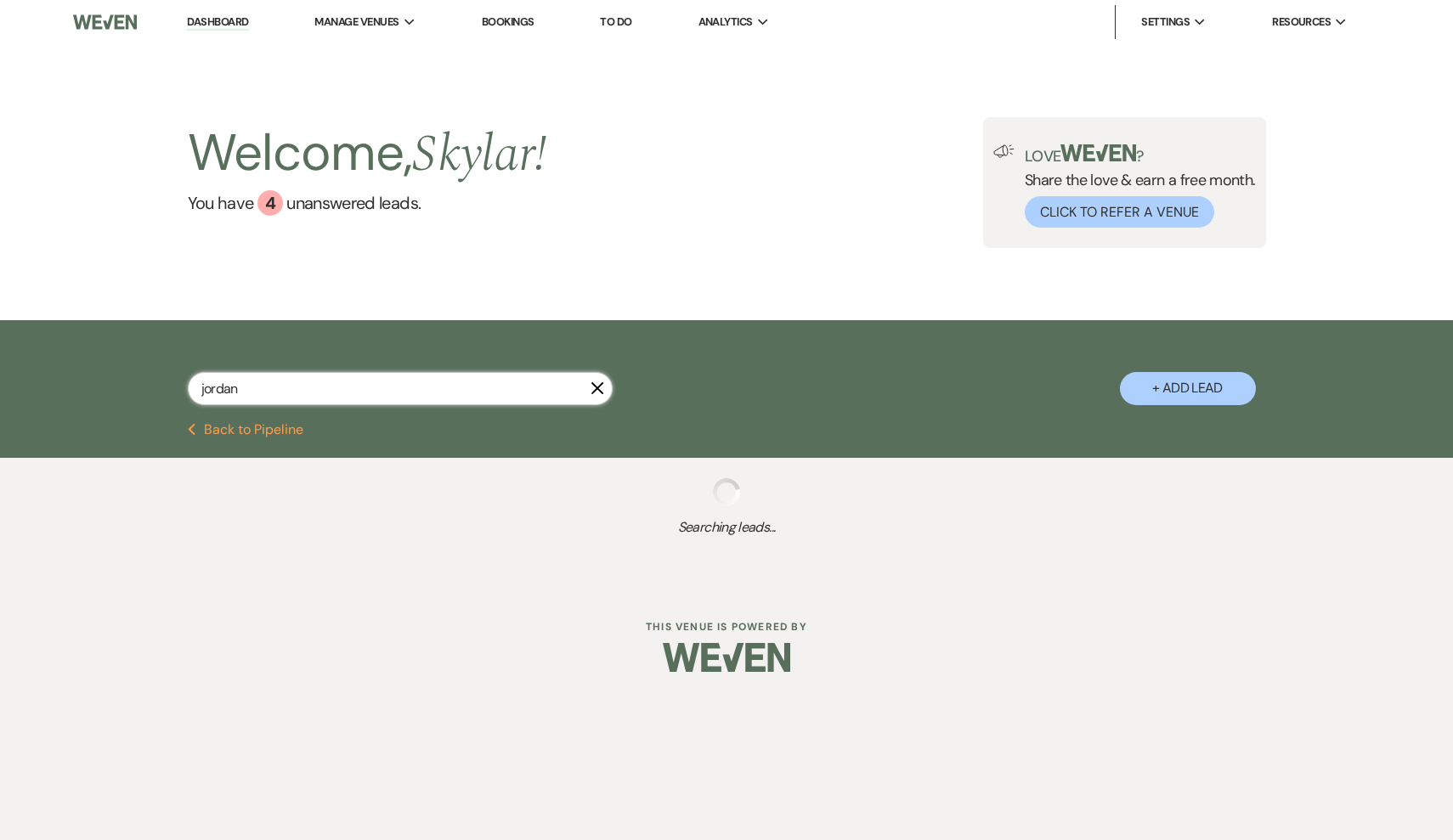
select select "8"
select select "4"
select select "2"
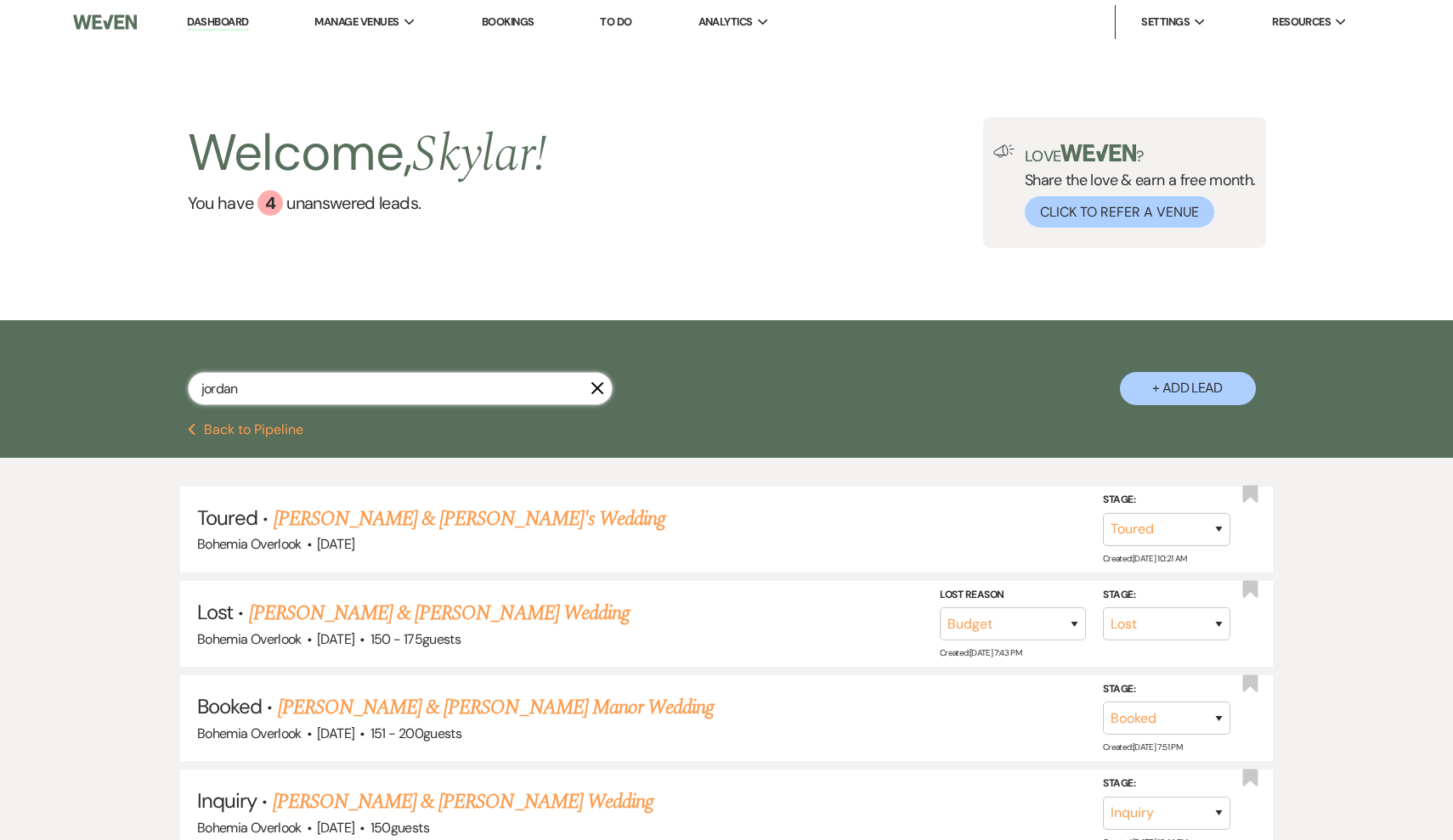
type input "Jordan"
drag, startPoint x: 560, startPoint y: 377, endPoint x: 510, endPoint y: 518, distance: 149.6
click at [510, 518] on link "[PERSON_NAME] & [PERSON_NAME]'s Wedding" at bounding box center [470, 519] width 393 height 30
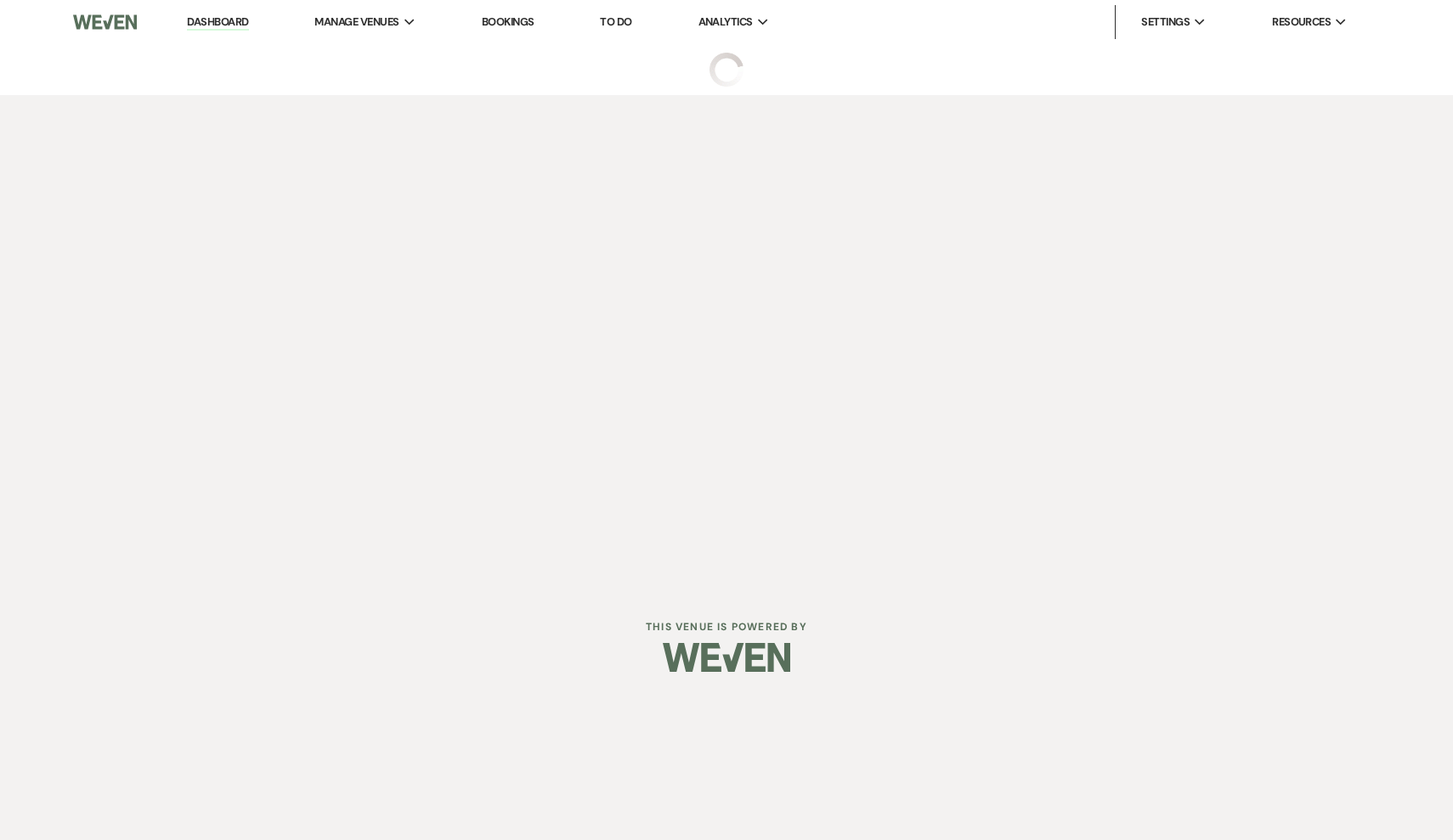
select select "5"
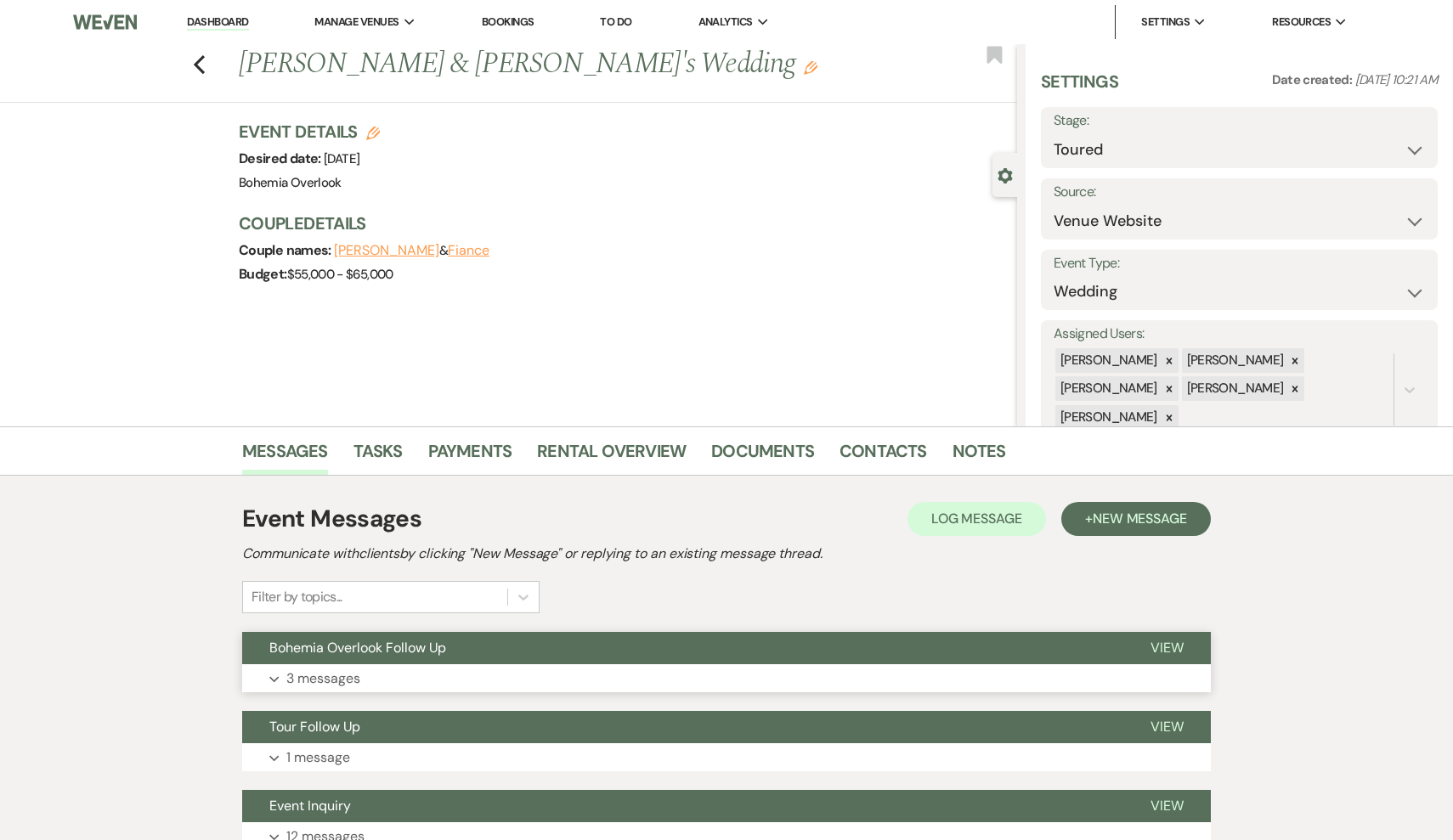
click at [482, 673] on button "Expand 3 messages" at bounding box center [727, 679] width 969 height 29
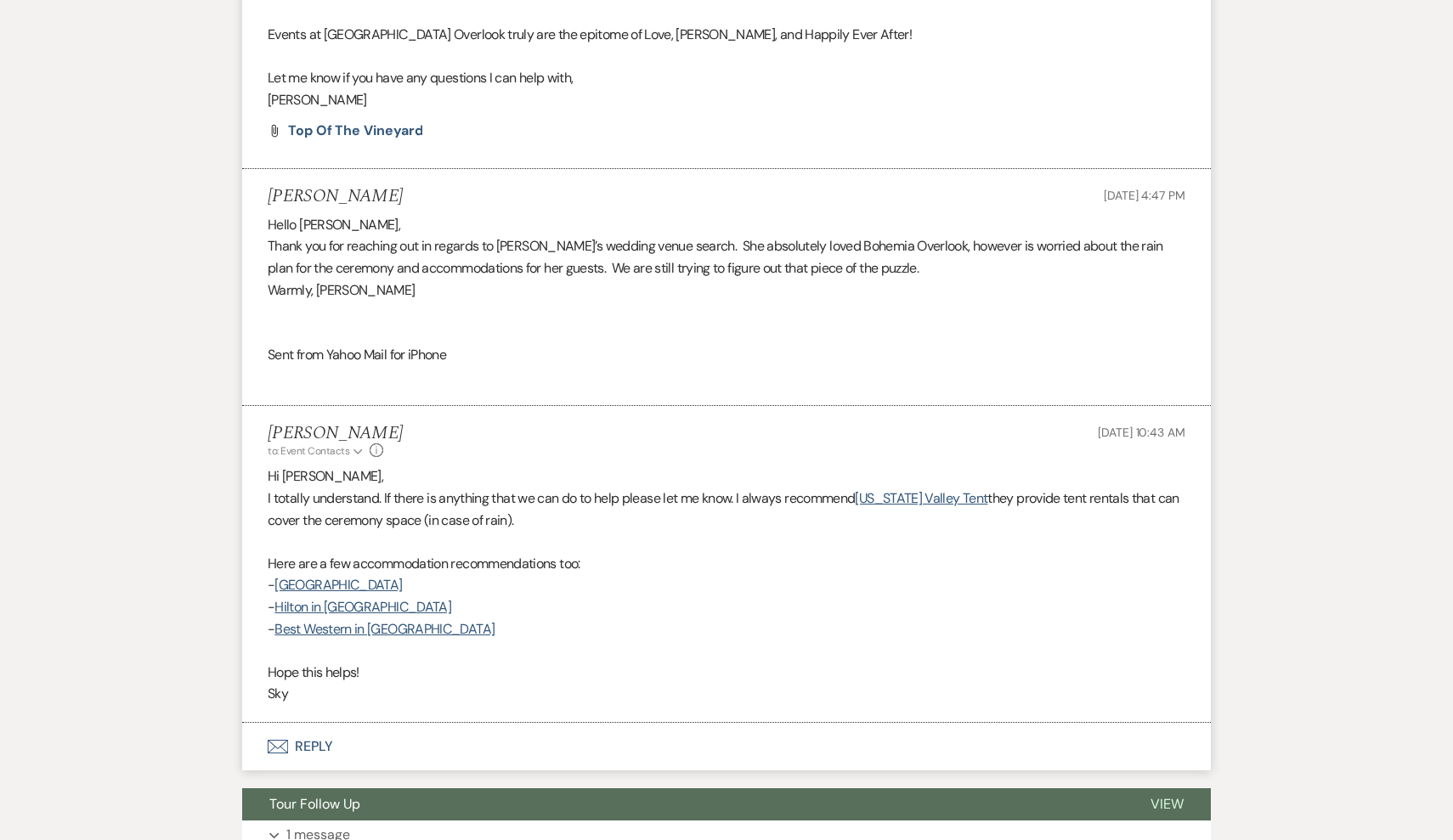
scroll to position [896, 0]
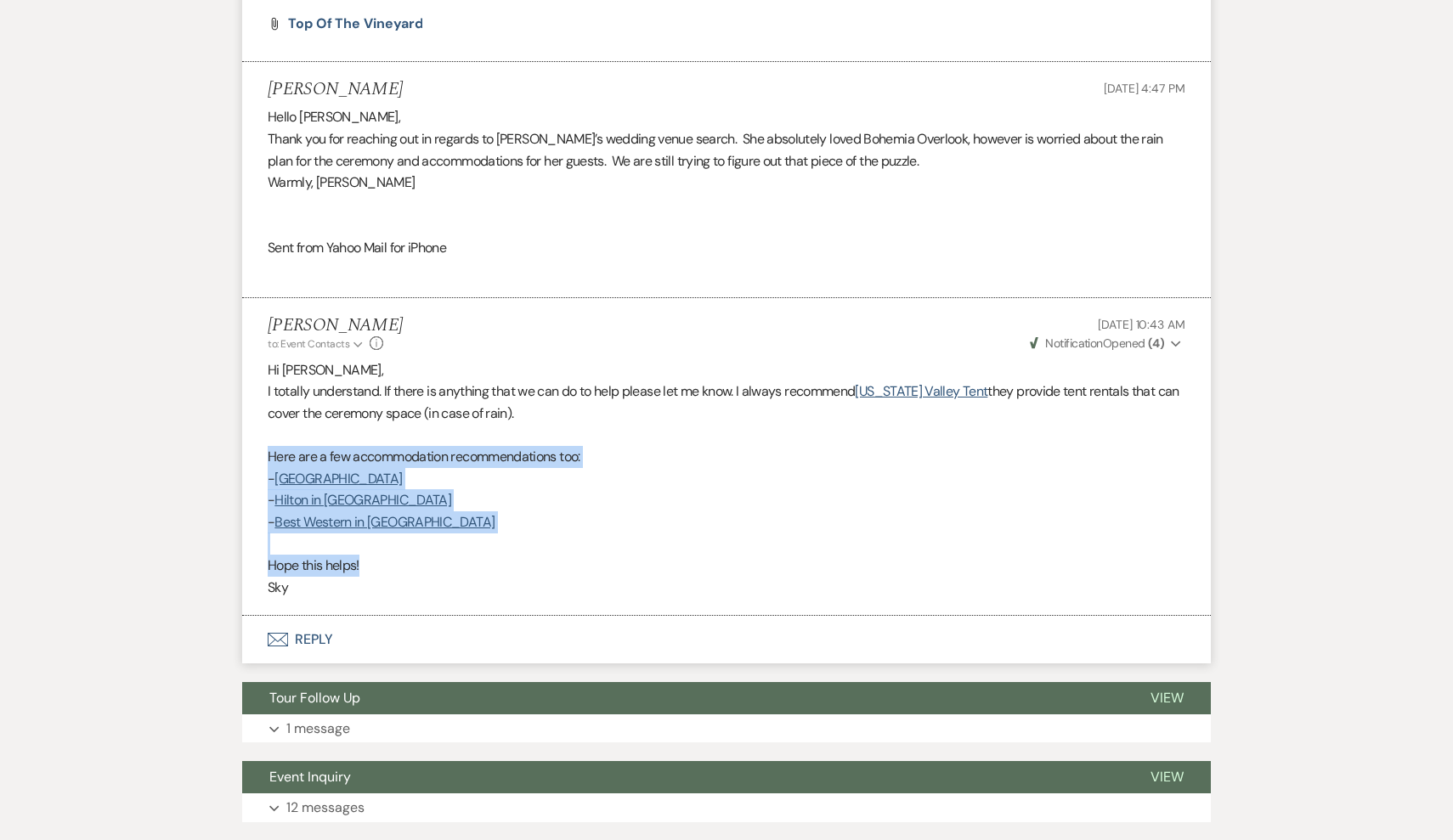
drag, startPoint x: 371, startPoint y: 554, endPoint x: 250, endPoint y: 440, distance: 166.2
click at [250, 440] on li "Skylar Doherty to: Event Contacts Expand Info Sep 17, 2025, 10:43 AM Weven Chec…" at bounding box center [727, 457] width 969 height 318
copy div "Here are a few accommodation recommendations too: - Great Wolf Lodge - Hilton i…"
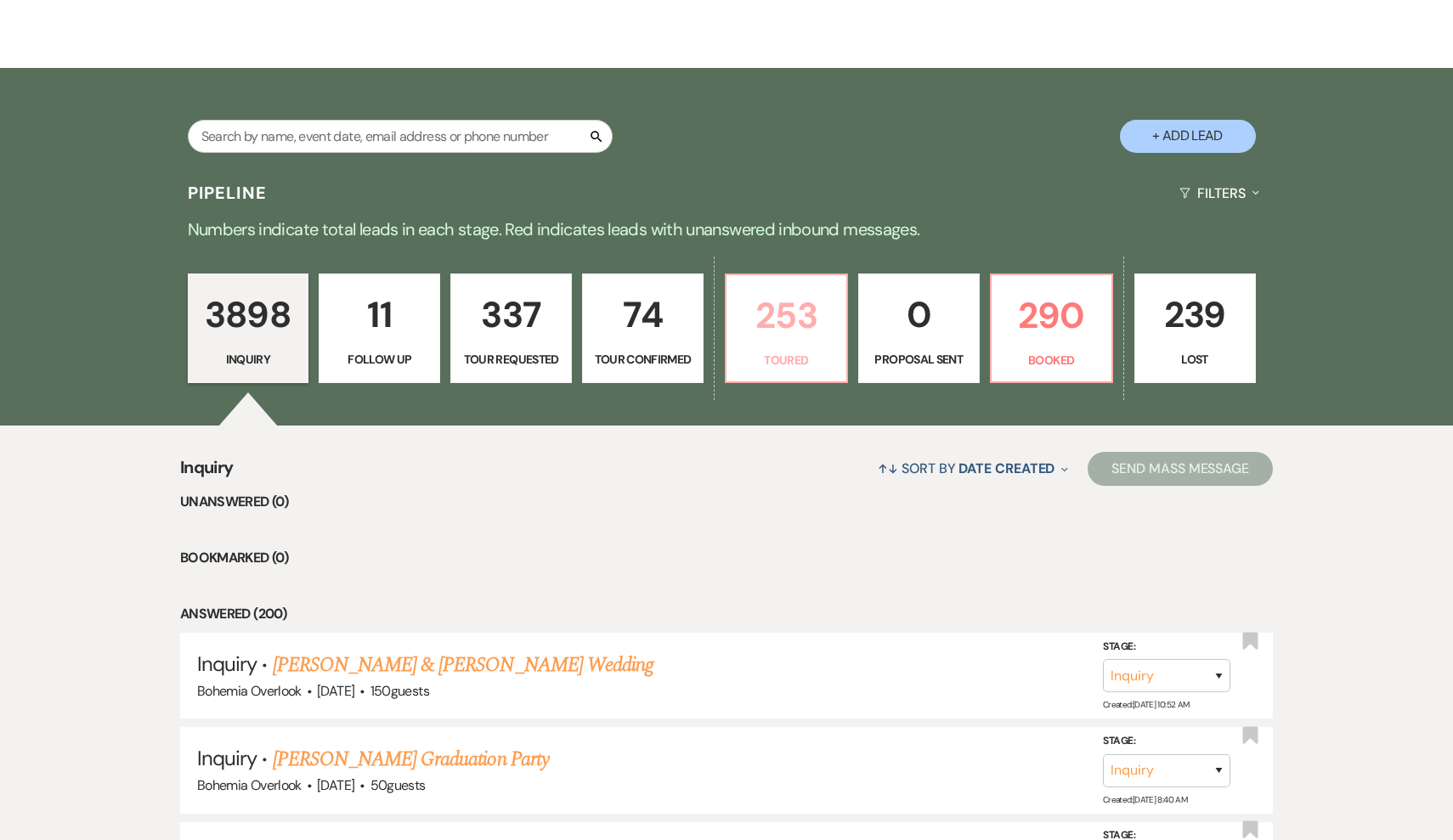
scroll to position [485, 0]
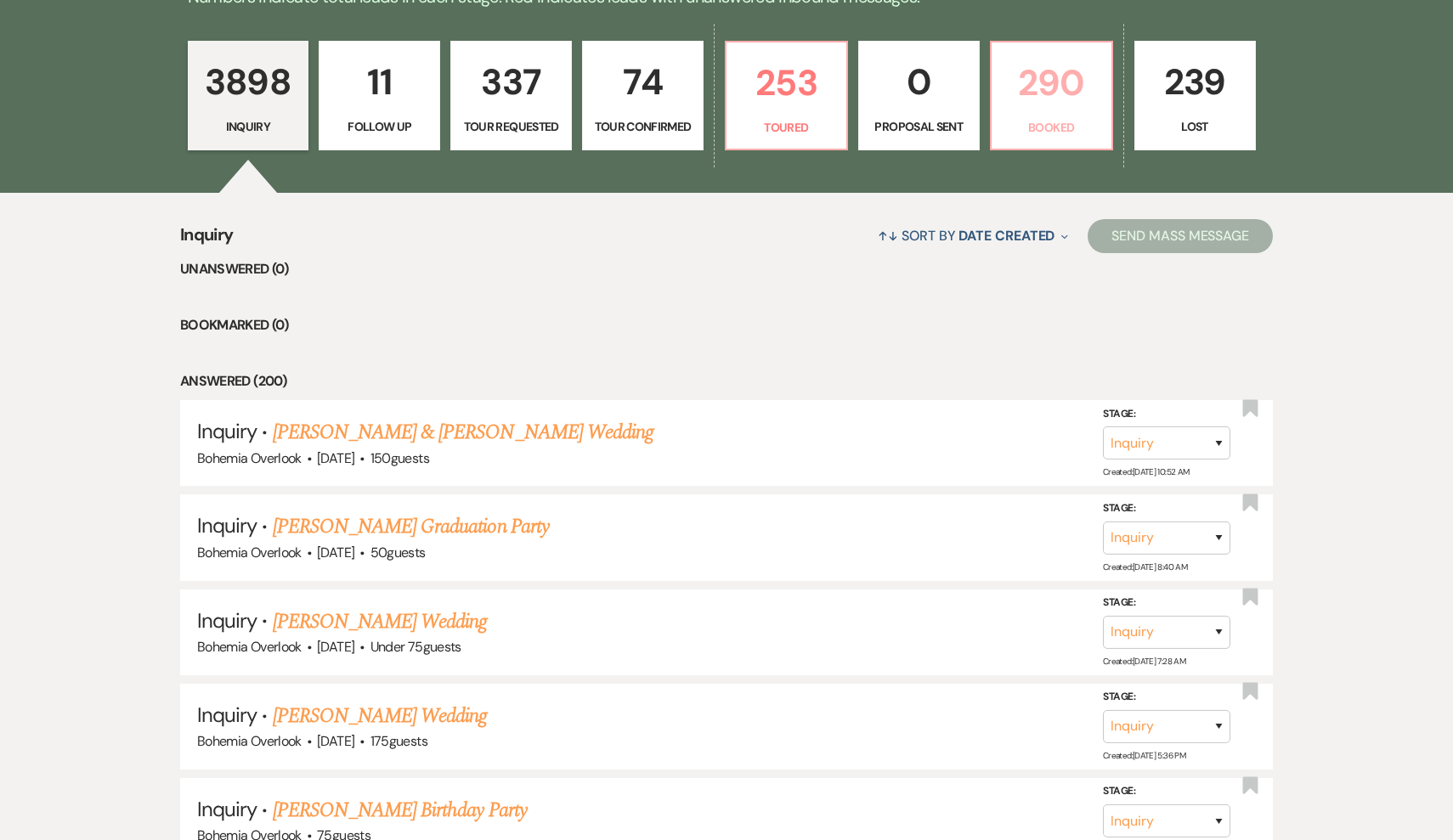
click at [1049, 108] on p "290" at bounding box center [1051, 83] width 99 height 57
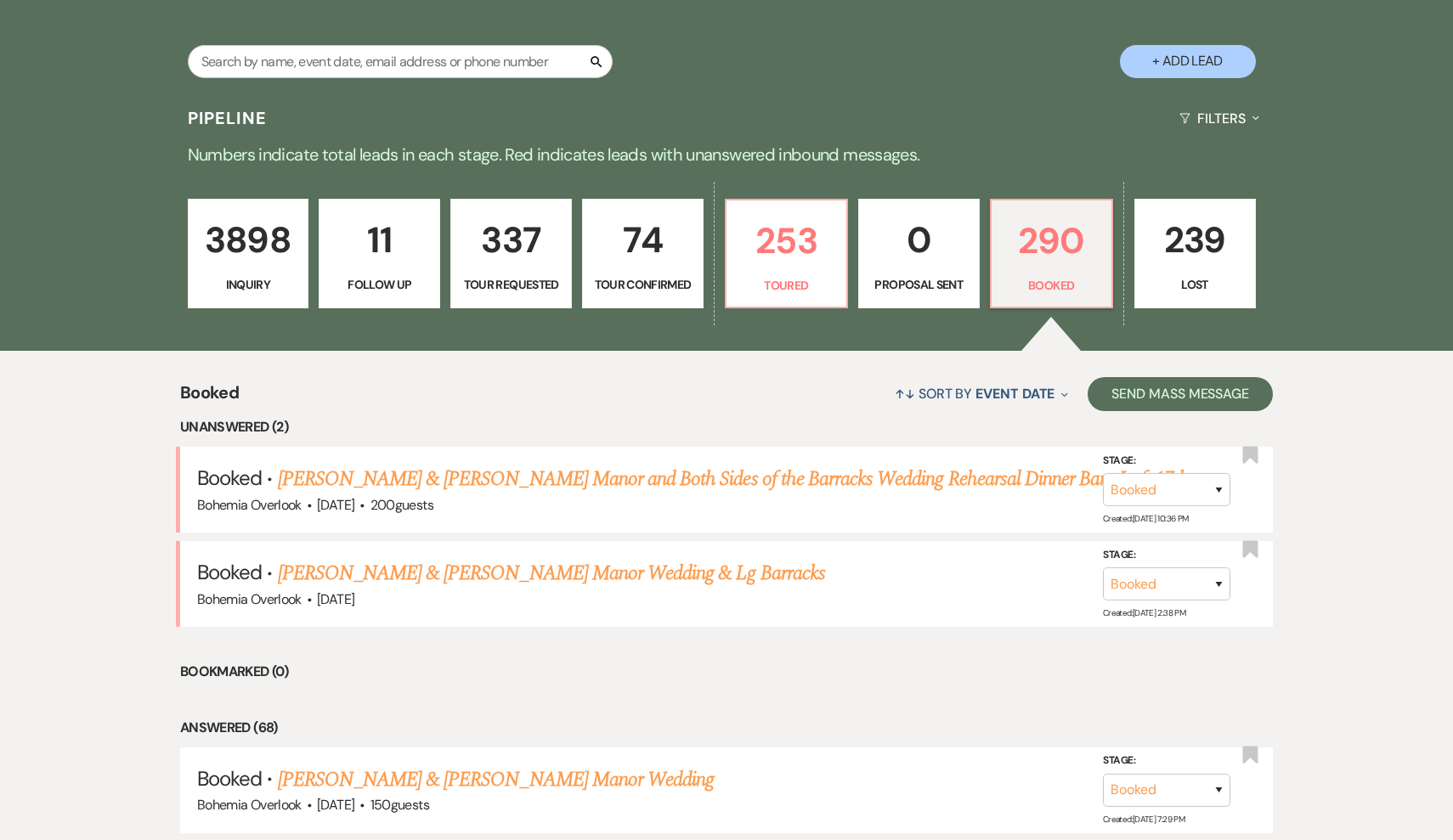
scroll to position [326, 0]
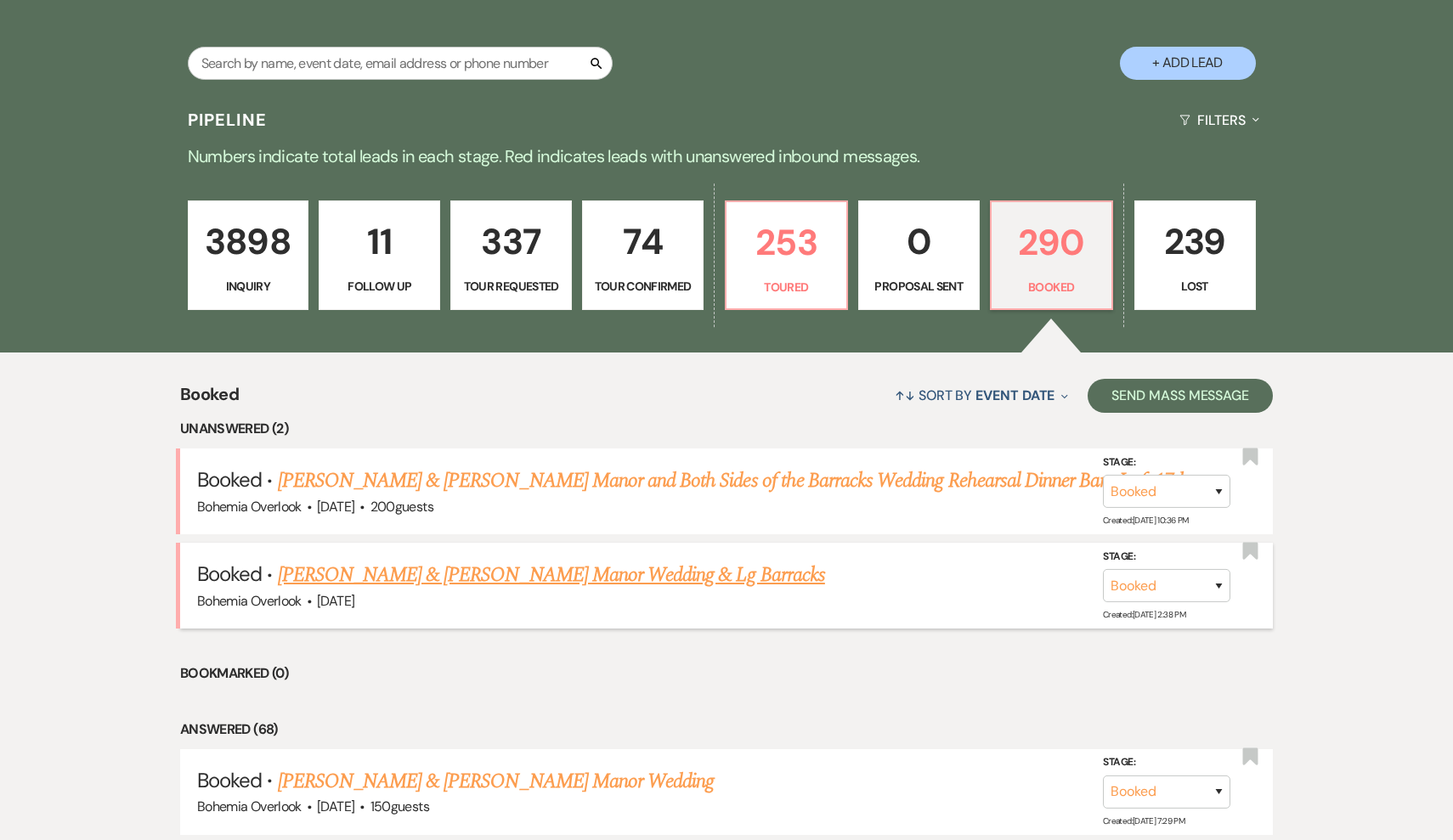
click at [643, 575] on link "[PERSON_NAME] & [PERSON_NAME] Manor Wedding & Lg Barracks" at bounding box center [551, 575] width 548 height 30
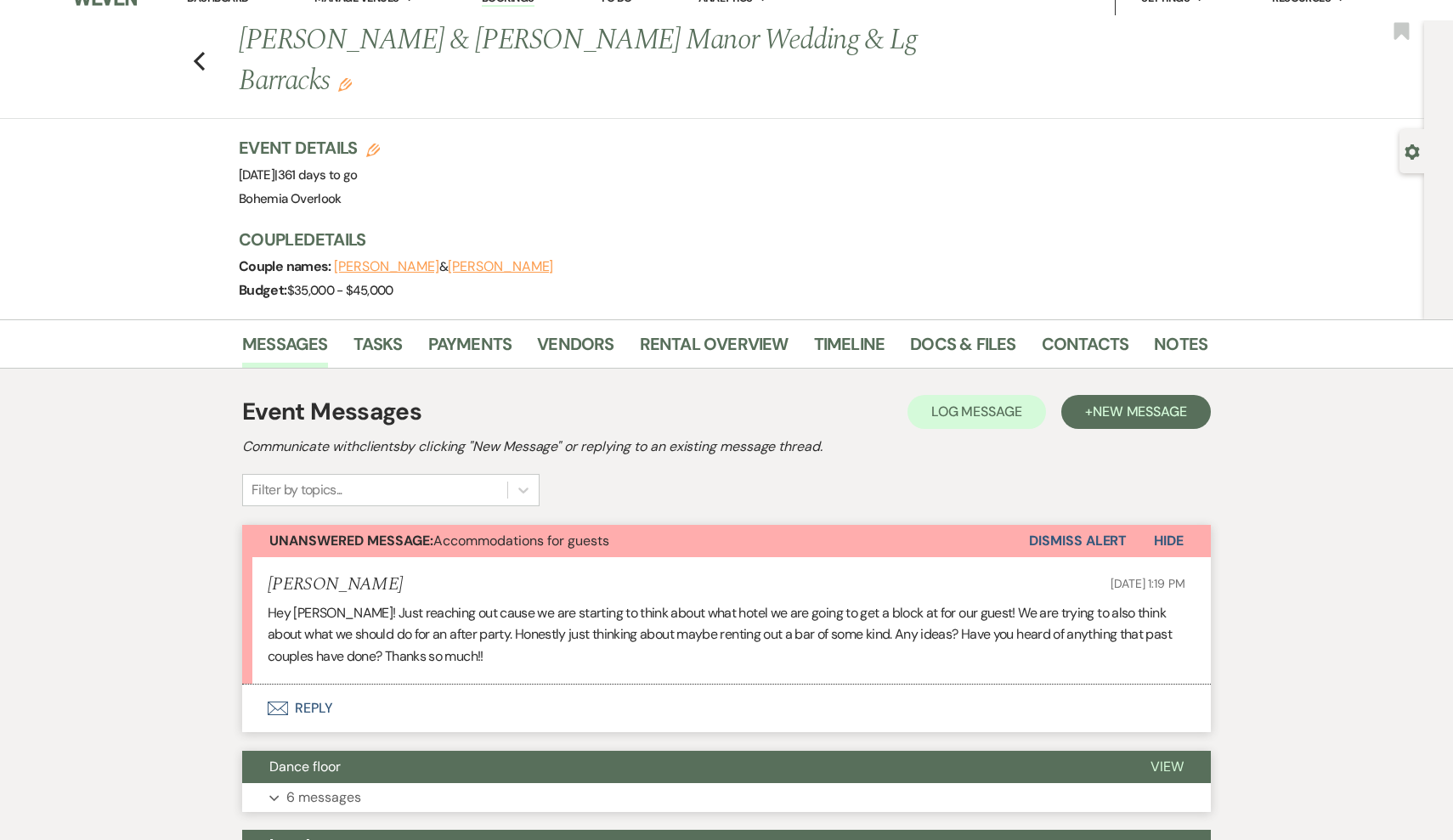
scroll to position [25, 0]
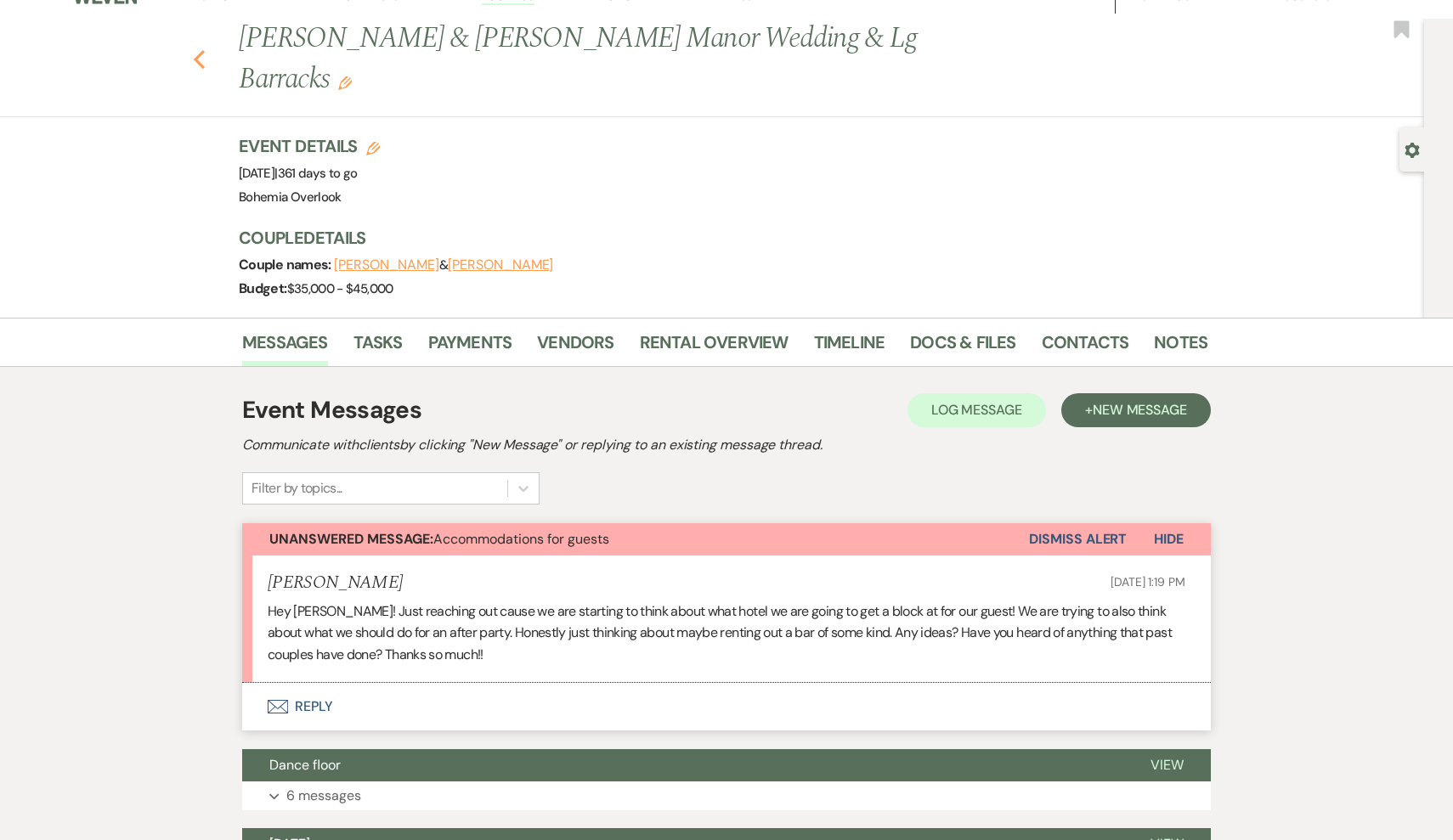
click at [205, 49] on icon "Previous" at bounding box center [199, 59] width 13 height 21
